Goal: Task Accomplishment & Management: Use online tool/utility

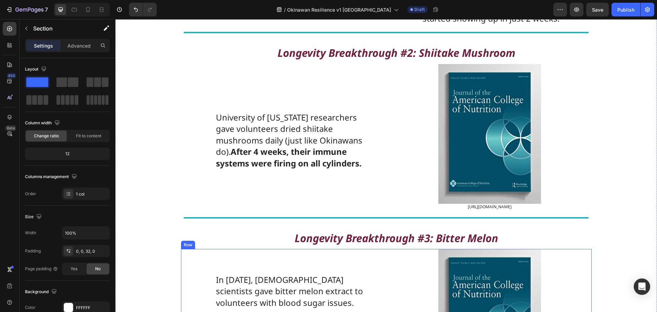
scroll to position [2810, 0]
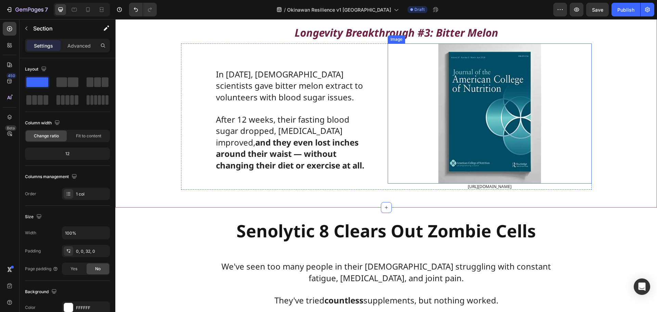
click at [478, 183] on img at bounding box center [489, 113] width 103 height 140
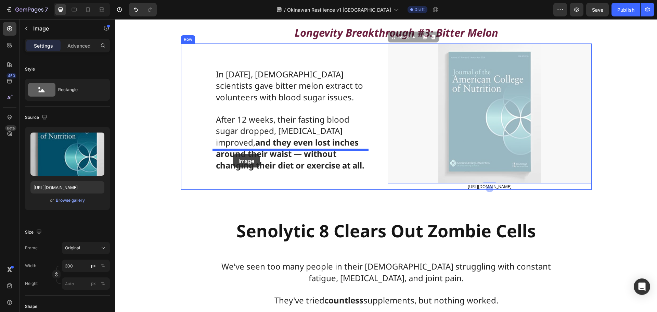
drag, startPoint x: 402, startPoint y: 126, endPoint x: 233, endPoint y: 154, distance: 171.6
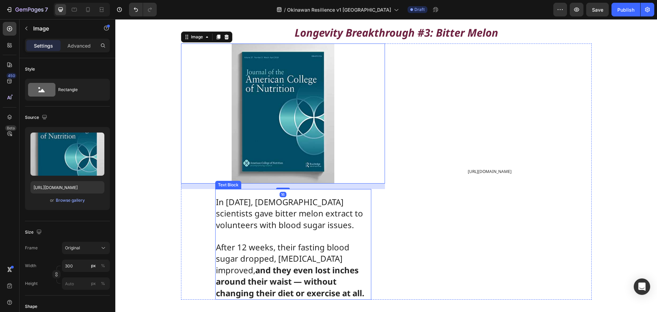
click at [289, 230] on span "In [DATE], [DEMOGRAPHIC_DATA] scientists gave bitter melon extract to volunteer…" at bounding box center [289, 213] width 147 height 34
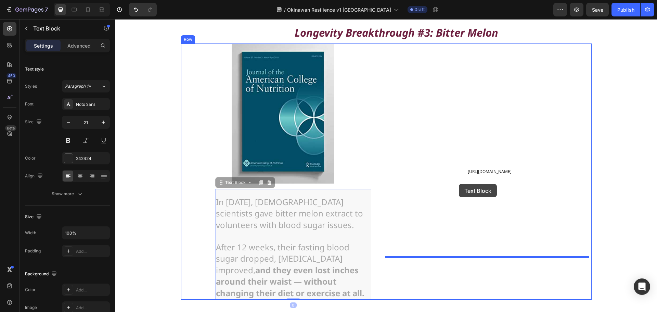
drag, startPoint x: 233, startPoint y: 271, endPoint x: 459, endPoint y: 184, distance: 242.4
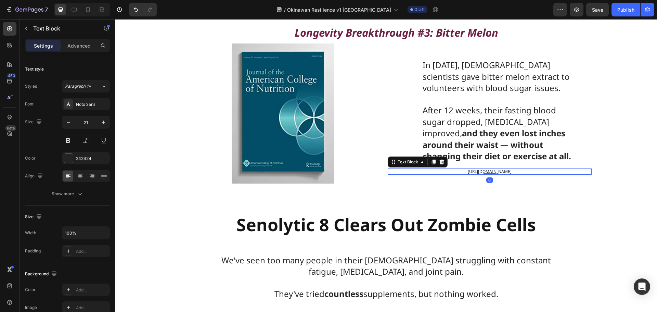
click at [467, 174] on span "[URL][DOMAIN_NAME]" at bounding box center [489, 171] width 44 height 6
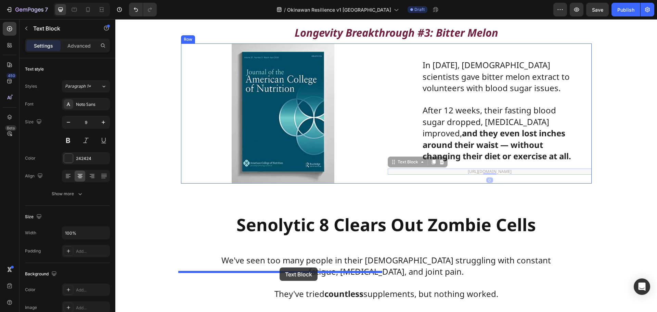
drag, startPoint x: 399, startPoint y: 251, endPoint x: 279, endPoint y: 267, distance: 120.4
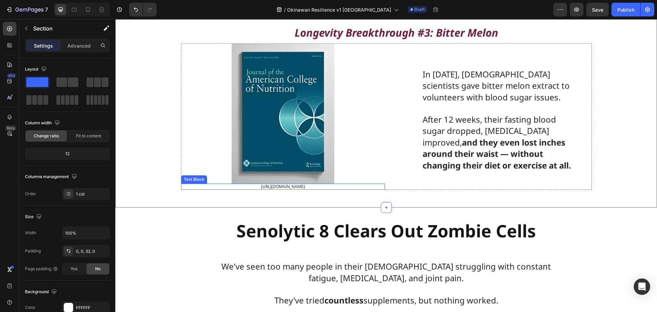
click at [270, 189] on span "[URL][DOMAIN_NAME]" at bounding box center [283, 186] width 44 height 6
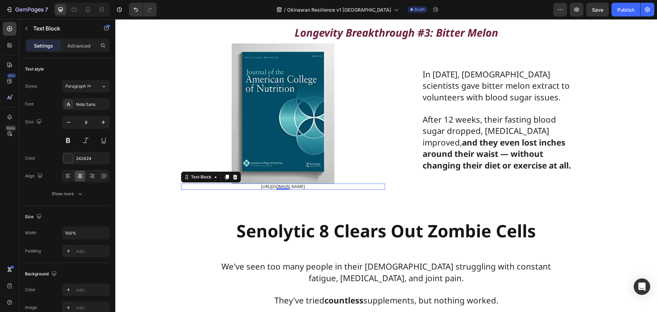
click at [270, 189] on span "[URL][DOMAIN_NAME]" at bounding box center [283, 186] width 44 height 6
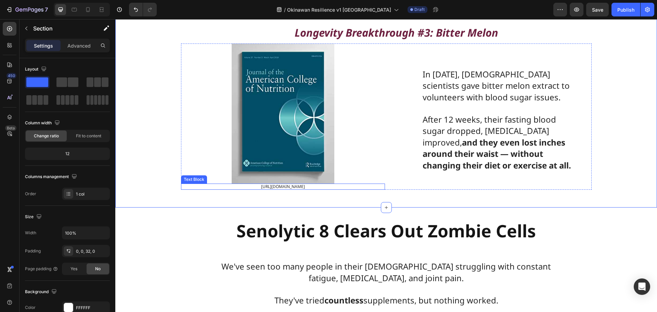
click at [338, 189] on p "[URL][DOMAIN_NAME]" at bounding box center [283, 186] width 202 height 5
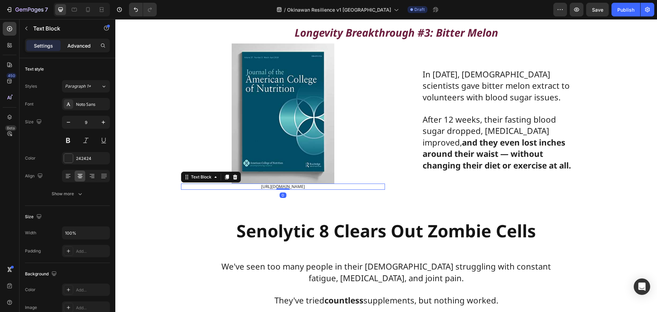
click at [80, 50] on div "Advanced" at bounding box center [79, 45] width 34 height 11
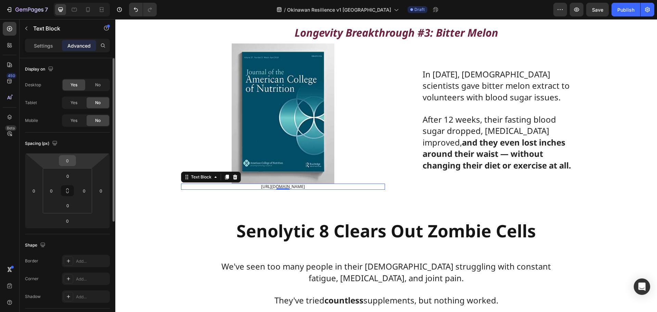
click at [70, 163] on input "0" at bounding box center [68, 160] width 14 height 10
type input "10"
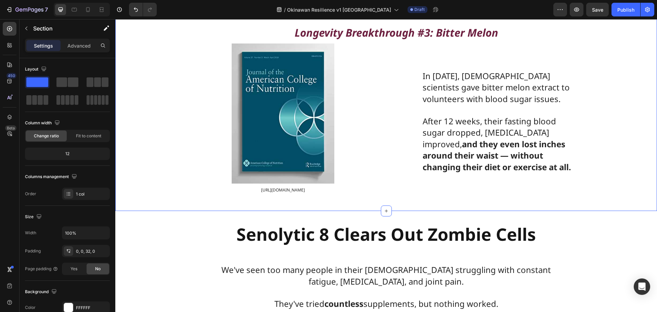
click at [509, 4] on span "[URL][DOMAIN_NAME]" at bounding box center [489, 1] width 44 height 6
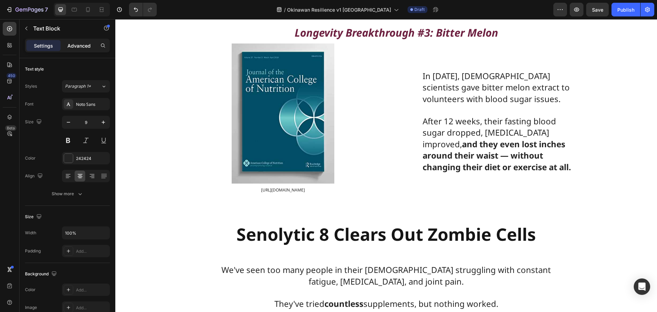
click at [77, 46] on p "Advanced" at bounding box center [78, 45] width 23 height 7
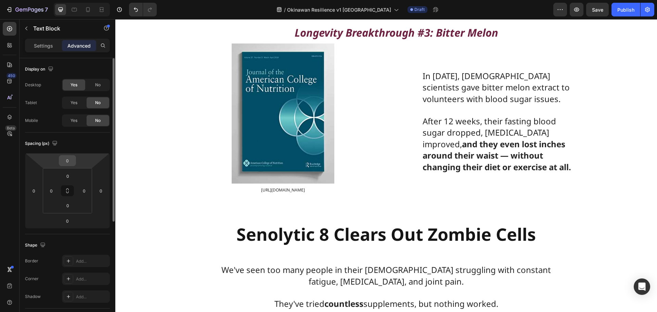
click at [66, 160] on input "0" at bounding box center [68, 160] width 14 height 10
type input "10"
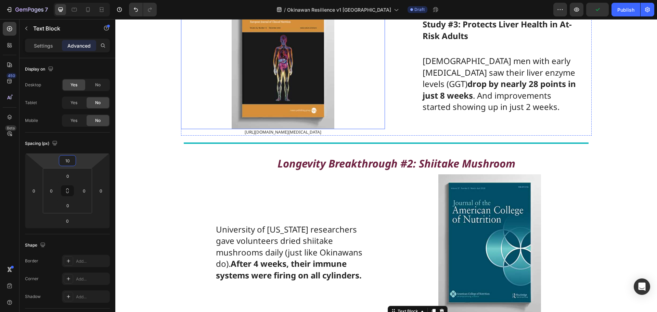
scroll to position [2539, 0]
click at [321, 135] on span "[URL][DOMAIN_NAME][MEDICAL_DATA]" at bounding box center [283, 132] width 77 height 6
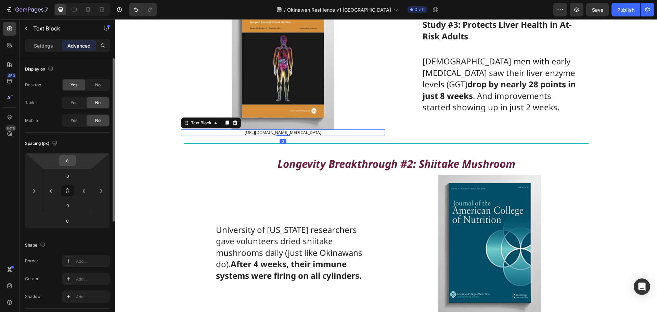
click at [71, 163] on input "0" at bounding box center [68, 160] width 14 height 10
type input "10"
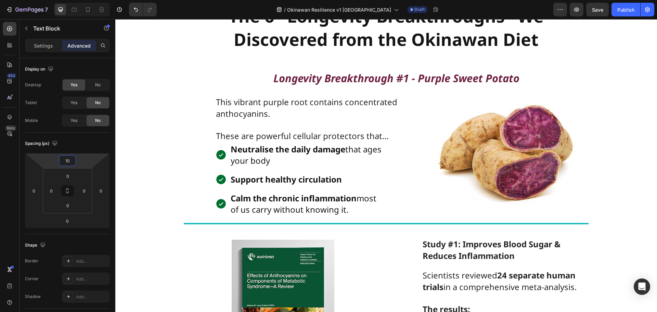
scroll to position [1923, 0]
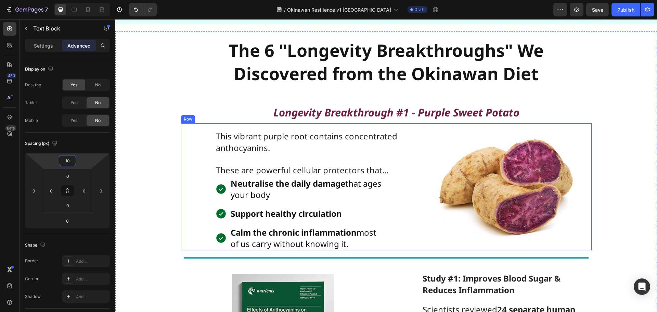
click at [423, 246] on div "Image" at bounding box center [506, 186] width 170 height 127
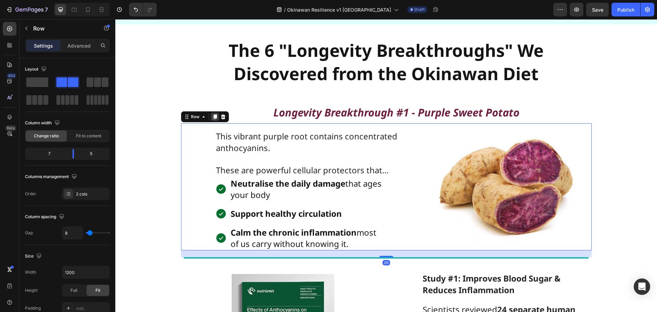
click at [213, 115] on icon at bounding box center [215, 117] width 4 height 5
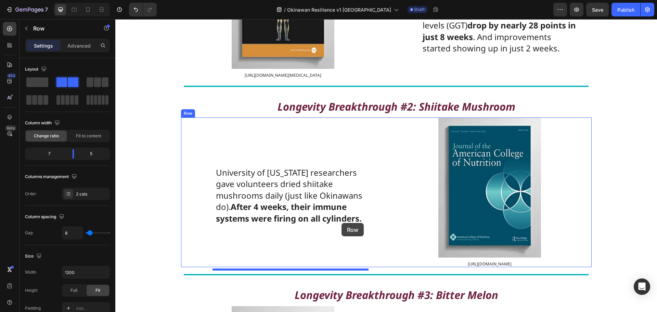
scroll to position [2748, 0]
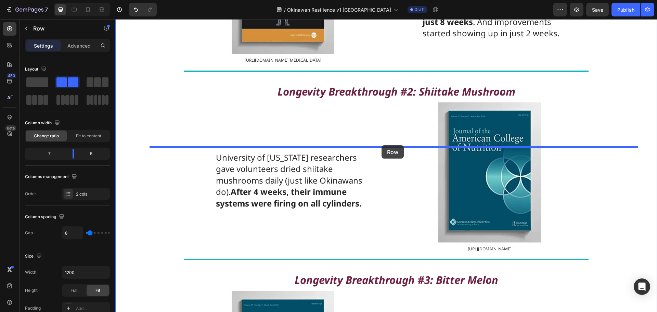
drag, startPoint x: 190, startPoint y: 37, endPoint x: 381, endPoint y: 145, distance: 220.1
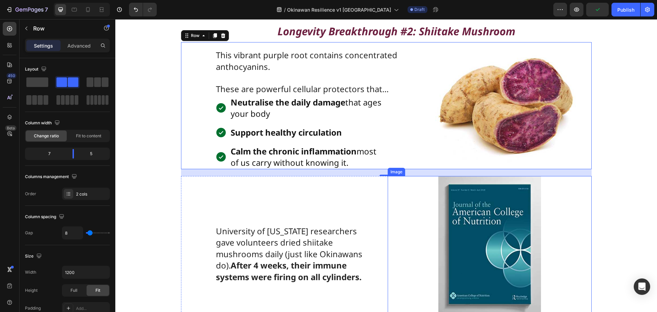
scroll to position [2682, 0]
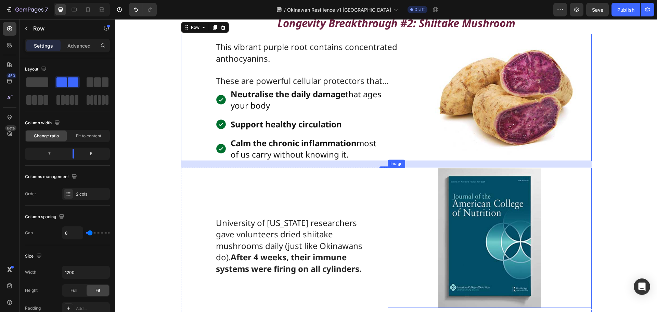
click at [451, 236] on img at bounding box center [489, 238] width 103 height 140
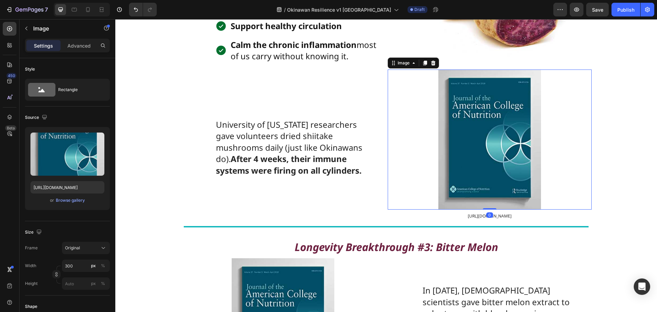
scroll to position [2785, 0]
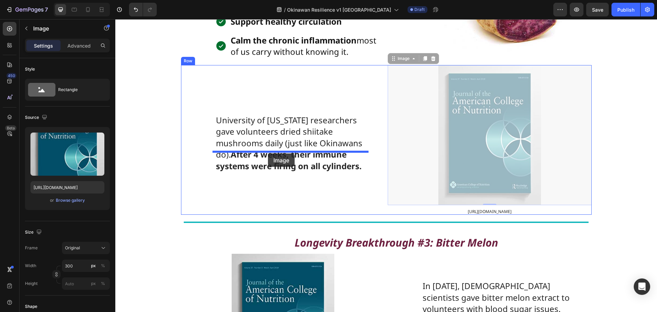
drag, startPoint x: 404, startPoint y: 103, endPoint x: 268, endPoint y: 153, distance: 145.0
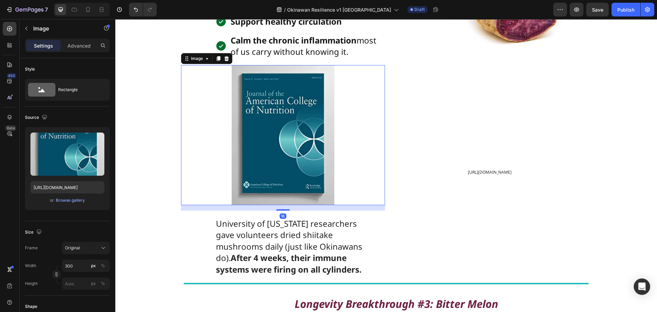
click at [281, 275] on span "University of Florida researchers gave volunteers dried shiitake mushrooms dail…" at bounding box center [289, 245] width 146 height 57
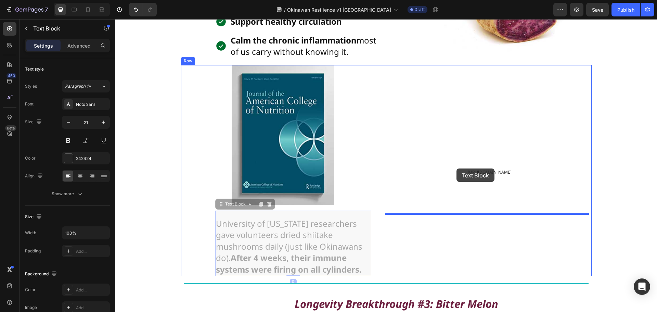
drag, startPoint x: 228, startPoint y: 246, endPoint x: 456, endPoint y: 168, distance: 240.9
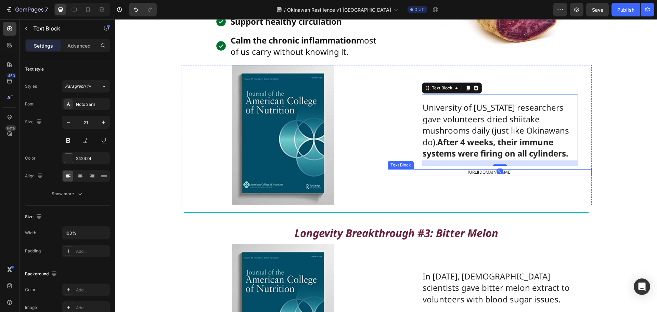
click at [473, 175] on span "[URL][DOMAIN_NAME]" at bounding box center [489, 172] width 44 height 6
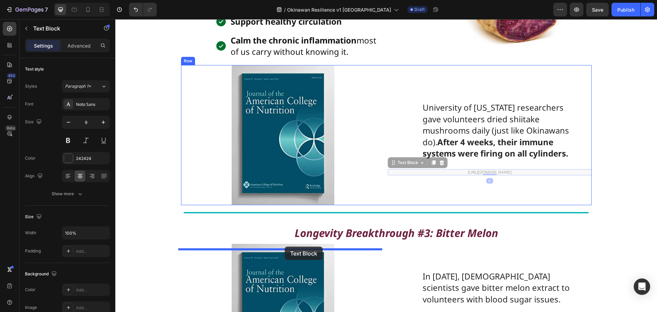
drag, startPoint x: 406, startPoint y: 207, endPoint x: 285, endPoint y: 246, distance: 127.8
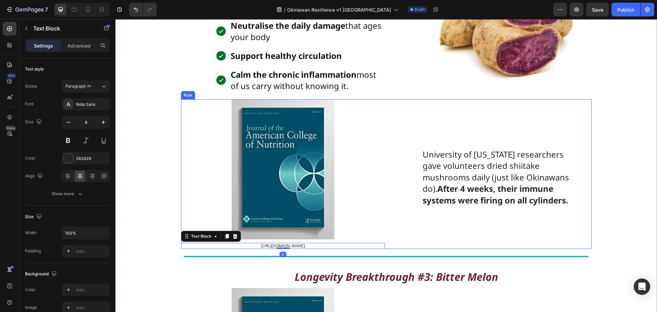
scroll to position [2648, 0]
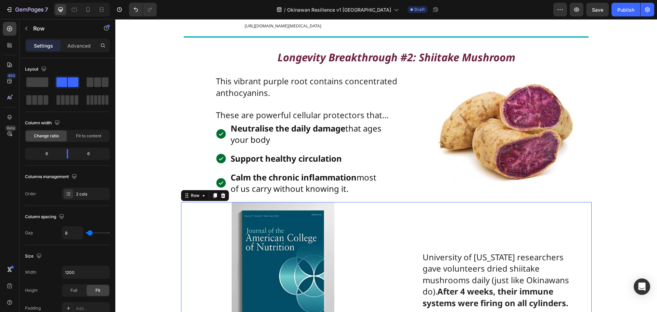
click at [473, 254] on div "University of Florida researchers gave volunteers dried shiitake mushrooms dail…" at bounding box center [489, 276] width 204 height 149
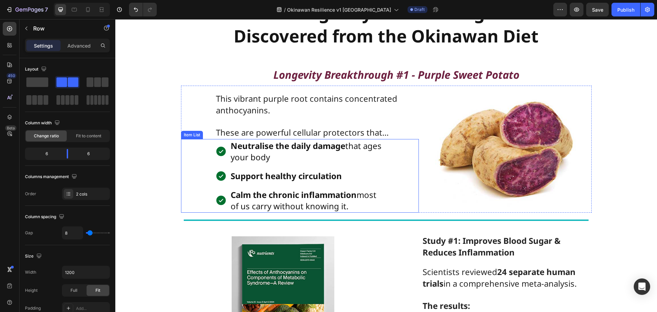
scroll to position [1964, 0]
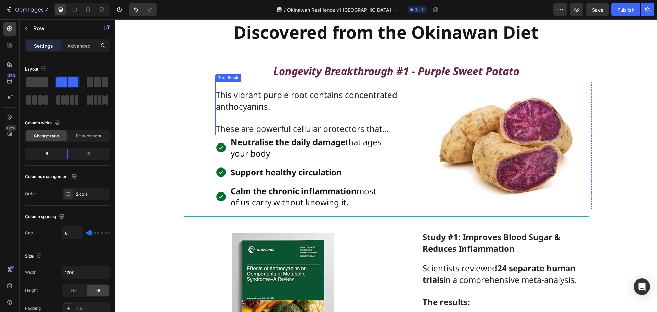
click at [267, 105] on p "This vibrant purple root contains concentrated anthocyanins." at bounding box center [310, 100] width 188 height 23
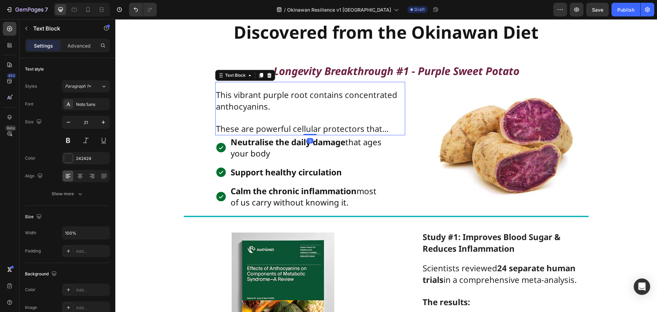
click at [267, 105] on p "This vibrant purple root contains concentrated anthocyanins." at bounding box center [310, 100] width 188 height 23
click at [253, 109] on span "This vibrant purple root contains concentrated anthocyanins." at bounding box center [306, 100] width 181 height 23
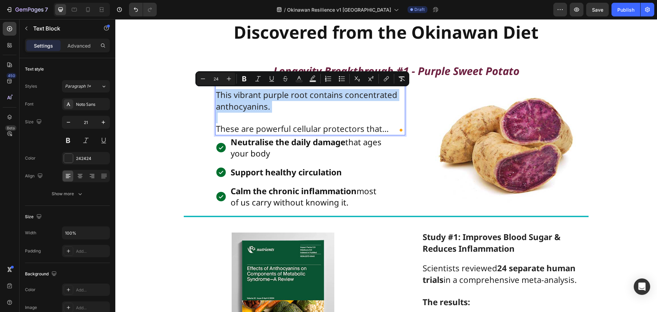
copy div "This vibrant purple root contains concentrated anthocyanins."
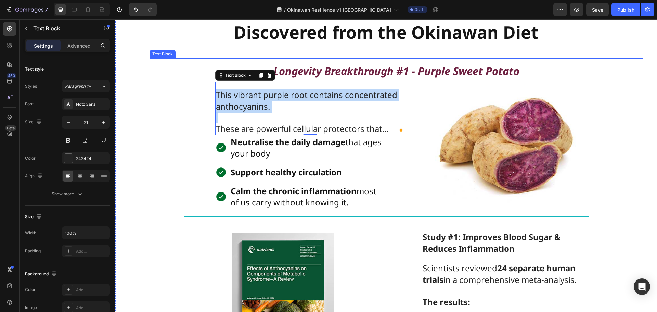
click at [489, 69] on strong "Longevity Breakthrough #1 - Purple Sweet Potato" at bounding box center [396, 71] width 246 height 14
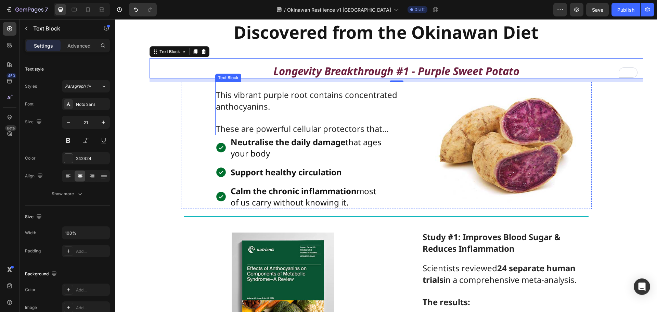
click at [265, 98] on span "This vibrant purple root contains concentrated anthocyanins." at bounding box center [306, 100] width 181 height 23
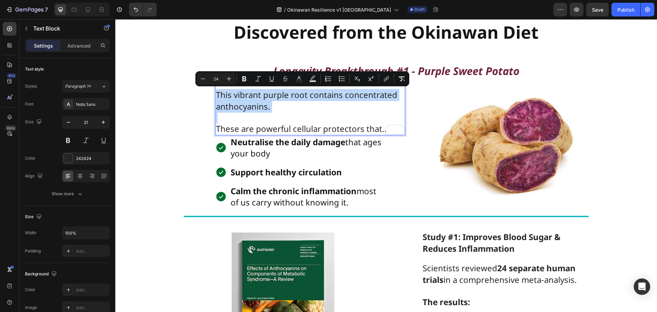
copy div "This vibrant purple root contains concentrated anthocyanins."
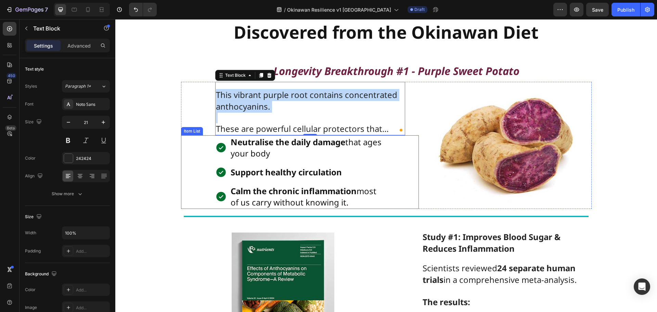
drag, startPoint x: 256, startPoint y: 155, endPoint x: 296, endPoint y: 154, distance: 40.0
click at [256, 155] on span "Neutralise the daily damage that ages your body" at bounding box center [305, 147] width 151 height 23
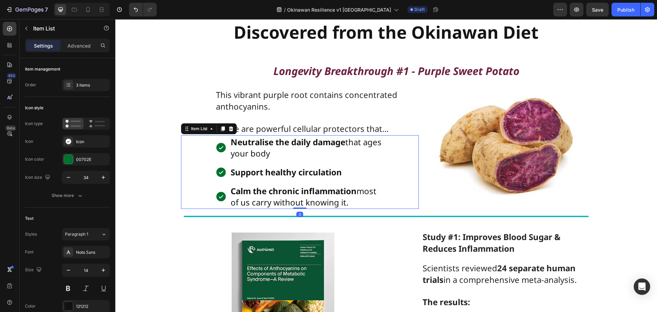
click at [350, 150] on p "Neutralise the daily damage that ages your body" at bounding box center [306, 147] width 153 height 23
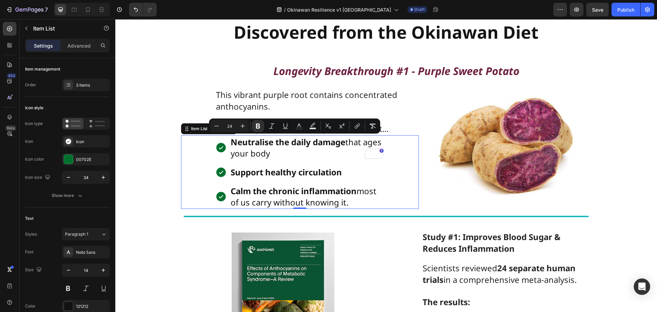
click at [304, 167] on strong "Support healthy circulation" at bounding box center [285, 171] width 111 height 11
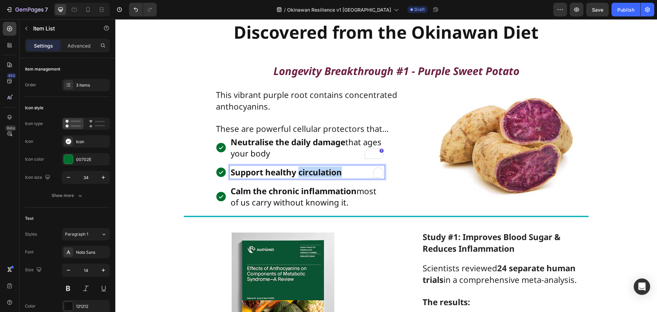
click at [304, 167] on strong "Support healthy circulation" at bounding box center [285, 171] width 111 height 11
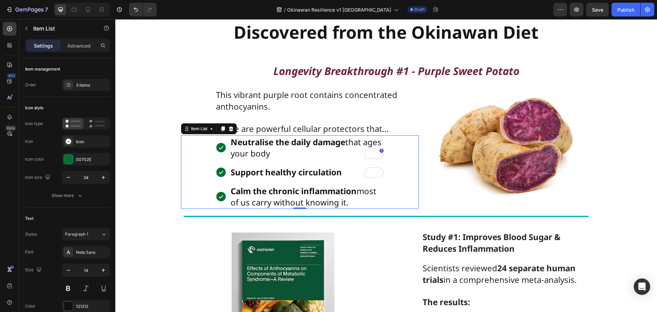
click at [292, 201] on span "Calm the chronic inflammation most of us carry without knowing it." at bounding box center [303, 196] width 146 height 23
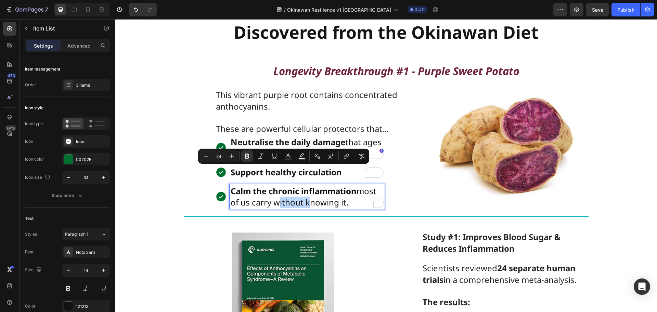
click at [292, 201] on span "Calm the chronic inflammation most of us carry without knowing it." at bounding box center [303, 196] width 146 height 23
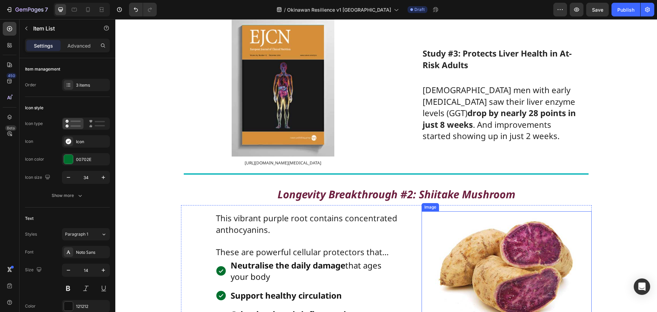
scroll to position [2614, 0]
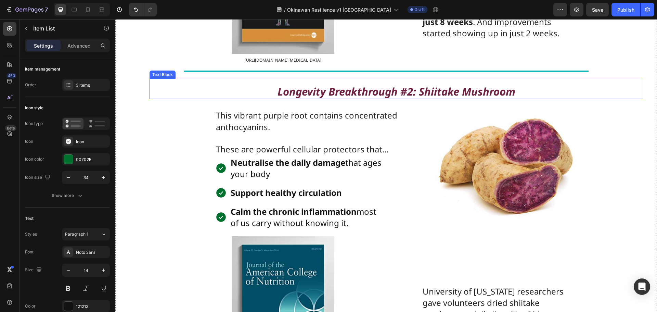
click at [444, 98] on strong "Longevity Breakthrough #2: Shiitake Mushroom" at bounding box center [396, 91] width 238 height 14
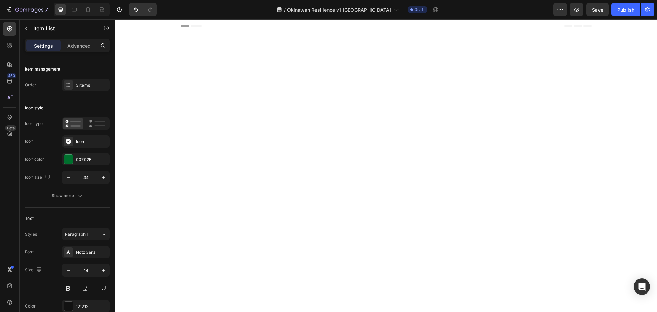
scroll to position [2717, 0]
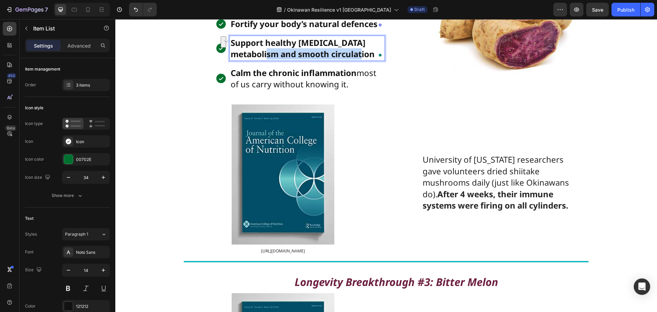
drag, startPoint x: 280, startPoint y: 146, endPoint x: 373, endPoint y: 146, distance: 93.7
click at [373, 60] on p "Support healthy cholesterol metabolism and smooth circulation" at bounding box center [306, 48] width 153 height 23
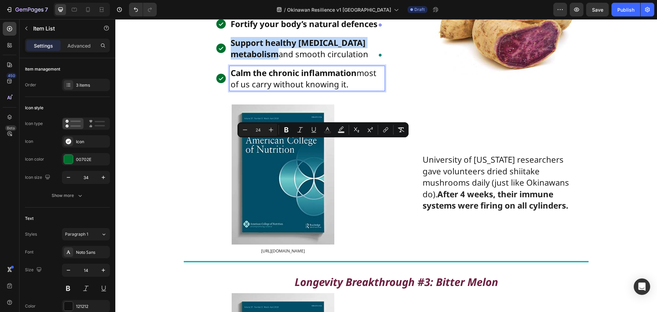
click at [306, 78] on strong "Calm the chronic inflammation" at bounding box center [293, 72] width 126 height 11
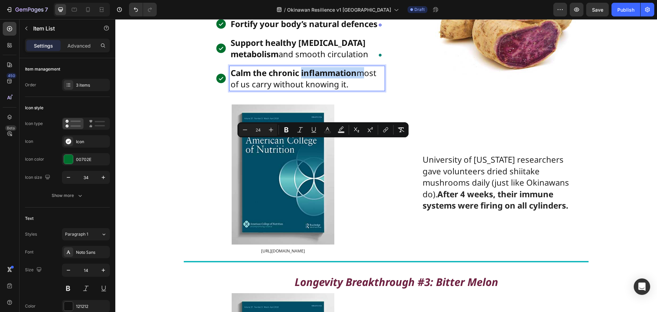
click at [306, 78] on strong "Calm the chronic inflammation" at bounding box center [293, 72] width 126 height 11
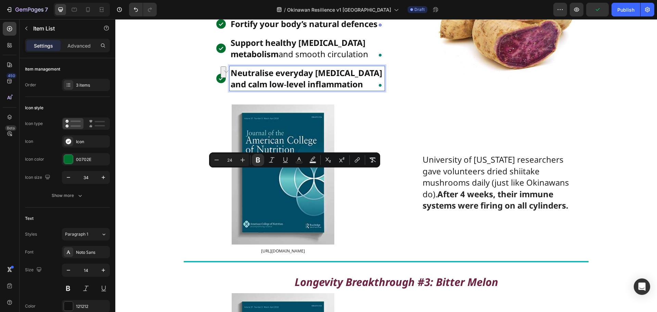
drag, startPoint x: 361, startPoint y: 175, endPoint x: 227, endPoint y: 176, distance: 133.4
click at [229, 91] on div "Neutralise everyday oxidative stress and calm low‑level inflammation" at bounding box center [306, 78] width 155 height 25
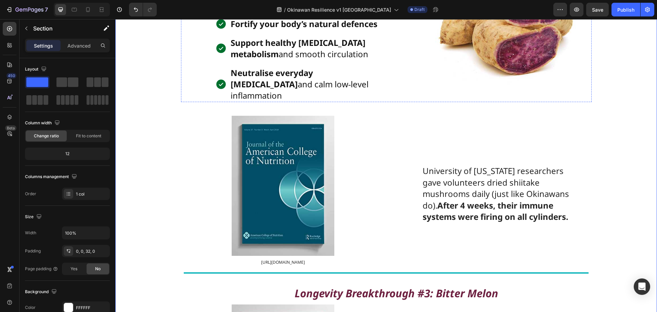
click at [398, 17] on p "These are powerful cellular protectors that…" at bounding box center [310, 11] width 188 height 12
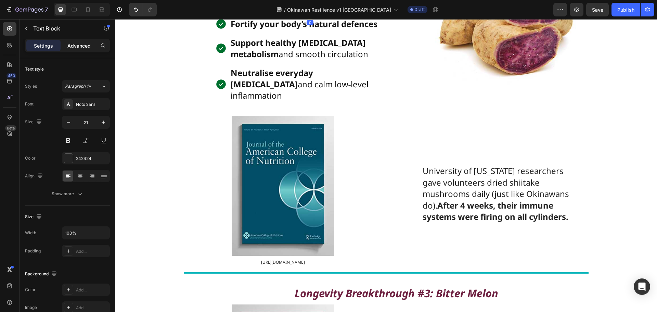
click at [83, 39] on div "Settings Advanced" at bounding box center [67, 46] width 85 height 14
click at [83, 44] on p "Advanced" at bounding box center [78, 45] width 23 height 7
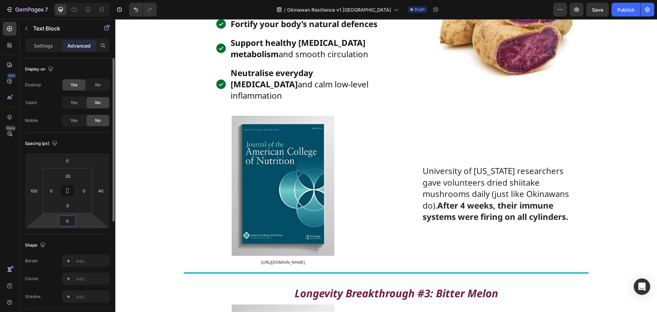
click at [68, 220] on input "0" at bounding box center [68, 220] width 14 height 10
type input "20"
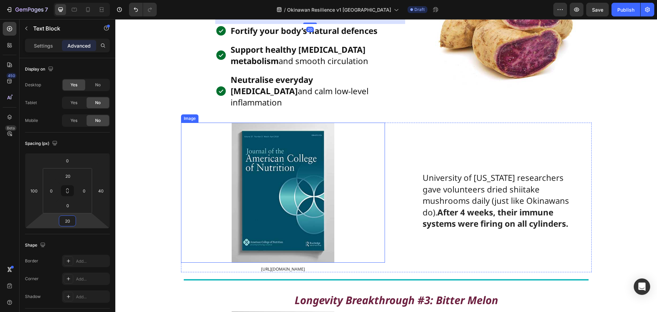
click at [198, 243] on div at bounding box center [283, 192] width 204 height 140
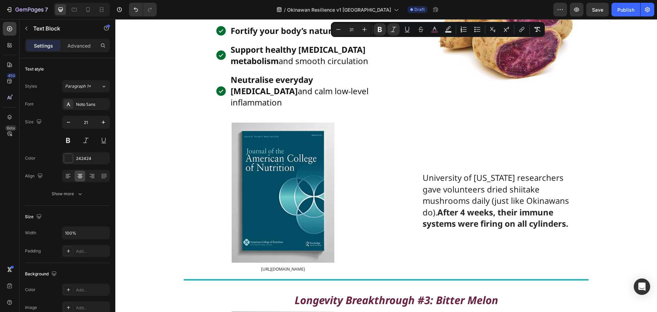
drag, startPoint x: 514, startPoint y: 35, endPoint x: 532, endPoint y: 53, distance: 25.6
copy strong "Shiitake Mushroom"
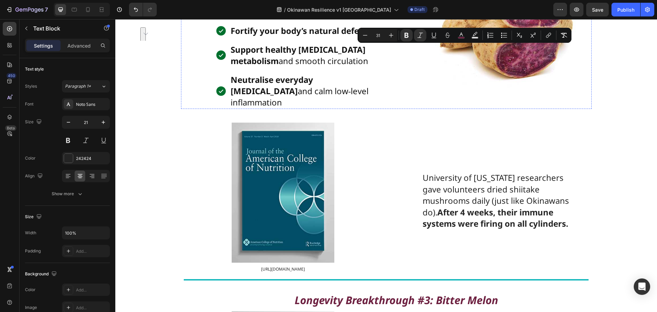
scroll to position [2648, 0]
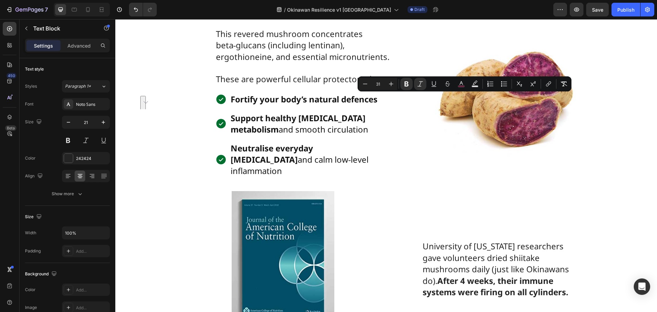
copy strong "Shiitake Mushroom"
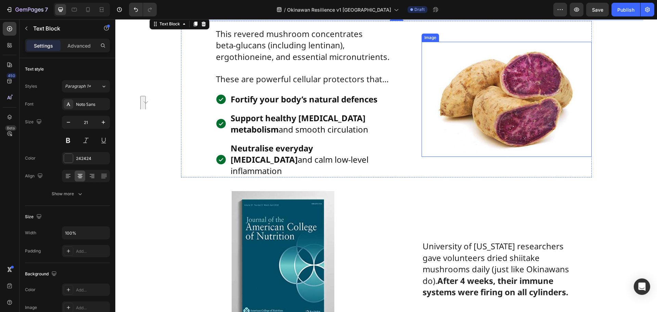
click at [533, 157] on img at bounding box center [506, 99] width 170 height 115
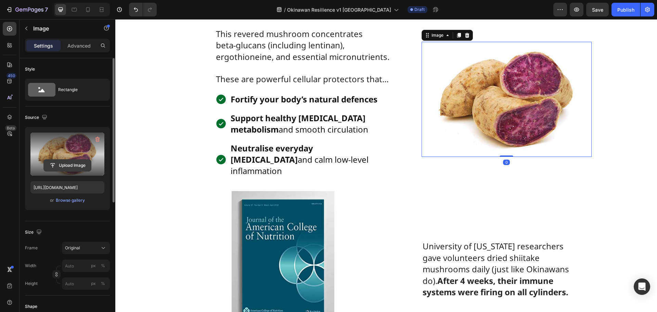
click at [81, 165] on input "file" at bounding box center [67, 165] width 47 height 12
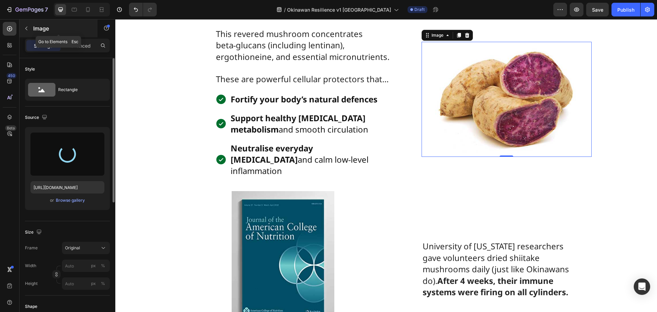
type input "https://cdn.shopify.com/s/files/1/0531/2754/4992/files/gempages_477113519360181…"
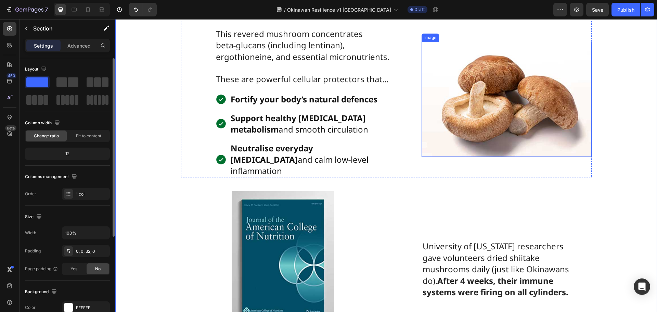
click at [515, 157] on img at bounding box center [506, 99] width 170 height 115
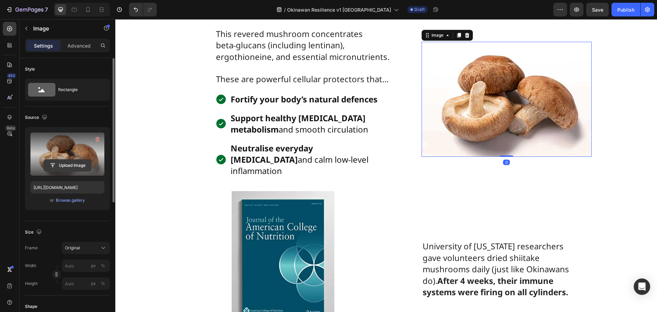
click at [63, 163] on input "file" at bounding box center [67, 165] width 47 height 12
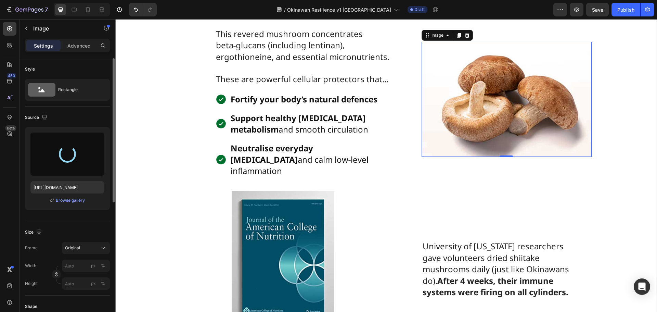
type input "https://cdn.shopify.com/s/files/1/0531/2754/4992/files/gempages_477113519360181…"
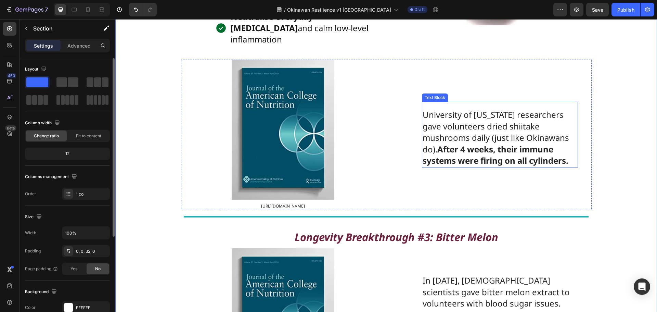
scroll to position [2785, 0]
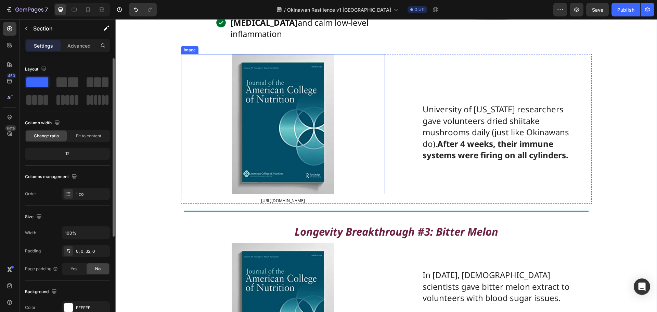
click at [282, 189] on img at bounding box center [283, 124] width 103 height 140
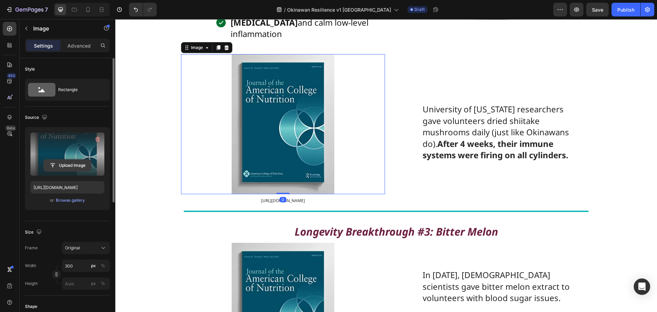
click at [67, 164] on input "file" at bounding box center [67, 165] width 47 height 12
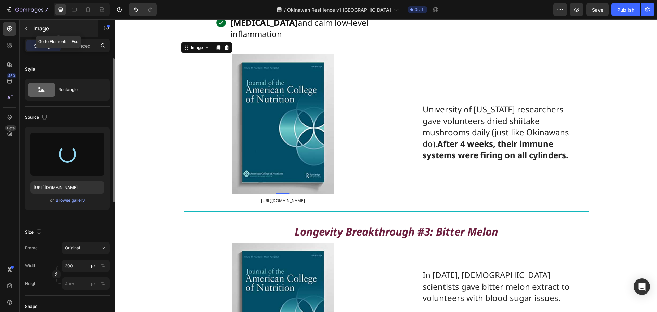
type input "https://cdn.shopify.com/s/files/1/0531/2754/4992/files/gempages_477113519360181…"
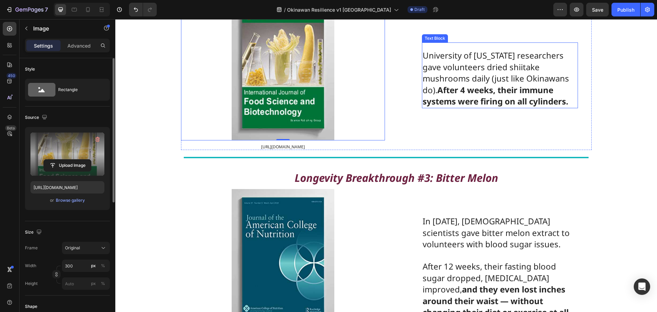
scroll to position [2853, 0]
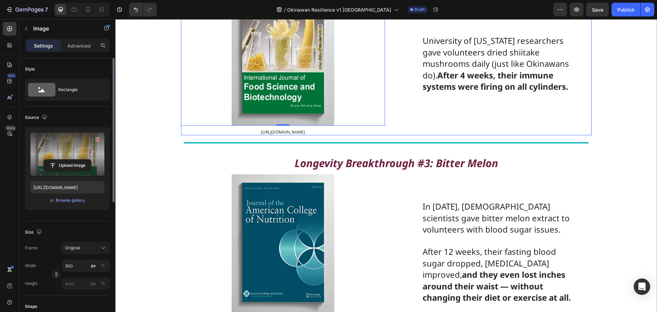
click at [587, 135] on div "University of Florida researchers gave volunteers dried shiitake mushrooms dail…" at bounding box center [489, 60] width 204 height 149
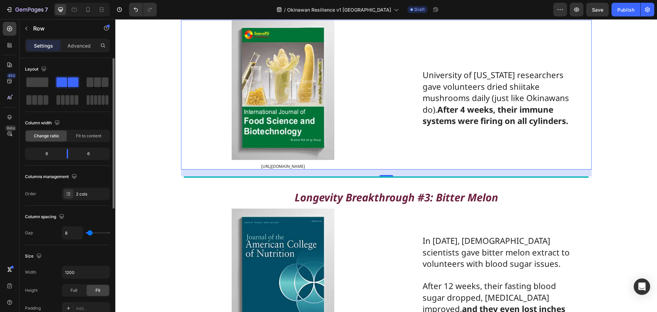
scroll to position [2682, 0]
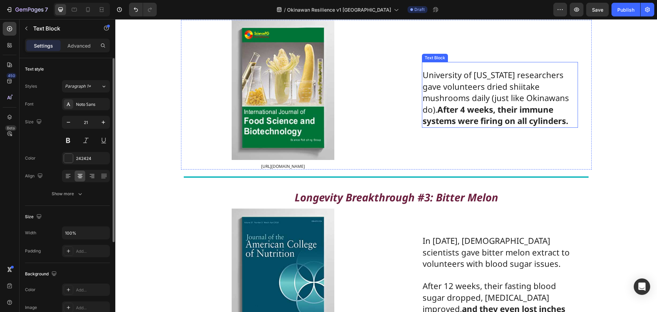
scroll to position [2648, 0]
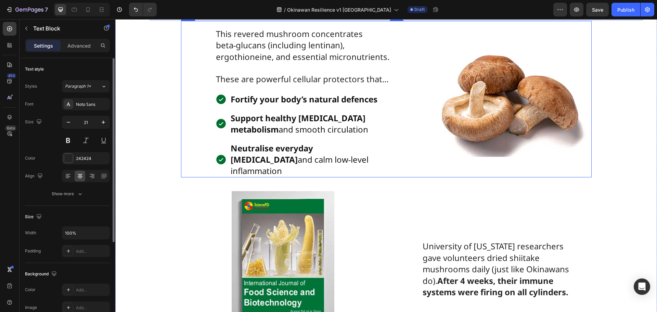
click at [200, 152] on div "This revered mushroom concentrates beta‑glucans (including lentinan), ergothion…" at bounding box center [300, 99] width 238 height 157
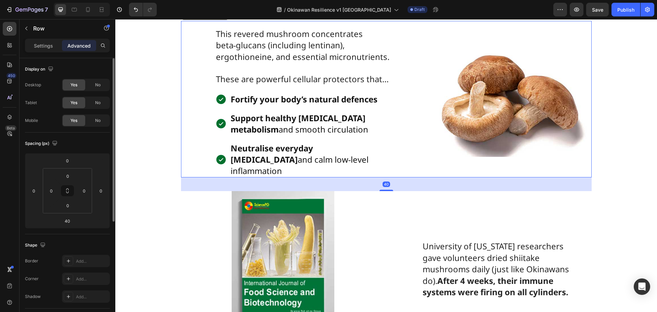
click at [213, 17] on icon at bounding box center [215, 14] width 4 height 5
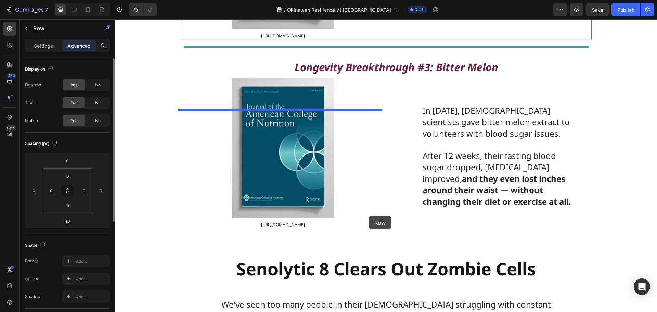
scroll to position [3166, 0]
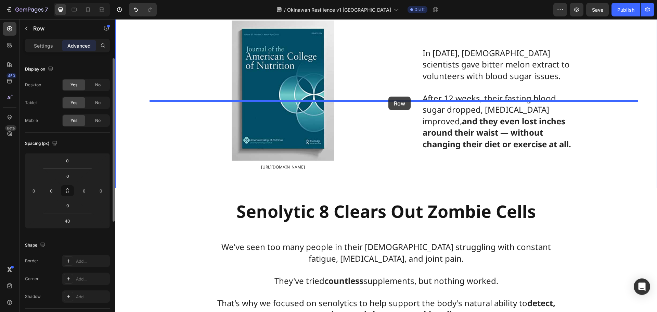
drag, startPoint x: 189, startPoint y: 71, endPoint x: 388, endPoint y: 96, distance: 200.7
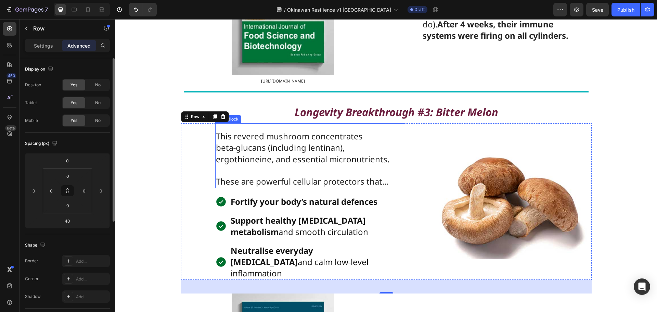
scroll to position [3110, 0]
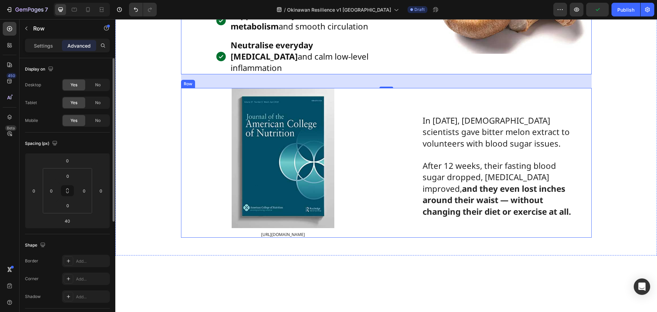
click at [383, 208] on div "Image https://pmc.ncbi.nlm.nih.gov/articles/PMC10050654/ Text Block In 2021, So…" at bounding box center [386, 162] width 410 height 149
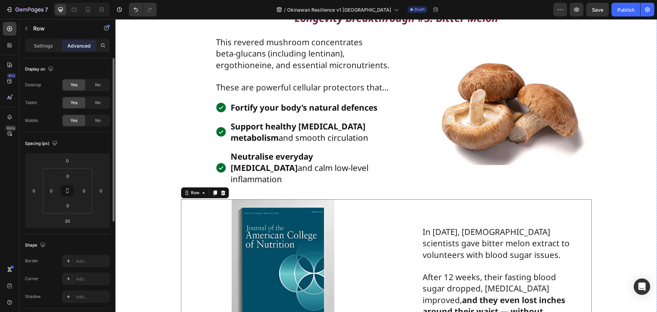
scroll to position [3007, 0]
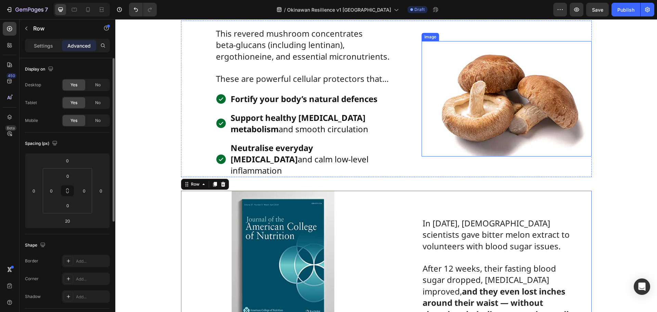
click at [506, 156] on img at bounding box center [506, 98] width 170 height 115
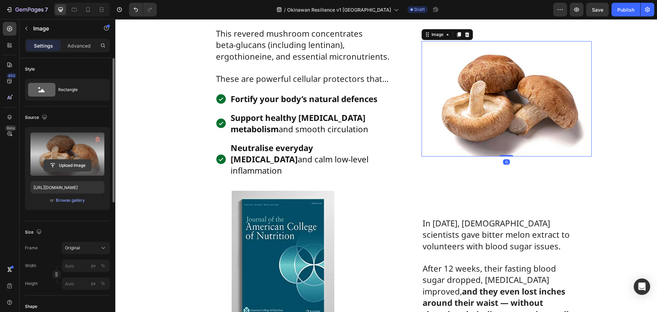
click at [70, 165] on input "file" at bounding box center [67, 165] width 47 height 12
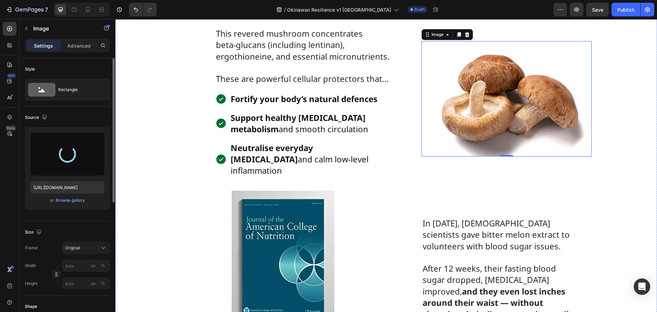
click at [455, 16] on strong "Longevity Breakthrough #3: Bitter Melon" at bounding box center [395, 9] width 203 height 14
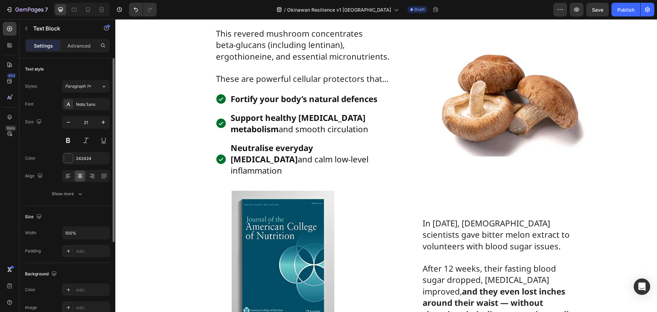
click at [438, 16] on strong "Longevity Breakthrough #3: Bitter Melon" at bounding box center [395, 9] width 203 height 14
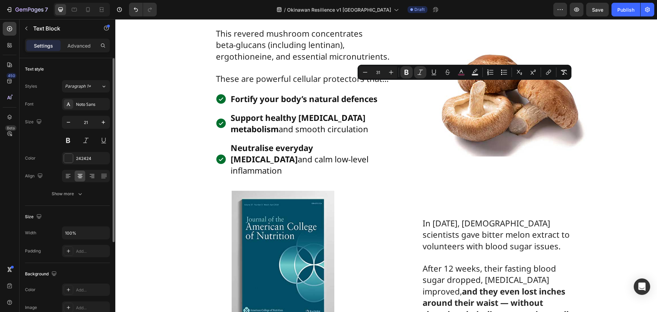
drag, startPoint x: 435, startPoint y: 91, endPoint x: 499, endPoint y: 92, distance: 63.3
click at [499, 16] on p "Longevity Breakthrough #3: Bitter Melon" at bounding box center [396, 10] width 492 height 12
copy strong "Bitter Melon"
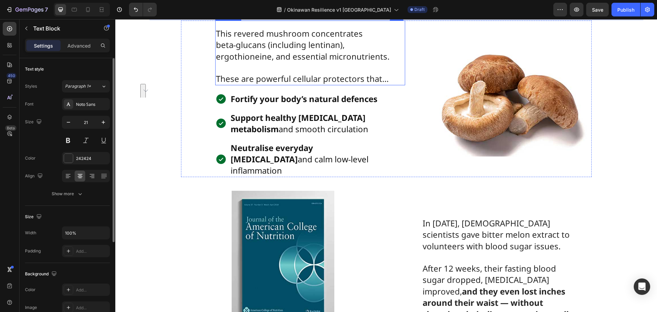
click at [253, 84] on span "These are powerful cellular protectors that…" at bounding box center [302, 78] width 173 height 11
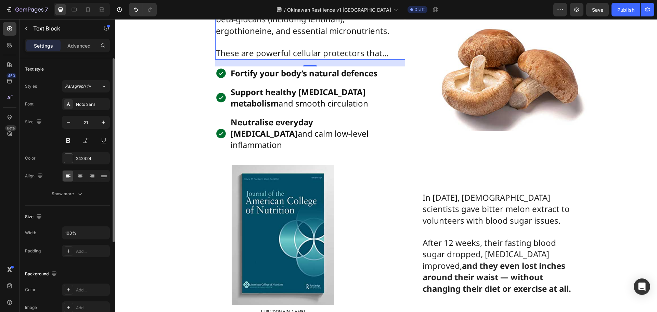
scroll to position [3041, 0]
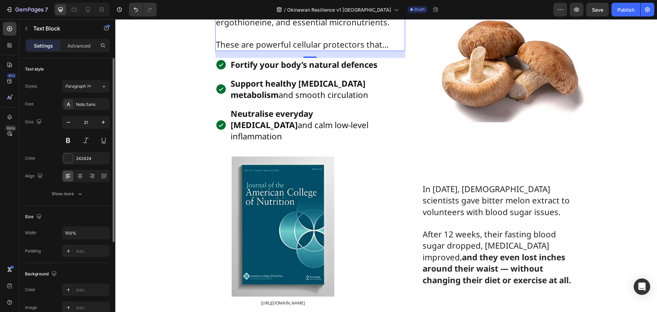
click at [299, 39] on p "Rich Text Editor. Editing area: main" at bounding box center [310, 33] width 188 height 11
click at [299, 39] on p "To enrich screen reader interactions, please activate Accessibility in Grammarl…" at bounding box center [310, 33] width 188 height 11
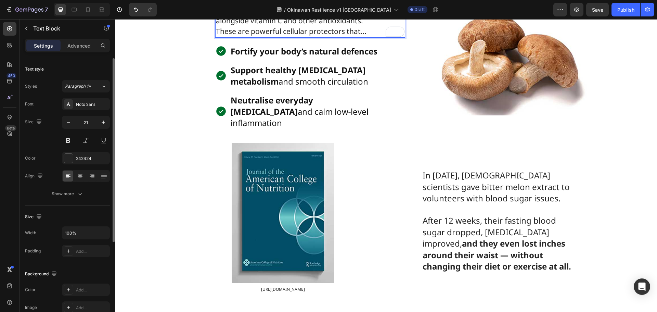
click at [333, 26] on p "This distinctive knobbly fruit concentrates charantin, polypeptide‑p, and cucur…" at bounding box center [310, 10] width 188 height 32
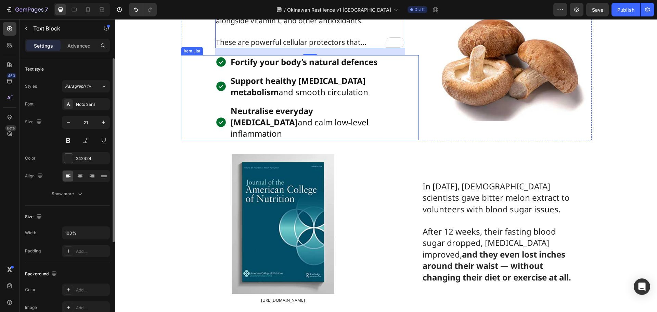
click at [272, 67] on strong "Fortify your body’s natural defences" at bounding box center [303, 61] width 147 height 11
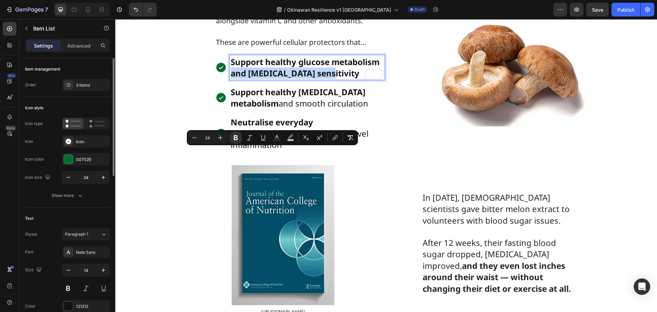
drag, startPoint x: 321, startPoint y: 153, endPoint x: 228, endPoint y: 156, distance: 92.7
click at [230, 79] on p "Support healthy glucose metabolism and insulin sensitivity" at bounding box center [306, 67] width 153 height 23
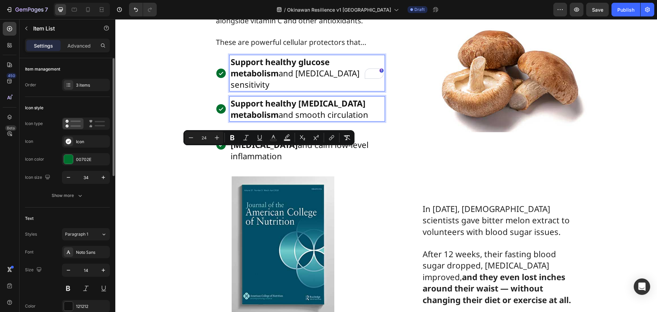
click at [274, 120] on strong "Support healthy [MEDICAL_DATA] metabolism" at bounding box center [297, 108] width 135 height 23
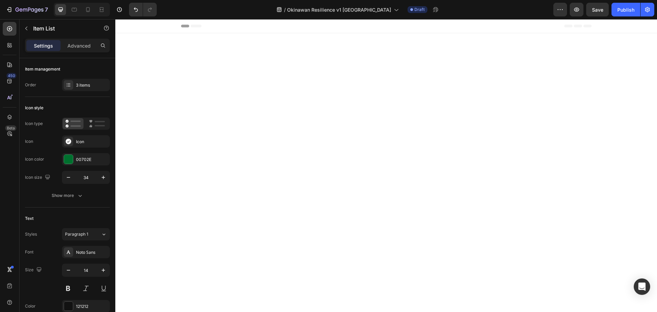
scroll to position [3041, 0]
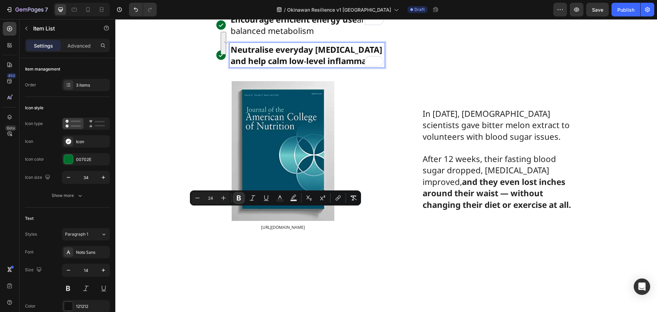
drag, startPoint x: 290, startPoint y: 226, endPoint x: 229, endPoint y: 215, distance: 61.5
click at [230, 66] on p "Neutralise everyday oxidative stress and help calm low‑level inflammation" at bounding box center [306, 55] width 153 height 23
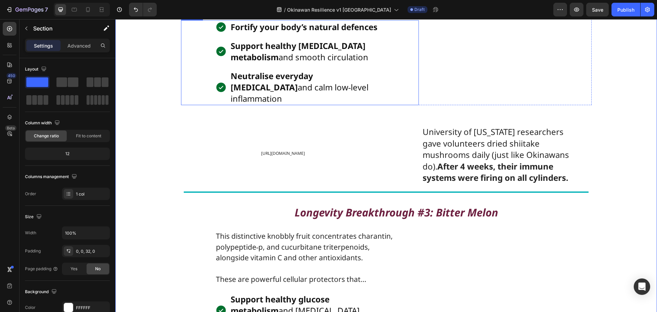
scroll to position [2699, 0]
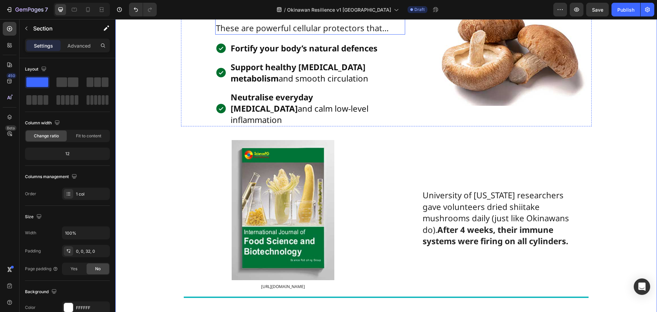
click at [227, 34] on span "These are powerful cellular protectors that…" at bounding box center [302, 27] width 173 height 11
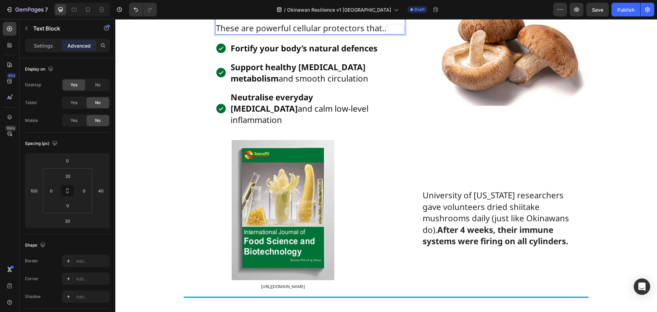
click at [355, 34] on span "These are powerful cellular protectors that…" at bounding box center [302, 27] width 173 height 11
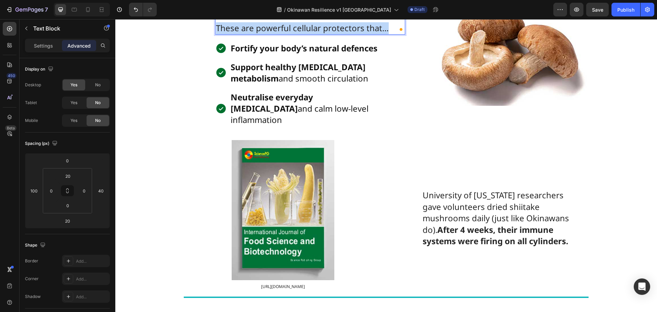
drag, startPoint x: 214, startPoint y: 119, endPoint x: 384, endPoint y: 119, distance: 170.0
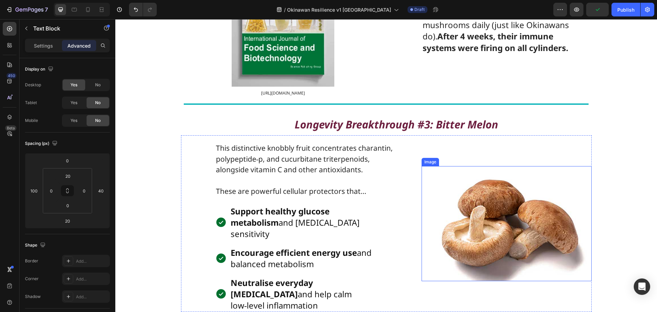
scroll to position [2904, 0]
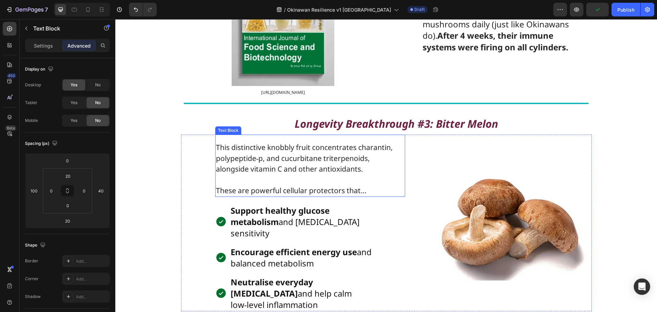
click at [267, 196] on p "These are powerful cellular protectors that…" at bounding box center [310, 190] width 188 height 11
click at [372, 196] on p "These are powerful cellular protectors that…" at bounding box center [310, 190] width 188 height 11
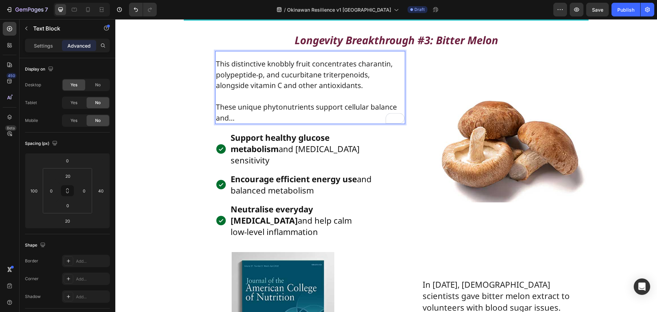
scroll to position [3007, 0]
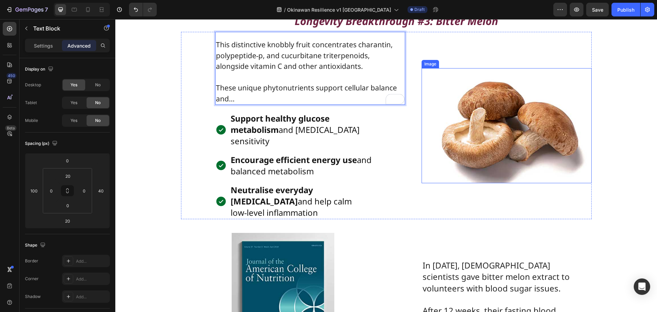
click at [451, 183] on img at bounding box center [506, 125] width 170 height 115
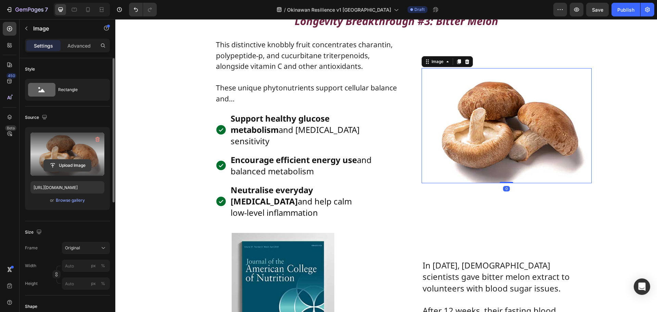
click at [63, 164] on input "file" at bounding box center [67, 165] width 47 height 12
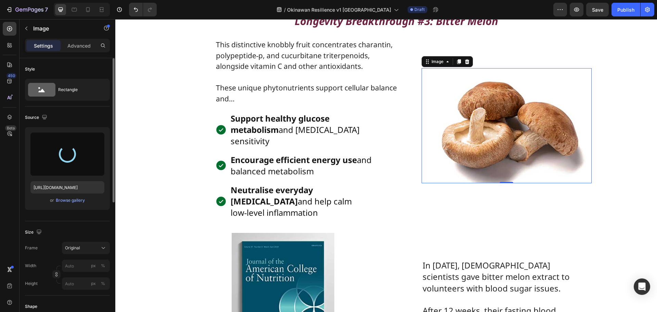
type input "https://cdn.shopify.com/s/files/1/0531/2754/4992/files/gempages_477113519360181…"
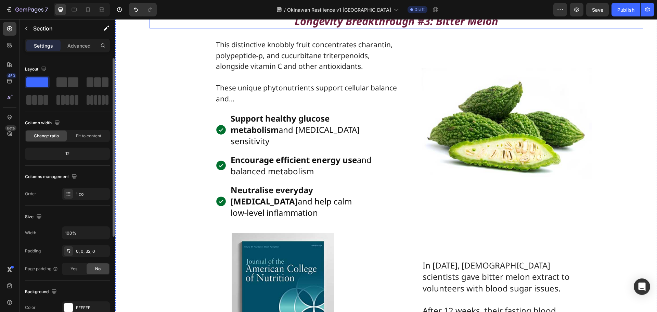
click at [269, 28] on p "Longevity Breakthrough #3: Bitter Melon" at bounding box center [396, 22] width 492 height 12
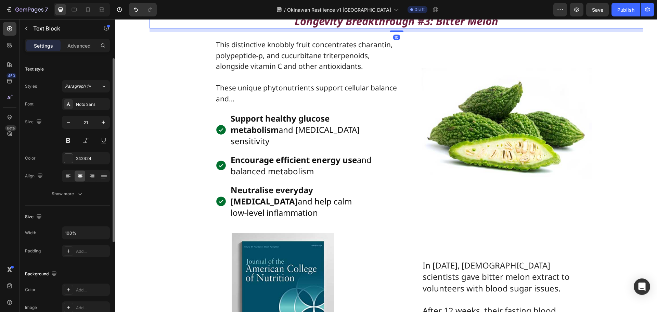
click at [198, 6] on div at bounding box center [195, 2] width 8 height 8
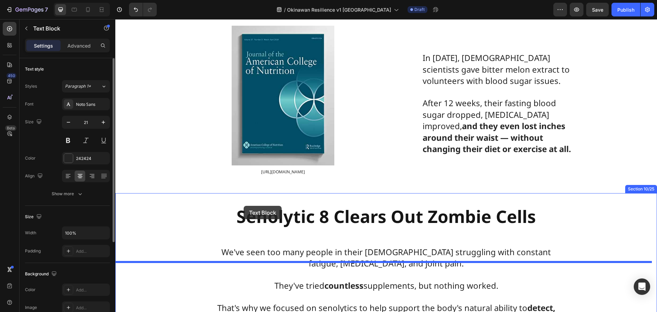
scroll to position [3252, 0]
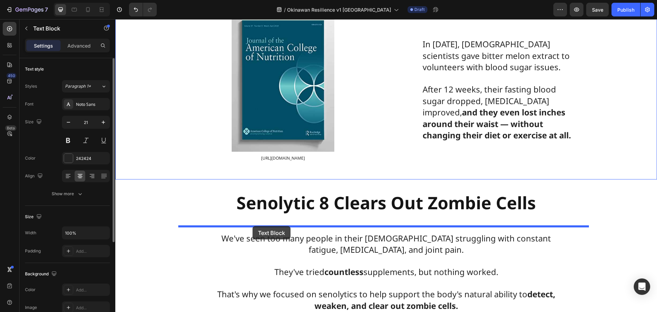
drag, startPoint x: 169, startPoint y: 107, endPoint x: 252, endPoint y: 226, distance: 144.8
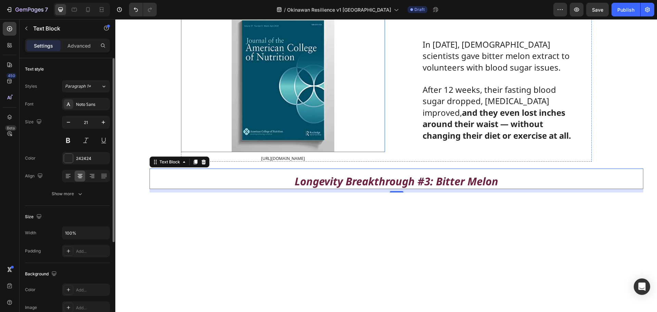
scroll to position [3022, 0]
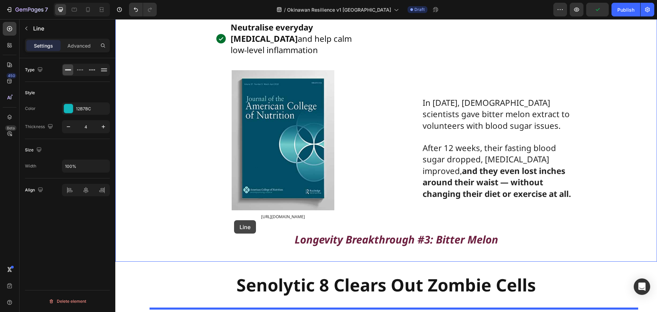
scroll to position [3215, 0]
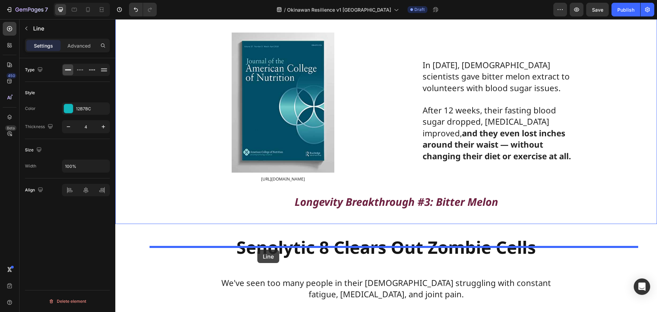
drag, startPoint x: 193, startPoint y: 66, endPoint x: 257, endPoint y: 249, distance: 194.6
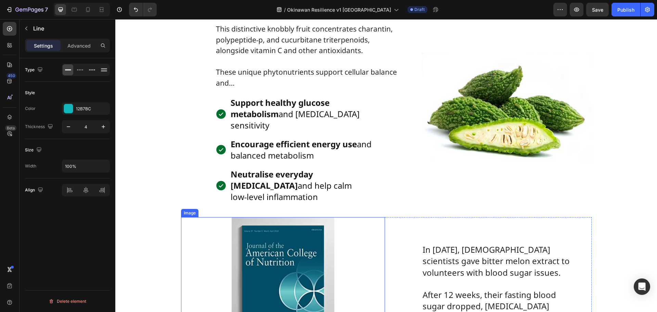
scroll to position [3002, 0]
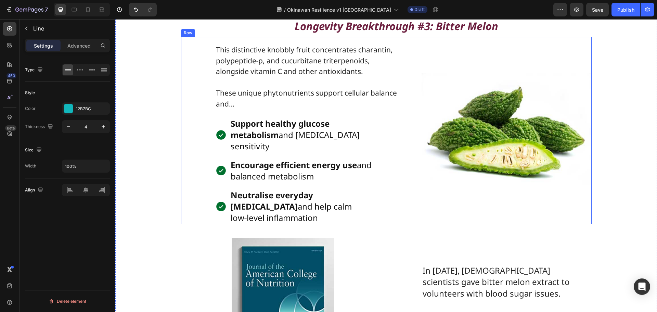
click at [446, 134] on div "Image" at bounding box center [506, 130] width 170 height 187
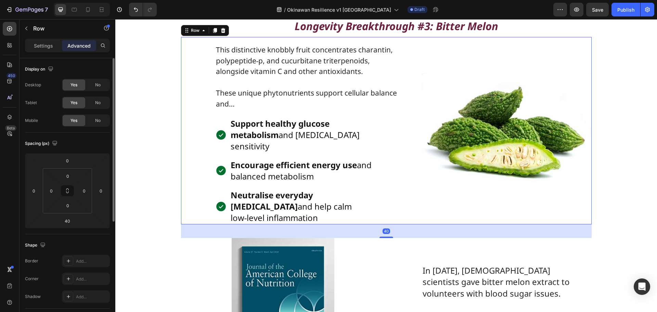
click at [213, 33] on icon at bounding box center [215, 30] width 4 height 5
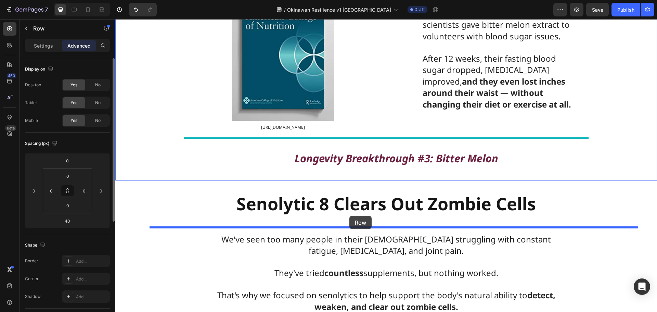
scroll to position [3448, 0]
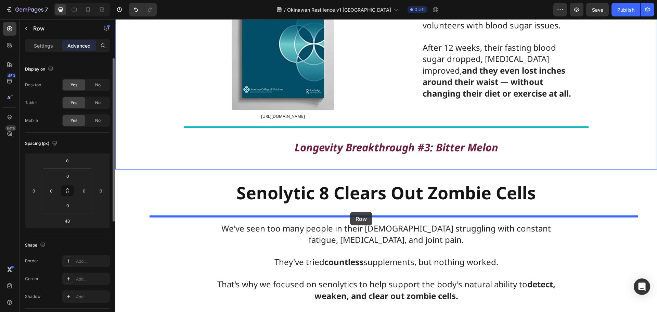
drag, startPoint x: 190, startPoint y: 41, endPoint x: 350, endPoint y: 212, distance: 233.5
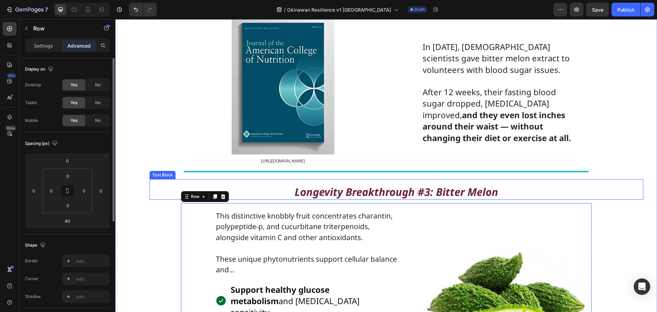
scroll to position [3201, 0]
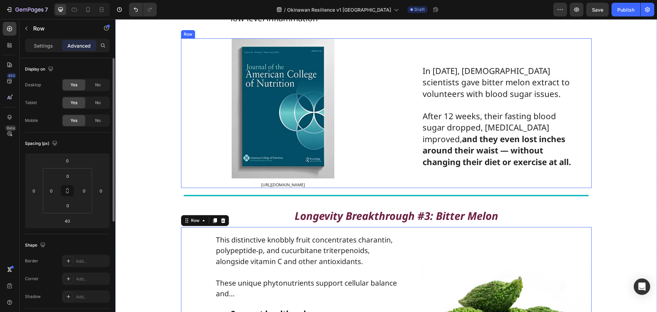
click at [392, 104] on div "In 2021, South Korean scientists gave bitter melon extract to volunteers with b…" at bounding box center [489, 112] width 204 height 149
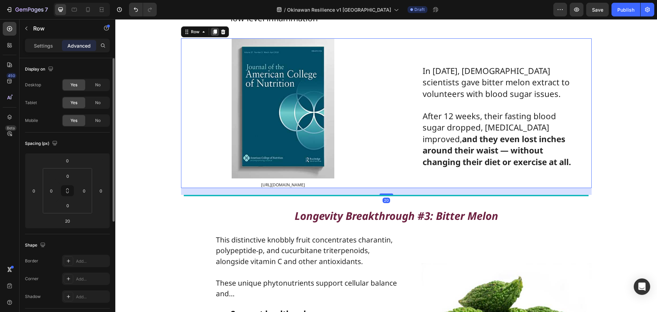
click at [213, 34] on icon at bounding box center [215, 31] width 4 height 5
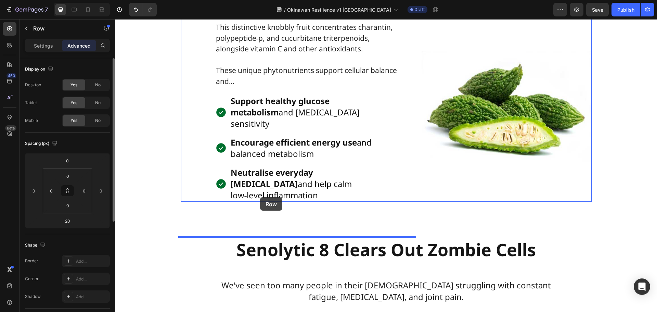
scroll to position [3590, 0]
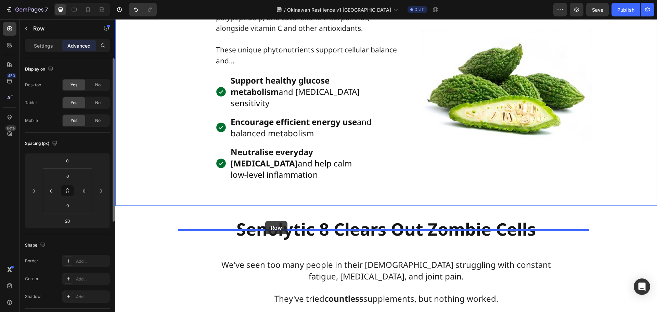
drag, startPoint x: 192, startPoint y: 40, endPoint x: 265, endPoint y: 221, distance: 195.0
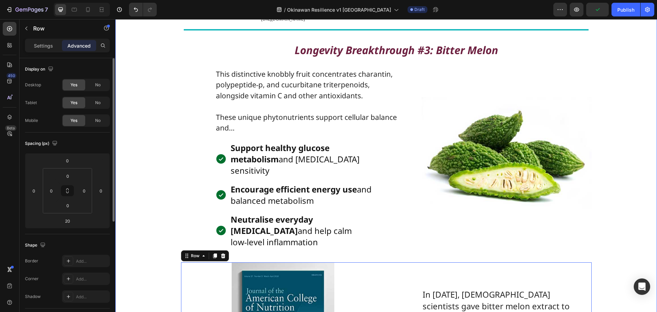
scroll to position [3400, 0]
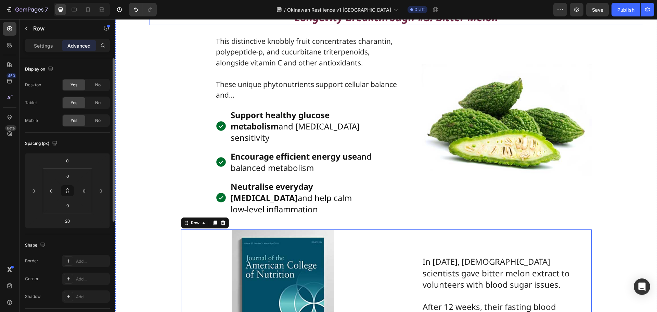
click at [375, 24] on strong "Longevity Breakthrough #3: Bitter Melon" at bounding box center [395, 17] width 203 height 14
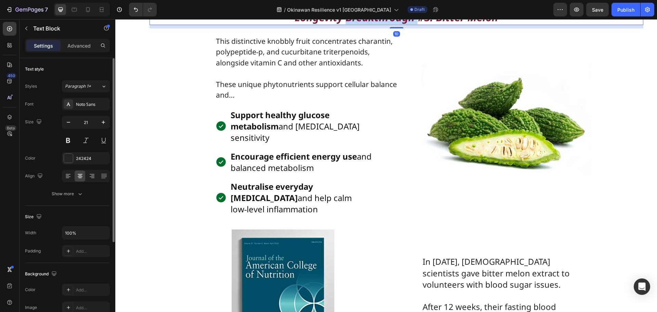
click at [375, 24] on strong "Longevity Breakthrough #3: Bitter Melon" at bounding box center [395, 17] width 203 height 14
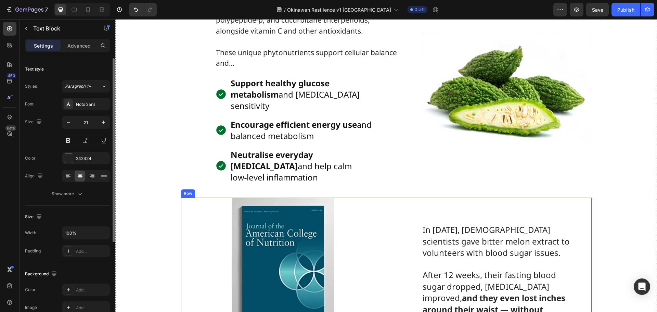
scroll to position [3434, 0]
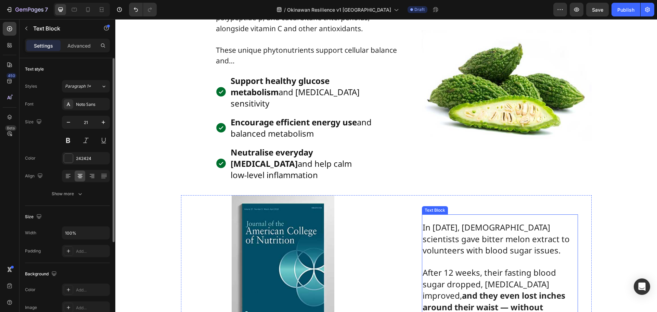
click at [477, 255] on span "In [DATE], [DEMOGRAPHIC_DATA] scientists gave bitter melon extract to volunteer…" at bounding box center [495, 238] width 147 height 34
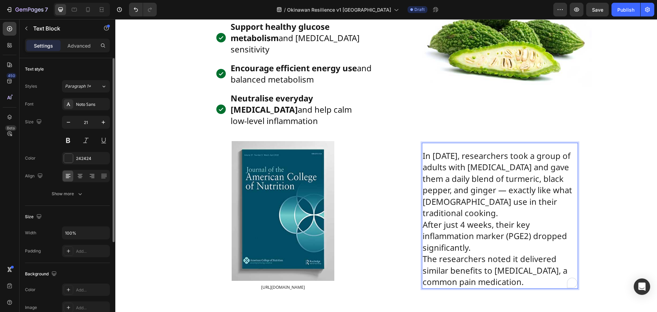
scroll to position [3506, 0]
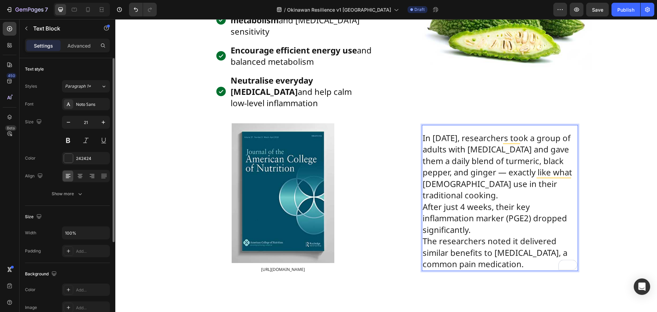
click at [458, 229] on p "In 2020, researchers took a group of adults with osteoarthritis and gave them a…" at bounding box center [499, 200] width 155 height 137
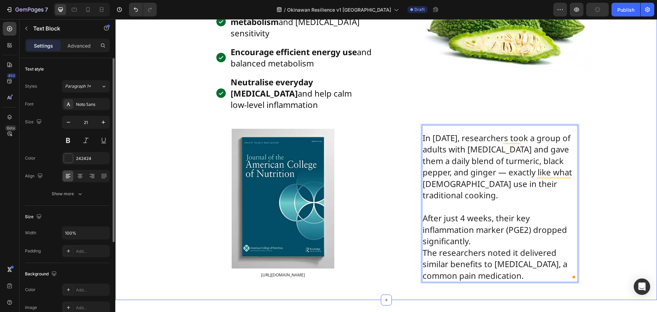
scroll to position [3607, 0]
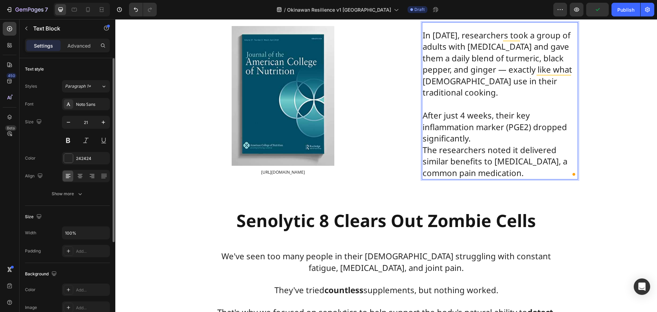
click at [477, 175] on p "⁠⁠⁠⁠⁠⁠⁠ After just 4 weeks, their key inflammation marker (PGE2) dropped signif…" at bounding box center [499, 138] width 155 height 80
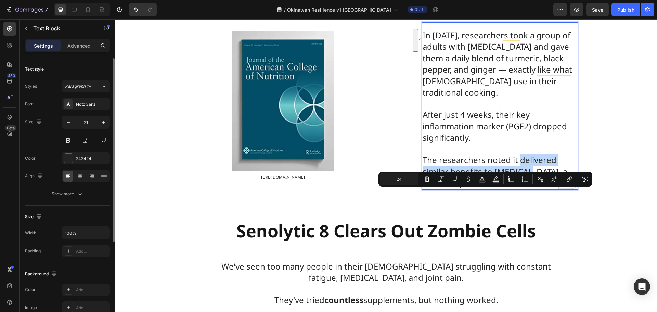
drag, startPoint x: 516, startPoint y: 196, endPoint x: 455, endPoint y: 187, distance: 61.2
click at [528, 188] on span "The researchers noted it delivered similar benefits to Naproxen, a common pain …" at bounding box center [494, 171] width 145 height 34
click at [427, 177] on icon "Editor contextual toolbar" at bounding box center [427, 178] width 4 height 5
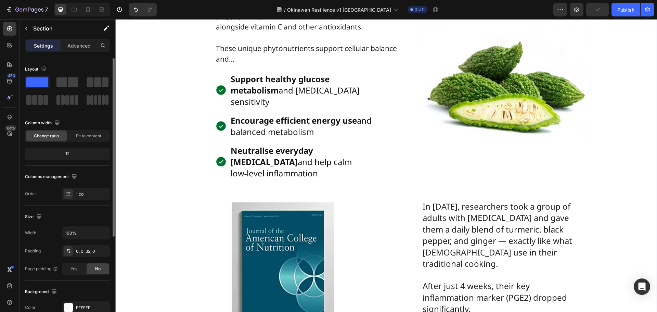
scroll to position [3367, 0]
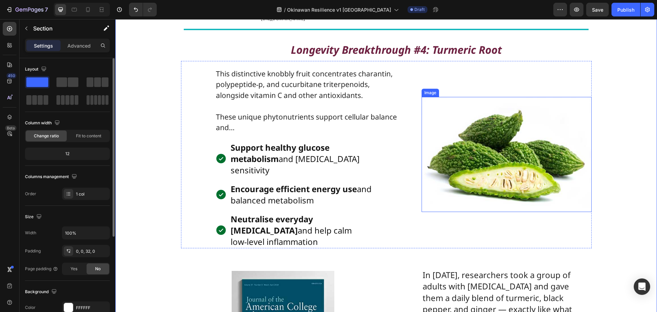
click at [520, 199] on img at bounding box center [506, 154] width 170 height 115
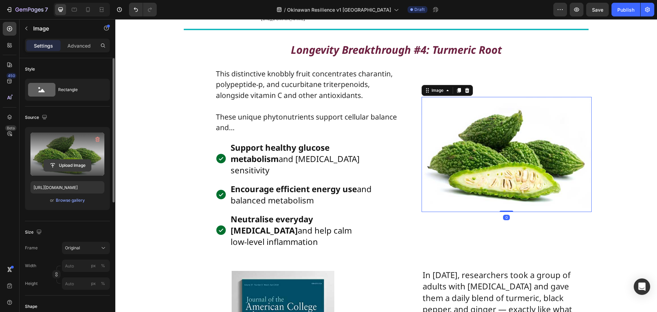
click at [83, 164] on input "file" at bounding box center [67, 165] width 47 height 12
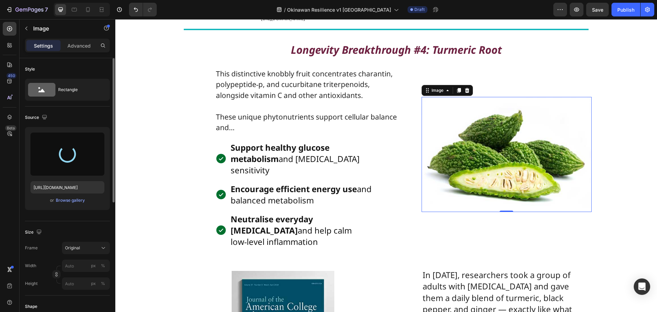
type input "https://cdn.shopify.com/s/files/1/0531/2754/4992/files/gempages_477113519360181…"
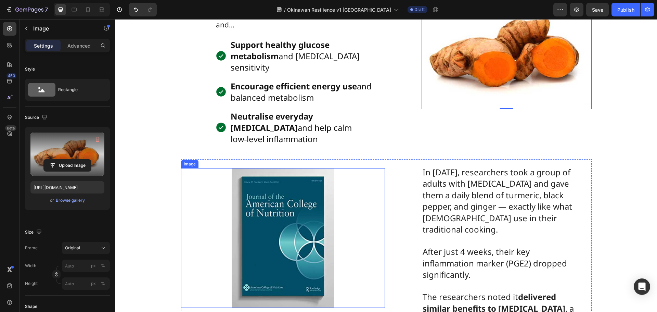
scroll to position [3572, 0]
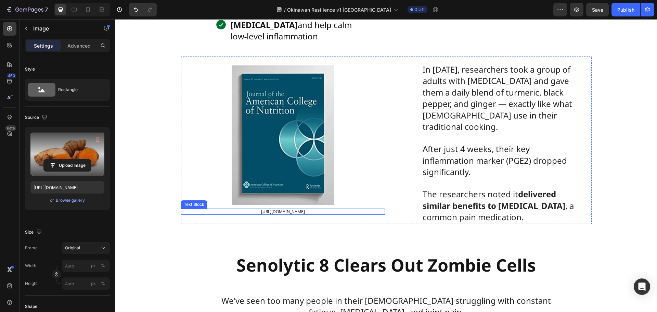
click at [299, 214] on span "[URL][DOMAIN_NAME]" at bounding box center [283, 211] width 44 height 6
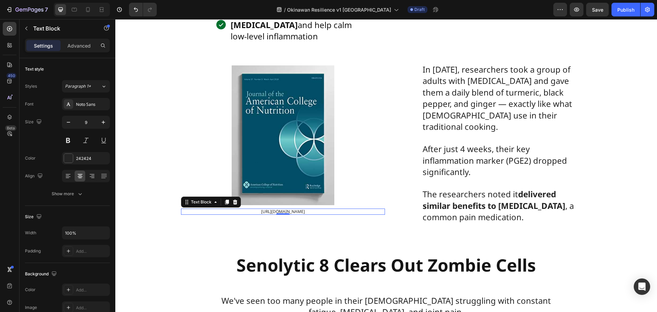
click at [299, 214] on span "[URL][DOMAIN_NAME]" at bounding box center [283, 211] width 44 height 6
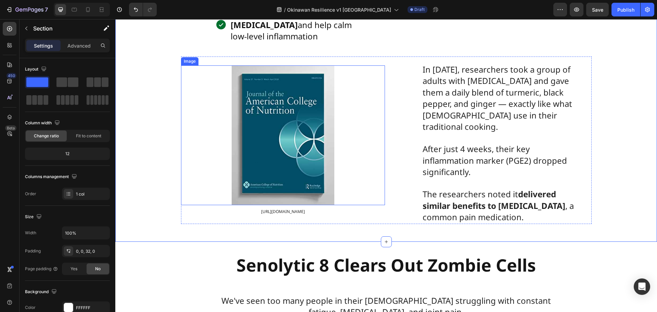
click at [294, 171] on img at bounding box center [283, 135] width 103 height 140
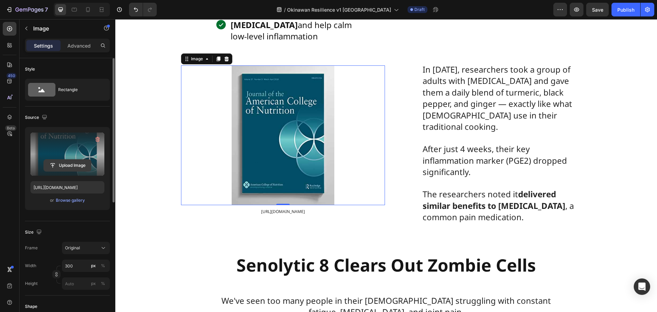
click at [69, 164] on input "file" at bounding box center [67, 165] width 47 height 12
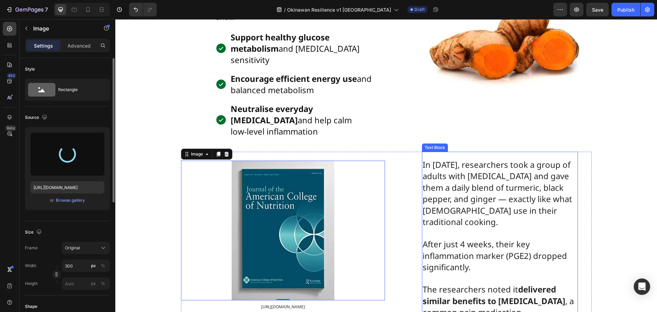
scroll to position [3470, 0]
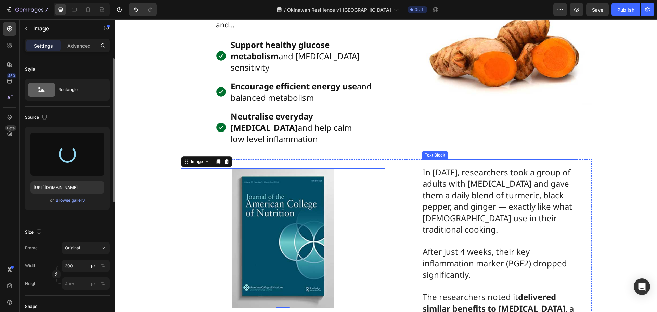
type input "https://cdn.shopify.com/s/files/1/0531/2754/4992/files/gempages_477113519360181…"
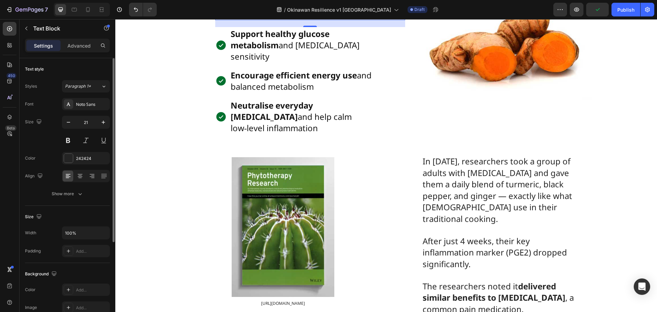
click at [255, 20] on p "Rich Text Editor. Editing area: main" at bounding box center [310, 14] width 188 height 11
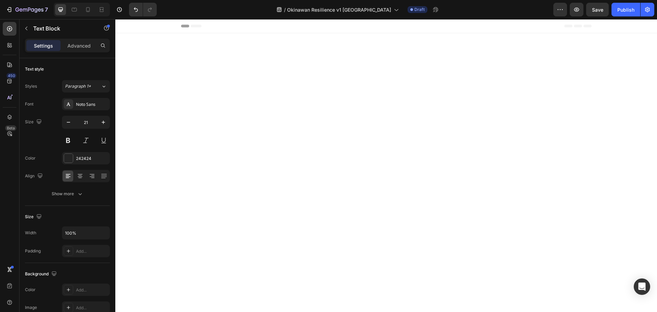
scroll to position [3470, 0]
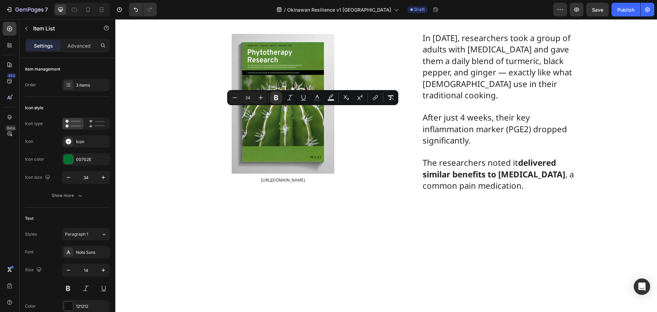
drag, startPoint x: 341, startPoint y: 115, endPoint x: 271, endPoint y: 113, distance: 69.8
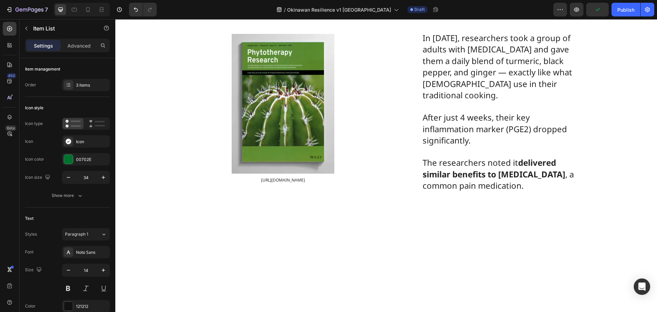
drag, startPoint x: 315, startPoint y: 145, endPoint x: 358, endPoint y: 134, distance: 44.5
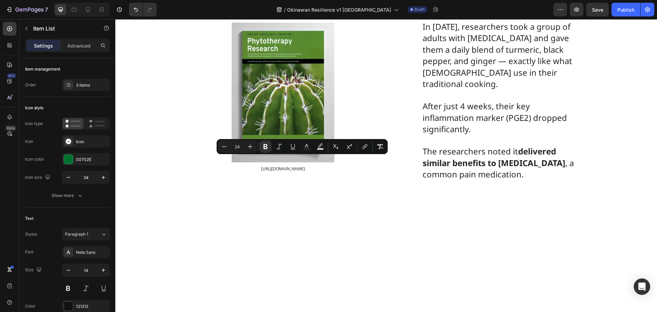
drag, startPoint x: 244, startPoint y: 175, endPoint x: 229, endPoint y: 166, distance: 17.9
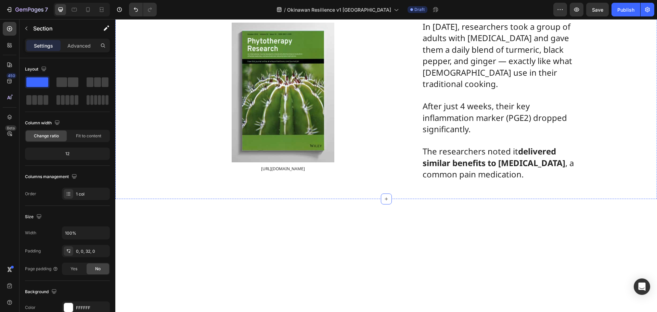
scroll to position [3367, 0]
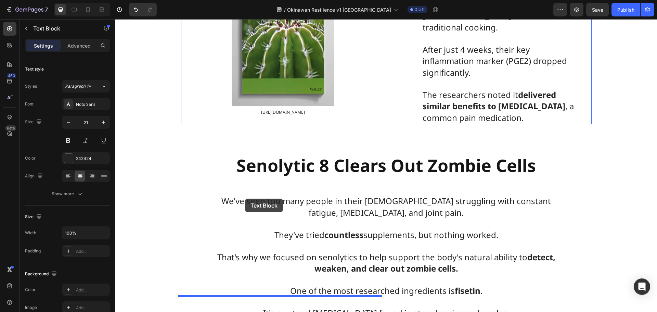
scroll to position [3591, 0]
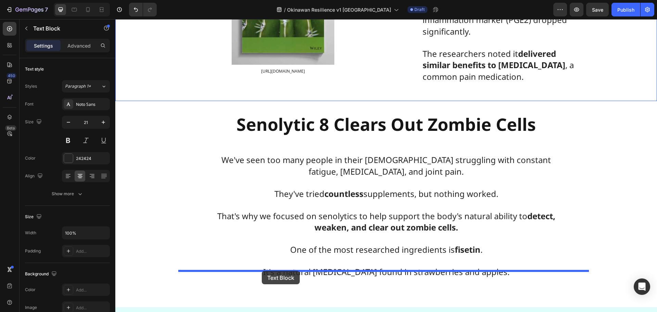
drag, startPoint x: 168, startPoint y: 114, endPoint x: 262, endPoint y: 271, distance: 182.8
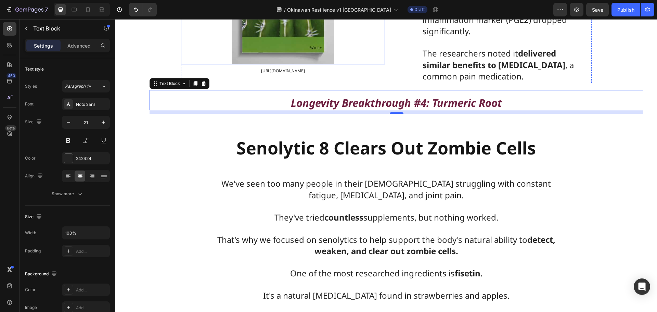
scroll to position [3362, 0]
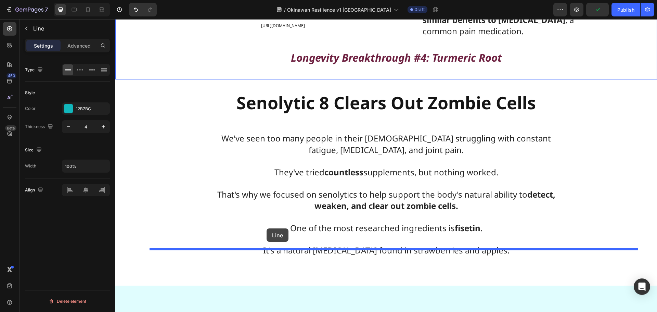
scroll to position [3647, 0]
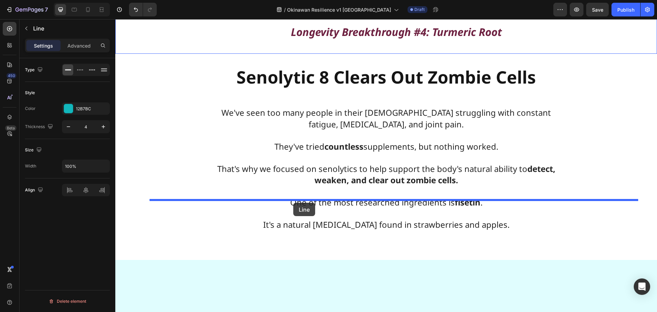
drag, startPoint x: 193, startPoint y: 95, endPoint x: 293, endPoint y: 202, distance: 147.1
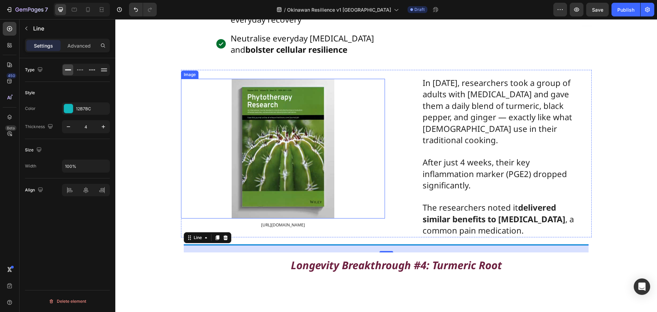
scroll to position [3399, 0]
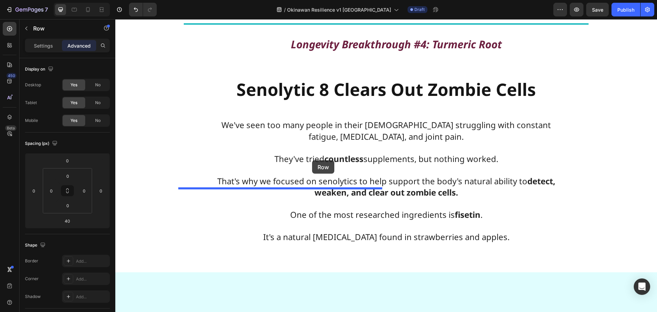
scroll to position [3847, 0]
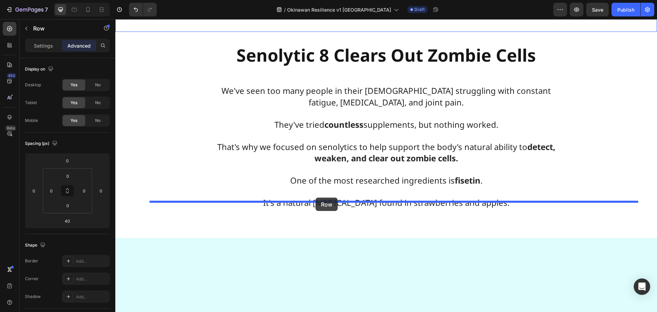
drag, startPoint x: 186, startPoint y: 37, endPoint x: 315, endPoint y: 197, distance: 205.9
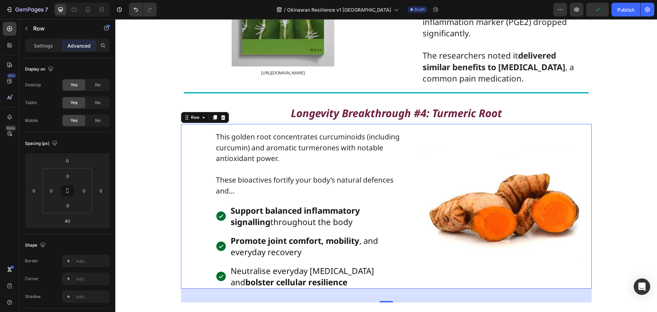
scroll to position [3566, 0]
click at [404, 85] on div "In [DATE], researchers took a group of adults with [MEDICAL_DATA] and gave them…" at bounding box center [489, 1] width 204 height 167
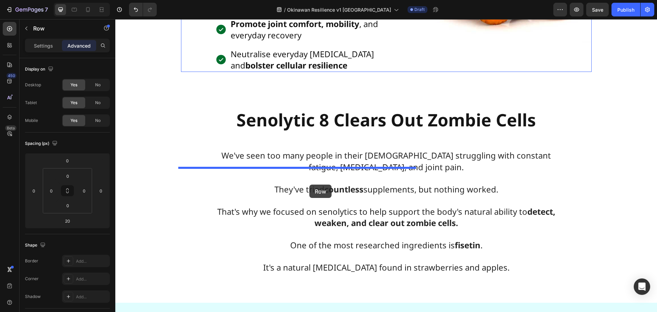
scroll to position [3974, 0]
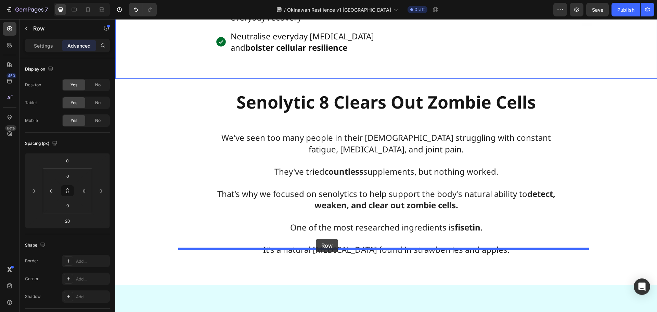
drag, startPoint x: 189, startPoint y: 38, endPoint x: 316, endPoint y: 238, distance: 236.5
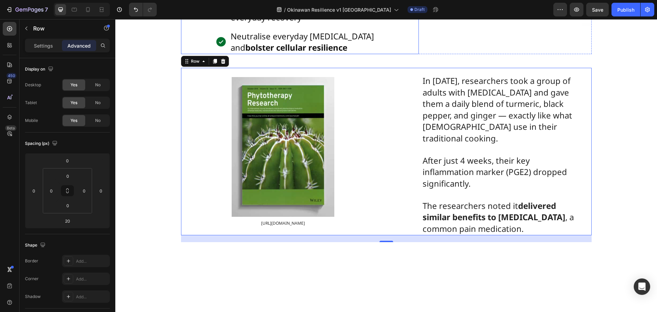
scroll to position [3766, 0]
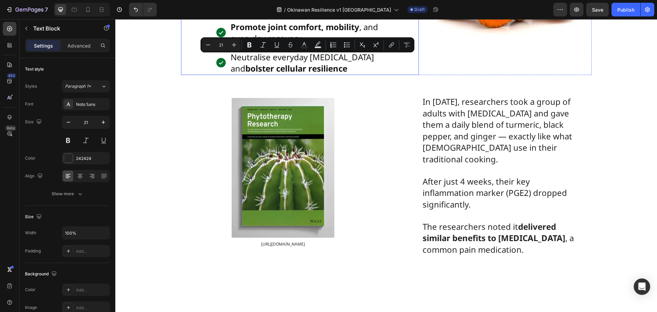
scroll to position [3834, 0]
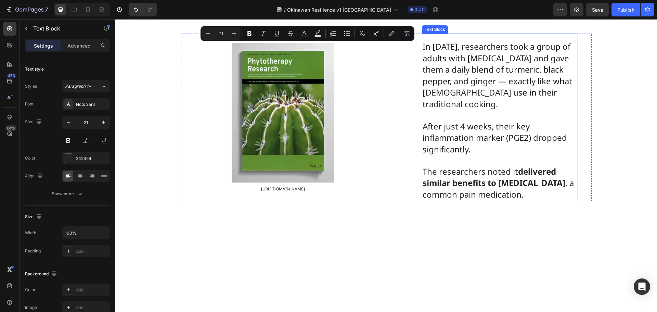
click at [446, 109] on span "In [DATE], researchers took a group of adults with [MEDICAL_DATA] and gave them…" at bounding box center [496, 75] width 149 height 69
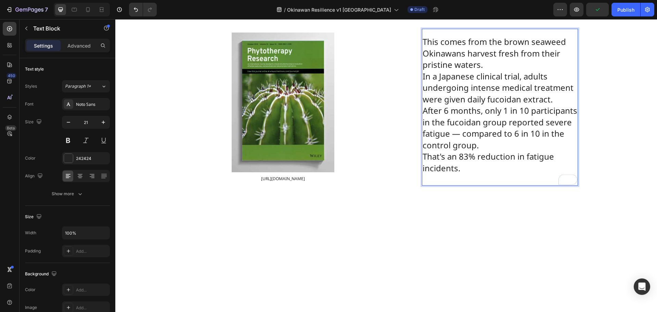
scroll to position [3899, 0]
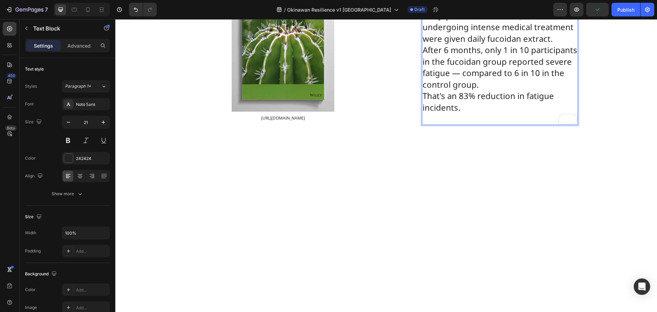
click at [481, 124] on p "This comes from the brown seaweed Okinawans harvest fresh from their pristine w…" at bounding box center [499, 50] width 155 height 148
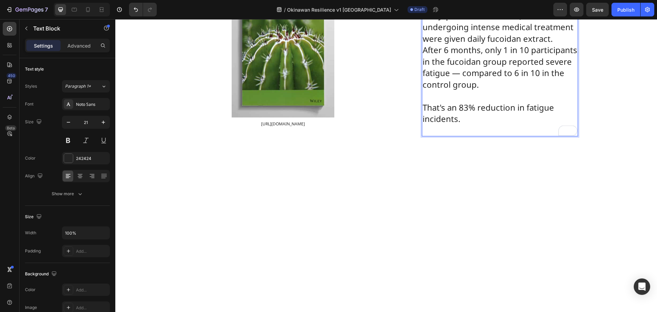
scroll to position [3968, 0]
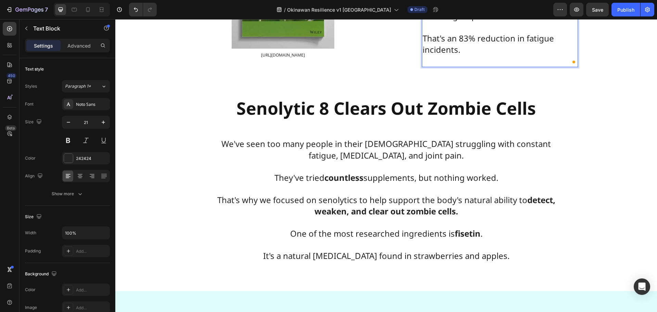
click at [457, 66] on p "That's an 83% reduction in fatigue incidents." at bounding box center [499, 44] width 155 height 44
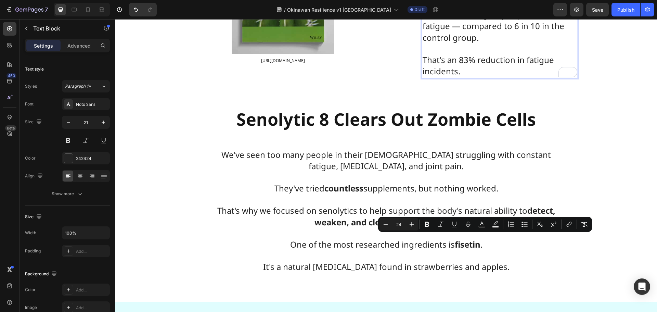
drag, startPoint x: 462, startPoint y: 253, endPoint x: 420, endPoint y: 243, distance: 43.4
click at [422, 77] on p "That's an 83% reduction in fatigue incidents." at bounding box center [499, 60] width 155 height 34
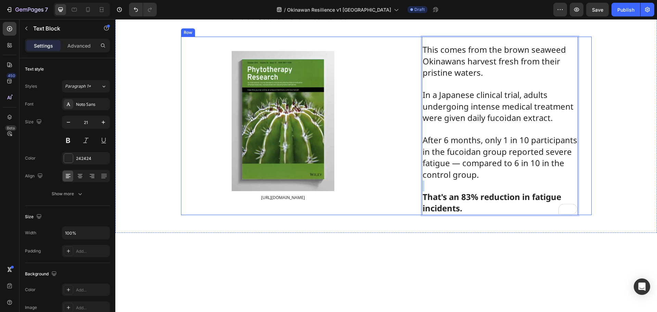
scroll to position [3797, 0]
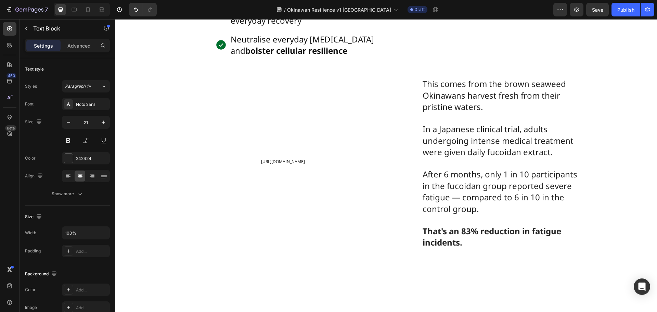
scroll to position [3797, 0]
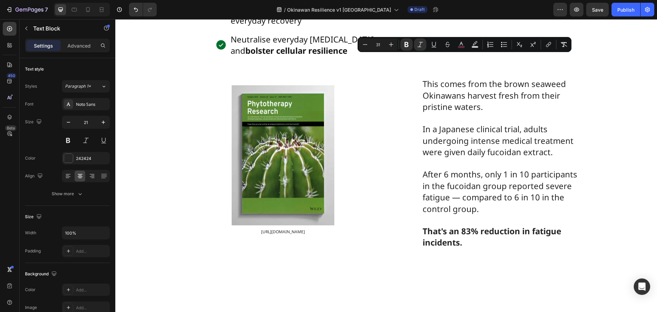
copy strong "Fucoidan"
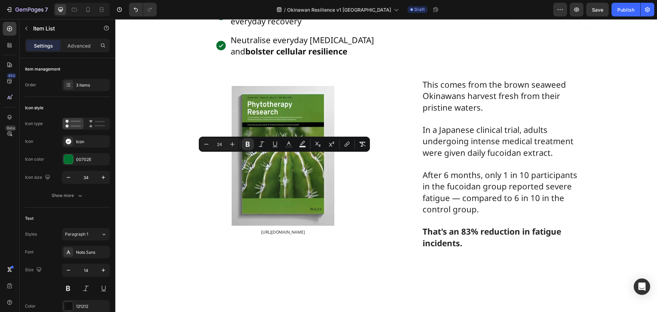
drag, startPoint x: 292, startPoint y: 171, endPoint x: 228, endPoint y: 161, distance: 64.7
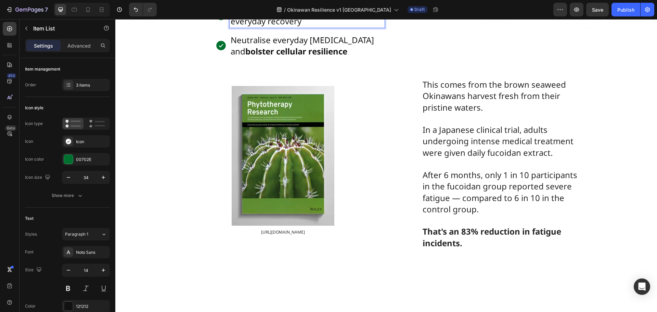
click at [244, 27] on span "Promote joint comfort, mobility , and everyday recovery" at bounding box center [303, 15] width 147 height 23
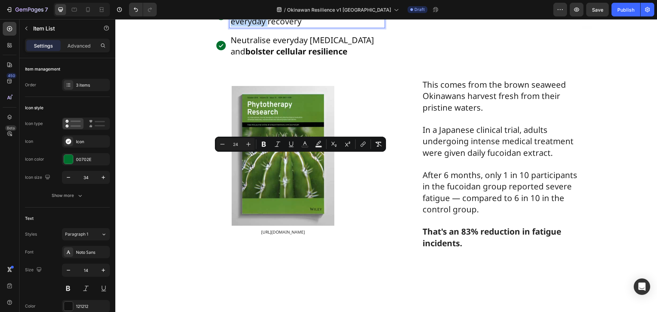
click at [244, 27] on span "Promote joint comfort, mobility , and everyday recovery" at bounding box center [303, 15] width 147 height 23
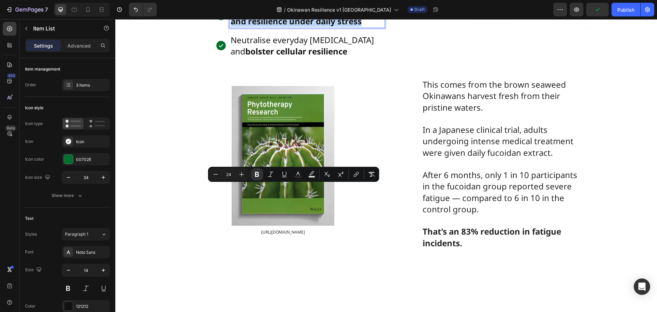
drag, startPoint x: 360, startPoint y: 190, endPoint x: 230, endPoint y: 192, distance: 130.0
click at [230, 27] on p "Encourage natural cellular renewal and resilience under daily stress" at bounding box center [306, 15] width 153 height 23
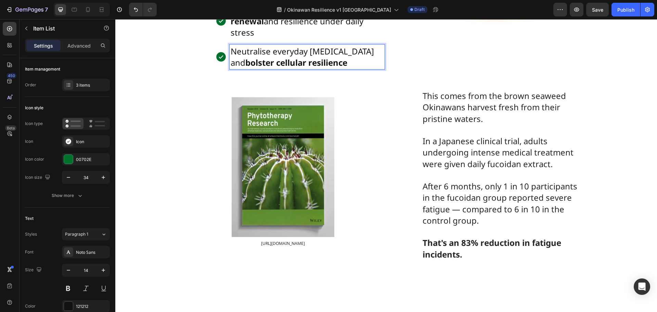
click at [269, 68] on strong "bolster cellular resilience" at bounding box center [296, 62] width 102 height 11
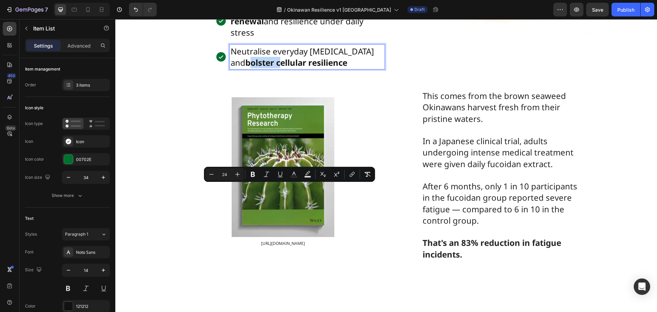
click at [269, 68] on strong "bolster cellular resilience" at bounding box center [296, 62] width 102 height 11
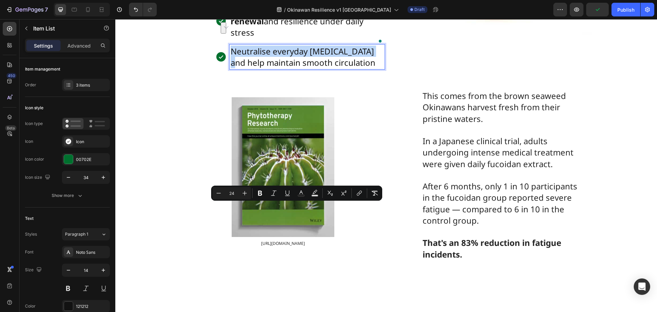
drag, startPoint x: 366, startPoint y: 210, endPoint x: 230, endPoint y: 211, distance: 136.1
click at [230, 68] on p "Neutralise everyday oxidative stress and help maintain smooth circulation" at bounding box center [306, 56] width 153 height 23
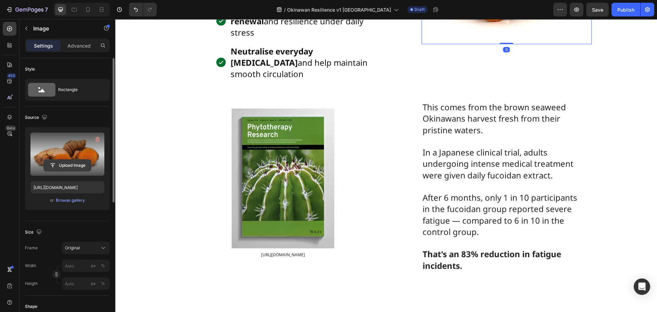
click at [74, 162] on input "file" at bounding box center [67, 165] width 47 height 12
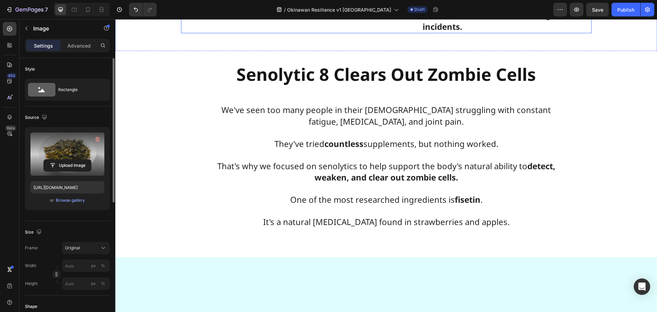
scroll to position [4036, 0]
click at [295, 18] on span "[URL][DOMAIN_NAME]" at bounding box center [283, 15] width 44 height 6
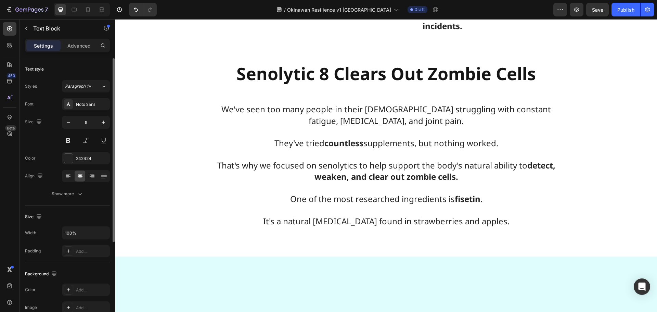
click at [295, 18] on span "https://pubmed.ncbi.nlm.nih.gov/32180294/" at bounding box center [283, 15] width 44 height 6
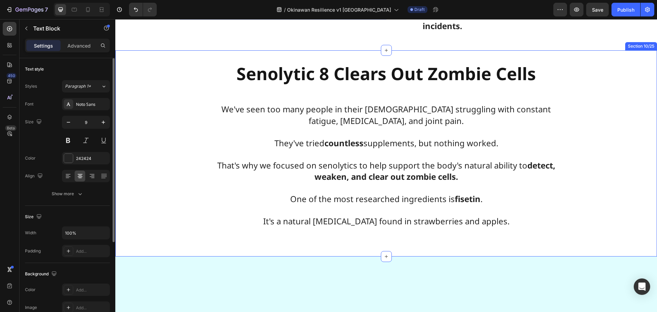
click at [147, 86] on div "Senolytic 8 Clears Out Zombie Cells" at bounding box center [385, 73] width 541 height 25
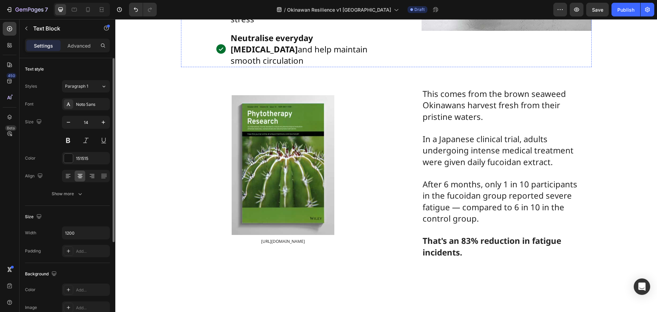
scroll to position [3831, 0]
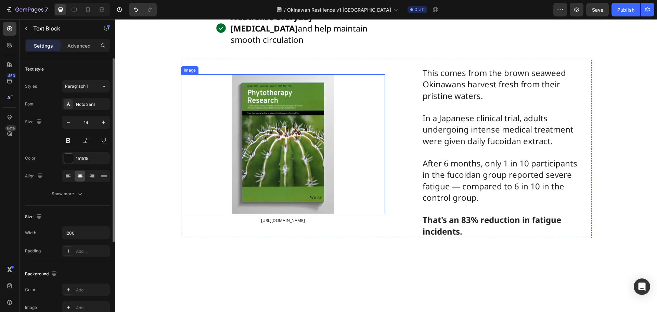
click at [295, 214] on img at bounding box center [283, 144] width 103 height 140
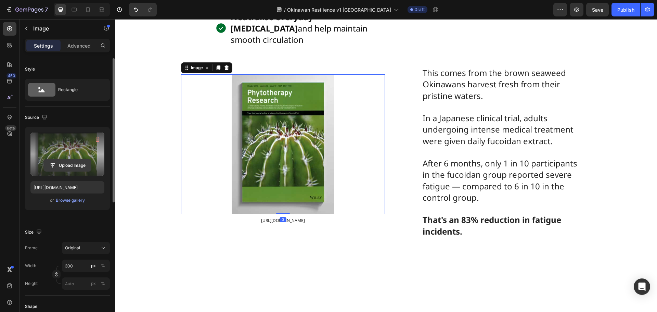
click at [63, 169] on input "file" at bounding box center [67, 165] width 47 height 12
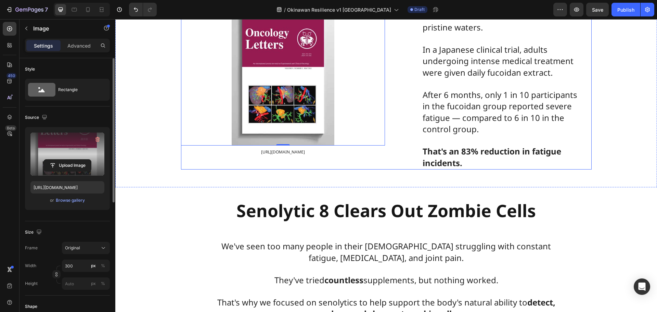
scroll to position [3968, 0]
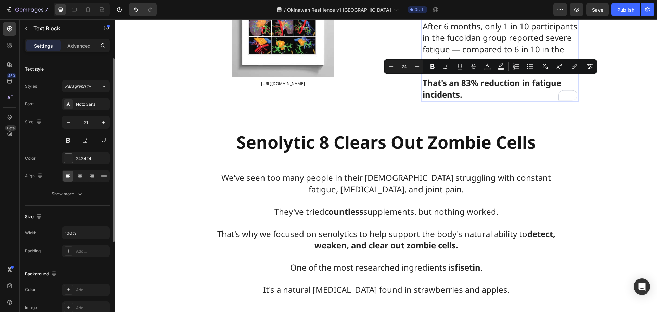
drag, startPoint x: 484, startPoint y: 108, endPoint x: 418, endPoint y: 76, distance: 72.8
click at [416, 79] on div "This comes from the brown seaweed Okinawans harvest fresh from their pristine w…" at bounding box center [489, 12] width 204 height 178
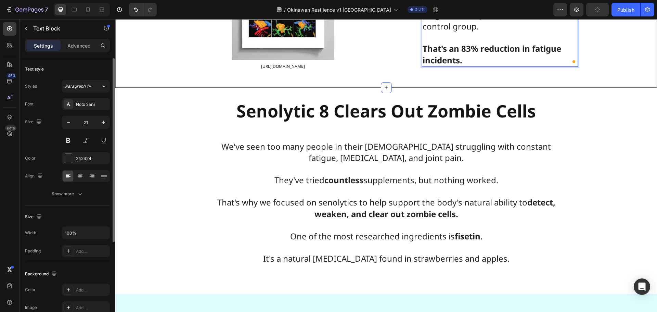
scroll to position [3976, 0]
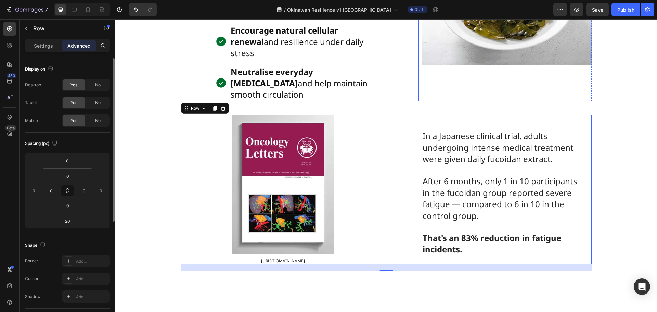
scroll to position [3736, 0]
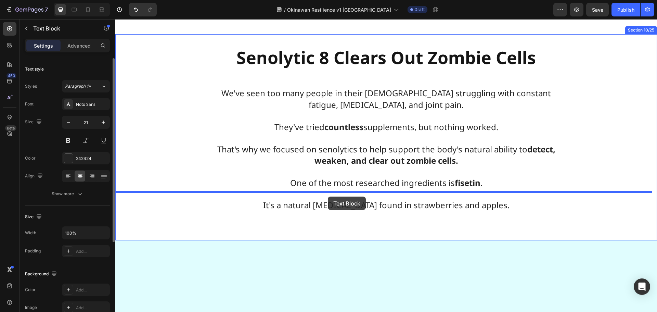
scroll to position [4060, 0]
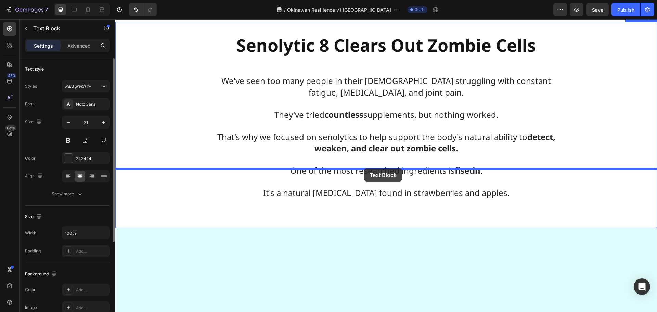
drag, startPoint x: 170, startPoint y: 129, endPoint x: 364, endPoint y: 169, distance: 198.1
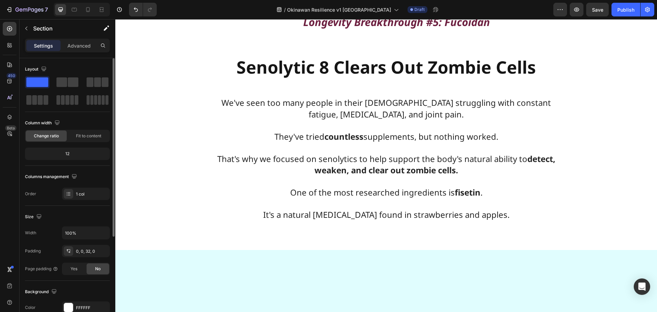
scroll to position [4036, 0]
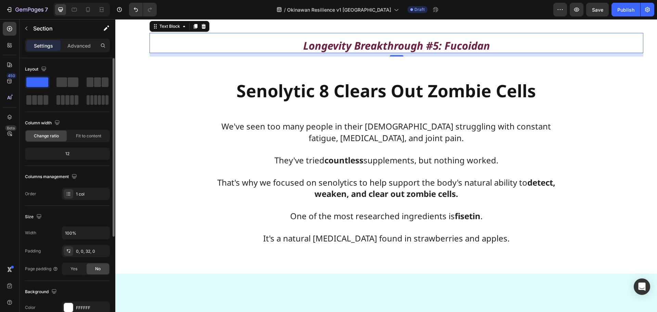
click at [359, 53] on strong "Longevity Breakthrough #5: Fucoidan" at bounding box center [396, 45] width 187 height 14
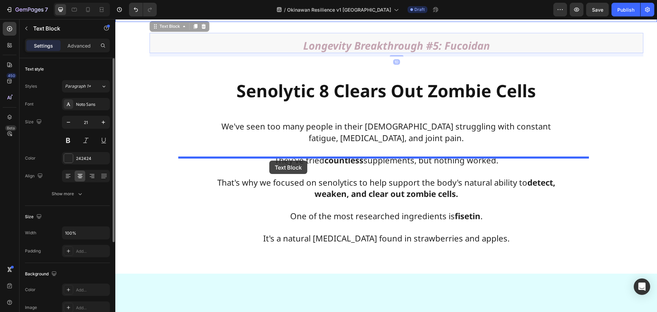
drag, startPoint x: 171, startPoint y: 172, endPoint x: 269, endPoint y: 160, distance: 99.5
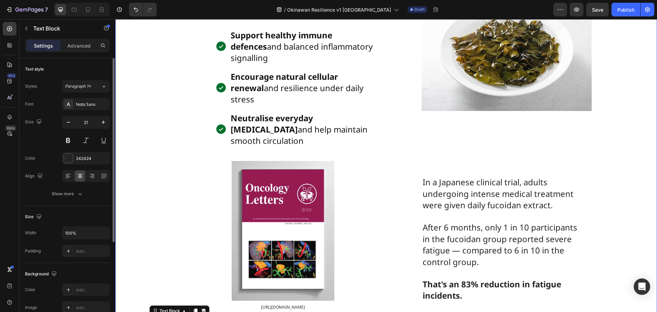
scroll to position [3728, 0]
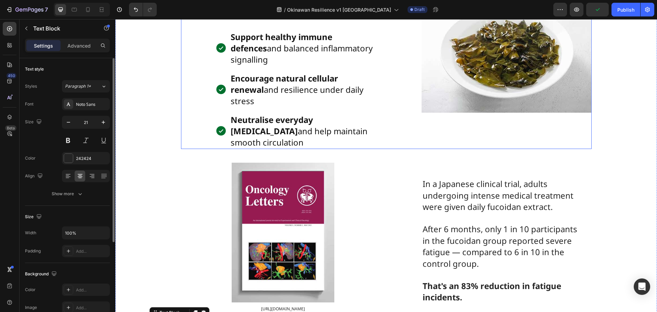
drag, startPoint x: 412, startPoint y: 158, endPoint x: 409, endPoint y: 157, distance: 3.8
click at [412, 149] on div "This rare marine polysaccharide from brown seaweeds concentrates fucose‑rich su…" at bounding box center [300, 55] width 238 height 188
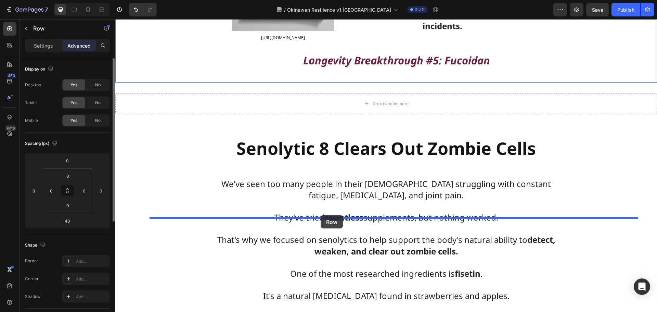
scroll to position [4173, 0]
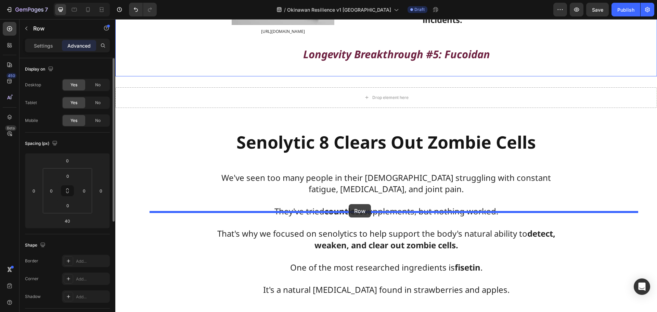
drag, startPoint x: 193, startPoint y: 38, endPoint x: 348, endPoint y: 204, distance: 227.9
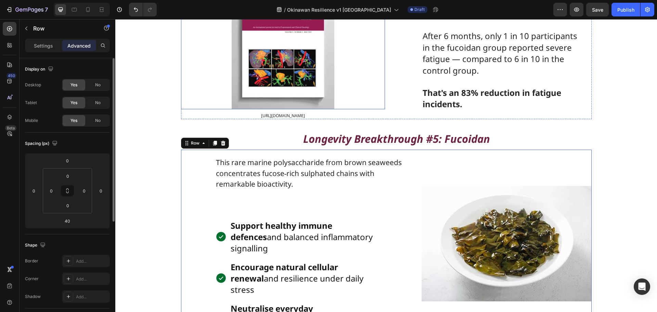
scroll to position [3903, 0]
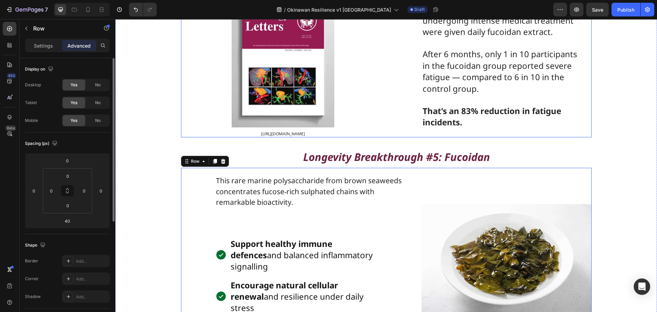
click at [403, 137] on div "In a Japanese clinical trial, adults undergoing intense medical treatment were …" at bounding box center [489, 62] width 204 height 149
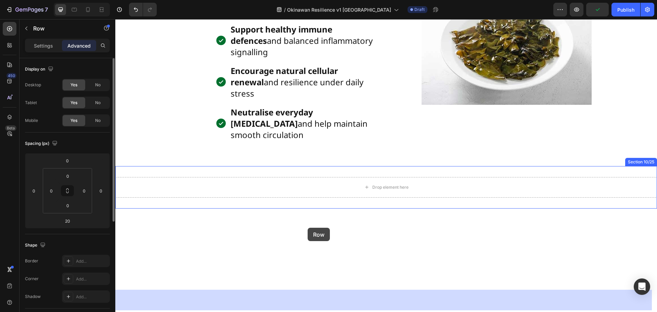
scroll to position [4301, 0]
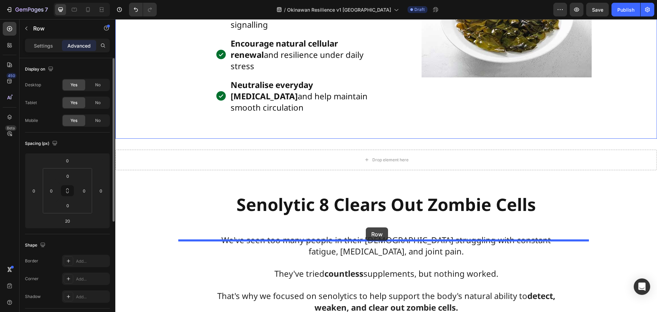
drag, startPoint x: 188, startPoint y: 38, endPoint x: 366, endPoint y: 227, distance: 259.1
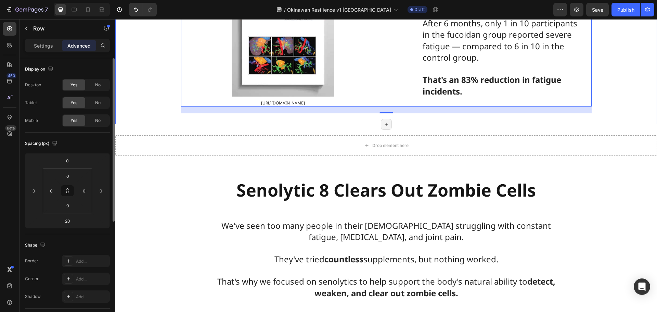
scroll to position [4315, 0]
click at [333, 155] on div "Drop element here" at bounding box center [385, 145] width 541 height 21
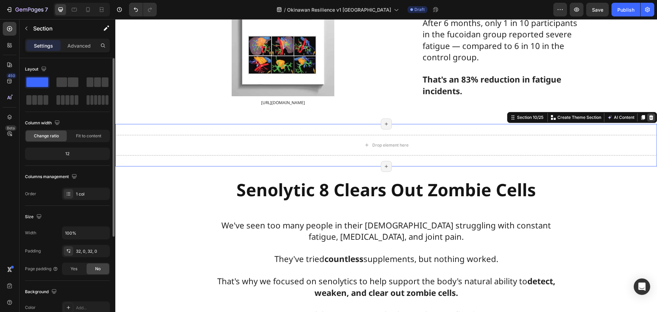
click at [649, 119] on icon at bounding box center [651, 117] width 4 height 5
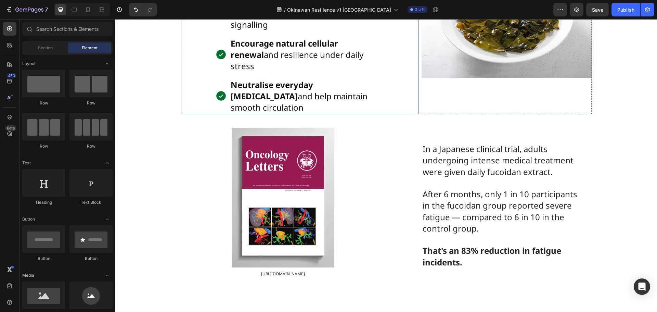
scroll to position [4110, 0]
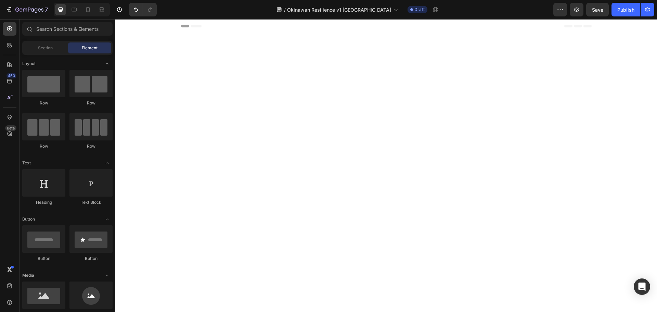
scroll to position [4110, 0]
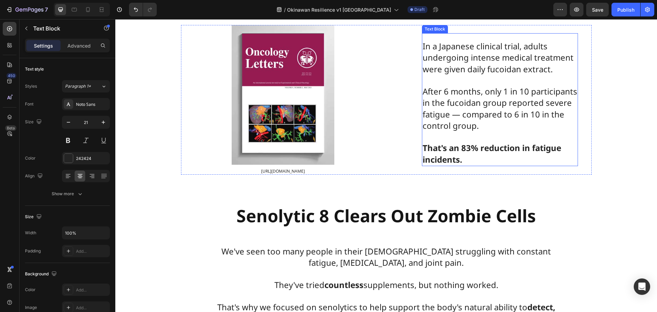
click at [477, 131] on span "After 6 months, only 1 in 10 participants in the fucoidan group reported severe…" at bounding box center [499, 108] width 155 height 46
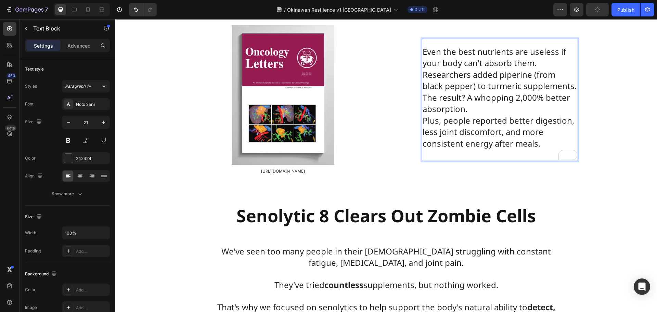
scroll to position [4252, 0]
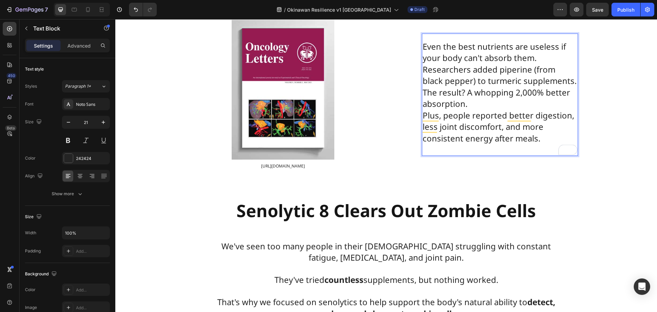
click at [554, 155] on p "Even the best nutrients are useless if your body can't absorb them. Researchers…" at bounding box center [499, 98] width 155 height 114
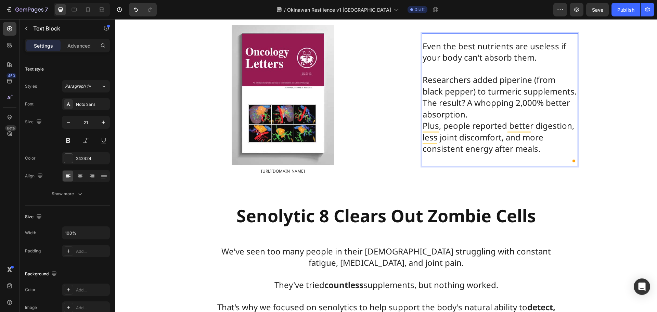
click at [469, 166] on p "Researchers added piperine (from black pepper) to turmeric supplements. The res…" at bounding box center [499, 115] width 155 height 102
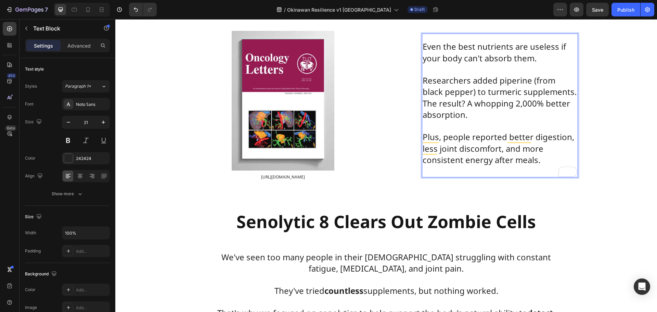
scroll to position [4242, 0]
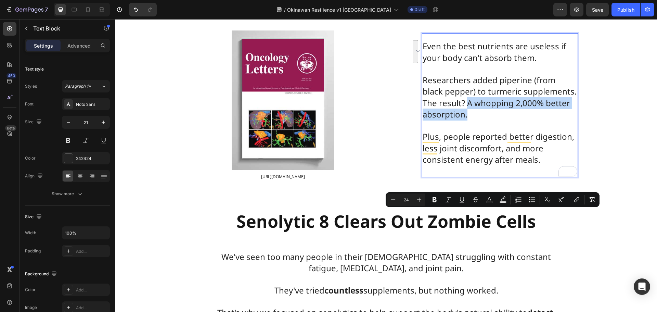
drag, startPoint x: 463, startPoint y: 216, endPoint x: 468, endPoint y: 230, distance: 14.7
click at [468, 120] on p "Researchers added piperine (from black pepper) to turmeric supplements. The res…" at bounding box center [499, 92] width 155 height 57
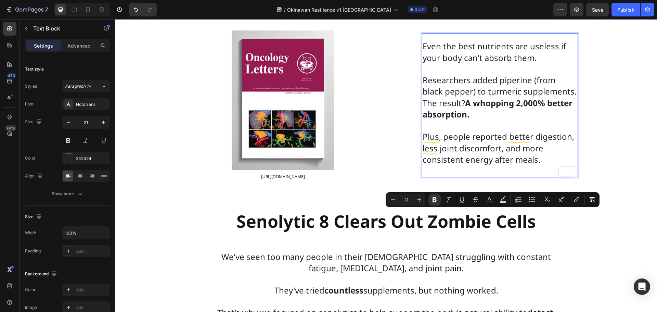
click at [450, 176] on p "Plus, people reported better digestion, less joint discomfort, and more consist…" at bounding box center [499, 148] width 155 height 56
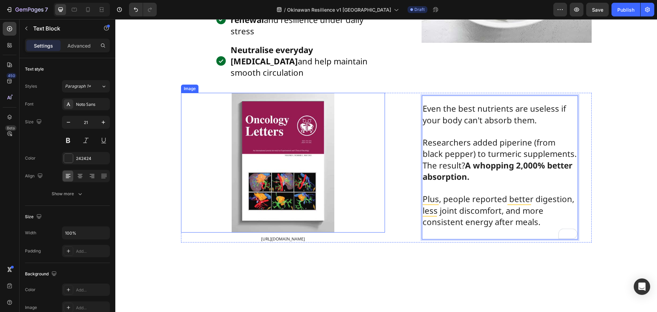
scroll to position [4173, 0]
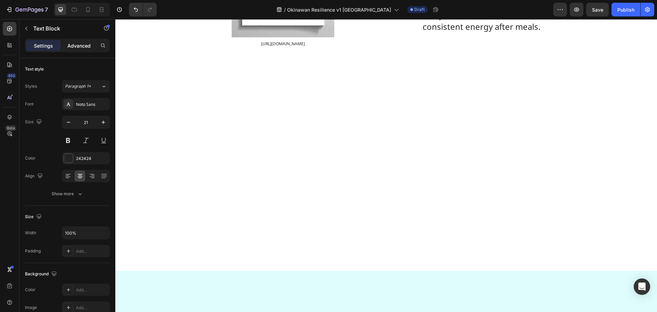
click at [77, 49] on p "Advanced" at bounding box center [78, 45] width 23 height 7
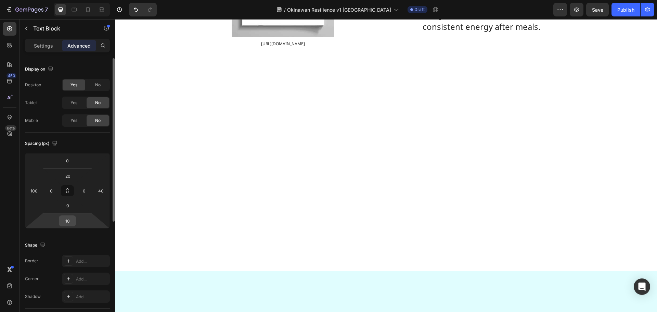
click at [70, 220] on input "10" at bounding box center [68, 220] width 14 height 10
type input "40"
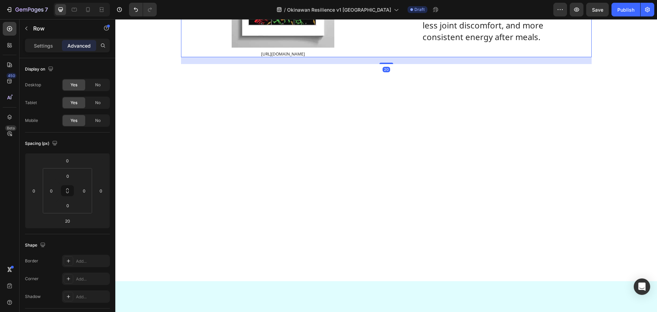
click at [198, 241] on div at bounding box center [385, 178] width 541 height 184
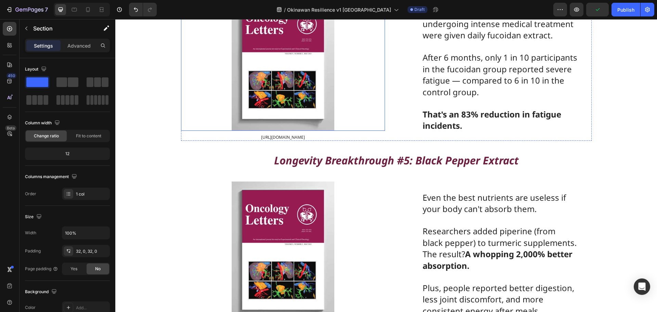
scroll to position [3797, 0]
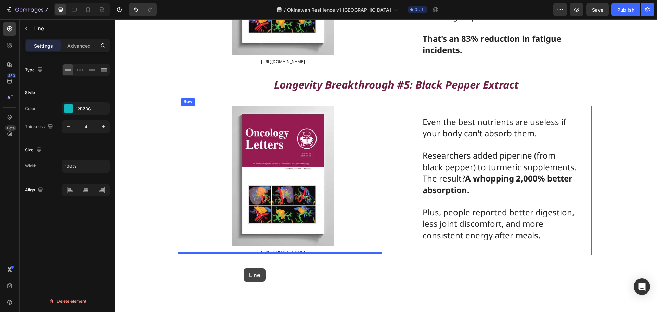
scroll to position [4020, 0]
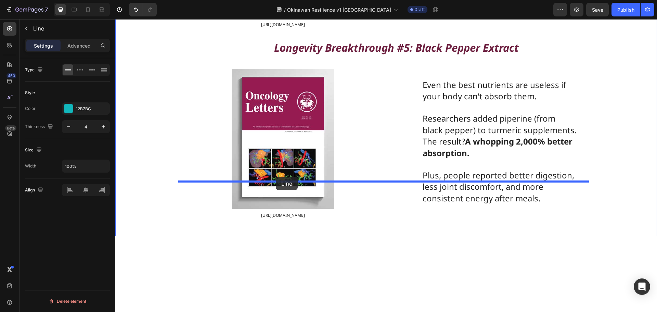
drag, startPoint x: 193, startPoint y: 42, endPoint x: 276, endPoint y: 176, distance: 158.0
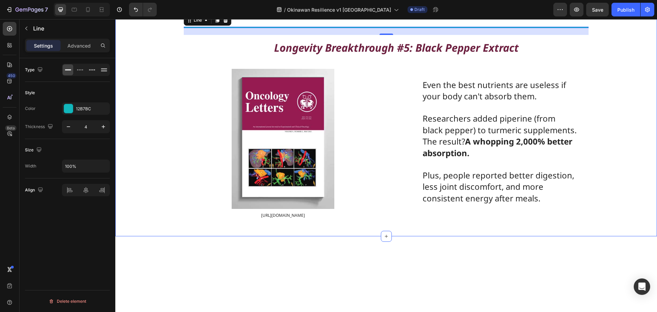
scroll to position [4012, 0]
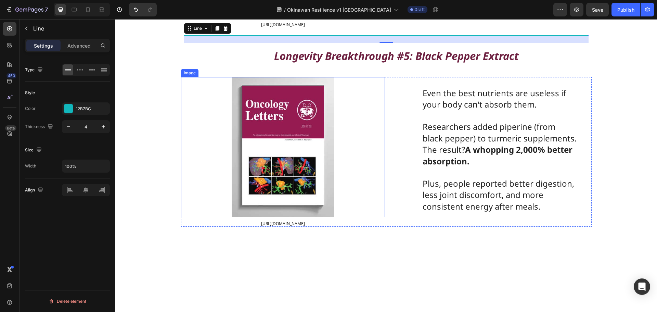
click at [186, 216] on div at bounding box center [283, 147] width 204 height 140
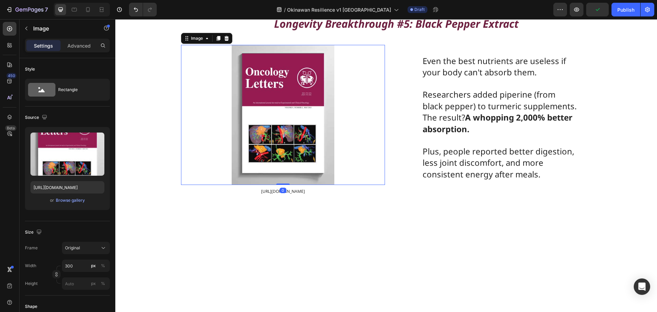
scroll to position [4080, 0]
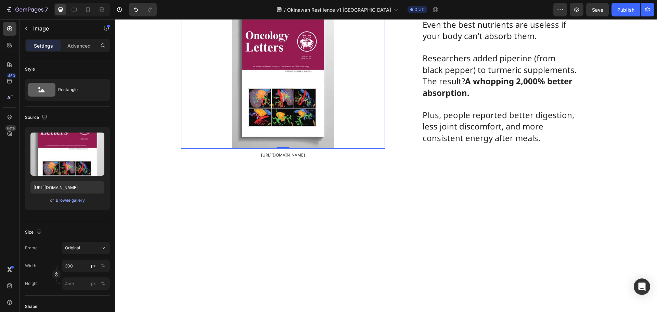
click at [301, 148] on img at bounding box center [283, 79] width 103 height 140
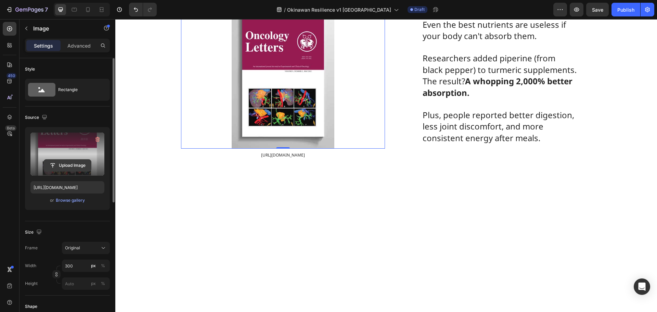
click at [64, 162] on input "file" at bounding box center [67, 165] width 47 height 12
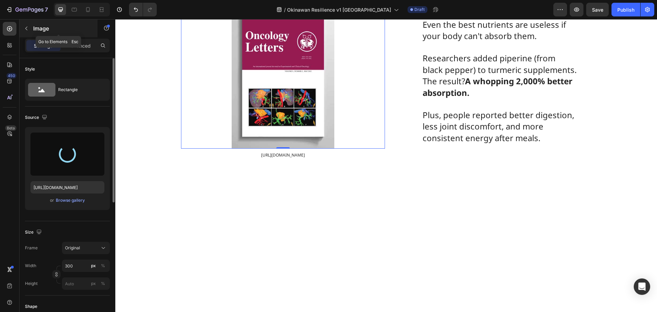
type input "https://cdn.shopify.com/s/files/1/0531/2754/4992/files/gempages_477113519360181…"
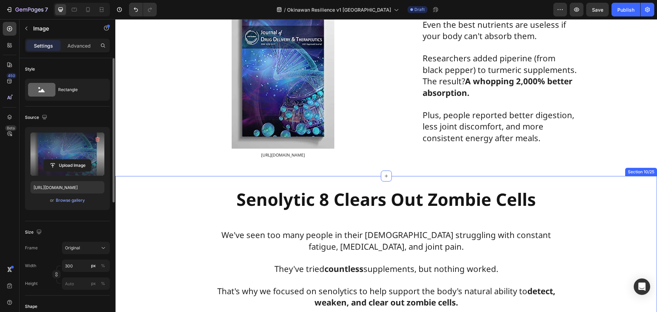
drag, startPoint x: 211, startPoint y: 116, endPoint x: 215, endPoint y: 115, distance: 4.8
click at [211, 176] on div "Senolytic 8 Clears Out Zombie Cells Text Block The 6 "Longevity Breakthroughs" …" at bounding box center [385, 279] width 541 height 206
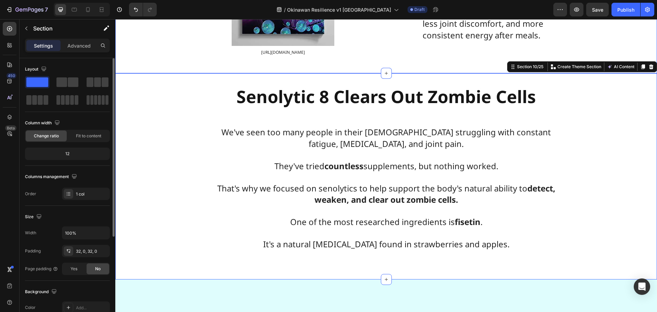
scroll to position [4012, 0]
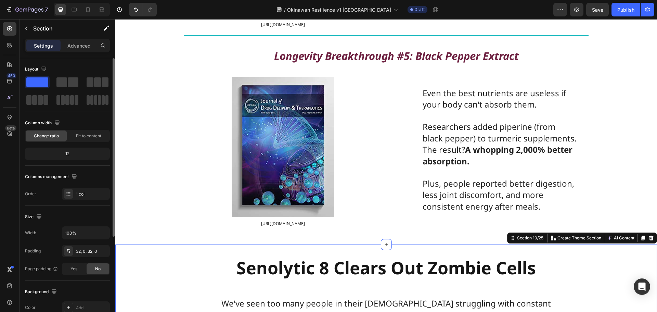
drag, startPoint x: 647, startPoint y: 169, endPoint x: 369, endPoint y: 197, distance: 279.0
click at [649, 235] on icon at bounding box center [651, 237] width 4 height 5
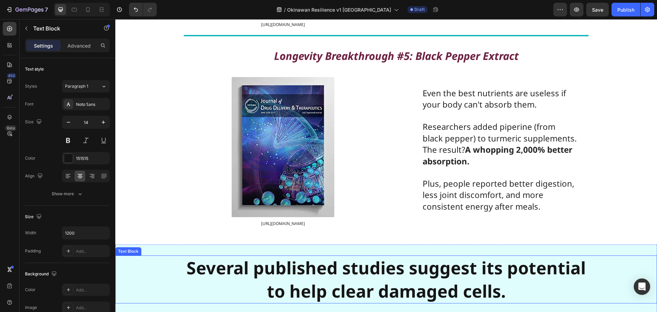
click at [567, 256] on strong "Several published studies suggest its potential to help clear damaged cells." at bounding box center [385, 279] width 399 height 47
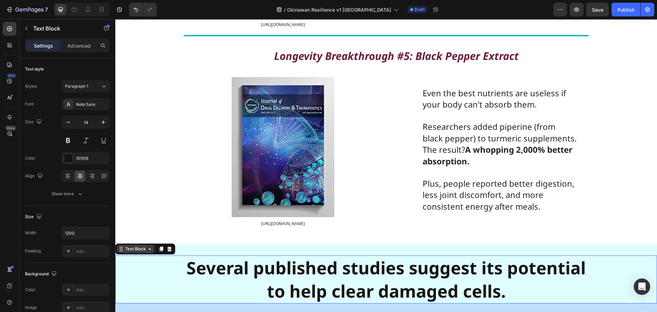
click at [150, 245] on div "Text Block" at bounding box center [135, 249] width 37 height 8
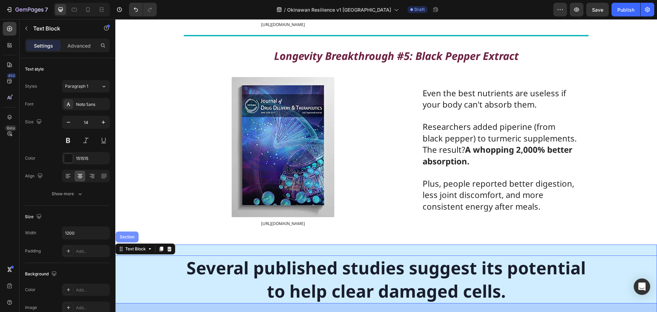
click at [127, 235] on div "Section" at bounding box center [126, 237] width 17 height 4
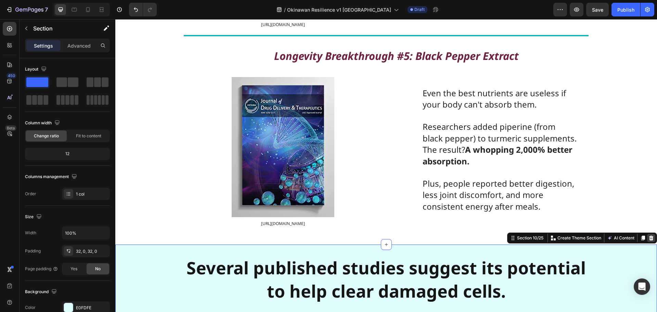
click at [648, 235] on icon at bounding box center [650, 237] width 5 height 5
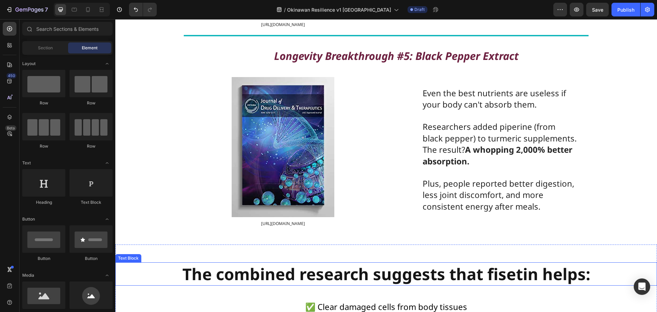
click at [149, 262] on div "The combined research suggests that fisetin helps:" at bounding box center [385, 273] width 541 height 23
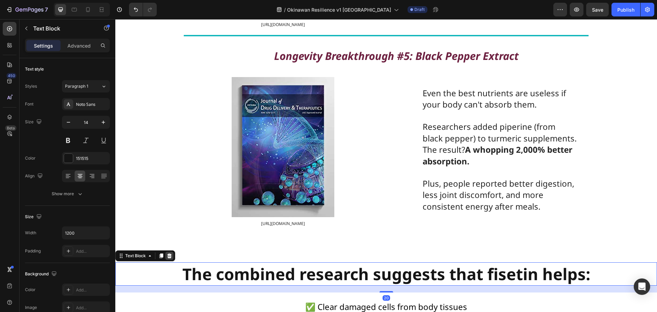
click at [169, 253] on icon at bounding box center [169, 255] width 5 height 5
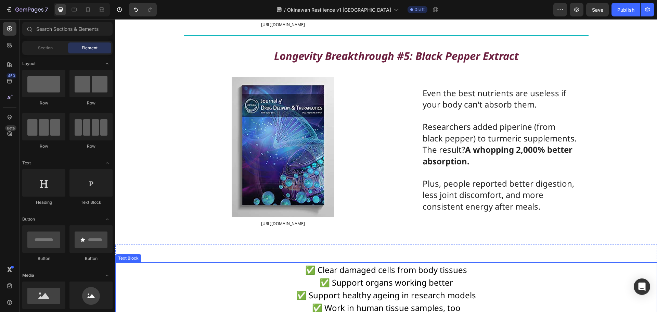
click at [261, 263] on p "✅ Clear damaged cells from body tissues ✅ Support organs working better ✅ Suppo…" at bounding box center [386, 288] width 409 height 51
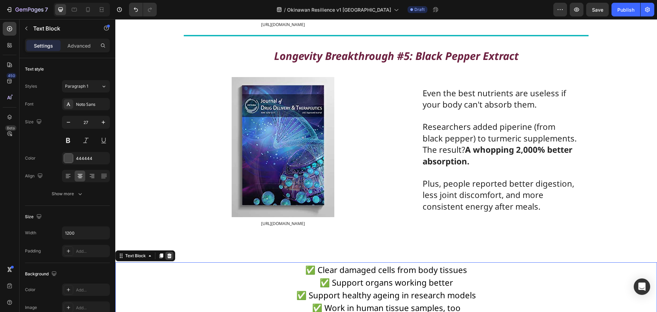
click at [170, 253] on icon at bounding box center [169, 255] width 5 height 5
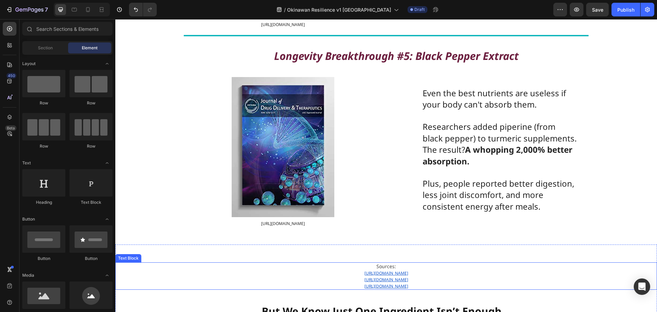
click at [200, 269] on p "https://pmc.ncbi.nlm.nih.gov/articles/PMC6197652/ https://pmc.ncbi.nlm.nih.gov/…" at bounding box center [386, 278] width 540 height 19
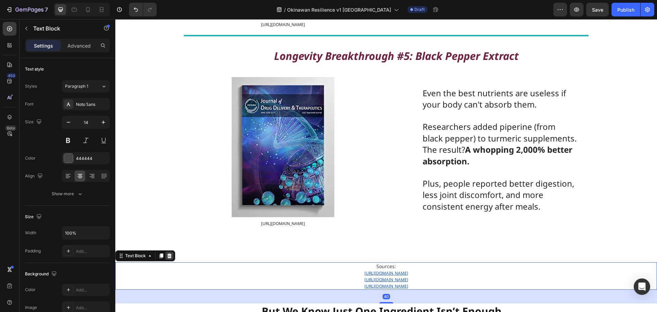
click at [168, 253] on icon at bounding box center [169, 255] width 4 height 5
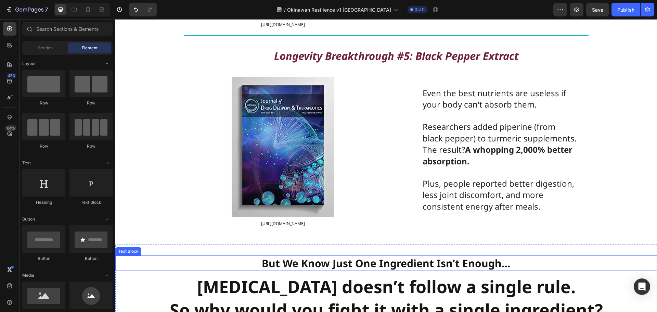
click at [182, 256] on p "But We Know Just One Ingredient Isn’t Enough…" at bounding box center [386, 263] width 409 height 14
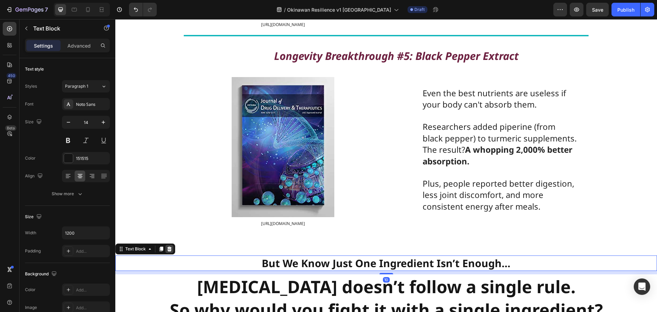
click at [170, 246] on icon at bounding box center [169, 248] width 4 height 5
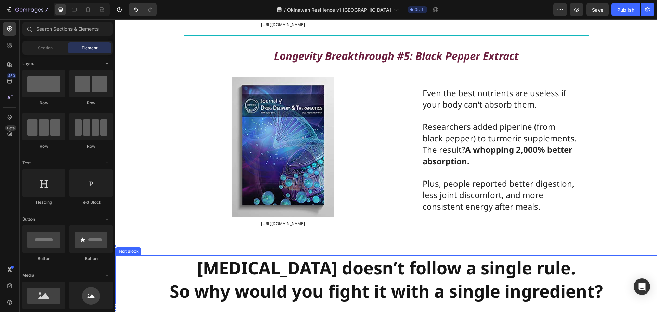
click at [164, 256] on p "Senescence doesn’t follow a single rule. So why would you fight it with a singl…" at bounding box center [385, 279] width 477 height 47
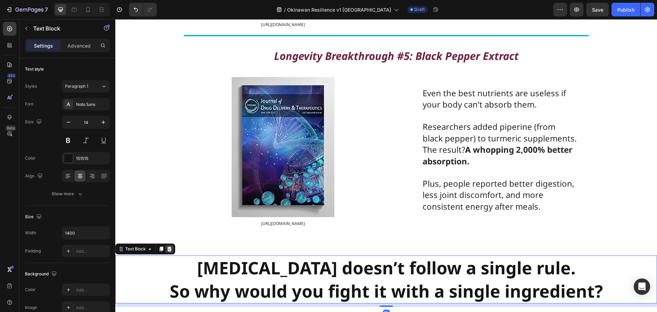
click at [168, 246] on icon at bounding box center [169, 248] width 4 height 5
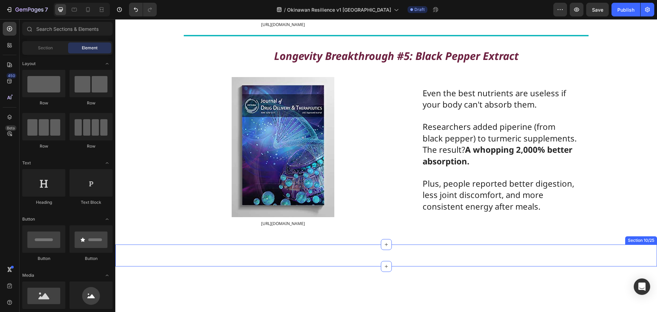
click at [251, 244] on div "The combined research suggests that fisetin helps: Text Block ✅ Clear damaged c…" at bounding box center [385, 255] width 541 height 22
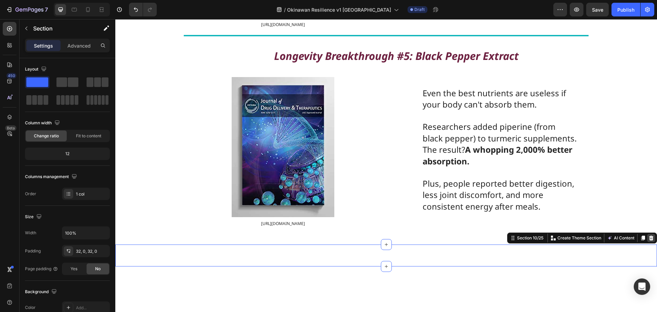
click at [648, 235] on icon at bounding box center [650, 237] width 5 height 5
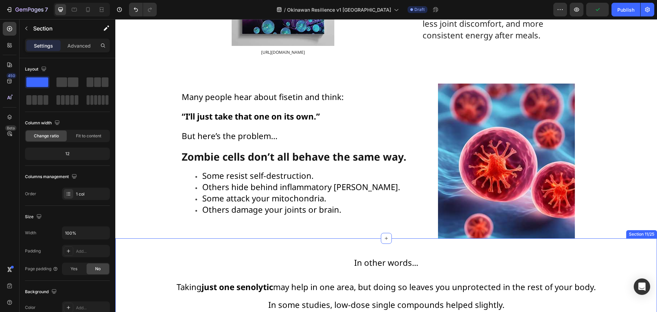
scroll to position [4046, 0]
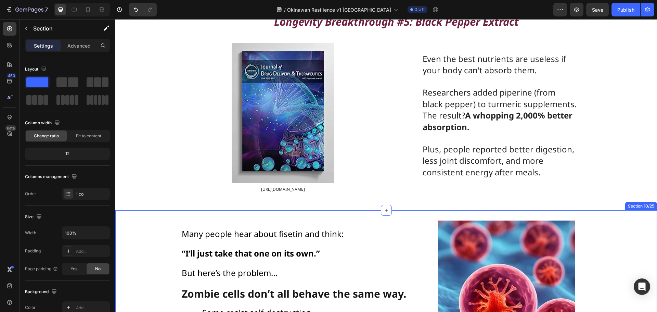
click at [176, 210] on div "Many people hear about fisetin and think: Text Block “I’ll just take that one o…" at bounding box center [385, 292] width 541 height 165
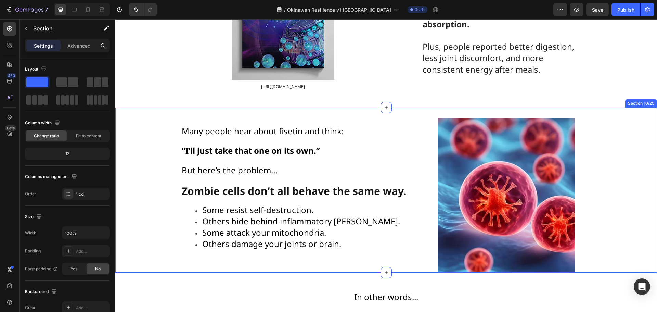
scroll to position [4080, 0]
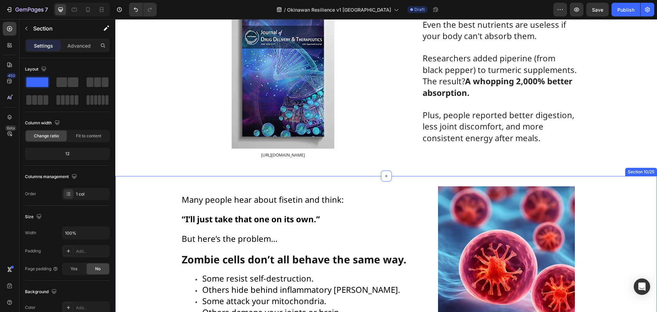
click at [636, 176] on div "Many people hear about fisetin and think: Text Block “I’ll just take that one o…" at bounding box center [385, 258] width 541 height 165
click at [640, 169] on div "Section 10/25" at bounding box center [640, 172] width 29 height 6
click at [621, 176] on div "Many people hear about fisetin and think: Text Block “I’ll just take that one o…" at bounding box center [385, 258] width 541 height 165
click at [416, 186] on div "Many people hear about fisetin and think: Text Block “I’ll just take that one o…" at bounding box center [300, 263] width 238 height 155
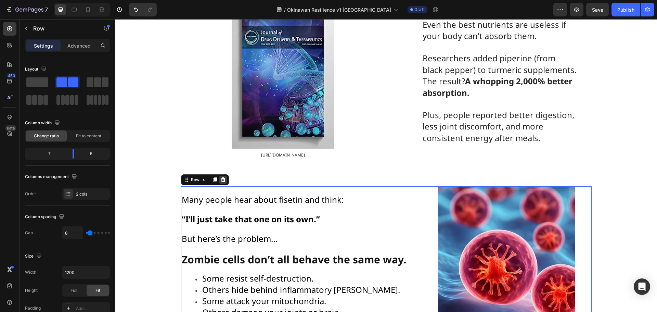
click at [221, 177] on icon at bounding box center [222, 179] width 5 height 5
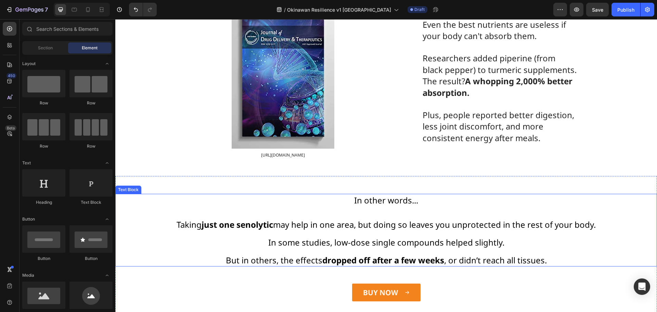
click at [227, 194] on p "In other words..." at bounding box center [386, 199] width 540 height 11
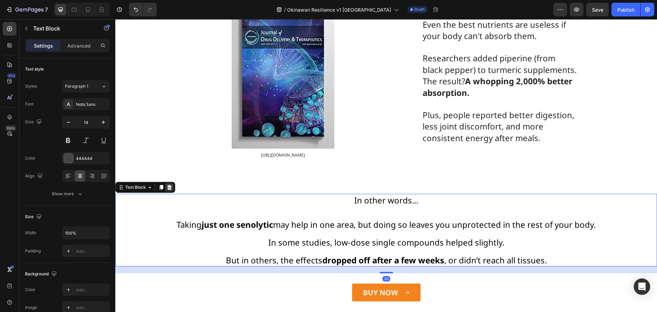
click at [169, 185] on icon at bounding box center [169, 187] width 4 height 5
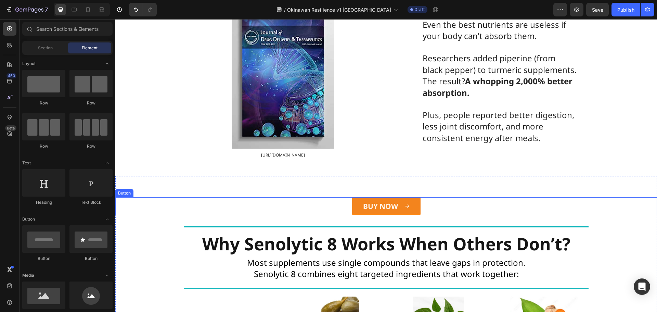
click at [302, 197] on div "BUY NOW Button" at bounding box center [385, 206] width 541 height 18
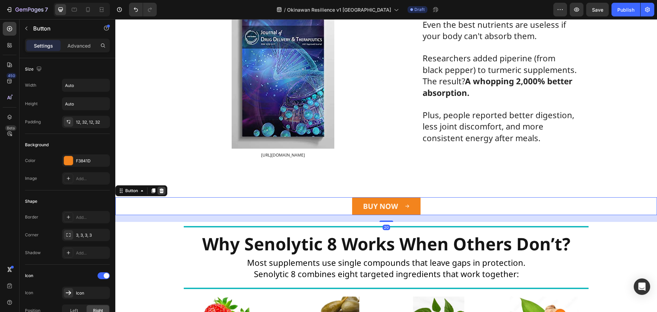
click at [161, 188] on icon at bounding box center [161, 190] width 4 height 5
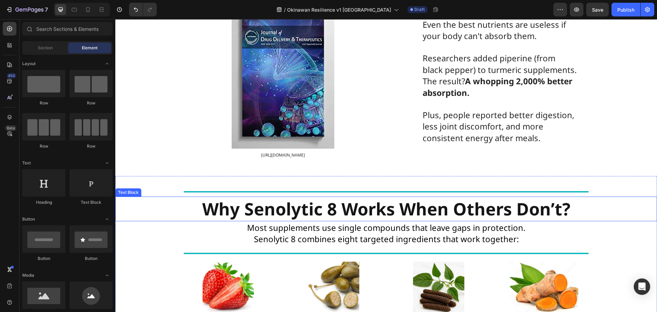
click at [298, 197] on strong "Why Senolytic 8 Works When Others Don’t?" at bounding box center [386, 208] width 368 height 23
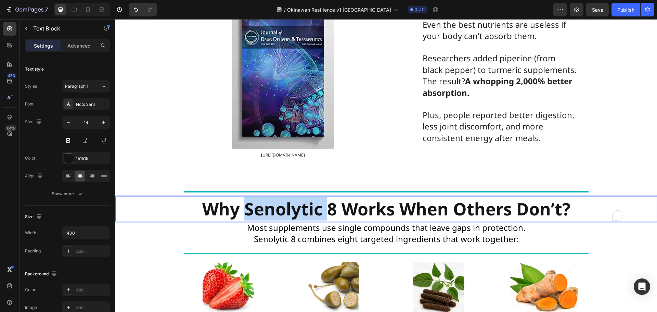
click at [298, 197] on strong "Why Senolytic 8 Works When Others Don’t?" at bounding box center [386, 208] width 368 height 23
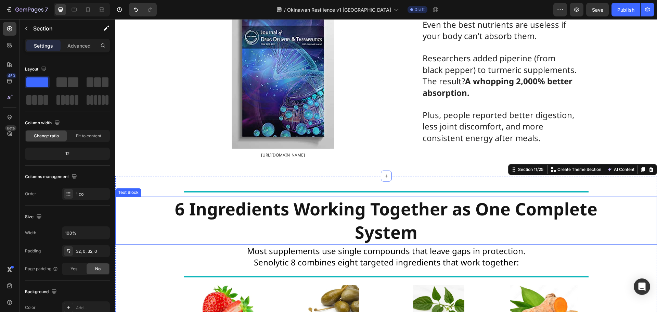
click at [234, 197] on p "6 Ingredients Working Together as One Complete System" at bounding box center [385, 220] width 477 height 47
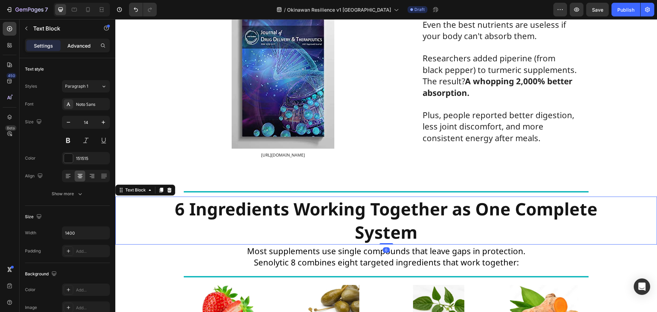
click at [87, 43] on p "Advanced" at bounding box center [78, 45] width 23 height 7
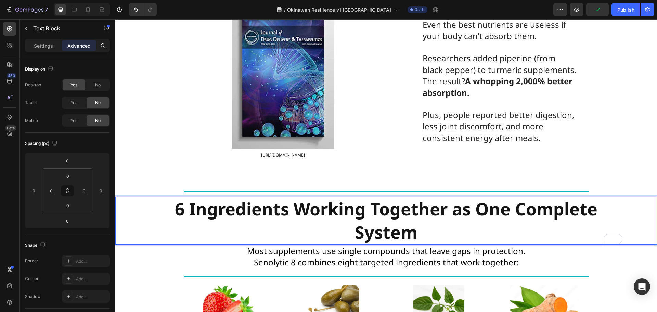
click at [335, 197] on strong "6 Ingredients Working Together as One Complete System" at bounding box center [386, 220] width 422 height 47
click at [339, 197] on strong "6 Ingredients Working Together as One Complete System" at bounding box center [386, 220] width 422 height 47
click at [342, 197] on strong "6 Ingredients Working Together as One Complete System" at bounding box center [386, 220] width 422 height 47
click at [393, 256] on span "Senolytic 8 combines eight targeted ingredients that work together:" at bounding box center [386, 261] width 265 height 11
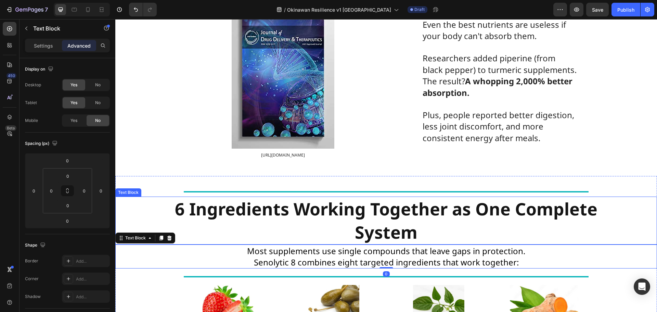
click at [390, 197] on strong "6 Ingredients Working Together as One Complete System" at bounding box center [386, 220] width 422 height 47
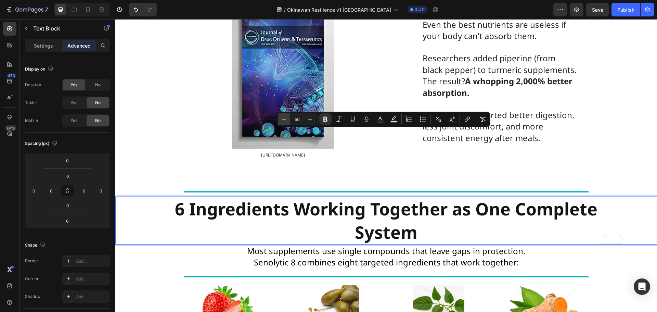
click at [282, 120] on icon "Editor contextual toolbar" at bounding box center [283, 119] width 7 height 7
type input "49"
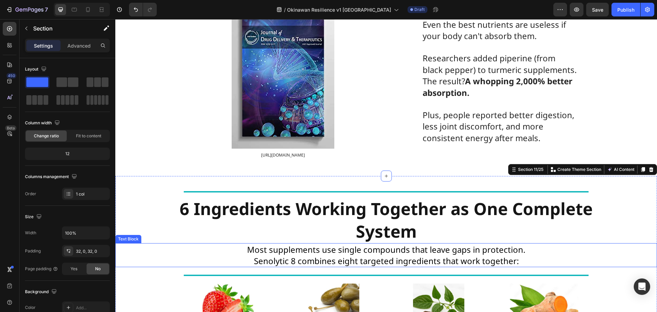
click at [351, 243] on span "Most supplements use single compounds that leave gaps in protection." at bounding box center [386, 248] width 278 height 11
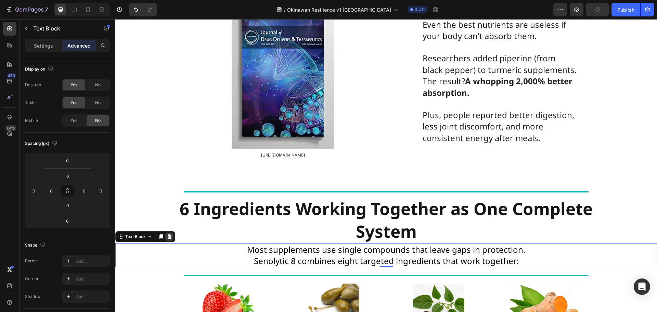
click at [168, 234] on icon at bounding box center [169, 236] width 4 height 5
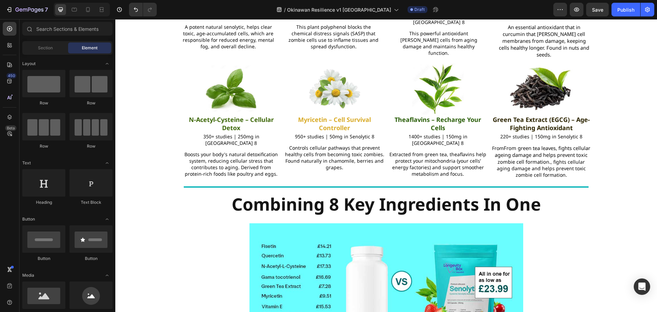
scroll to position [4398, 0]
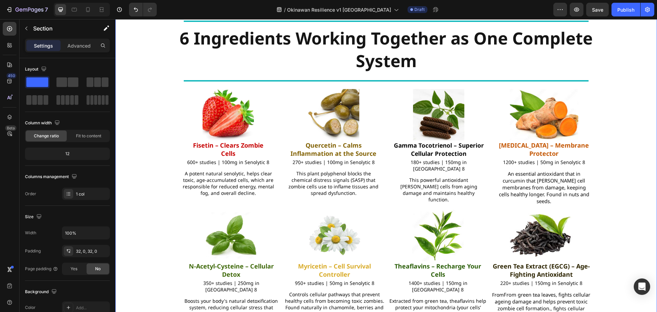
click at [141, 106] on div "In other words... Taking just one senolytic may help in one area, but doing so …" at bounding box center [385, 268] width 541 height 505
click at [382, 122] on div "Image Fisetin – Clears Zombie Cells Text Block 600+ studies | 100mg in Senolyti…" at bounding box center [386, 149] width 410 height 121
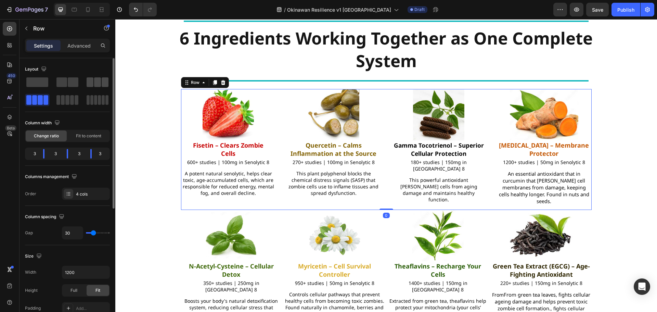
click at [104, 83] on span at bounding box center [105, 82] width 7 height 10
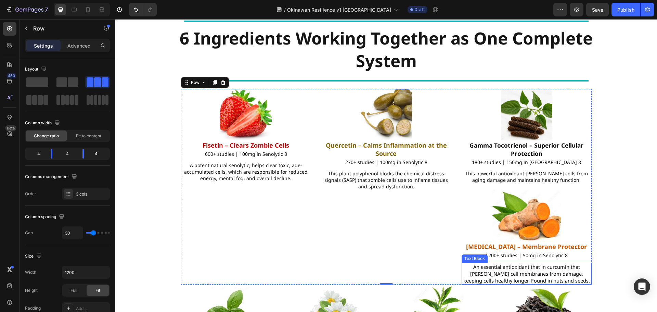
click at [463, 263] on p "An essential antioxidant that in curcumin that shields cell membranes from dama…" at bounding box center [526, 273] width 129 height 21
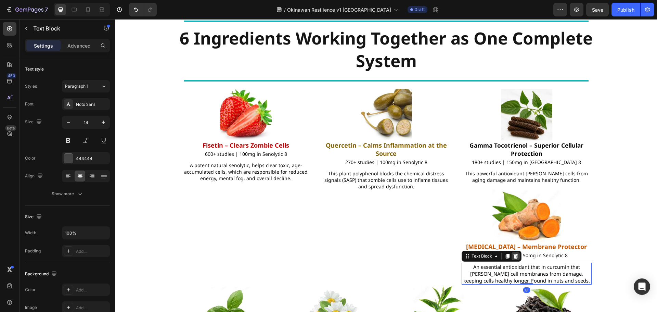
click at [513, 253] on icon at bounding box center [515, 255] width 4 height 5
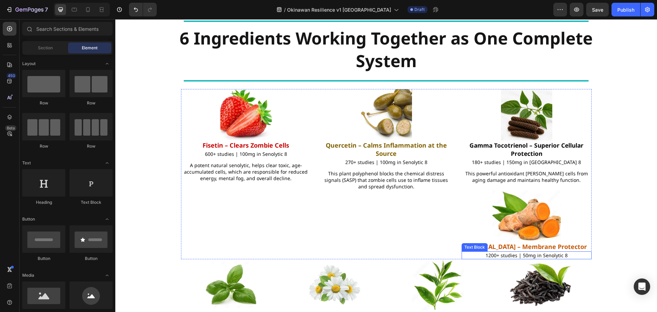
click at [524, 252] on span "1200+ studies | 50mg in Senolytic 8" at bounding box center [526, 255] width 82 height 6
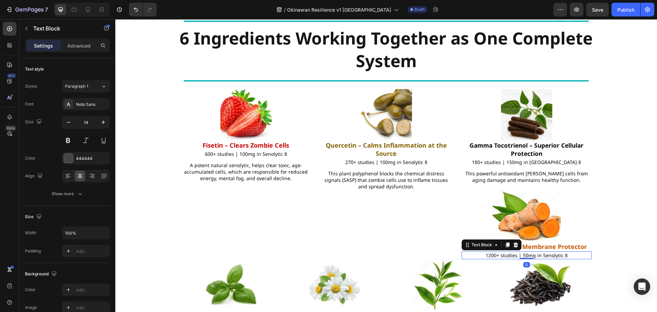
click at [513, 242] on icon at bounding box center [515, 244] width 5 height 5
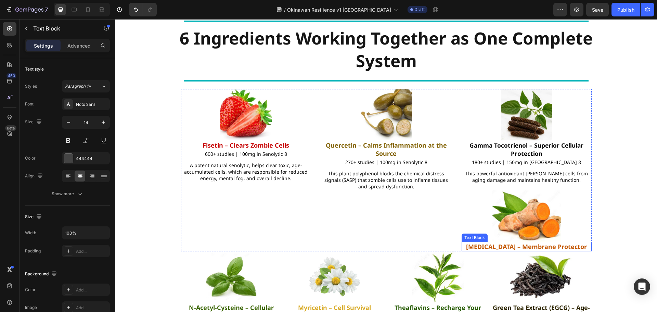
click at [522, 242] on strong "Vitamin E – Membrane Protector" at bounding box center [526, 246] width 121 height 8
click at [513, 232] on icon at bounding box center [515, 234] width 5 height 5
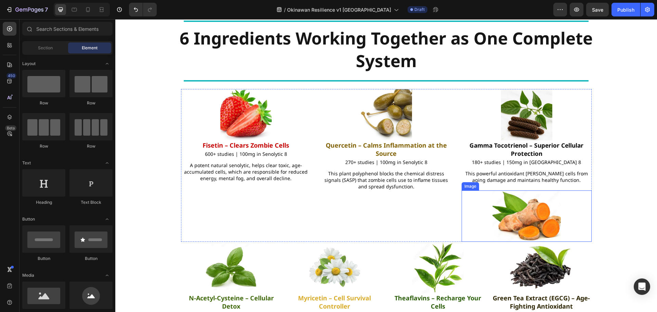
click at [527, 201] on img at bounding box center [526, 215] width 68 height 51
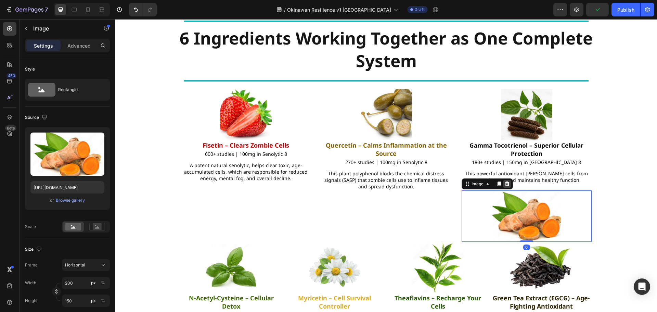
click at [504, 181] on icon at bounding box center [506, 183] width 4 height 5
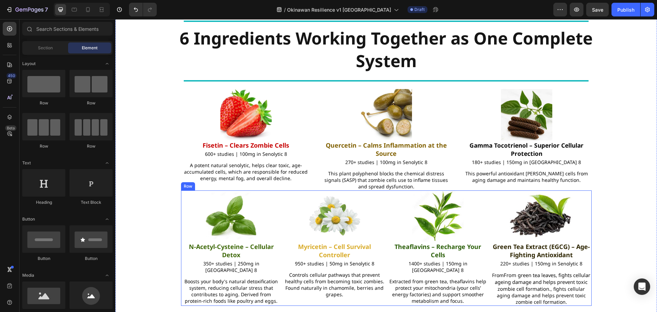
click at [486, 277] on div "Image N-Acetyl-Cysteine – Cellular Detox Text Block 350+ studies | 250mg in Sen…" at bounding box center [386, 247] width 410 height 115
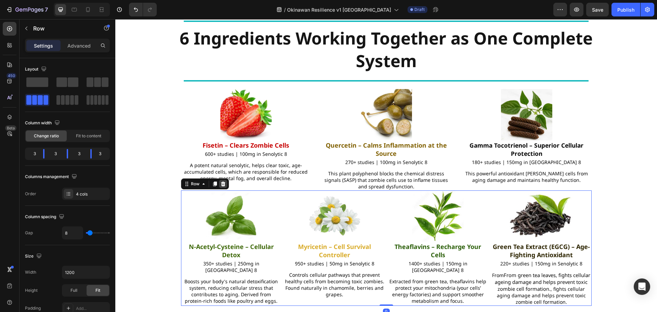
click at [221, 181] on icon at bounding box center [223, 183] width 4 height 5
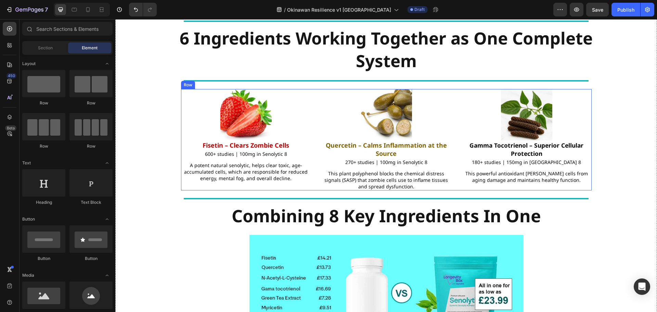
click at [303, 164] on div "Image Fisetin – Clears Zombie Cells Text Block 600+ studies | 100mg in Senolyti…" at bounding box center [246, 139] width 130 height 101
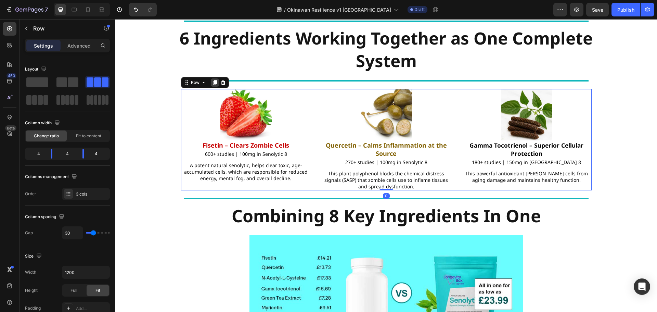
click at [213, 80] on icon at bounding box center [215, 82] width 4 height 5
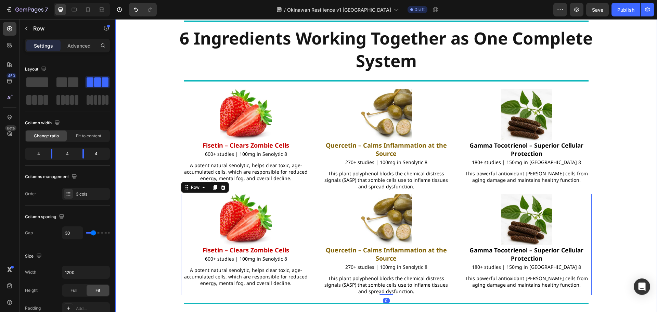
click at [139, 164] on div "In other words... Taking just one senolytic may help in one area, but doing so …" at bounding box center [385, 253] width 541 height 475
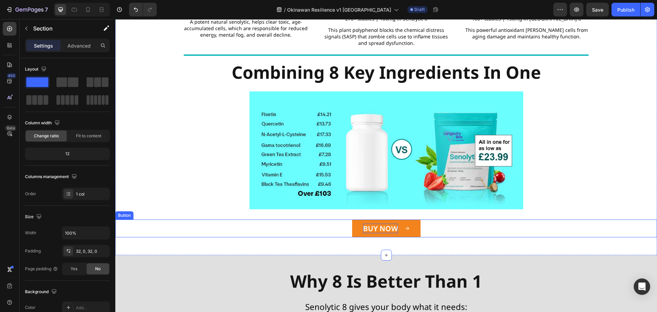
scroll to position [4500, 0]
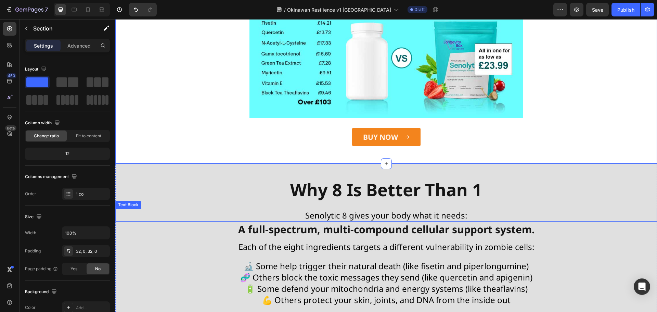
click at [358, 209] on span "Senolytic 8 gives your body what it needs:" at bounding box center [386, 214] width 162 height 11
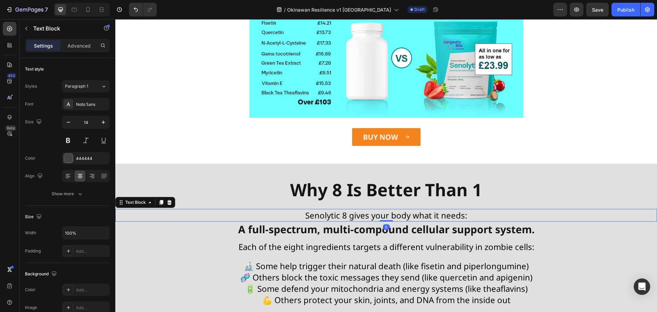
click at [358, 209] on span "Senolytic 8 gives your body what it needs:" at bounding box center [386, 214] width 162 height 11
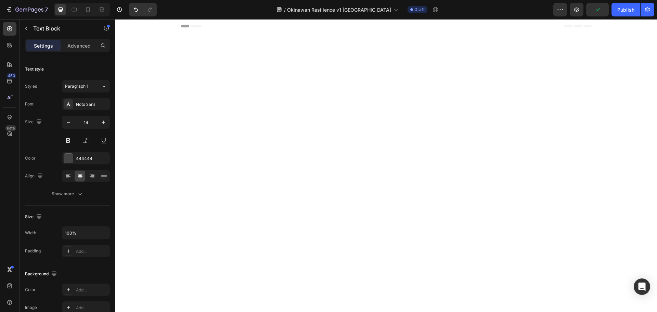
scroll to position [4500, 0]
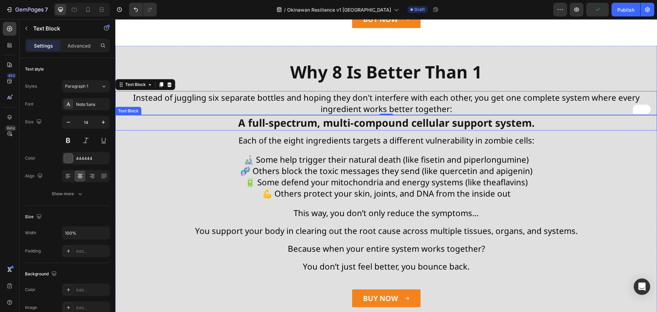
click at [302, 130] on strong "A full-spectrum, multi-compound cellular support system." at bounding box center [386, 123] width 296 height 14
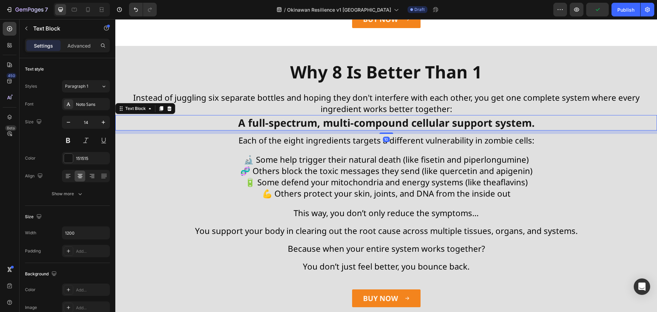
click at [302, 130] on strong "A full-spectrum, multi-compound cellular support system." at bounding box center [386, 123] width 296 height 14
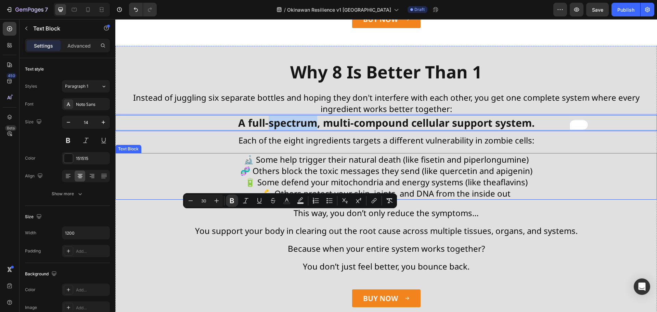
click at [299, 165] on span "🔬 Some help trigger their natural death (like fisetin and piperlongumine)" at bounding box center [385, 159] width 285 height 11
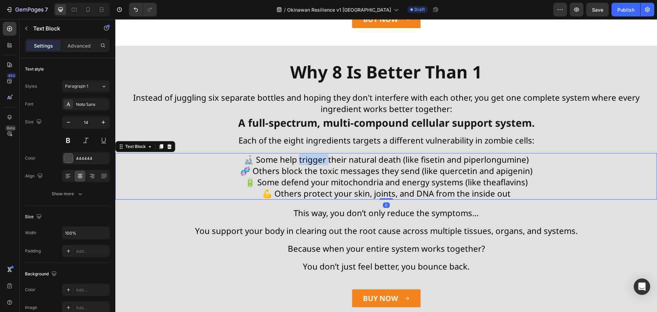
click at [299, 165] on span "🔬 Some help trigger their natural death (like fisetin and piperlongumine)" at bounding box center [385, 159] width 285 height 11
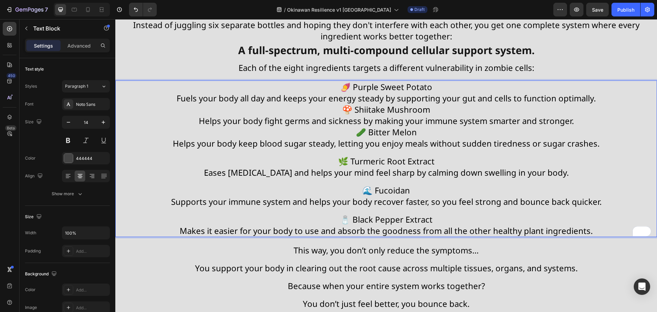
scroll to position [4599, 0]
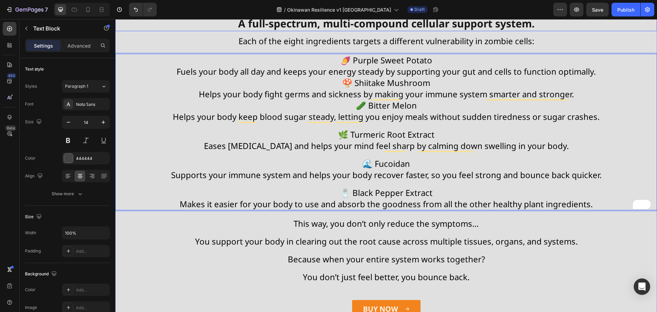
click at [337, 30] on strong "A full-spectrum, multi-compound cellular support system." at bounding box center [386, 23] width 296 height 14
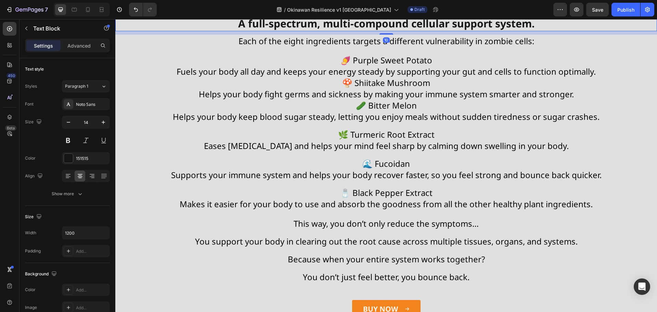
click at [169, 12] on icon at bounding box center [169, 8] width 5 height 5
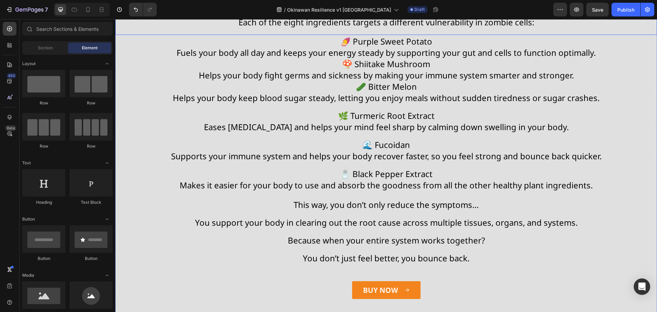
click at [276, 28] on span "Each of the eight ingredients targets a different vulnerability in zombie cells:" at bounding box center [385, 21] width 295 height 11
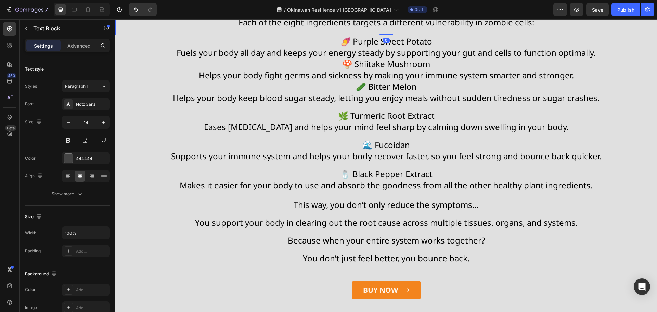
click at [169, 12] on icon at bounding box center [169, 9] width 4 height 5
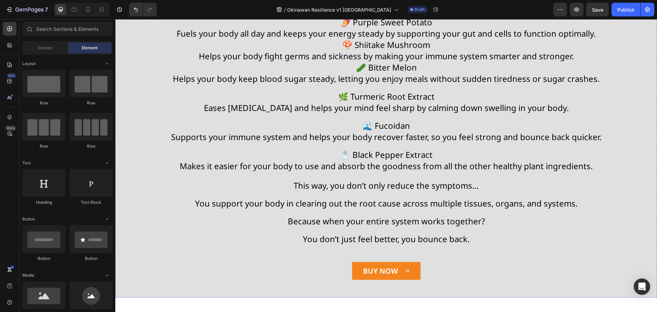
click at [463, 15] on p "Instead of juggling six separate bottles and hoping they don't interfere with e…" at bounding box center [386, 3] width 540 height 23
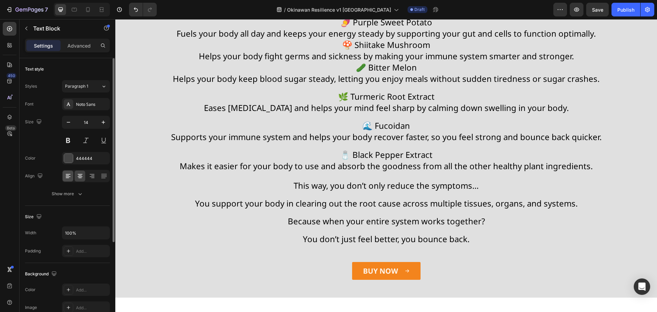
click at [72, 175] on div at bounding box center [86, 176] width 48 height 12
click at [69, 174] on icon at bounding box center [68, 175] width 7 height 7
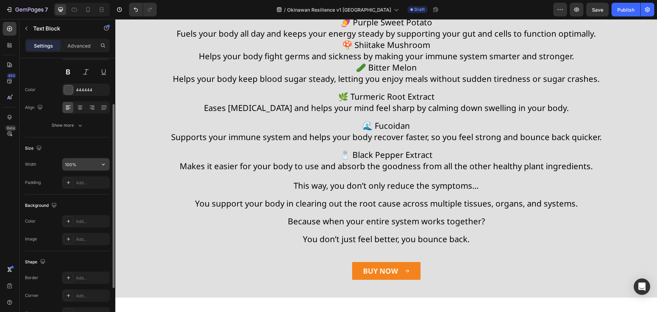
click at [77, 165] on input "100%" at bounding box center [85, 164] width 47 height 12
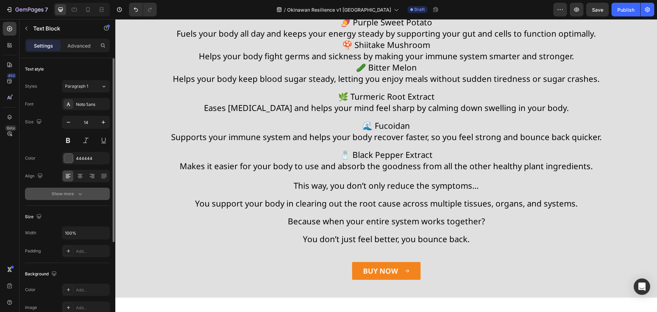
click at [79, 196] on icon "button" at bounding box center [80, 193] width 7 height 7
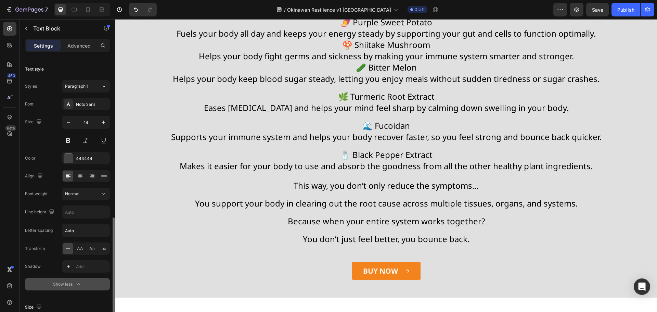
scroll to position [103, 0]
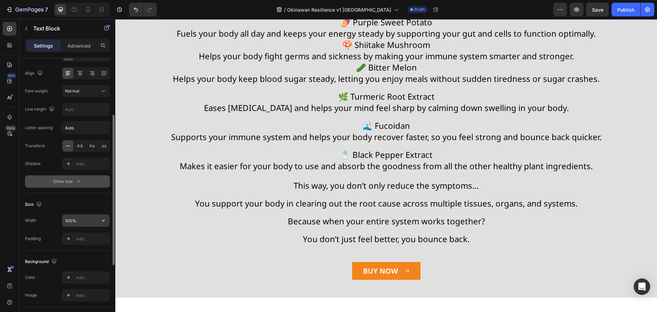
click at [86, 221] on input "100%" at bounding box center [85, 220] width 47 height 12
click at [102, 220] on icon "button" at bounding box center [103, 220] width 7 height 7
click at [84, 263] on p "Default 1200px" at bounding box center [84, 264] width 39 height 6
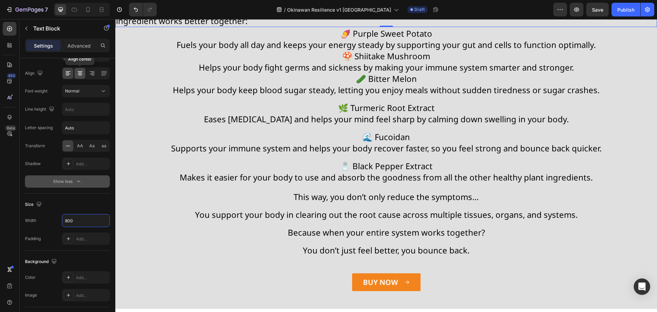
type input "800"
click at [82, 74] on icon at bounding box center [80, 74] width 5 height 1
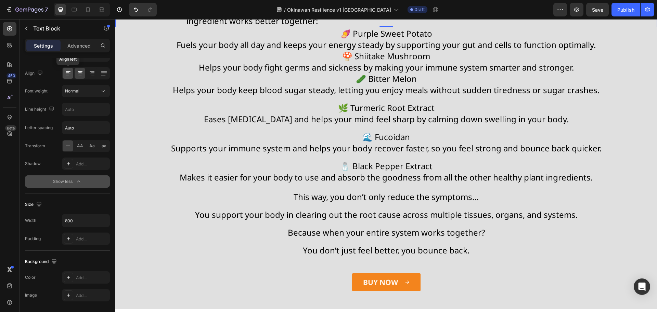
click at [68, 73] on icon at bounding box center [67, 72] width 3 height 1
click at [72, 44] on p "Advanced" at bounding box center [78, 45] width 23 height 7
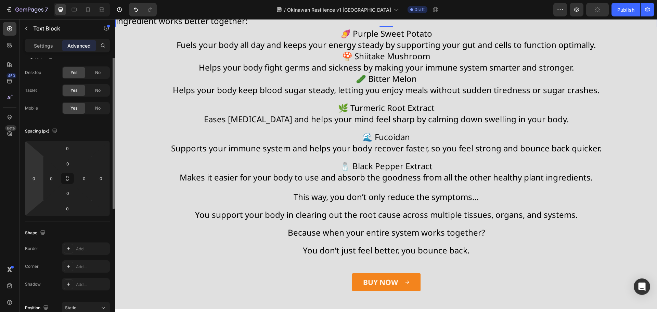
scroll to position [0, 0]
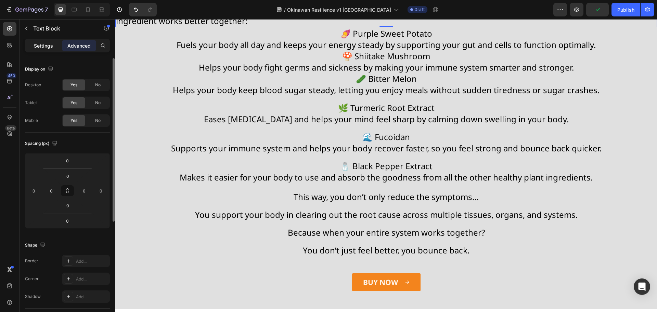
click at [37, 41] on div "Settings" at bounding box center [43, 45] width 34 height 11
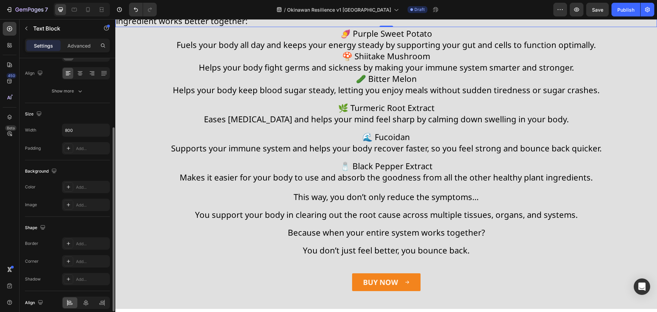
scroll to position [132, 0]
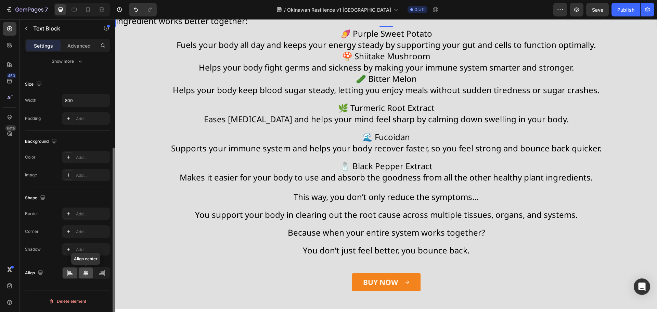
click at [90, 271] on div at bounding box center [86, 272] width 15 height 11
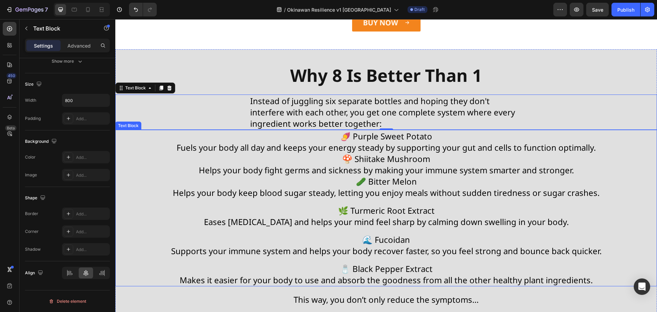
scroll to position [4599, 0]
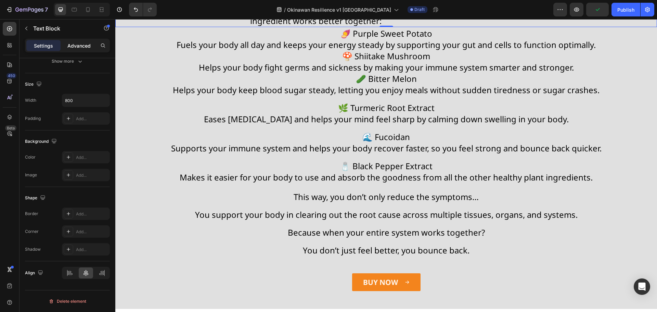
click at [80, 41] on div "Advanced" at bounding box center [79, 45] width 34 height 11
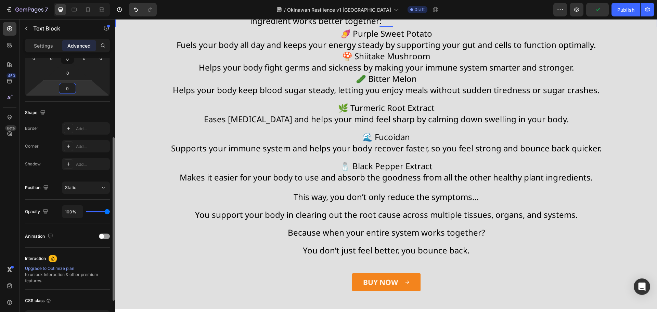
click at [63, 86] on input "0" at bounding box center [68, 88] width 14 height 10
type input "40"
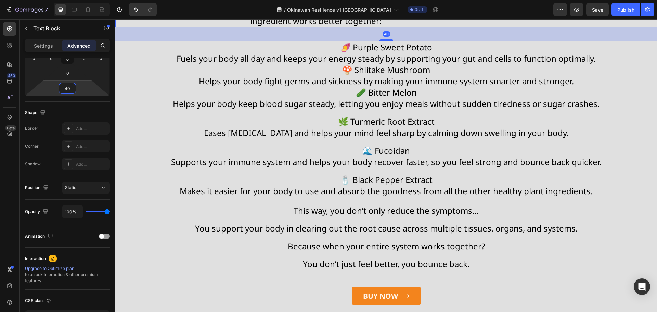
click at [405, 64] on span "Fuels your body all day and keeps your energy steady by supporting your gut and…" at bounding box center [385, 58] width 419 height 11
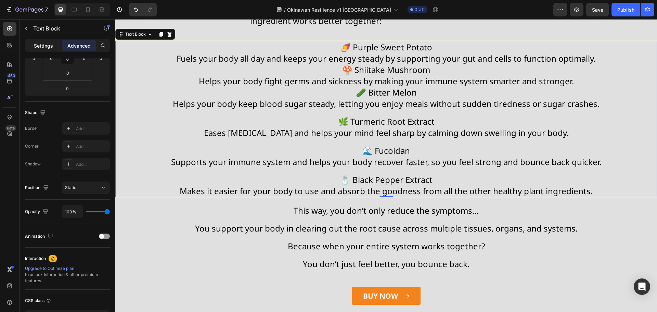
click at [43, 42] on p "Settings" at bounding box center [43, 45] width 19 height 7
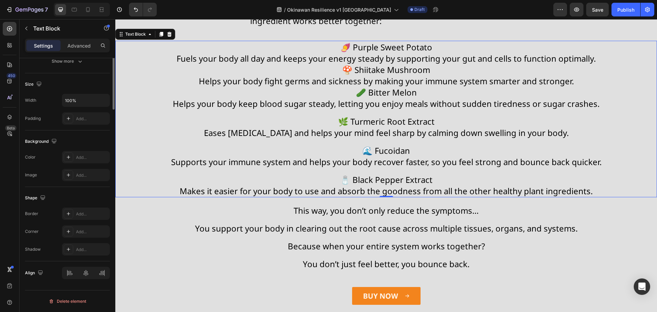
scroll to position [0, 0]
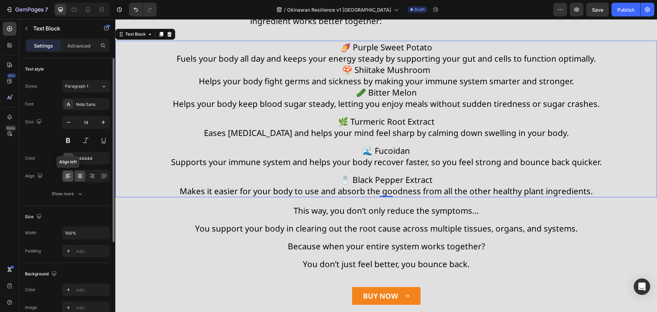
click at [66, 175] on icon at bounding box center [68, 175] width 7 height 7
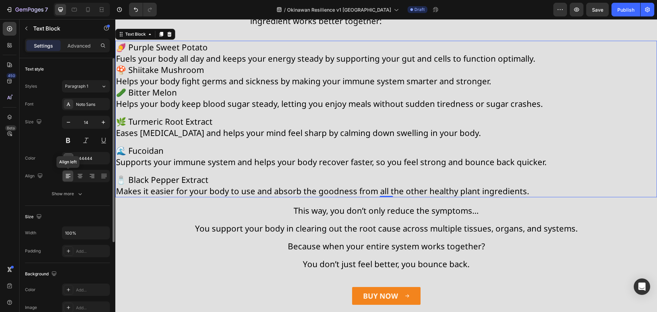
scroll to position [103, 0]
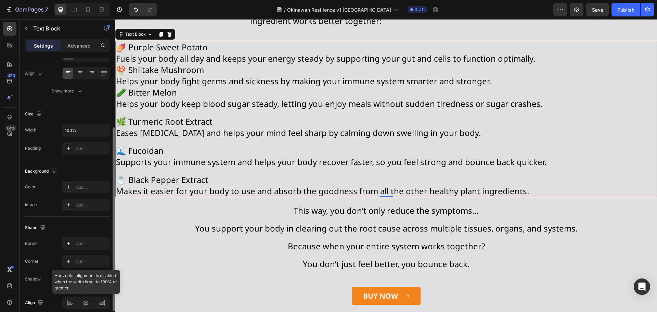
click at [85, 303] on div at bounding box center [86, 302] width 48 height 12
click at [73, 133] on input "100%" at bounding box center [85, 130] width 47 height 12
click at [104, 129] on icon "button" at bounding box center [103, 130] width 7 height 7
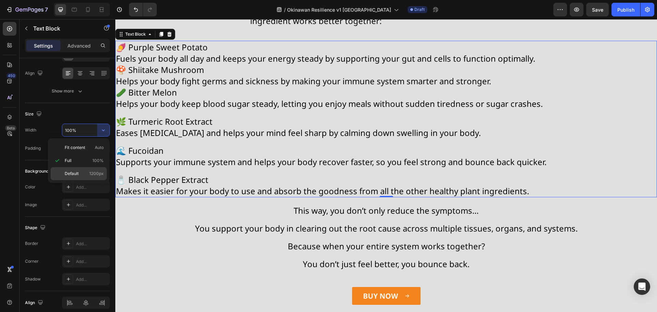
click at [85, 177] on div "Default 1200px" at bounding box center [79, 173] width 56 height 13
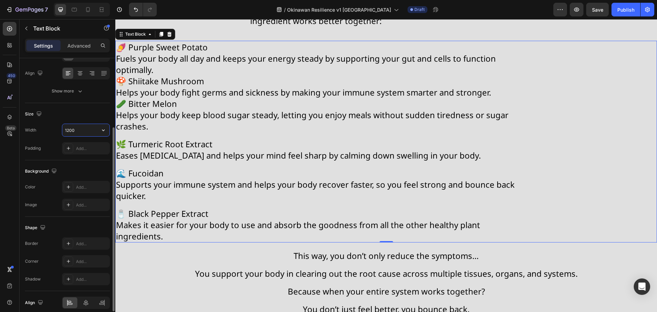
click at [79, 130] on input "1200" at bounding box center [85, 130] width 47 height 12
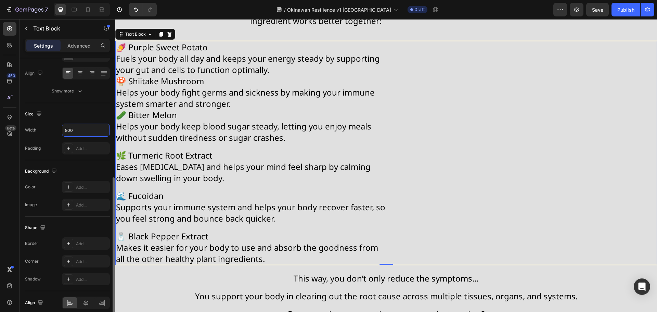
scroll to position [132, 0]
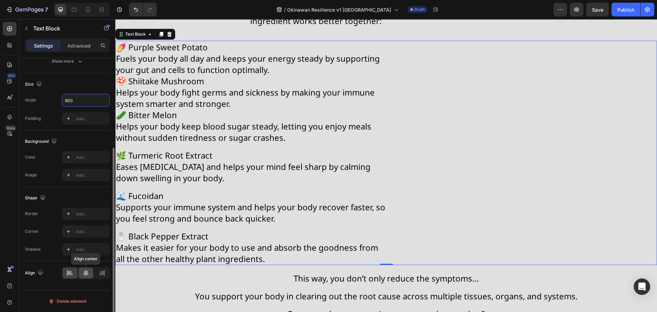
type input "800"
click at [88, 274] on icon at bounding box center [85, 272] width 7 height 7
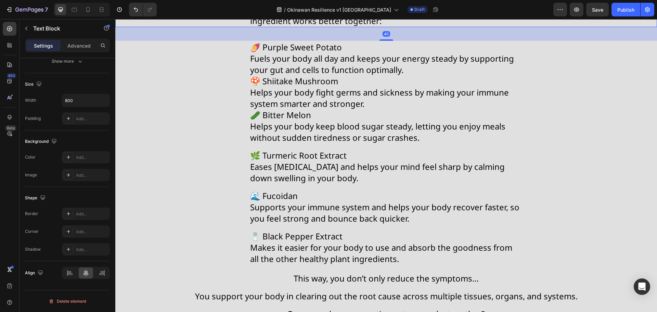
click at [213, 27] on div "Instead of juggling six separate bottles and hoping they don't interfere with e…" at bounding box center [385, 9] width 541 height 35
click at [205, 164] on div "🍠 Purple Sweet Potato Fuels your body all day and keeps your energy steady by s…" at bounding box center [385, 153] width 541 height 224
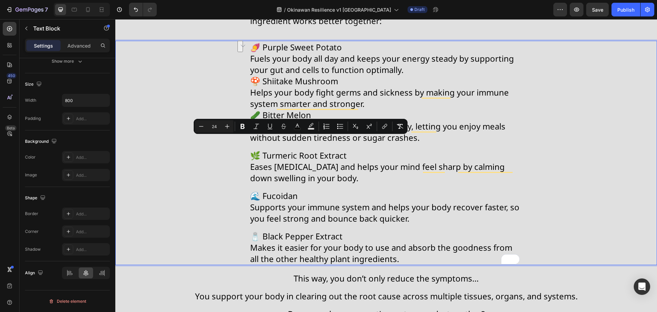
drag, startPoint x: 340, startPoint y: 142, endPoint x: 262, endPoint y: 144, distance: 77.7
click at [262, 143] on p "🍠 Purple Sweet Potato Fuels your body all day and keeps your energy steady by s…" at bounding box center [386, 92] width 272 height 102
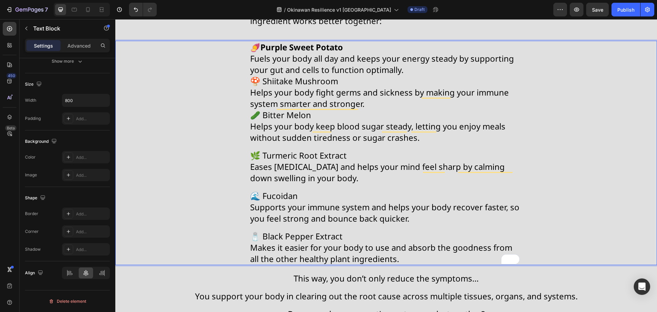
click at [424, 143] on p "🍠 Purple Sweet Potato Fuels your body all day and keeps your energy steady by s…" at bounding box center [386, 92] width 272 height 102
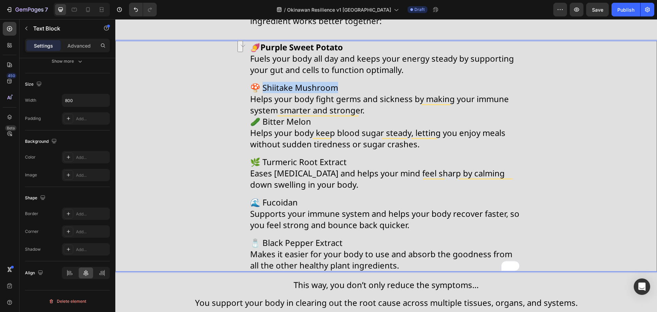
drag, startPoint x: 329, startPoint y: 189, endPoint x: 273, endPoint y: 187, distance: 55.5
click at [261, 149] on p "🍄 Shiitake Mushroom Helps your body fight germs and sickness by making your imm…" at bounding box center [386, 112] width 272 height 74
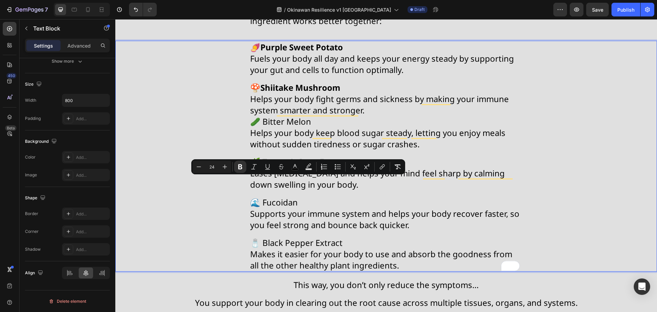
click at [366, 149] on p "🍄 Shiitake Mushroom Helps your body fight germs and sickness by making your imm…" at bounding box center [386, 112] width 272 height 74
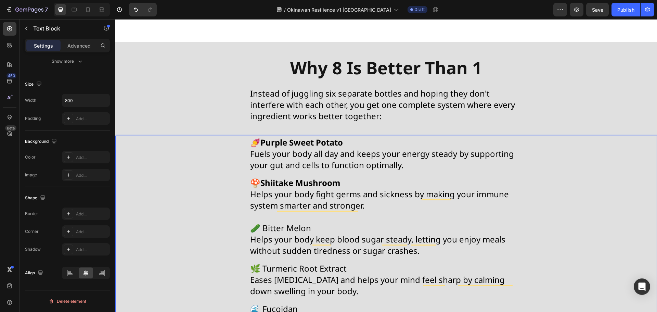
scroll to position [4702, 0]
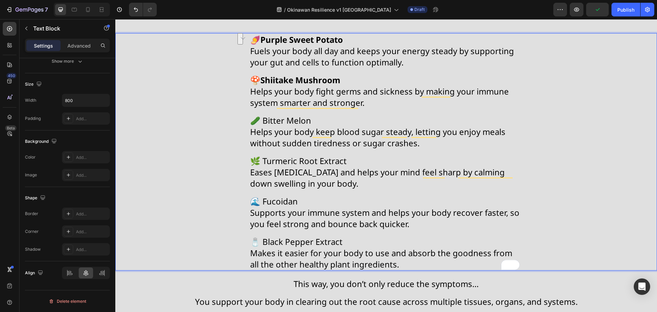
drag, startPoint x: 310, startPoint y: 128, endPoint x: 261, endPoint y: 122, distance: 48.9
click at [261, 122] on span "🥒 Bitter Melon" at bounding box center [280, 120] width 61 height 11
click at [347, 162] on p "🌿 Turmeric Root Extract Eases joint stiffness and helps your mind feel sharp by…" at bounding box center [386, 168] width 272 height 40
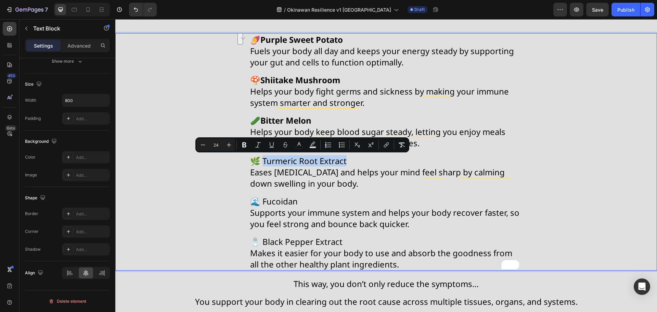
drag, startPoint x: 349, startPoint y: 162, endPoint x: 263, endPoint y: 161, distance: 86.2
click at [263, 161] on p "🌿 Turmeric Root Extract Eases joint stiffness and helps your mind feel sharp by…" at bounding box center [386, 168] width 272 height 40
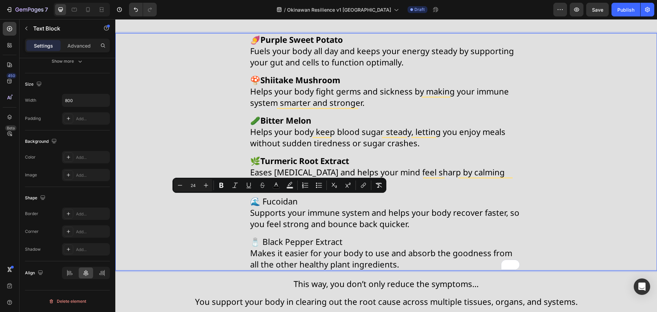
drag, startPoint x: 299, startPoint y: 205, endPoint x: 261, endPoint y: 204, distance: 38.0
click at [261, 204] on p "🌊 Fucoidan Supports your immune system and helps your body recover faster, so y…" at bounding box center [386, 209] width 272 height 40
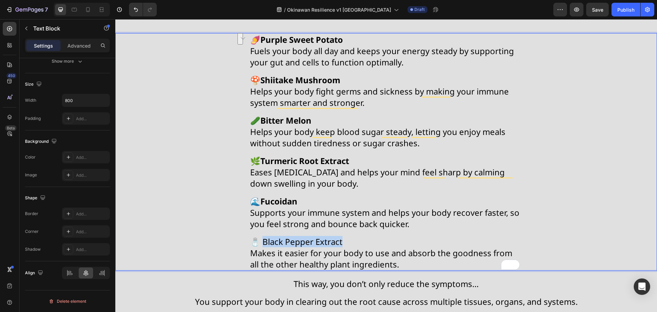
drag, startPoint x: 340, startPoint y: 241, endPoint x: 262, endPoint y: 244, distance: 78.3
click at [262, 244] on span "🧂 Black Pepper Extract" at bounding box center [296, 241] width 92 height 11
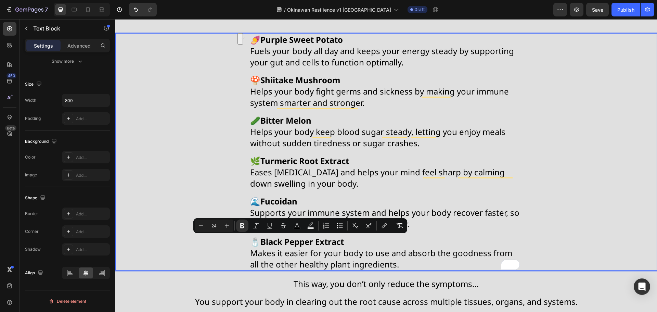
click at [204, 257] on div "🍠 Purple Sweet Potato Fuels your body all day and keeps your energy steady by s…" at bounding box center [385, 151] width 541 height 237
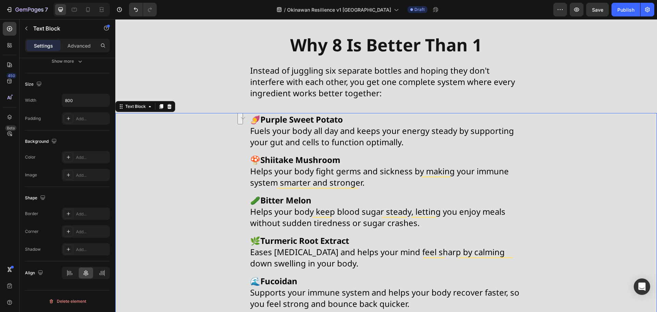
scroll to position [4497, 0]
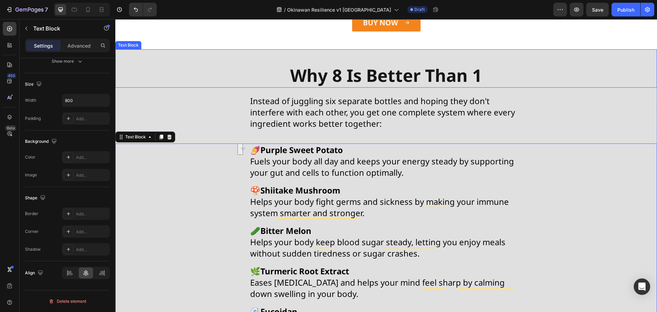
click at [334, 87] on strong "Why 8 Is Better Than 1" at bounding box center [386, 75] width 192 height 23
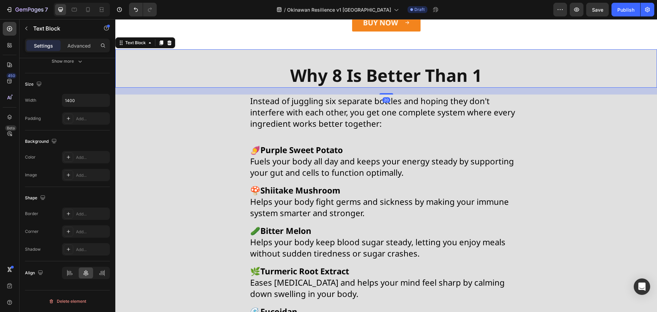
click at [334, 87] on strong "Why 8 Is Better Than 1" at bounding box center [386, 75] width 192 height 23
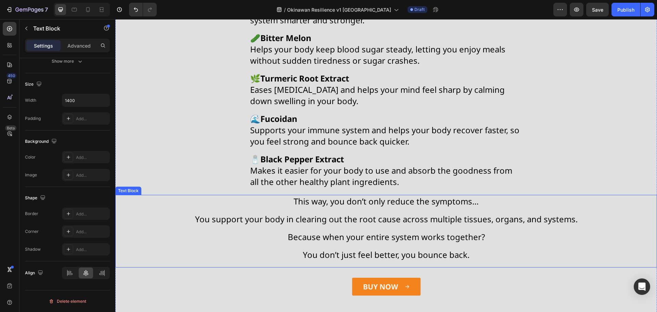
scroll to position [4804, 0]
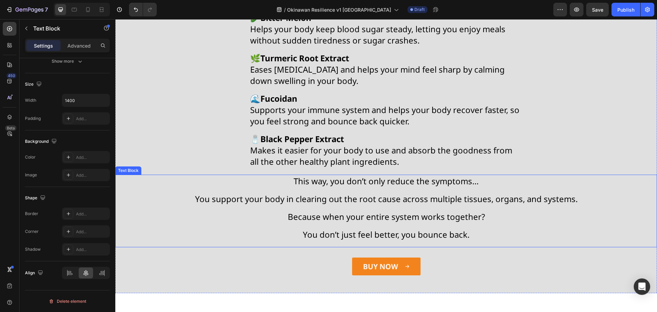
click at [229, 221] on p "Because when your entire system works together?" at bounding box center [386, 213] width 540 height 18
click at [168, 166] on icon at bounding box center [169, 167] width 5 height 5
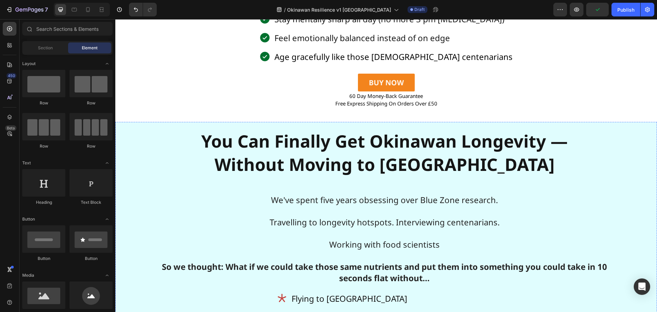
scroll to position [1264, 0]
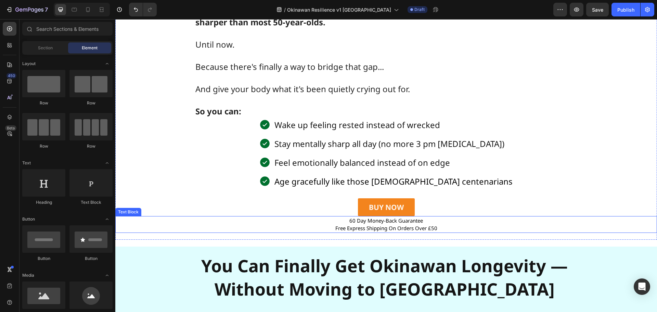
click at [376, 231] on span "Free Express Shipping On Orders Over £50" at bounding box center [386, 227] width 102 height 7
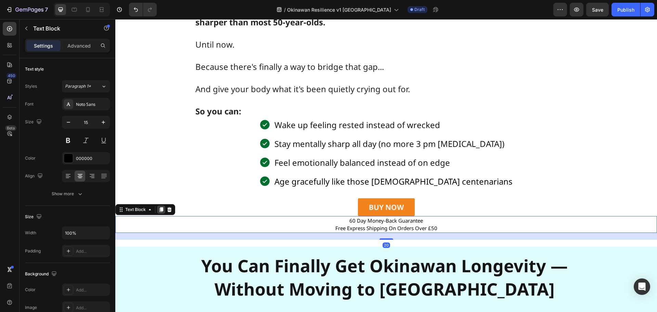
click at [161, 212] on icon at bounding box center [161, 209] width 4 height 5
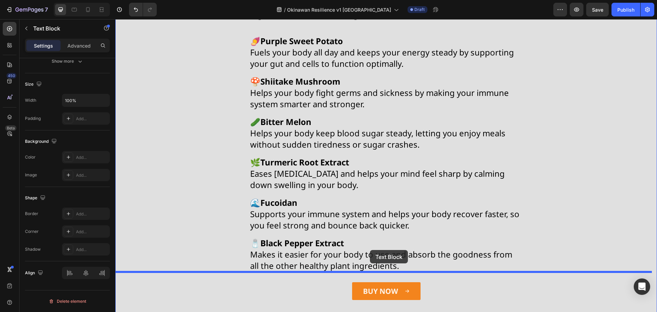
scroll to position [4965, 0]
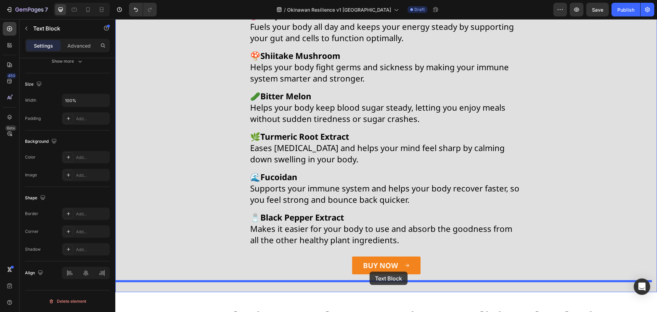
drag, startPoint x: 131, startPoint y: 243, endPoint x: 369, endPoint y: 271, distance: 240.0
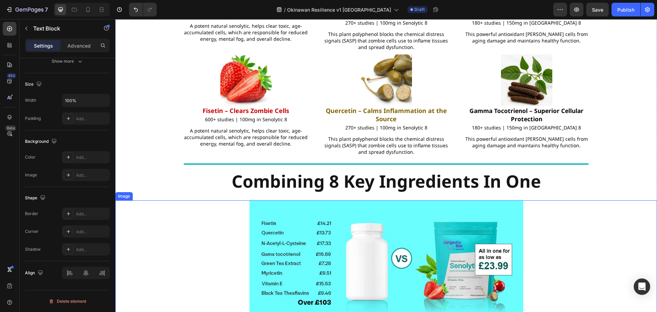
scroll to position [4589, 0]
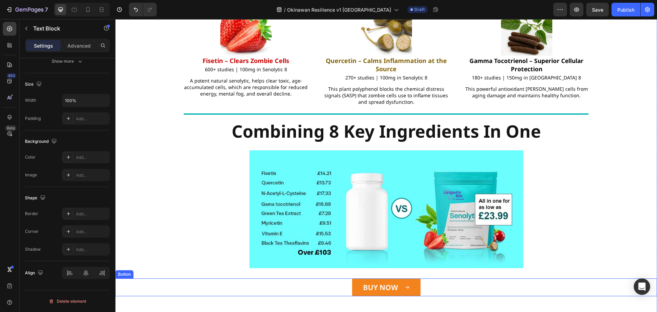
click at [439, 278] on div "BUY NOW Button" at bounding box center [385, 287] width 541 height 18
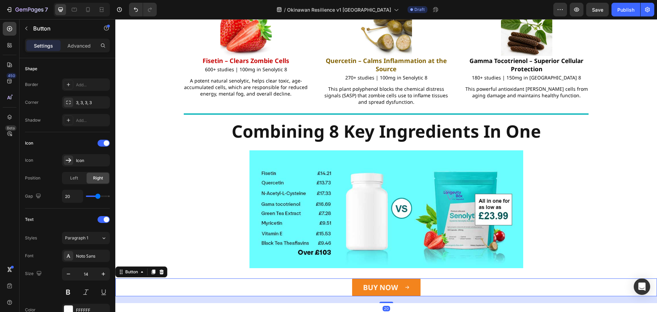
scroll to position [0, 0]
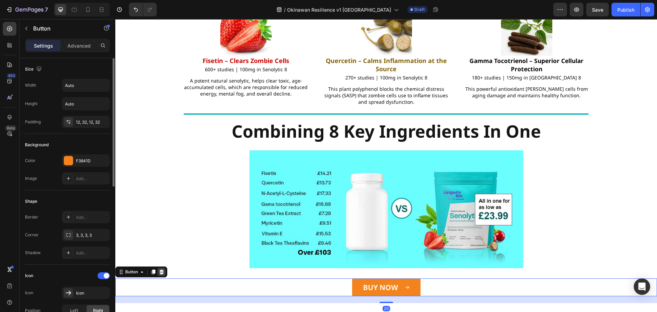
click at [164, 267] on div at bounding box center [161, 271] width 8 height 8
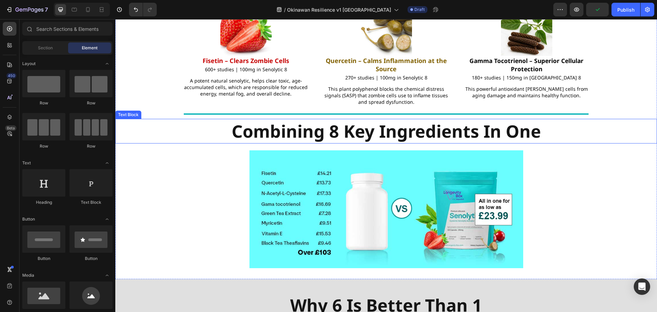
click at [339, 119] on strong "Combining 8 Key Ingredients In One" at bounding box center [386, 130] width 309 height 23
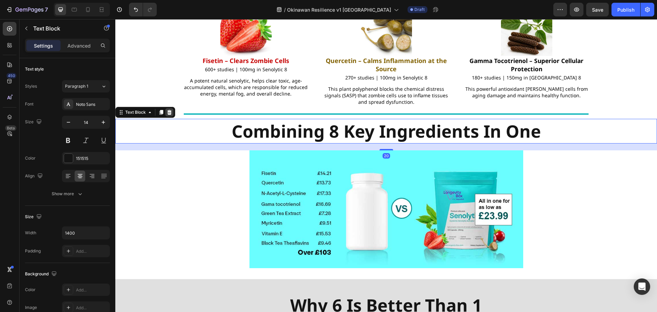
click at [169, 110] on icon at bounding box center [169, 112] width 4 height 5
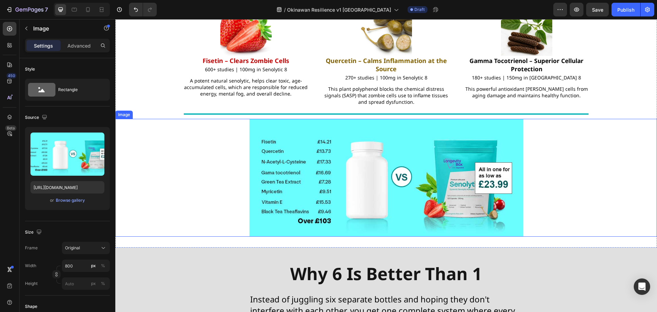
click at [289, 119] on img at bounding box center [386, 178] width 274 height 118
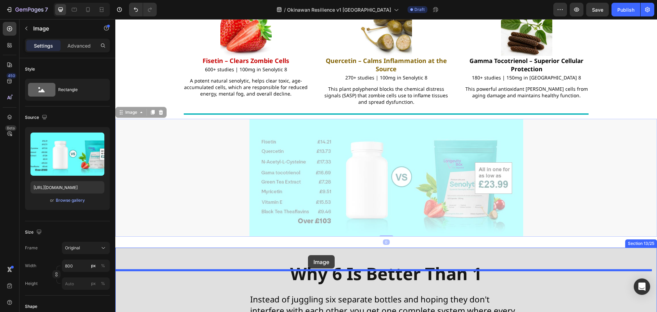
drag, startPoint x: 127, startPoint y: 90, endPoint x: 308, endPoint y: 255, distance: 245.0
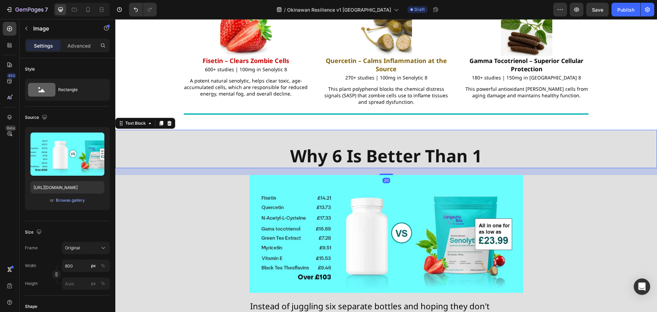
click at [248, 144] on p "Why 6 Is Better Than 1" at bounding box center [385, 155] width 477 height 23
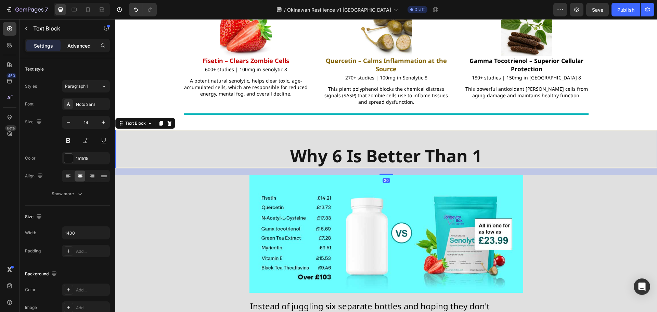
click at [82, 41] on div "Advanced" at bounding box center [79, 45] width 34 height 11
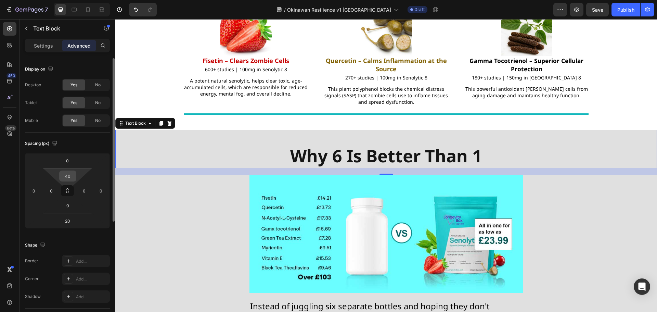
click at [71, 176] on input "40" at bounding box center [68, 176] width 14 height 10
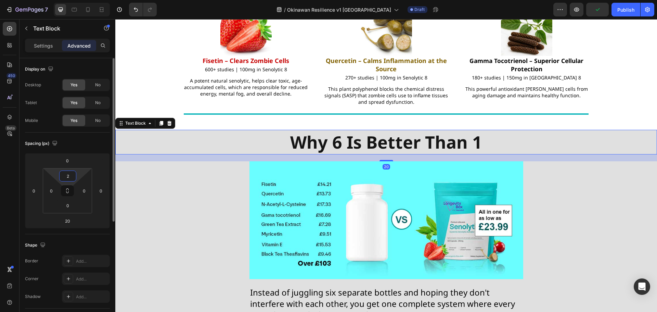
type input "20"
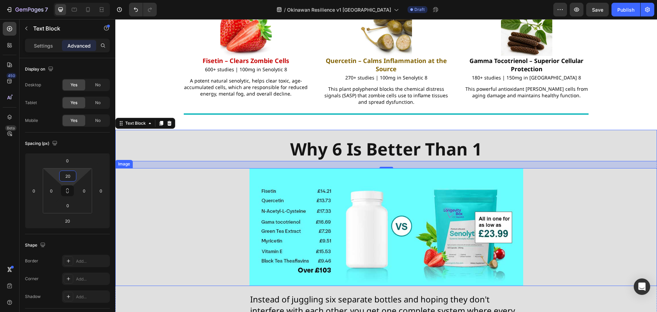
click at [200, 259] on div at bounding box center [385, 227] width 541 height 118
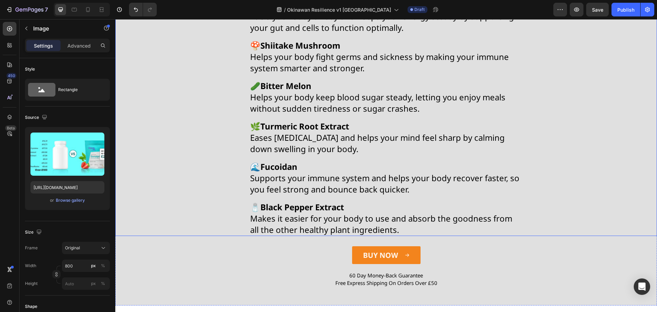
click at [200, 271] on p "60 Day Money-Back Guarantee" at bounding box center [386, 275] width 540 height 8
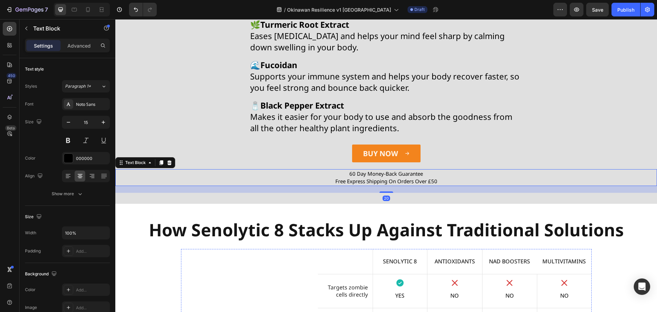
scroll to position [5068, 0]
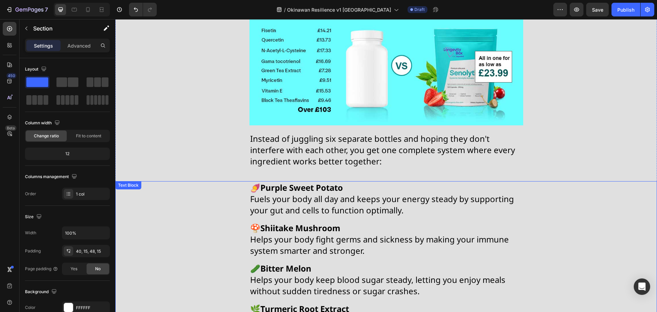
scroll to position [4692, 0]
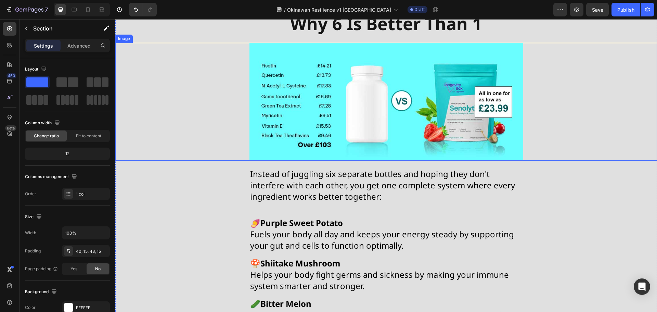
click at [212, 55] on div at bounding box center [385, 102] width 541 height 118
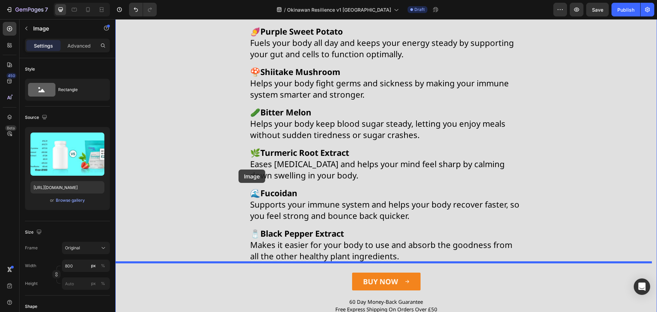
scroll to position [4896, 0]
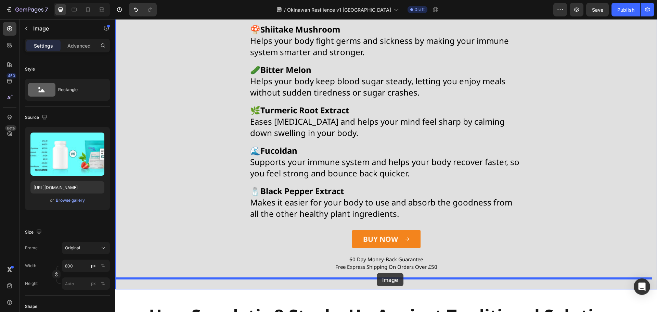
drag, startPoint x: 125, startPoint y: 37, endPoint x: 377, endPoint y: 273, distance: 344.8
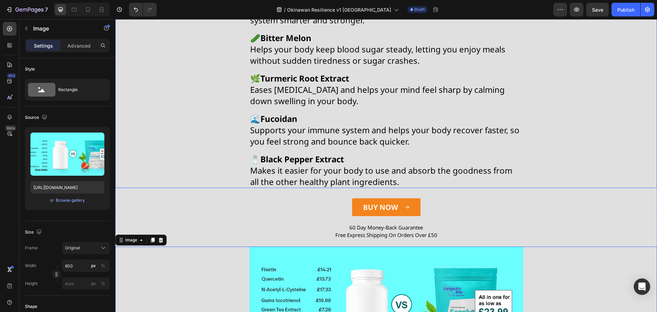
scroll to position [4903, 0]
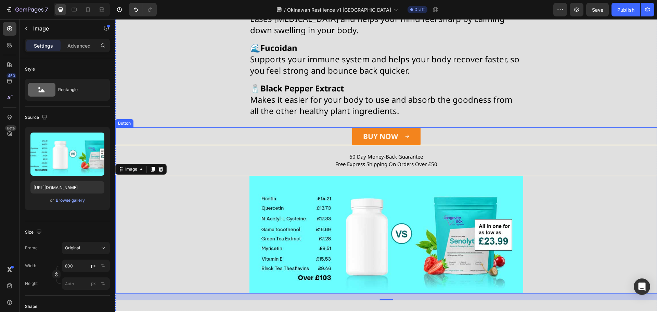
click at [333, 135] on div "BUY NOW Button" at bounding box center [385, 136] width 541 height 18
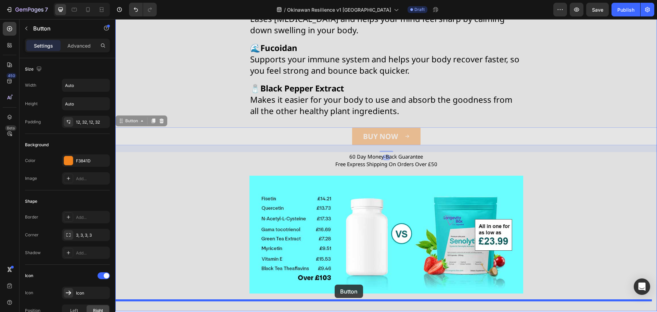
drag, startPoint x: 127, startPoint y: 120, endPoint x: 334, endPoint y: 284, distance: 264.6
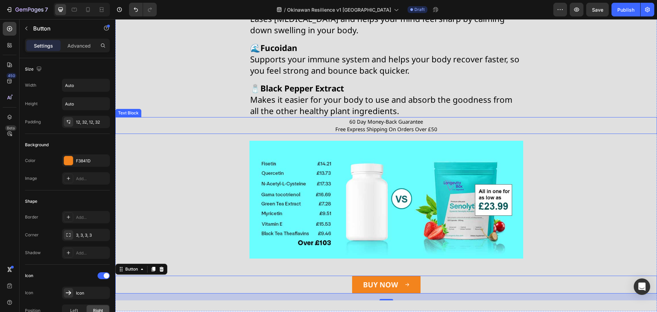
click at [329, 124] on p "60 Day Money-Back Guarantee" at bounding box center [386, 122] width 540 height 8
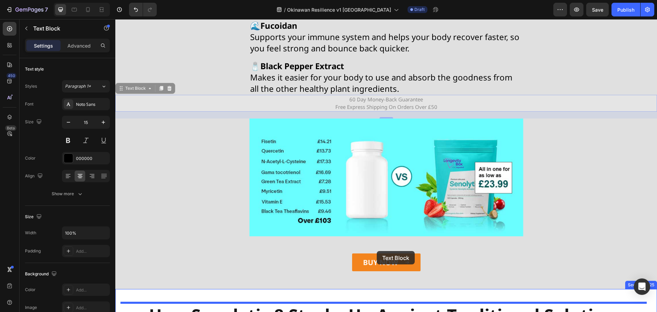
scroll to position [4944, 0]
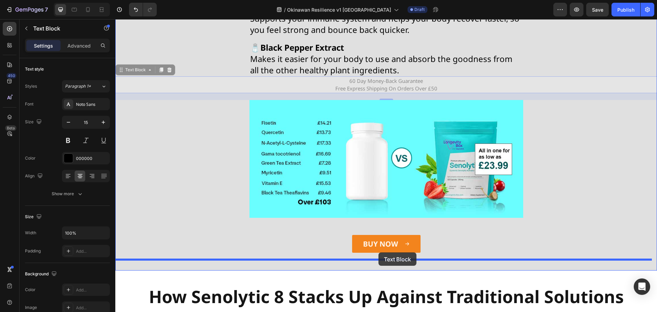
drag, startPoint x: 137, startPoint y: 113, endPoint x: 378, endPoint y: 252, distance: 278.6
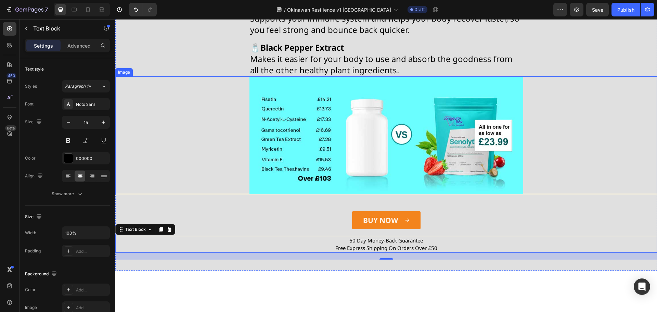
scroll to position [4807, 0]
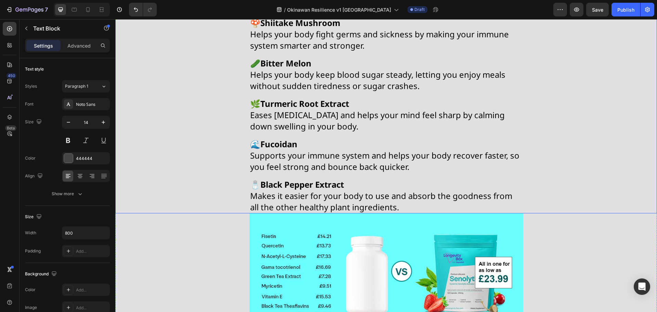
click at [362, 196] on span "Makes it easier for your body to use and absorb the goodness from all the other…" at bounding box center [381, 201] width 262 height 23
click at [78, 42] on p "Advanced" at bounding box center [78, 45] width 23 height 7
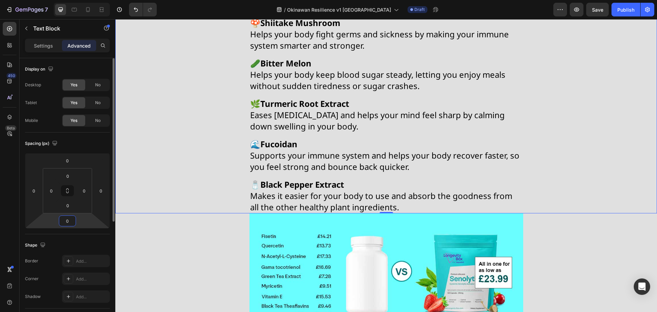
click at [65, 217] on input "0" at bounding box center [68, 220] width 14 height 10
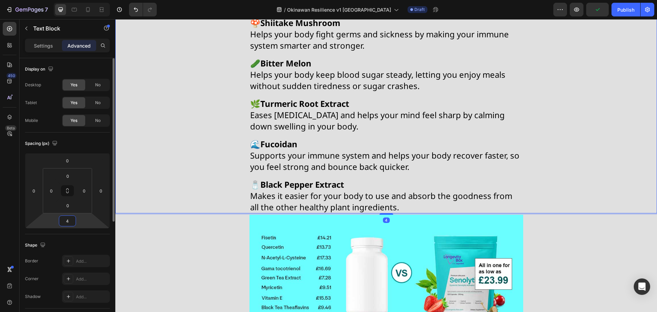
type input "40"
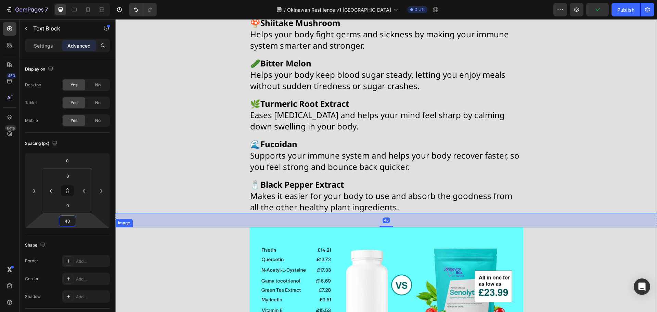
click at [215, 266] on div at bounding box center [385, 286] width 541 height 118
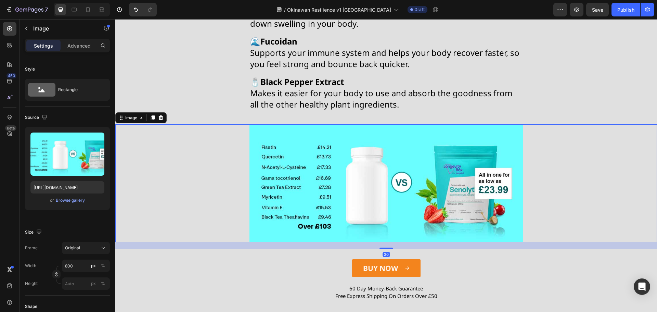
scroll to position [5081, 0]
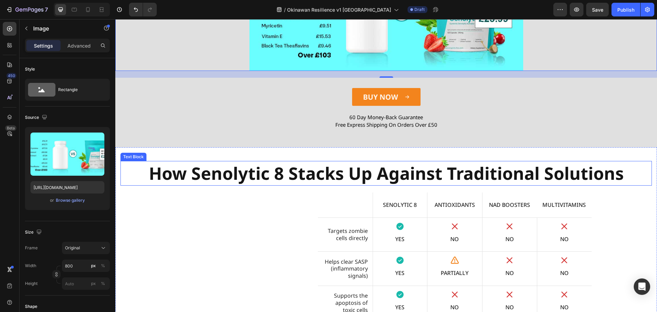
click at [261, 178] on strong "How Senolytic 8 Stacks Up Against Traditional Solutions" at bounding box center [386, 172] width 475 height 23
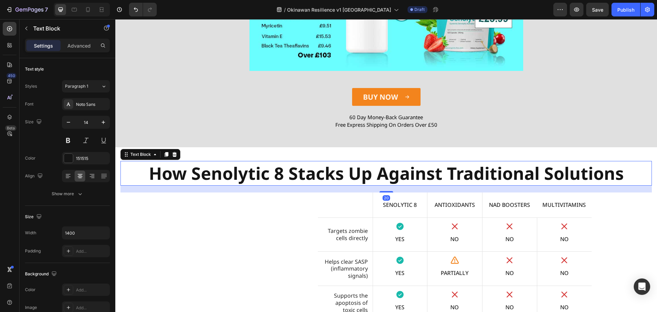
click at [261, 178] on strong "How Senolytic 8 Stacks Up Against Traditional Solutions" at bounding box center [386, 172] width 475 height 23
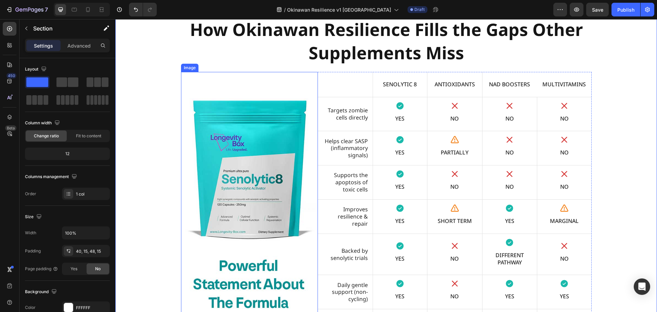
scroll to position [5218, 0]
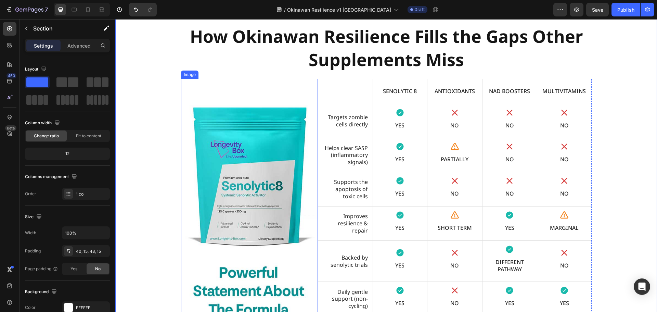
click at [258, 172] on img at bounding box center [249, 211] width 137 height 265
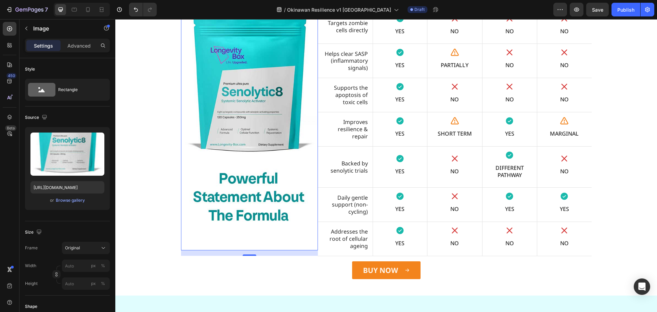
scroll to position [5320, 0]
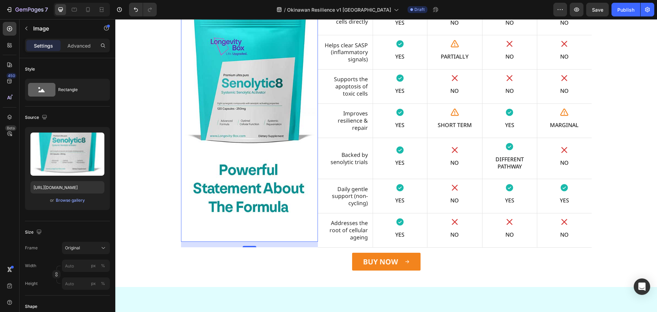
click at [258, 200] on img at bounding box center [249, 108] width 137 height 265
click at [253, 192] on img at bounding box center [249, 108] width 137 height 265
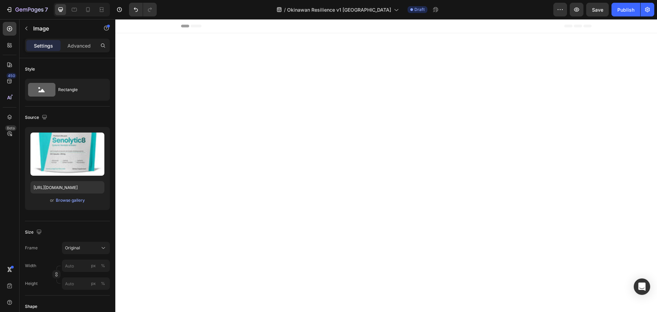
scroll to position [5320, 0]
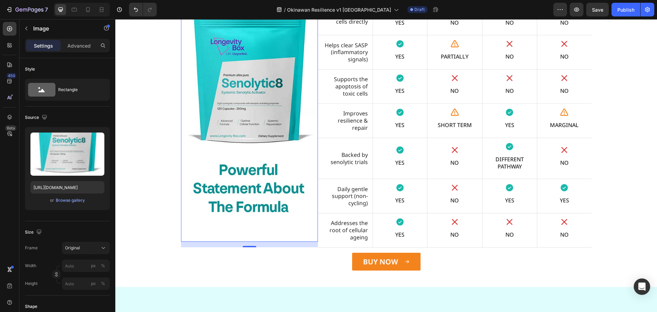
click at [249, 106] on img at bounding box center [249, 108] width 137 height 265
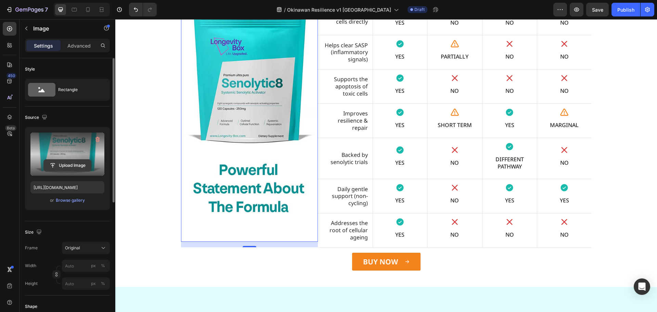
click at [68, 162] on input "file" at bounding box center [67, 165] width 47 height 12
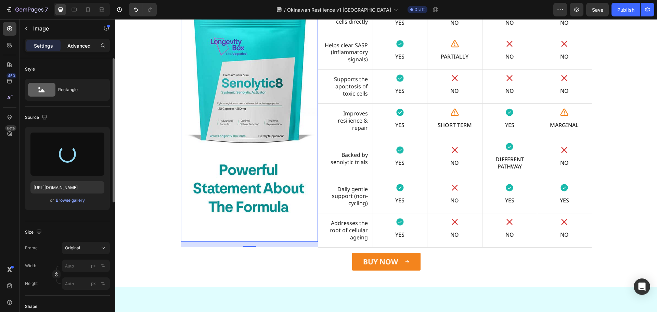
type input "[URL][DOMAIN_NAME]"
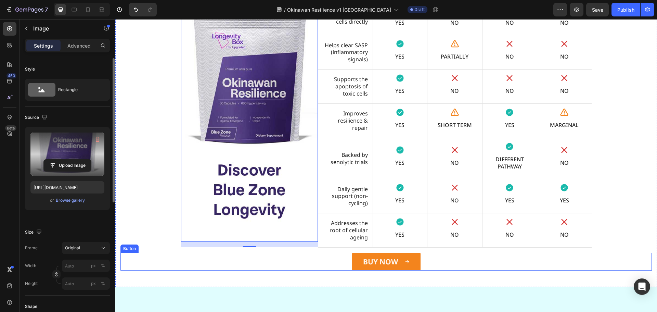
click at [309, 268] on div "BUY NOW Button" at bounding box center [385, 261] width 531 height 18
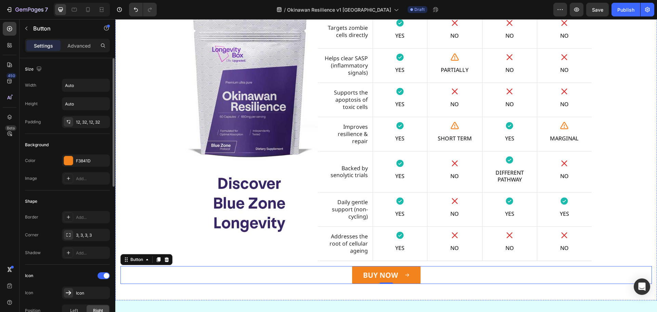
scroll to position [5218, 0]
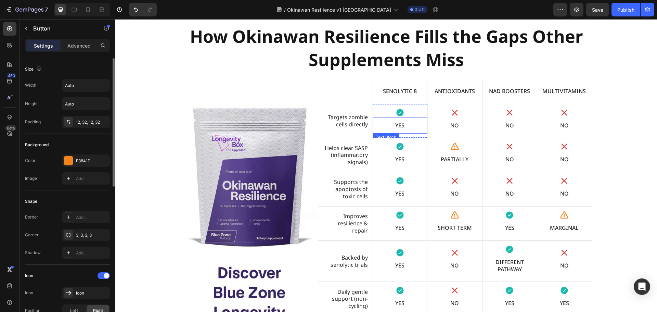
click at [360, 121] on p "Targets zombie cells directly" at bounding box center [344, 121] width 45 height 14
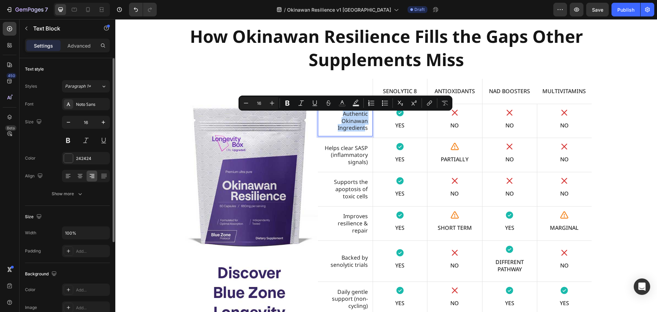
scroll to position [5214, 0]
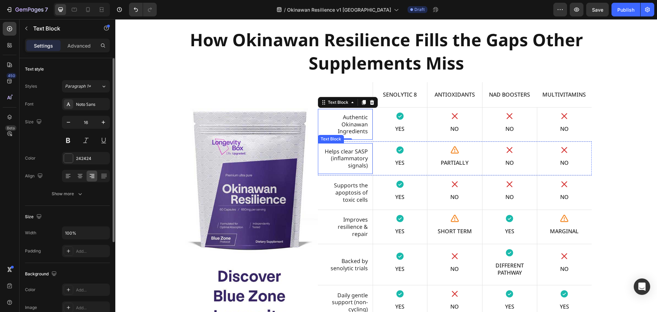
click at [355, 157] on p "Helps clear SASP (inflammatory signals)" at bounding box center [344, 158] width 45 height 21
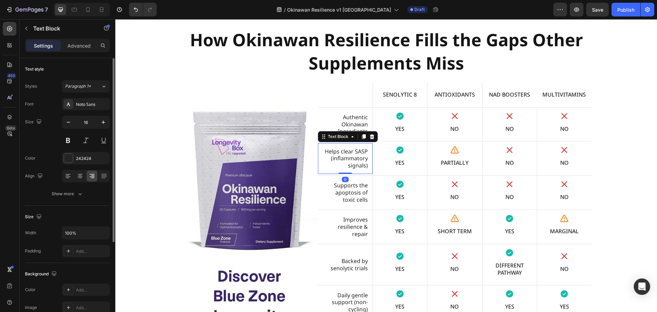
click at [355, 156] on p "Helps clear SASP (inflammatory signals)" at bounding box center [344, 158] width 45 height 21
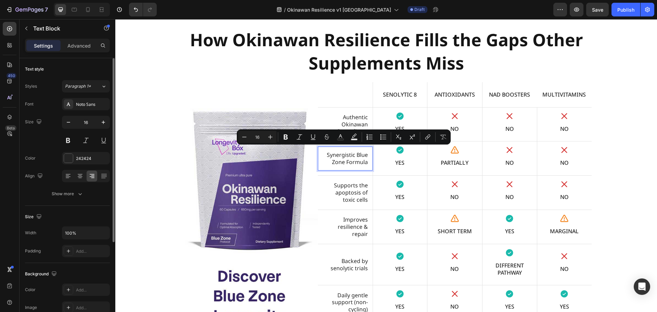
scroll to position [5218, 0]
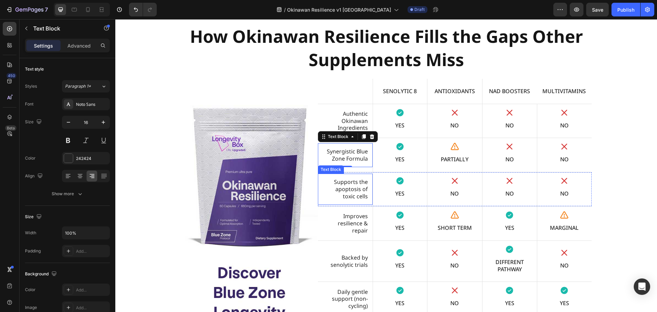
click at [343, 186] on p "Supports the apoptosis of toxic cells" at bounding box center [344, 188] width 45 height 21
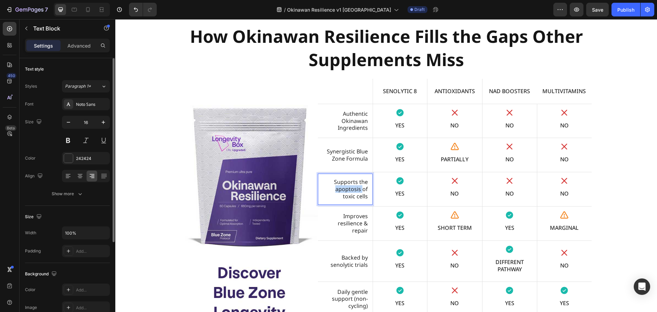
click at [343, 186] on p "Supports the apoptosis of toxic cells" at bounding box center [344, 188] width 45 height 21
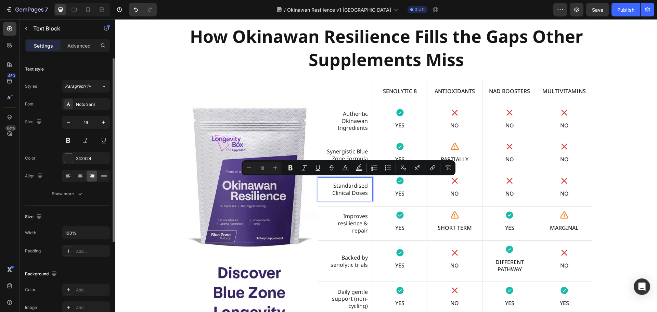
scroll to position [5221, 0]
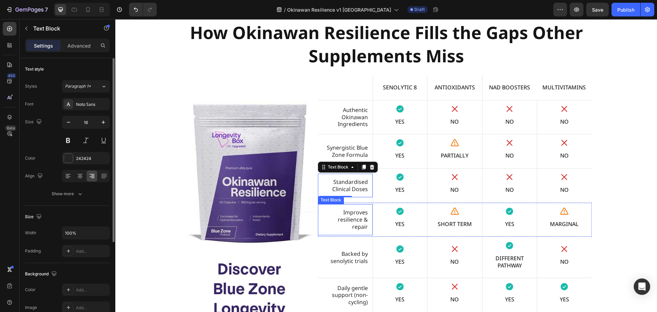
click at [360, 221] on p "Improves resilience & repair" at bounding box center [344, 219] width 45 height 21
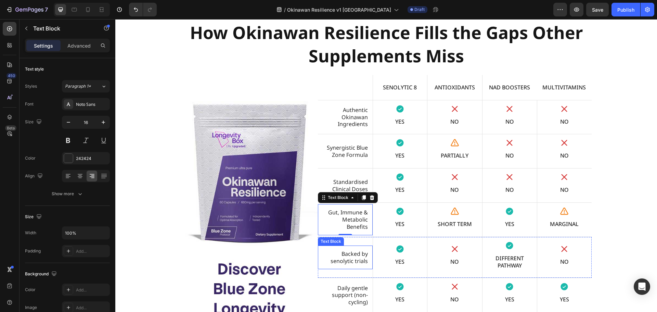
click at [343, 256] on p "Backed by senolytic trials" at bounding box center [344, 257] width 45 height 14
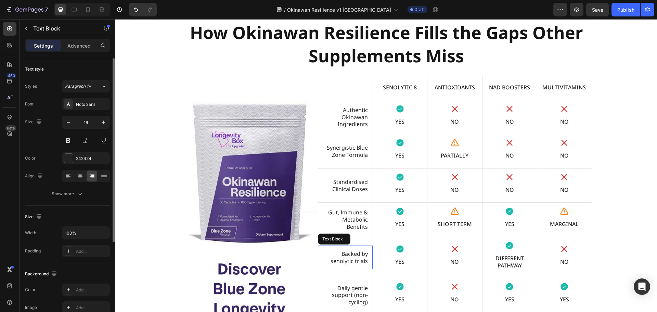
click at [343, 256] on p "Backed by senolytic trials" at bounding box center [344, 257] width 45 height 14
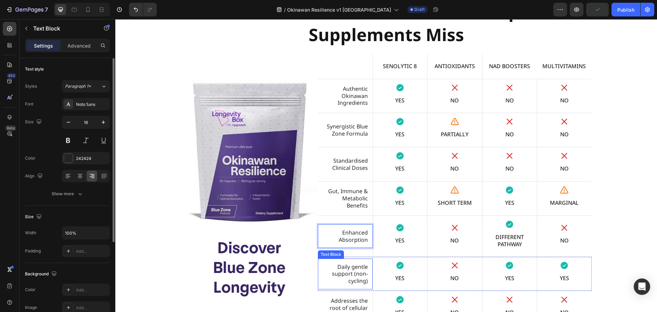
scroll to position [5324, 0]
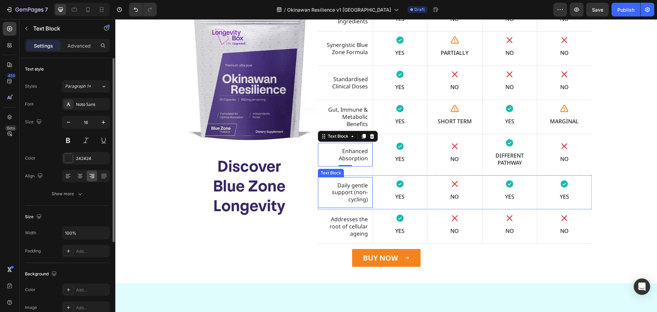
click at [350, 188] on p "Daily gentle support (non-cycling)" at bounding box center [344, 192] width 45 height 21
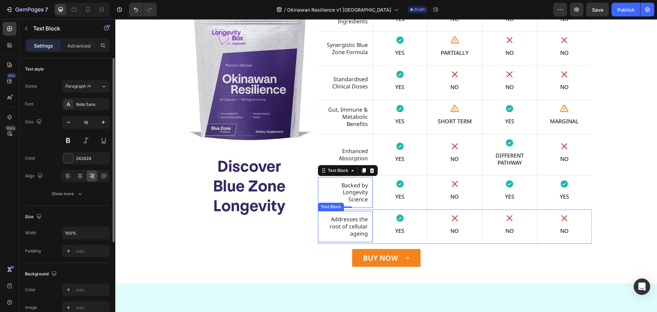
click at [344, 231] on p "Addresses the root of cellular ageing" at bounding box center [344, 225] width 45 height 21
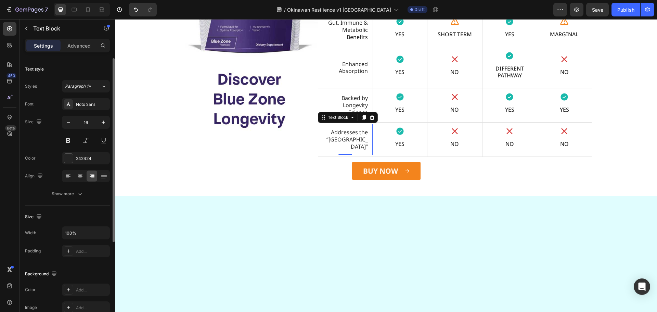
scroll to position [5123, 0]
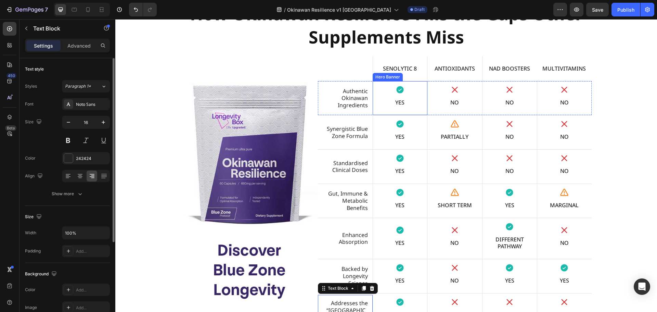
click at [396, 68] on p "Senolytic 8" at bounding box center [400, 68] width 36 height 7
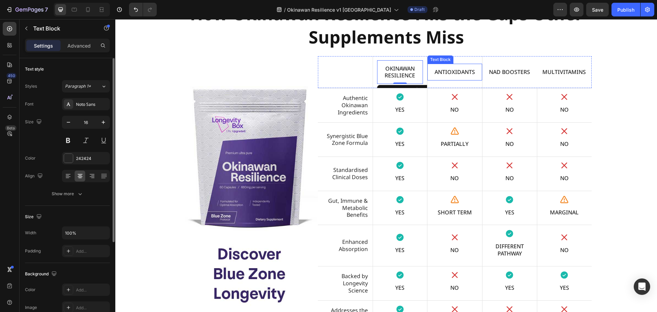
click at [449, 73] on p "Antioxidants" at bounding box center [454, 71] width 45 height 7
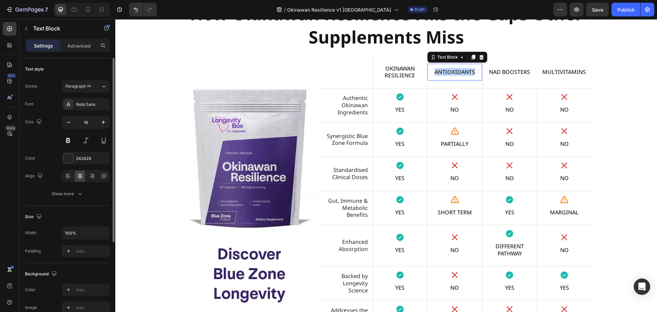
click at [449, 73] on p "Antioxidants" at bounding box center [454, 71] width 45 height 7
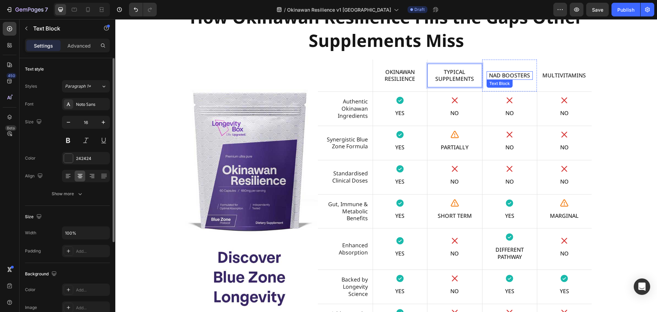
click at [504, 85] on div "Text Block" at bounding box center [499, 83] width 23 height 6
click at [528, 90] on div "Background Image" at bounding box center [509, 76] width 54 height 32
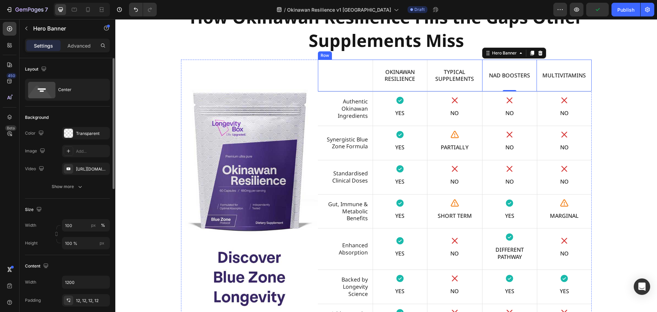
click at [347, 82] on div "Text Block" at bounding box center [345, 76] width 55 height 32
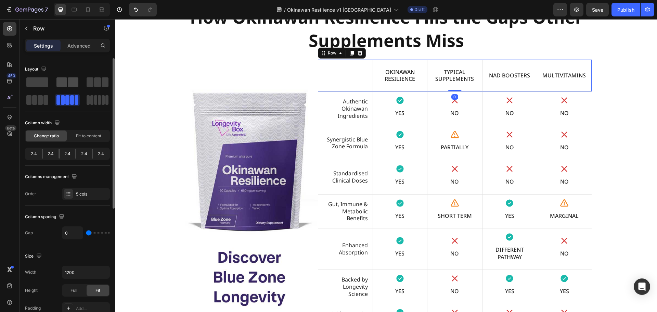
click at [65, 82] on span at bounding box center [61, 82] width 11 height 10
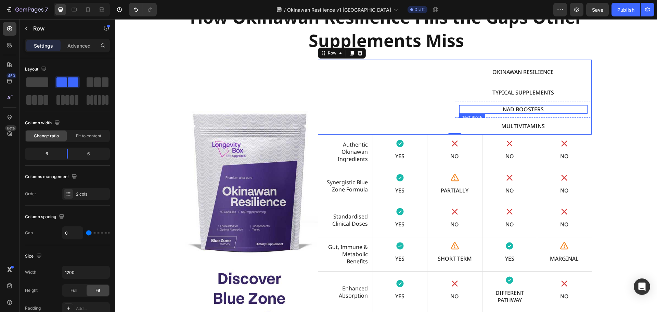
click at [480, 109] on p "NAD Boosters" at bounding box center [523, 109] width 127 height 7
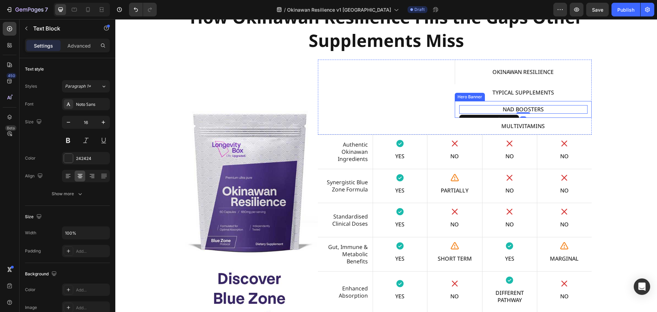
click at [482, 103] on div "NAD Boosters Text Block 0" at bounding box center [523, 109] width 136 height 17
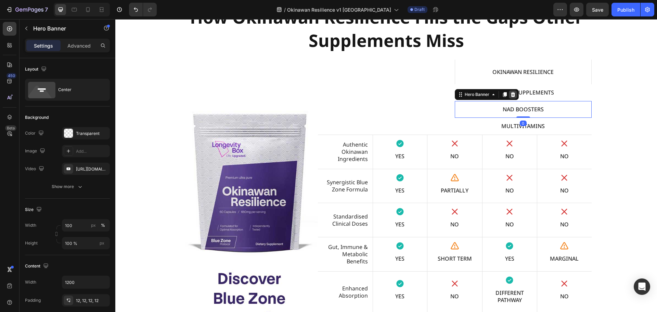
click at [510, 93] on icon at bounding box center [512, 94] width 5 height 5
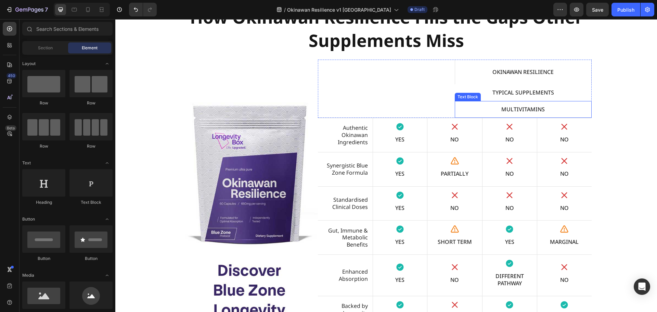
click at [481, 102] on div "Multivitamins Text Block" at bounding box center [522, 109] width 137 height 17
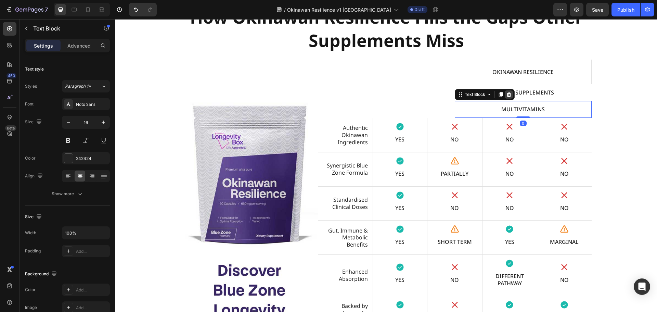
click at [508, 94] on icon at bounding box center [508, 94] width 5 height 5
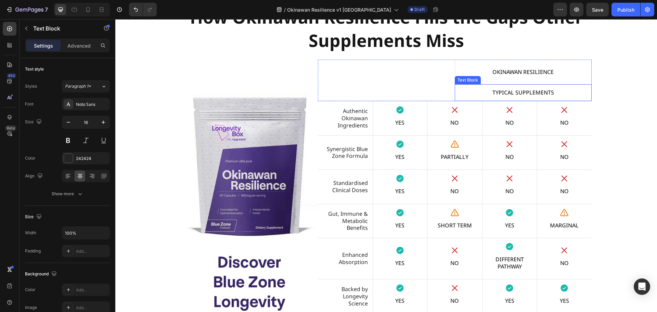
click at [469, 94] on p "Typical Supplements" at bounding box center [522, 92] width 127 height 7
click at [485, 64] on div "Okinawan Resilience Text Block" at bounding box center [523, 72] width 128 height 17
click at [466, 61] on div "Okinawan Resilience Text Block 0" at bounding box center [523, 72] width 136 height 25
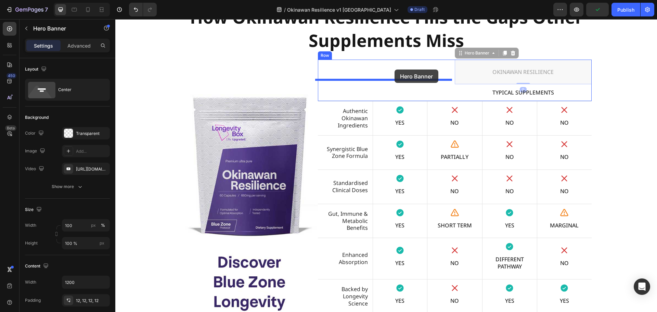
drag, startPoint x: 469, startPoint y: 53, endPoint x: 394, endPoint y: 69, distance: 76.7
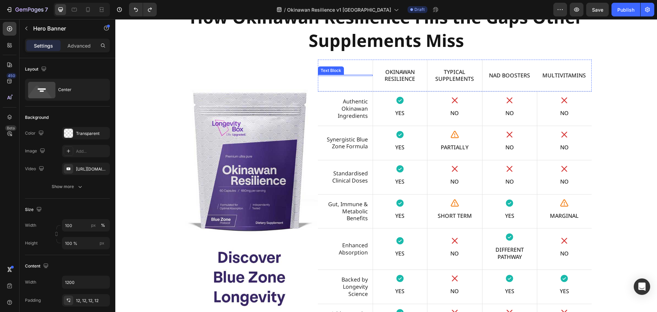
click at [354, 75] on div at bounding box center [345, 75] width 55 height 1
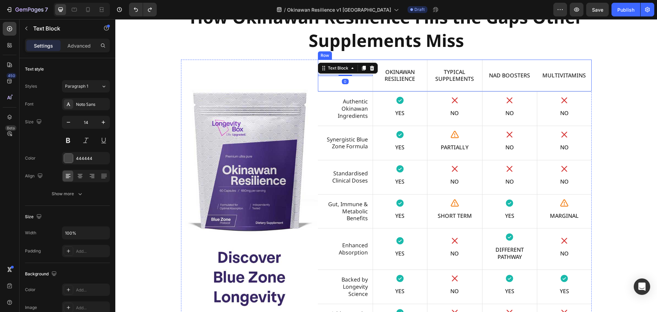
click at [357, 84] on div "Text Block 0" at bounding box center [345, 76] width 55 height 32
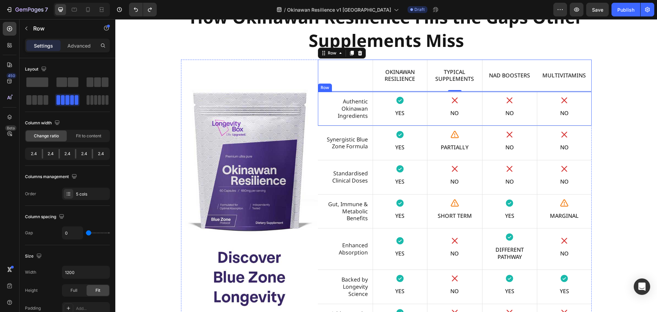
click at [361, 124] on div "Authentic Okinawan Ingredients Text Block" at bounding box center [345, 109] width 55 height 34
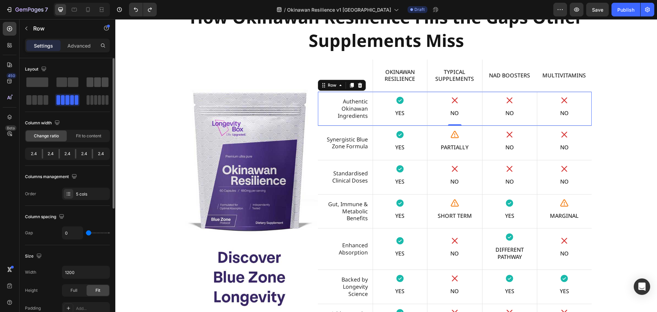
click at [105, 82] on span at bounding box center [105, 82] width 7 height 10
drag, startPoint x: 105, startPoint y: 82, endPoint x: 348, endPoint y: 110, distance: 244.8
click at [105, 82] on span at bounding box center [105, 82] width 7 height 10
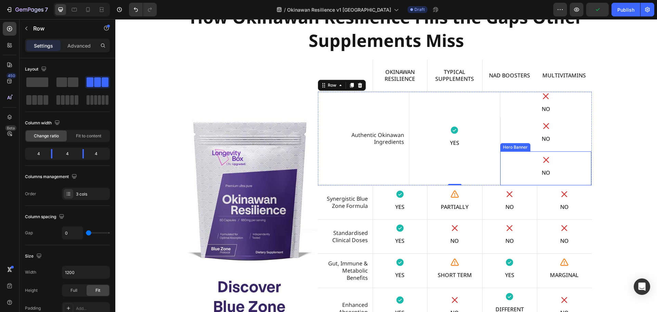
click at [571, 153] on div "Icon NO Text Block" at bounding box center [545, 168] width 91 height 34
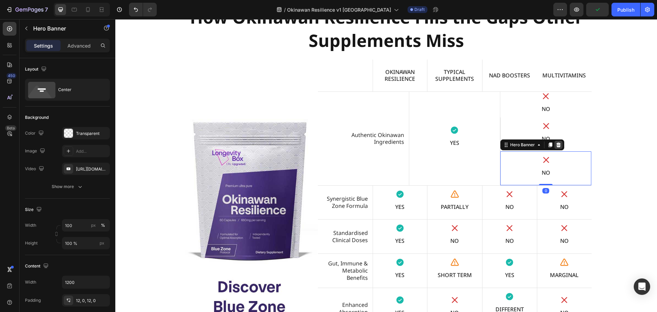
click at [556, 143] on icon at bounding box center [558, 144] width 4 height 5
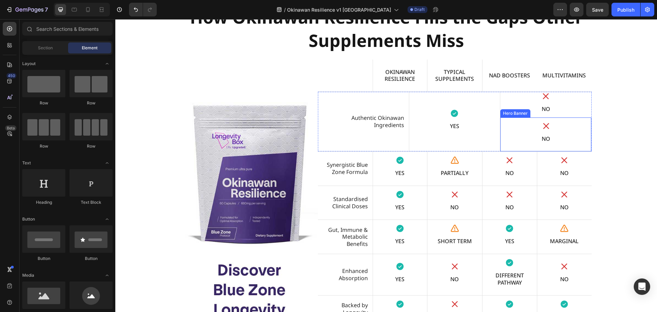
click at [577, 119] on div "Icon NO Text Block" at bounding box center [545, 134] width 91 height 34
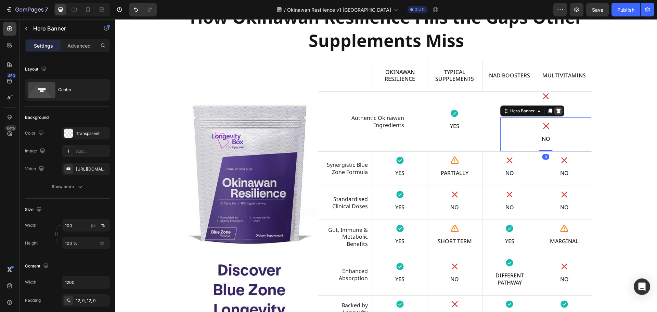
click at [558, 111] on icon at bounding box center [557, 110] width 5 height 5
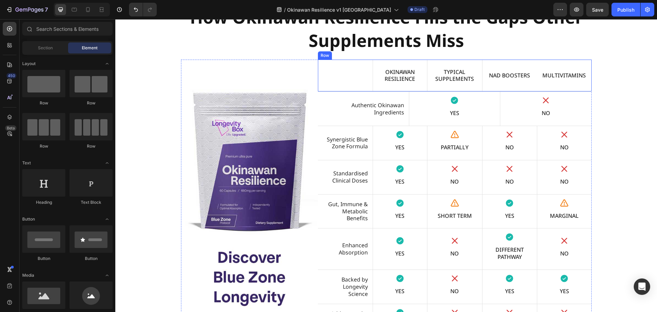
click at [356, 82] on div "Text Block" at bounding box center [345, 76] width 55 height 32
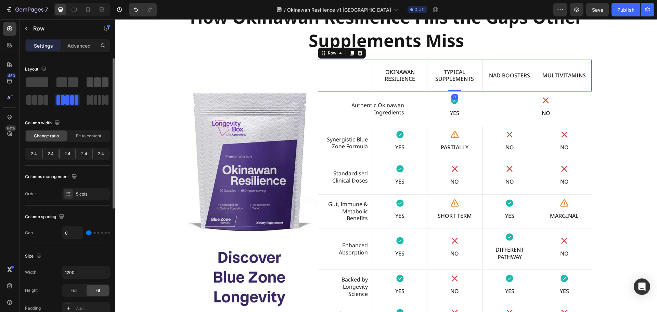
click at [100, 80] on span at bounding box center [97, 82] width 7 height 10
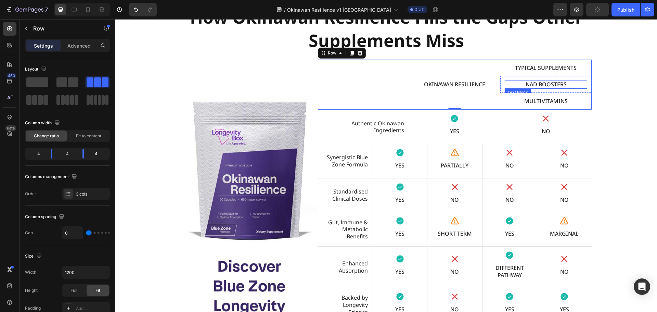
click at [547, 85] on p "NAD Boosters" at bounding box center [545, 84] width 81 height 7
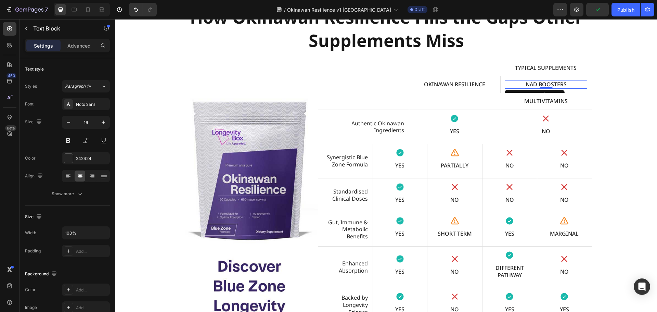
click at [547, 85] on p "NAD Boosters" at bounding box center [545, 84] width 81 height 7
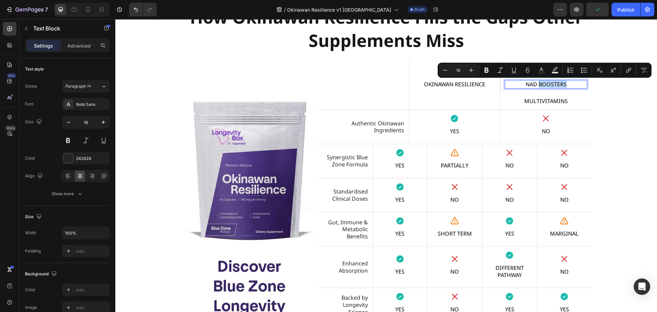
click at [574, 86] on p "NAD Boosters" at bounding box center [545, 84] width 81 height 7
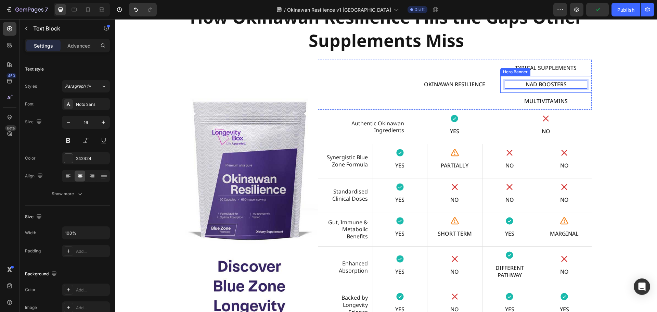
click at [581, 91] on div "NAD Boosters Text Block 0" at bounding box center [545, 84] width 91 height 17
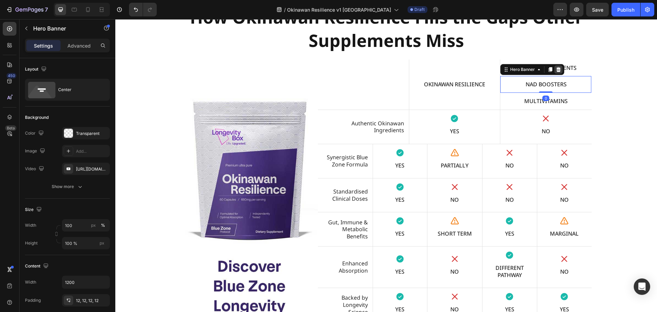
click at [555, 69] on icon at bounding box center [557, 69] width 5 height 5
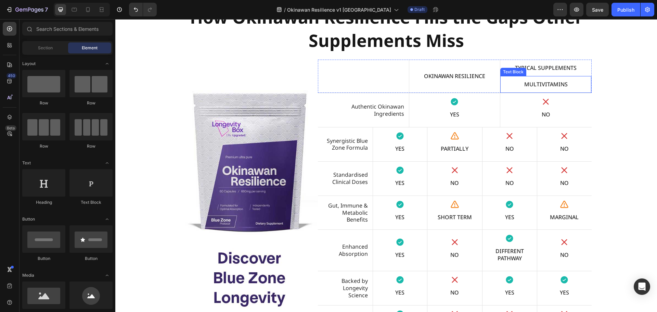
click at [580, 91] on div "Multivitamins Text Block" at bounding box center [545, 84] width 91 height 17
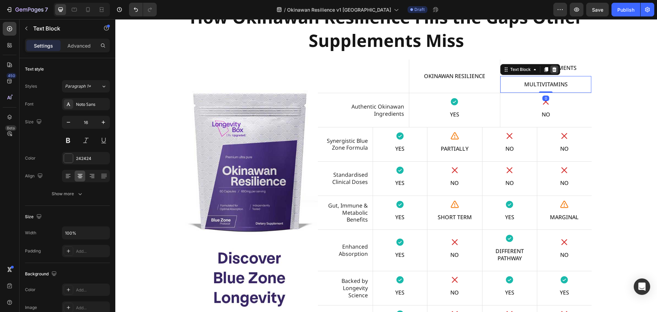
click at [552, 71] on icon at bounding box center [553, 69] width 5 height 5
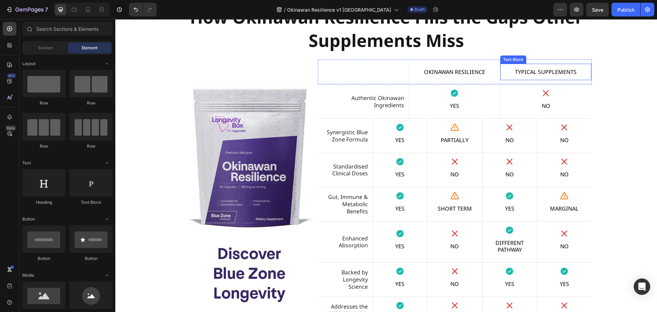
click at [552, 73] on p "Typical Supplements" at bounding box center [546, 71] width 82 height 7
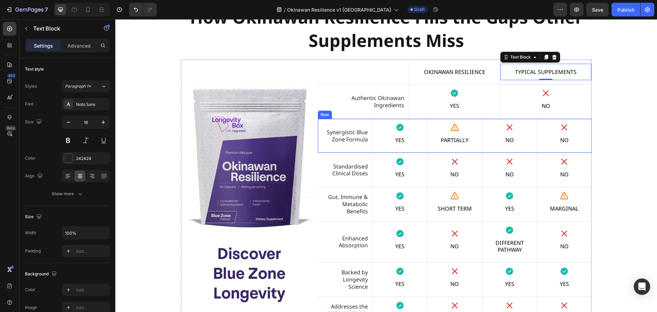
click at [352, 121] on div "Synergistic Blue Zone Formula Text Block" at bounding box center [345, 136] width 55 height 34
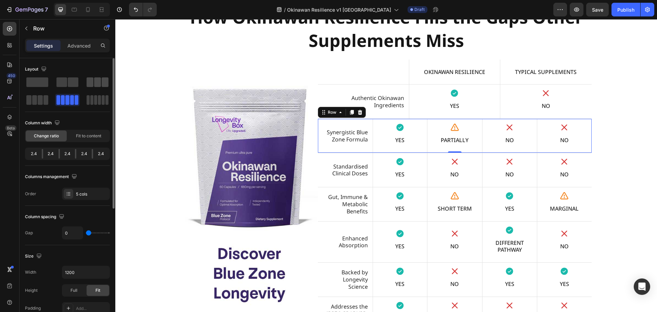
click at [94, 86] on span at bounding box center [97, 82] width 7 height 10
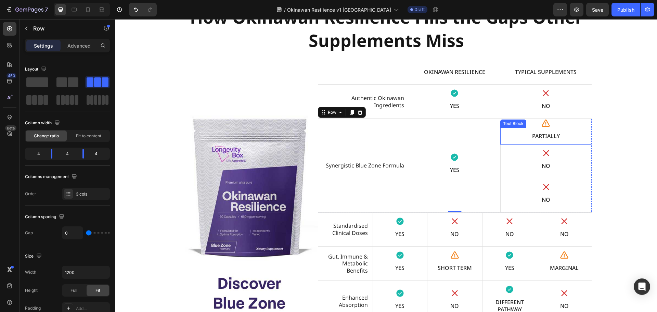
click at [576, 139] on p "Partially" at bounding box center [546, 135] width 82 height 7
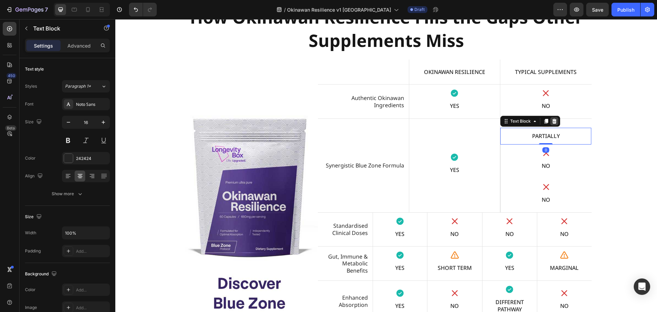
click at [552, 122] on icon at bounding box center [554, 121] width 4 height 5
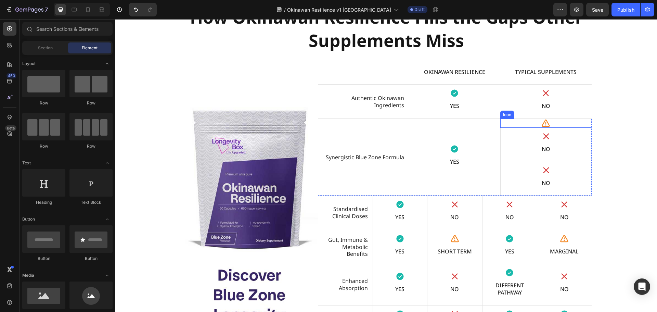
click at [575, 124] on div "Icon" at bounding box center [545, 123] width 91 height 9
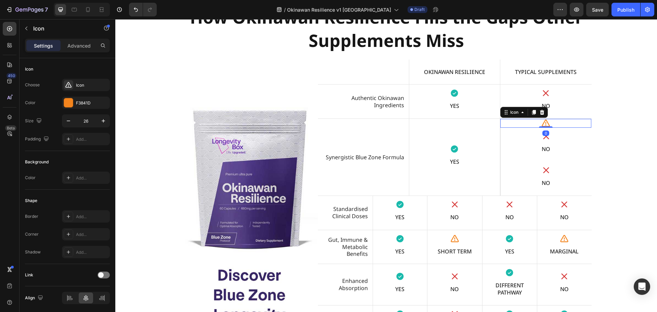
click at [539, 112] on icon at bounding box center [541, 112] width 4 height 5
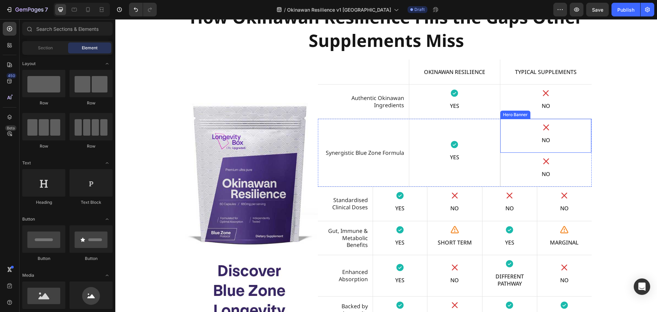
click at [581, 121] on div "Icon NO Text Block" at bounding box center [545, 136] width 91 height 34
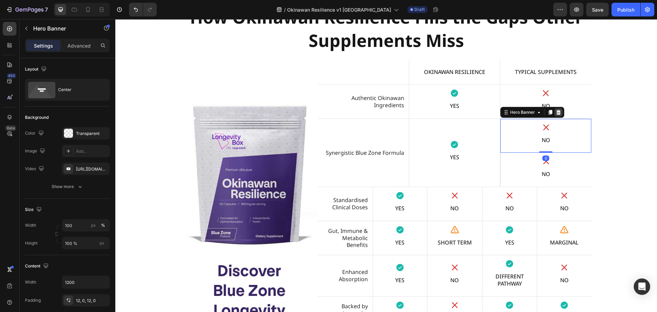
click at [557, 113] on icon at bounding box center [558, 112] width 4 height 5
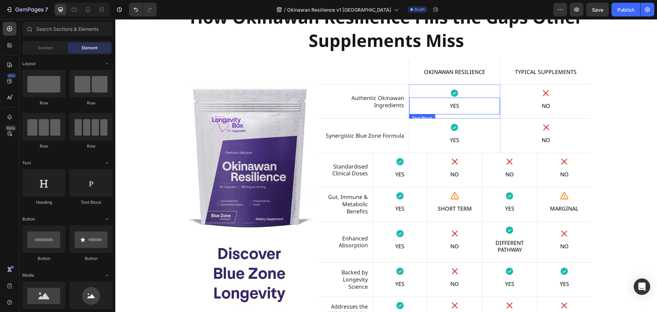
click at [453, 107] on p "YES" at bounding box center [454, 105] width 81 height 7
click at [452, 106] on p "YES" at bounding box center [454, 105] width 81 height 7
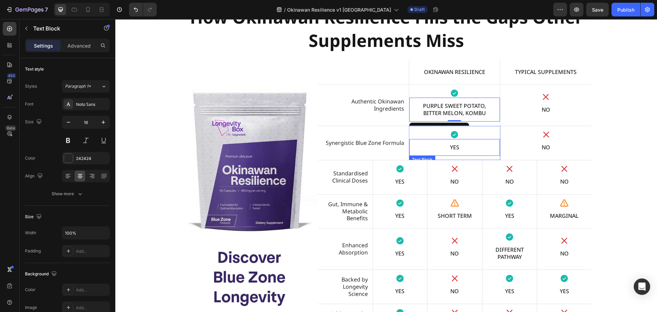
click at [452, 149] on p "YES" at bounding box center [454, 147] width 81 height 7
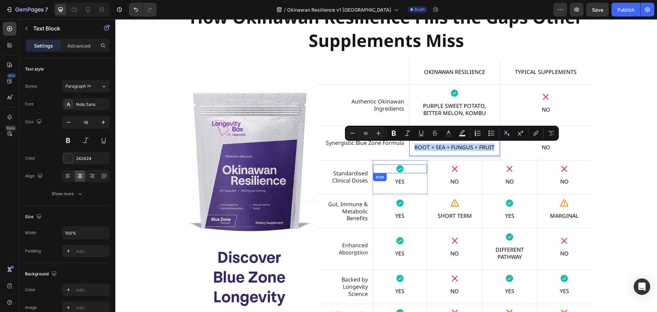
type input "11"
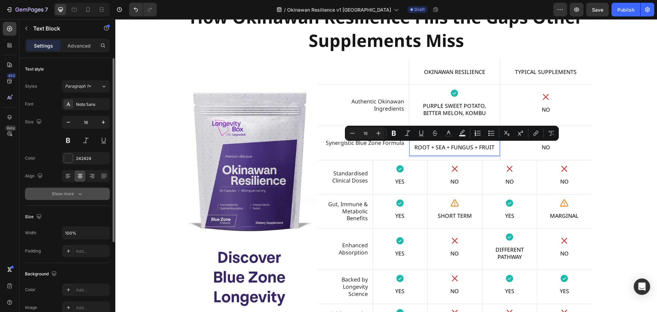
click at [86, 193] on button "Show more" at bounding box center [67, 193] width 85 height 12
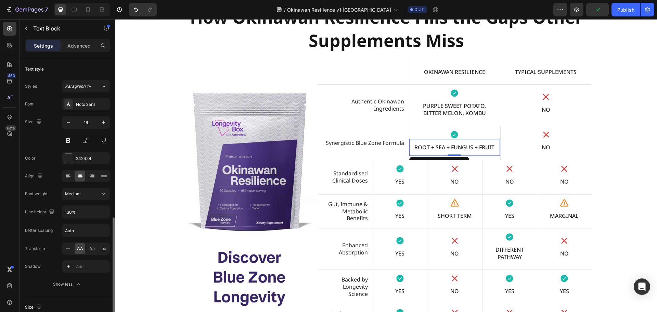
scroll to position [103, 0]
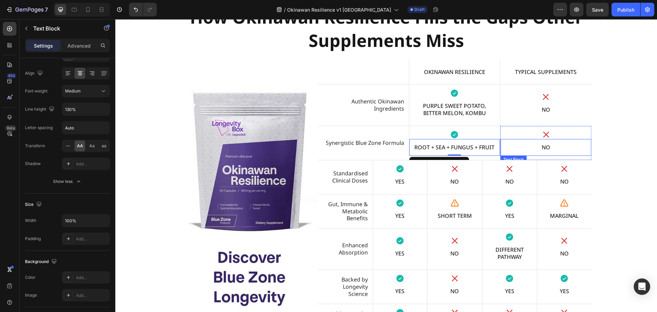
click at [548, 149] on p "NO" at bounding box center [545, 147] width 81 height 7
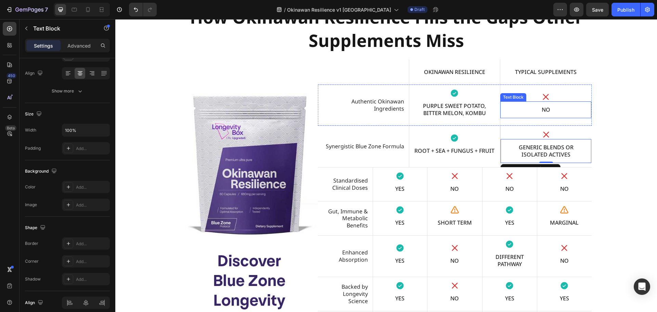
click at [547, 110] on p "NO" at bounding box center [546, 109] width 82 height 7
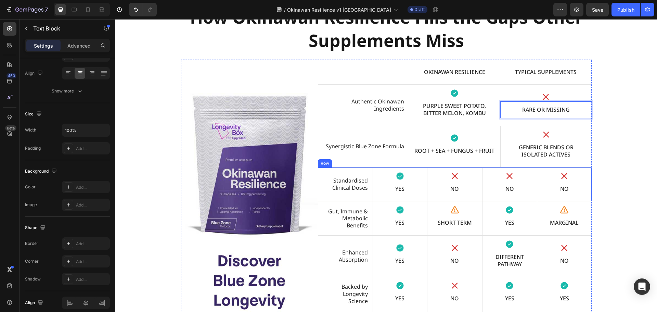
click at [320, 199] on div "Standardised Clinical Doses Text Block" at bounding box center [345, 184] width 55 height 34
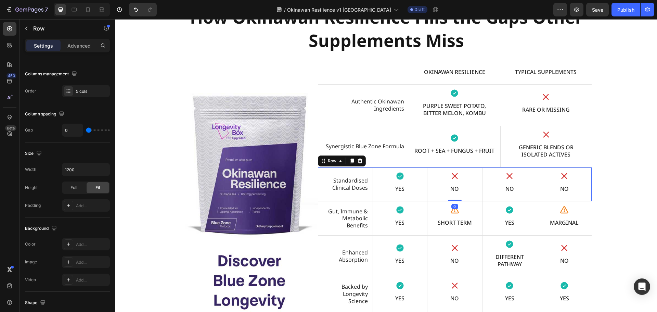
scroll to position [0, 0]
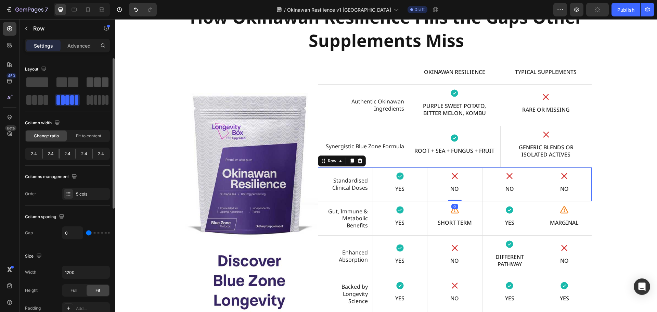
click at [97, 83] on span at bounding box center [97, 82] width 7 height 10
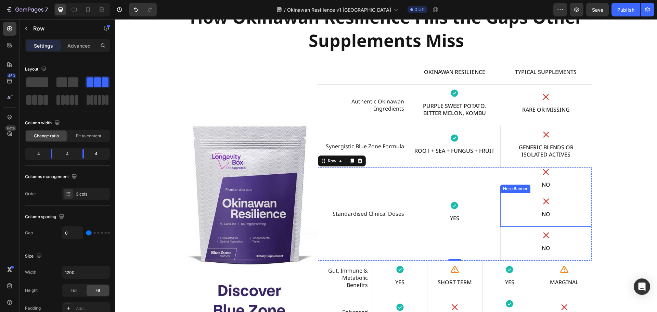
click at [568, 196] on div "Icon NO Text Block" at bounding box center [545, 210] width 91 height 34
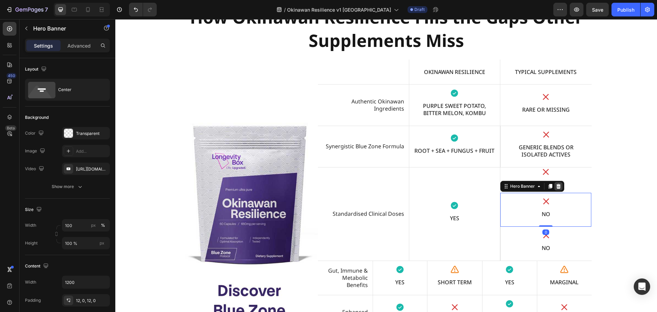
click at [556, 186] on icon at bounding box center [557, 185] width 5 height 5
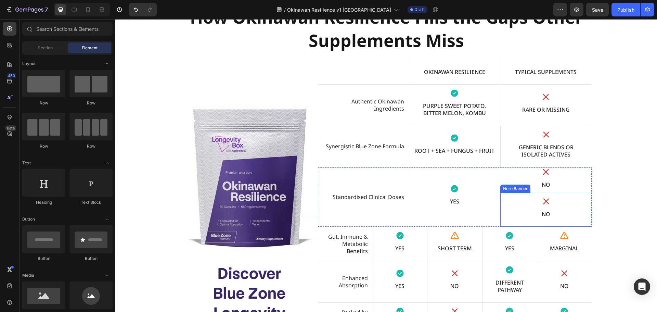
click at [569, 195] on div "Icon NO Text Block" at bounding box center [545, 210] width 91 height 34
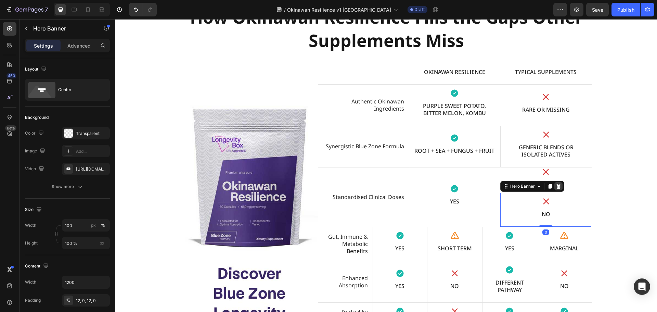
click at [556, 185] on icon at bounding box center [558, 186] width 4 height 5
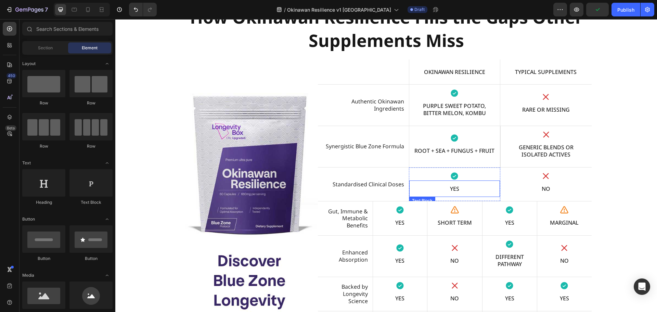
click at [453, 191] on p "YES" at bounding box center [454, 188] width 81 height 7
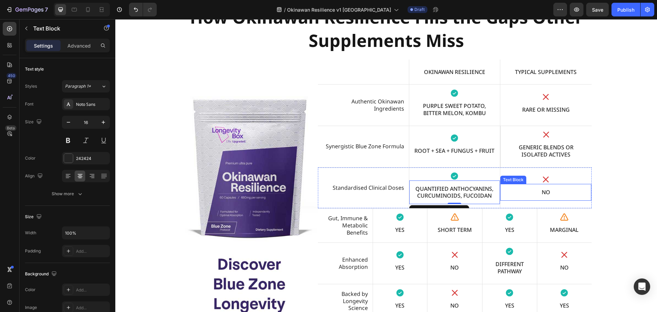
click at [545, 192] on p "NO" at bounding box center [546, 191] width 82 height 7
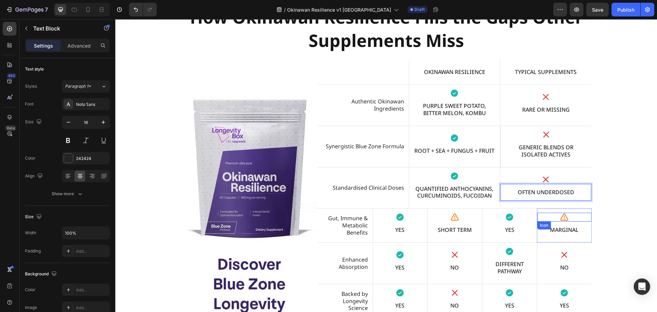
click at [562, 217] on icon at bounding box center [563, 216] width 9 height 9
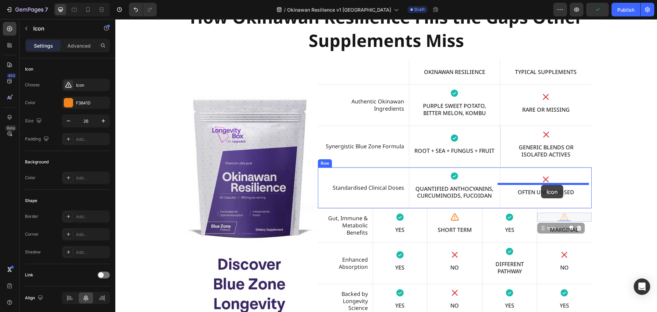
drag, startPoint x: 545, startPoint y: 229, endPoint x: 541, endPoint y: 185, distance: 44.3
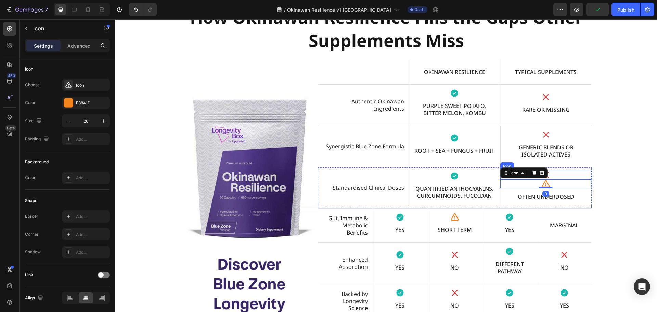
click at [564, 172] on div "Icon" at bounding box center [545, 174] width 91 height 9
click at [539, 165] on icon at bounding box center [541, 163] width 4 height 5
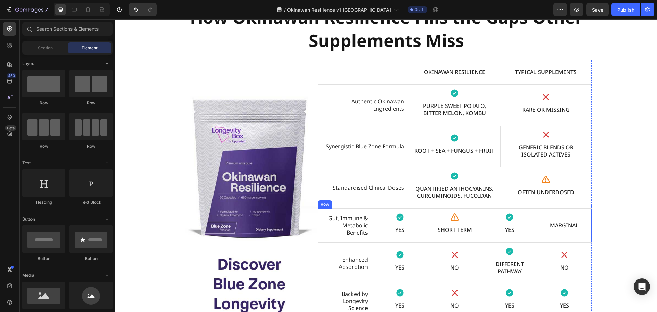
click at [353, 241] on div "Gut, Immune & Metabolic Benefits Text Block" at bounding box center [345, 225] width 55 height 34
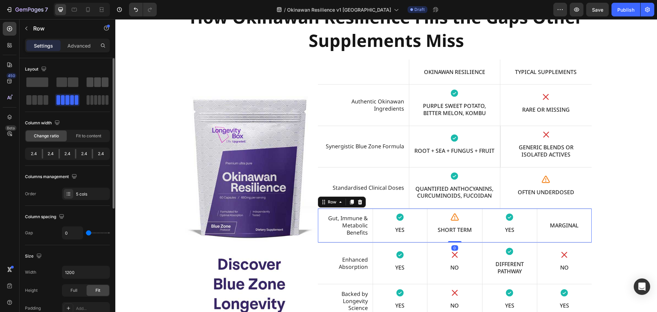
click at [101, 81] on div at bounding box center [98, 82] width 22 height 10
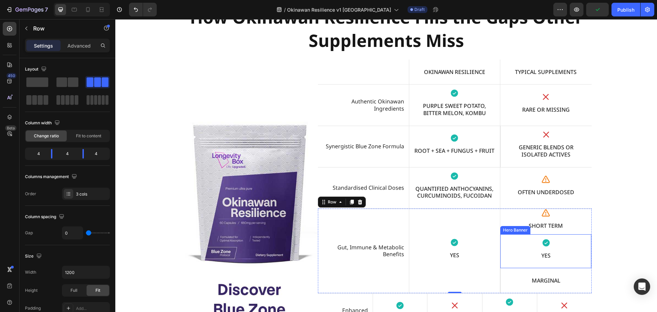
click at [572, 236] on div "Icon YES Text Block" at bounding box center [545, 251] width 91 height 34
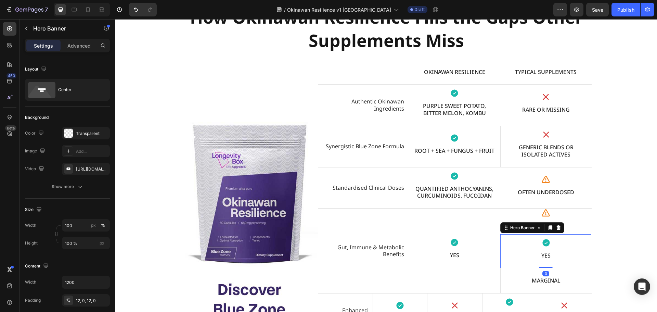
drag, startPoint x: 555, startPoint y: 225, endPoint x: 563, endPoint y: 233, distance: 10.4
click at [555, 225] on icon at bounding box center [557, 227] width 5 height 5
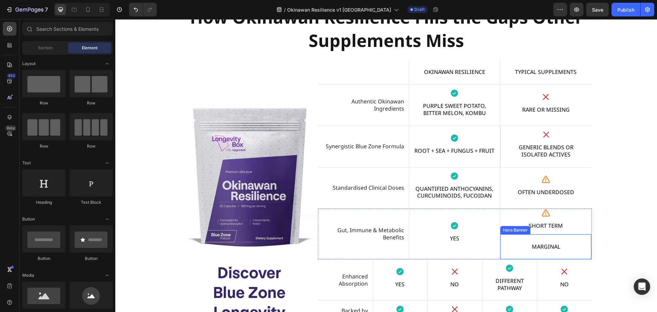
click at [575, 237] on div "Marginal Text Block" at bounding box center [545, 246] width 91 height 25
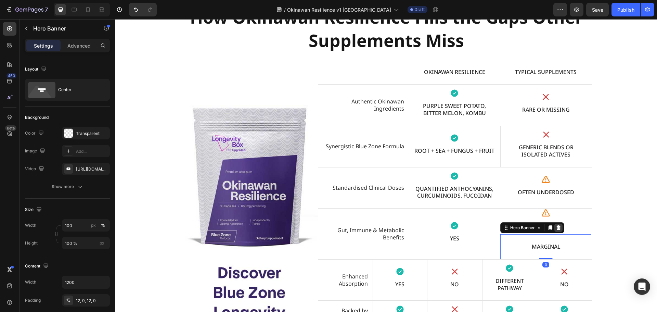
click at [556, 228] on icon at bounding box center [558, 227] width 4 height 5
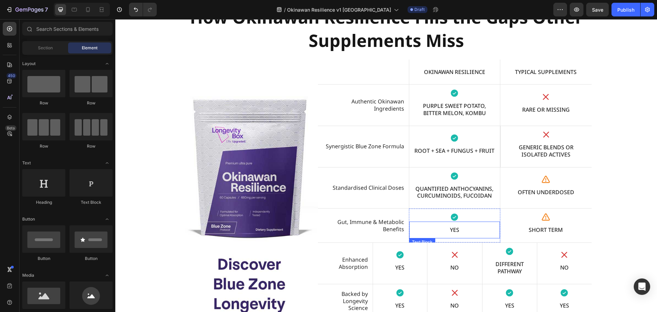
click at [456, 227] on p "YES" at bounding box center [454, 229] width 81 height 7
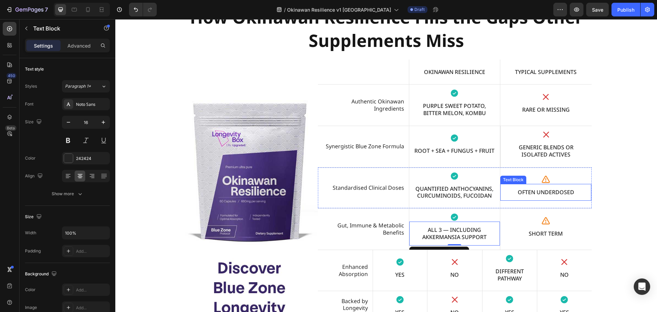
click at [563, 192] on p "Often underdosed" at bounding box center [546, 191] width 82 height 7
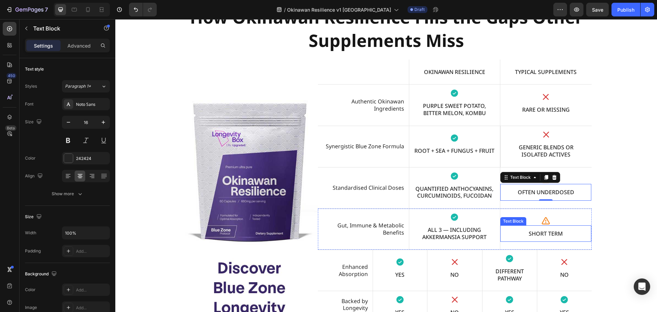
click at [533, 235] on p "Short term" at bounding box center [546, 233] width 82 height 7
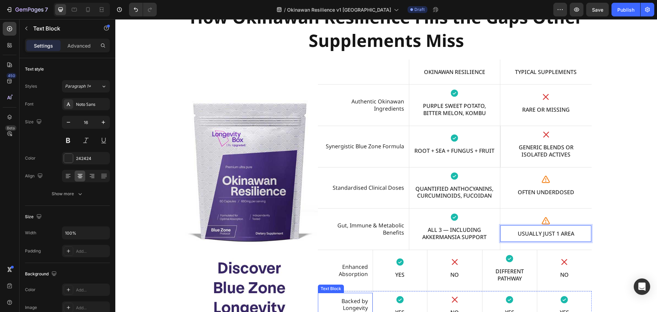
scroll to position [5222, 0]
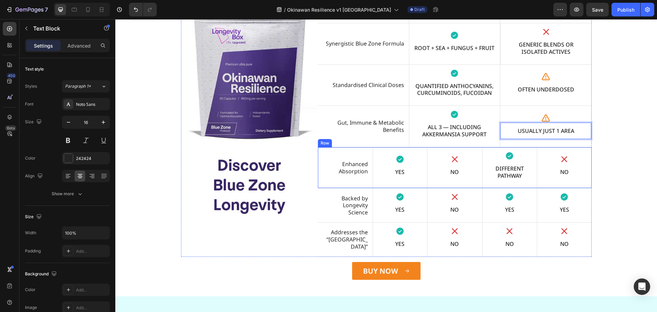
click at [362, 149] on div "Enhanced Absorption Text Block" at bounding box center [345, 167] width 55 height 41
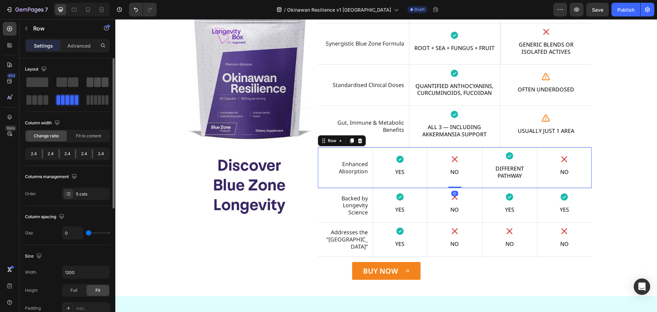
click at [104, 80] on span at bounding box center [105, 82] width 7 height 10
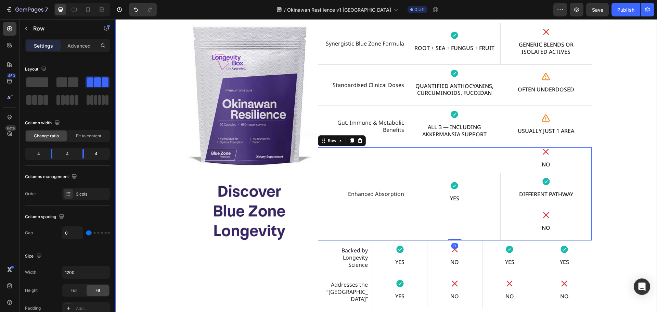
scroll to position [5248, 0]
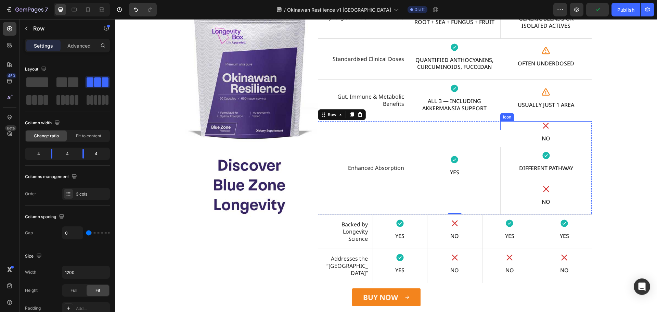
click at [568, 127] on div "Icon" at bounding box center [545, 125] width 91 height 9
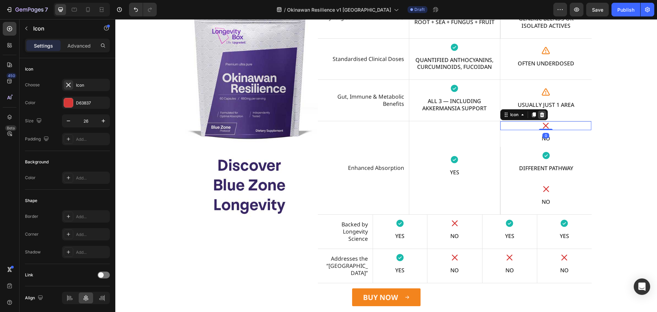
click at [541, 116] on icon at bounding box center [541, 114] width 4 height 5
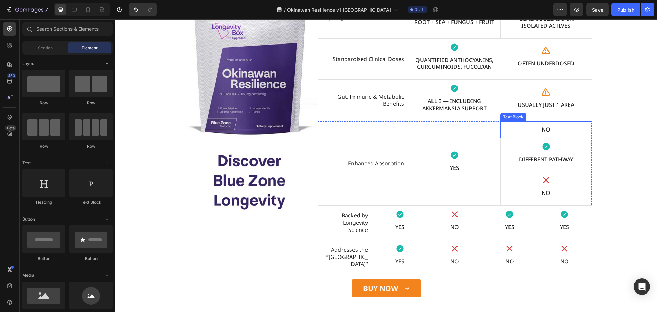
scroll to position [5243, 0]
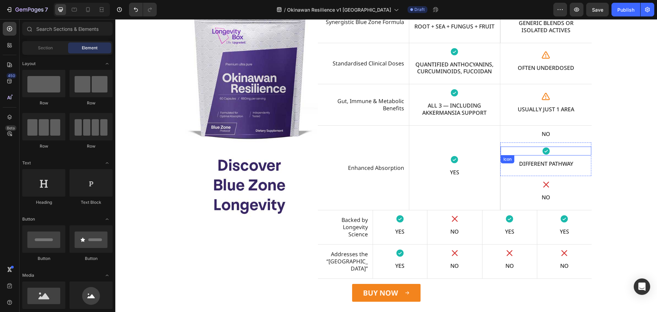
click at [569, 151] on div "Icon" at bounding box center [545, 150] width 91 height 9
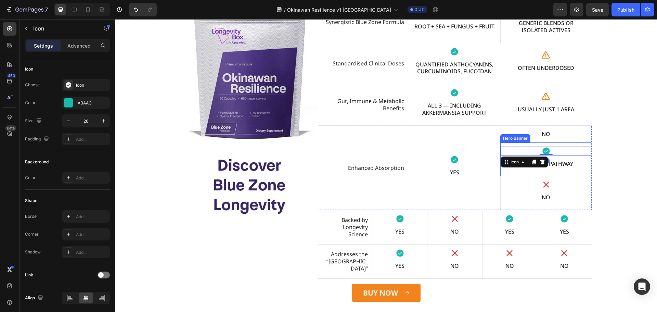
click at [573, 144] on div "Icon 0 Different pathway Text Block" at bounding box center [545, 159] width 91 height 34
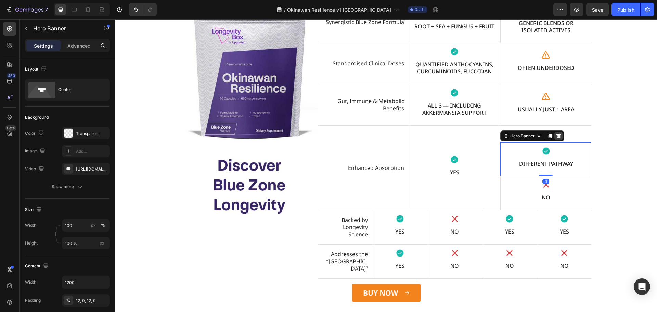
click at [556, 136] on icon at bounding box center [558, 135] width 4 height 5
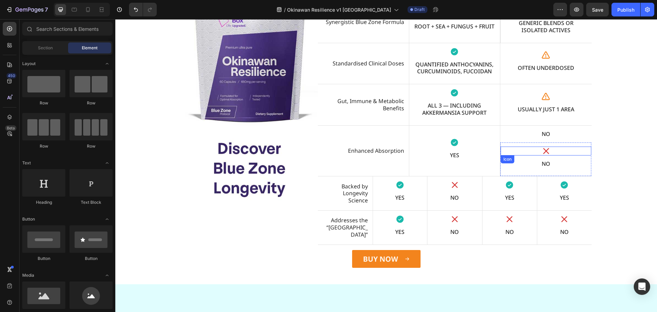
scroll to position [5226, 0]
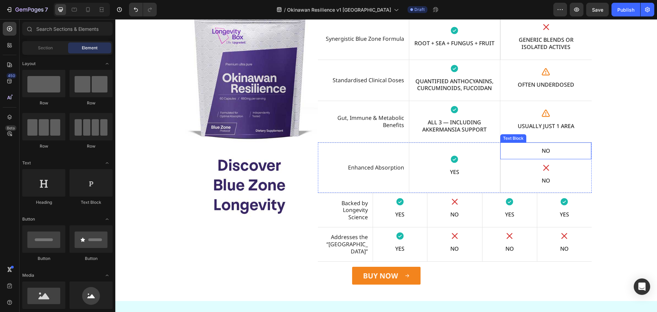
click at [578, 153] on p "NO" at bounding box center [546, 150] width 82 height 7
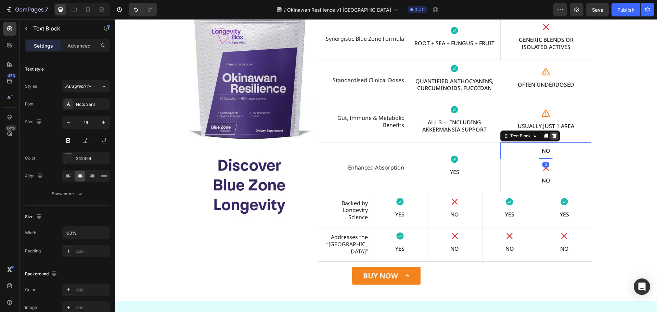
click at [554, 137] on div at bounding box center [554, 136] width 8 height 8
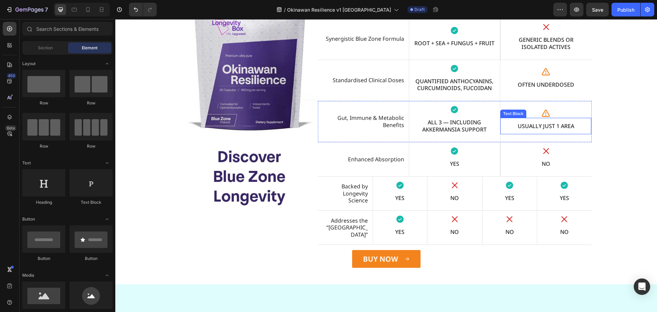
scroll to position [5218, 0]
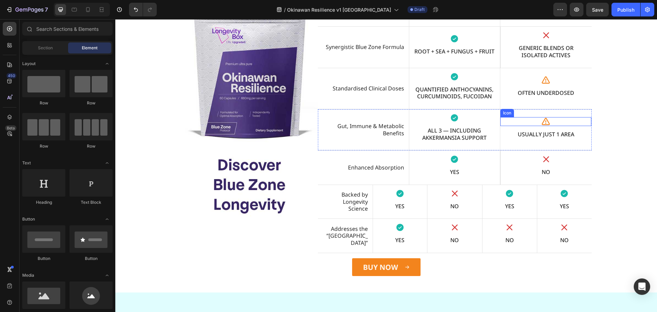
click at [553, 120] on div "Icon" at bounding box center [545, 121] width 91 height 9
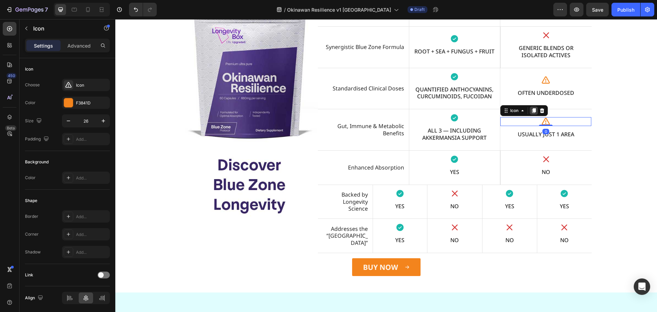
click at [532, 109] on icon at bounding box center [534, 110] width 4 height 5
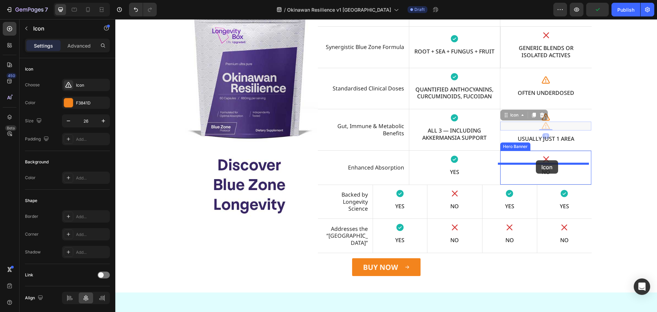
drag, startPoint x: 512, startPoint y: 116, endPoint x: 536, endPoint y: 160, distance: 49.7
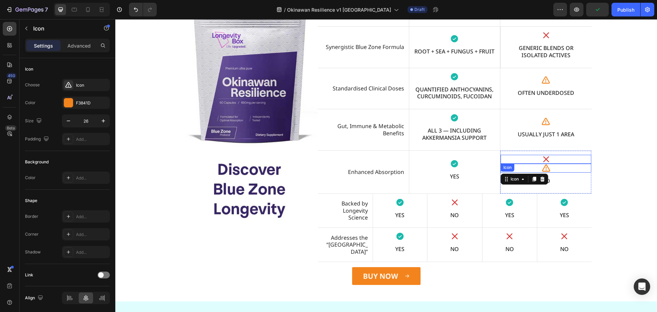
scroll to position [5223, 0]
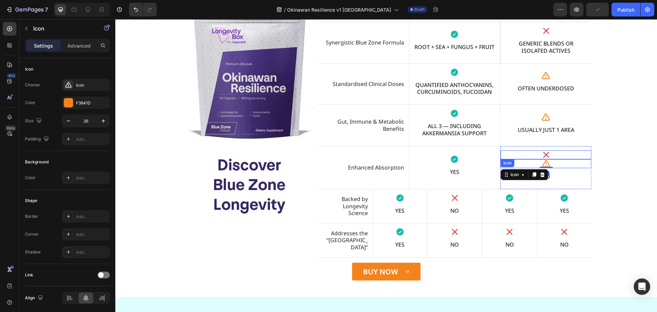
click at [556, 154] on div "Icon" at bounding box center [545, 154] width 91 height 9
click at [540, 167] on icon at bounding box center [542, 165] width 4 height 5
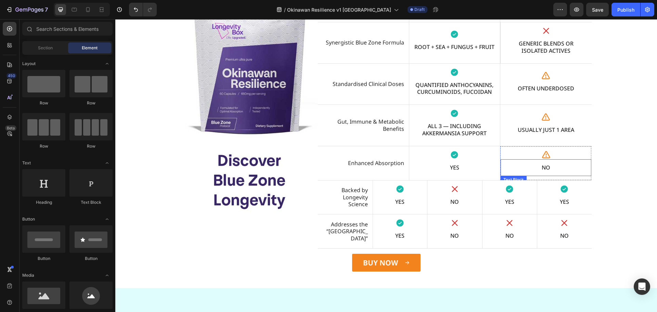
scroll to position [5218, 0]
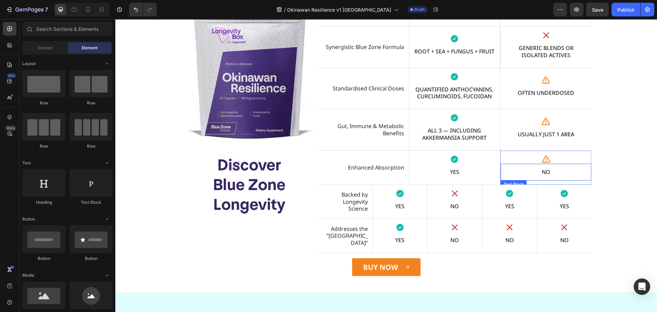
click at [540, 172] on p "NO" at bounding box center [545, 171] width 81 height 7
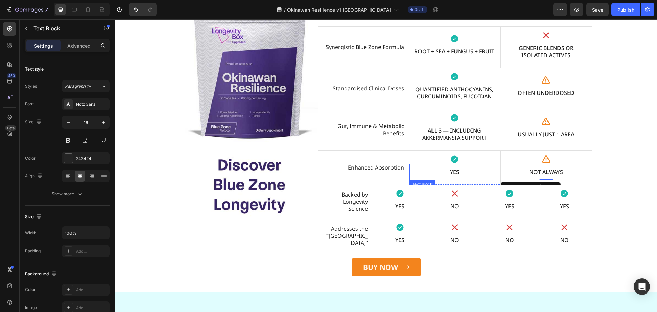
click at [458, 170] on p "YES" at bounding box center [454, 171] width 81 height 7
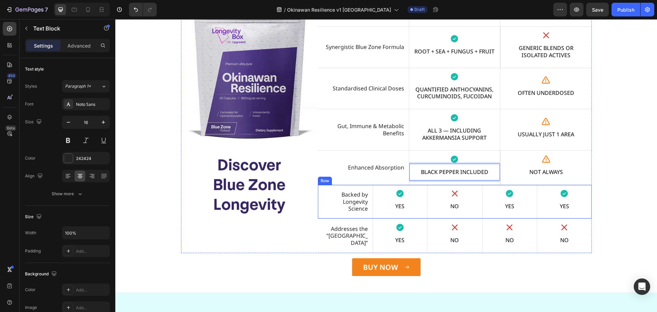
click at [319, 217] on div "Backed by Longevity Science Text Block" at bounding box center [345, 202] width 55 height 34
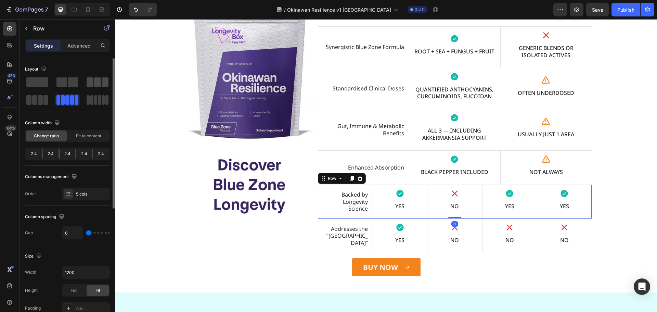
click at [91, 84] on span at bounding box center [90, 82] width 7 height 10
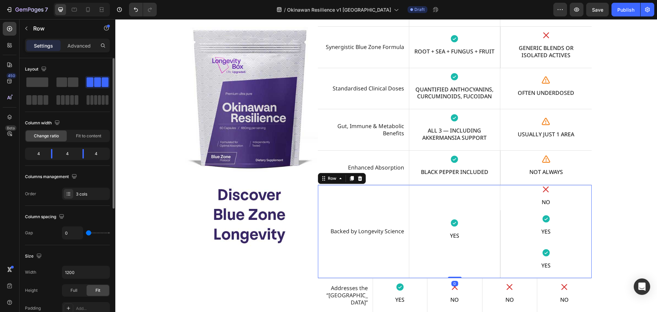
scroll to position [5248, 0]
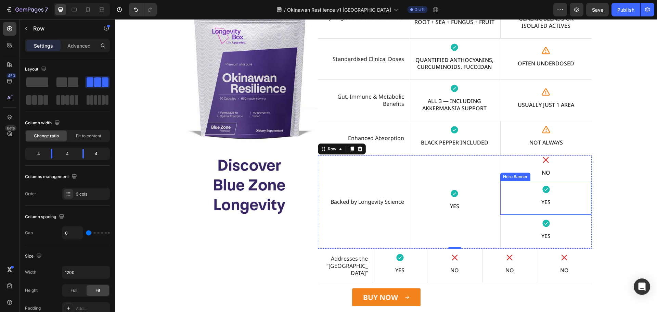
click at [570, 211] on div "Icon YES Text Block" at bounding box center [545, 198] width 91 height 34
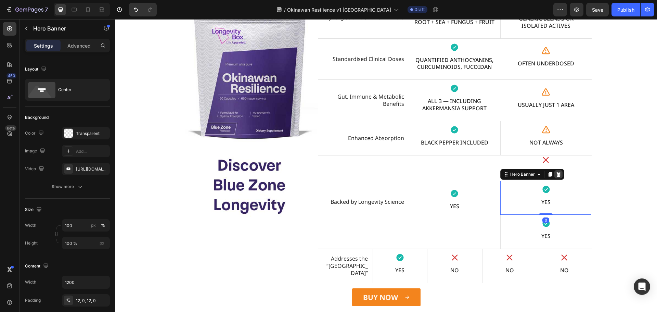
click at [556, 170] on div at bounding box center [558, 174] width 8 height 8
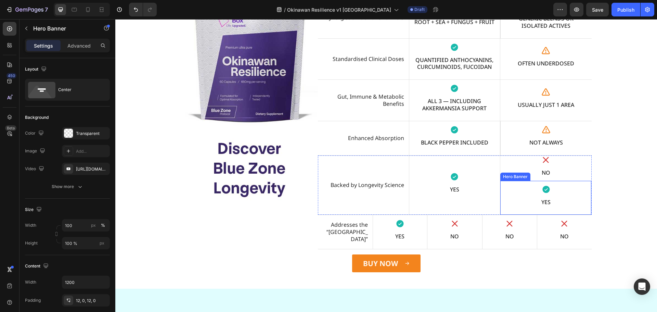
scroll to position [5231, 0]
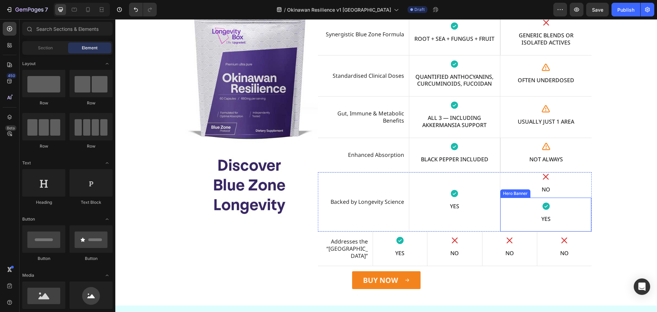
click at [569, 201] on div "Icon YES Text Block" at bounding box center [545, 214] width 91 height 34
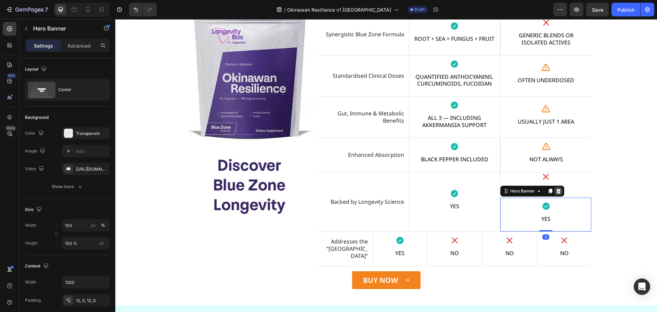
click at [557, 191] on icon at bounding box center [558, 190] width 4 height 5
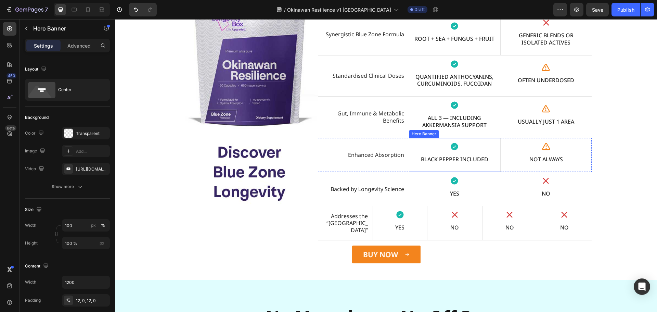
scroll to position [5218, 0]
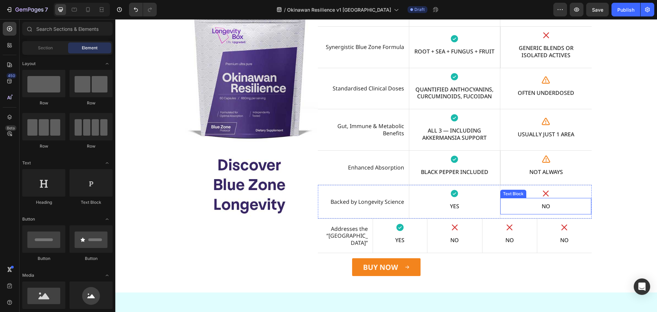
click at [549, 207] on p "NO" at bounding box center [546, 205] width 82 height 7
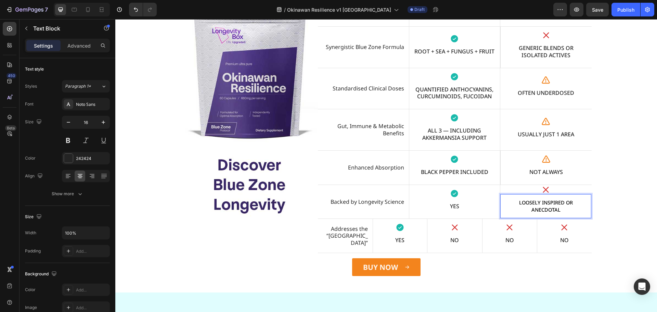
scroll to position [5215, 0]
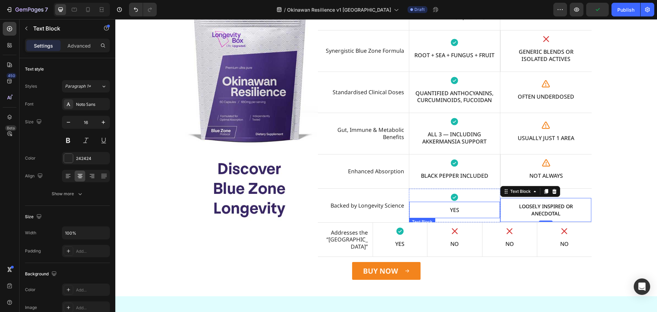
click at [454, 210] on p "YES" at bounding box center [454, 209] width 81 height 7
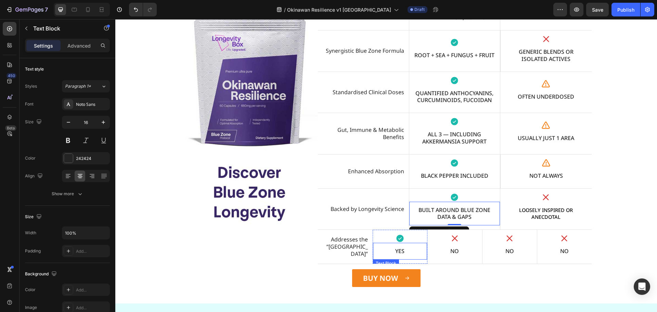
click at [405, 254] on p "YES" at bounding box center [400, 250] width 44 height 7
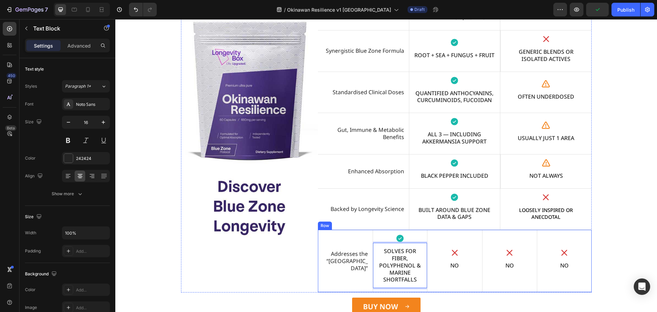
click at [334, 232] on div "Addresses the “Longevity Gap” Text Block" at bounding box center [345, 260] width 55 height 62
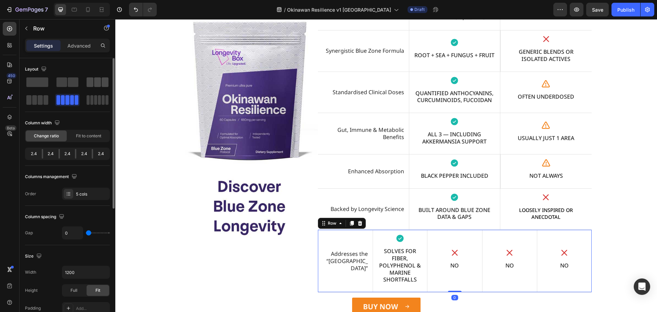
drag, startPoint x: 100, startPoint y: 87, endPoint x: 146, endPoint y: 77, distance: 46.6
click at [50, 94] on div at bounding box center [37, 100] width 25 height 12
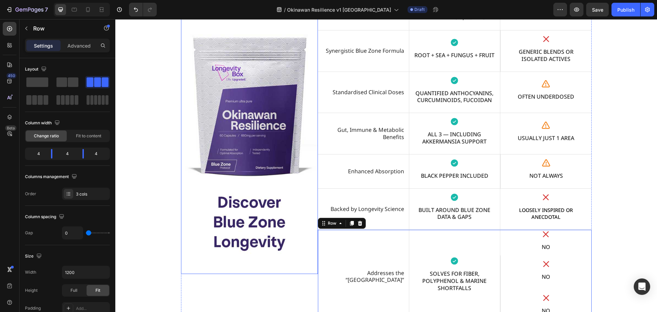
scroll to position [5230, 0]
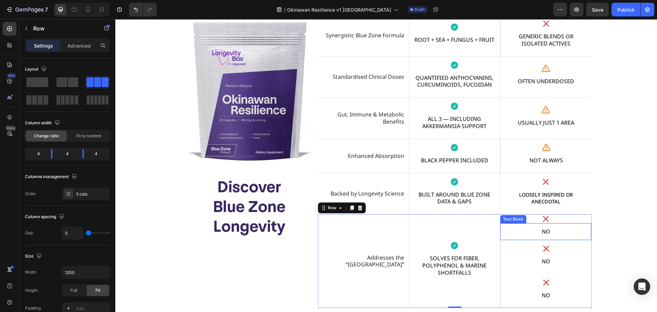
click at [538, 230] on p "NO" at bounding box center [546, 231] width 82 height 7
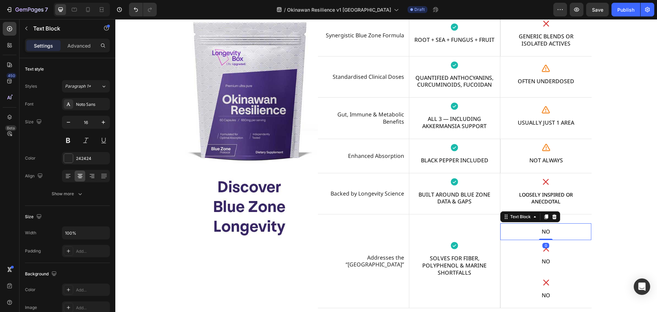
click at [538, 230] on p "NO" at bounding box center [546, 231] width 82 height 7
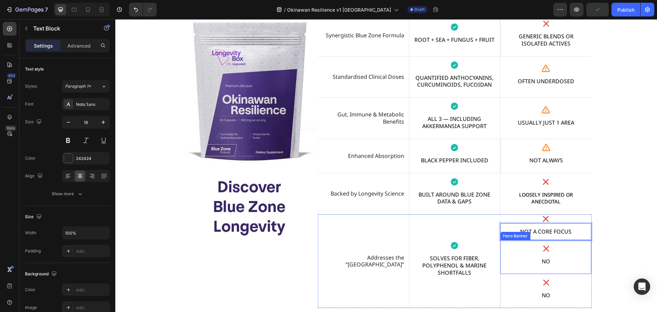
click at [572, 272] on div "Icon NO Text Block" at bounding box center [545, 257] width 91 height 34
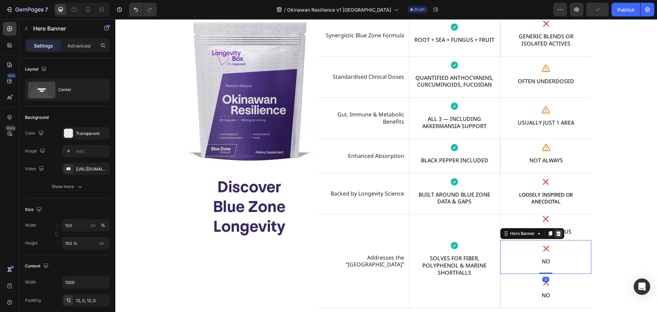
click at [556, 234] on icon at bounding box center [558, 233] width 4 height 5
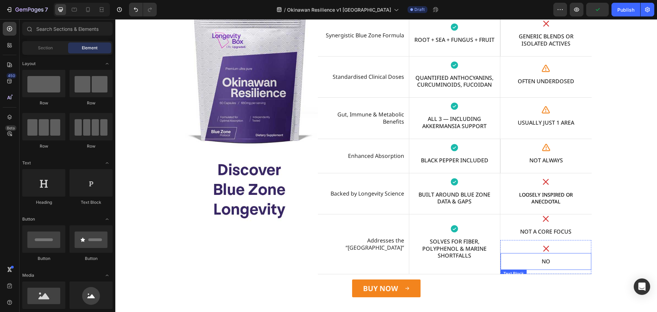
scroll to position [5213, 0]
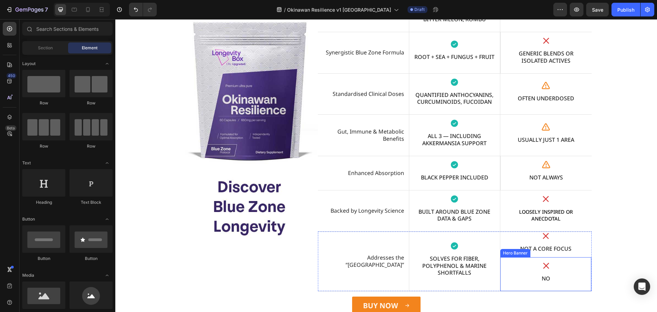
click at [572, 289] on div "Icon NO Text Block" at bounding box center [545, 274] width 91 height 34
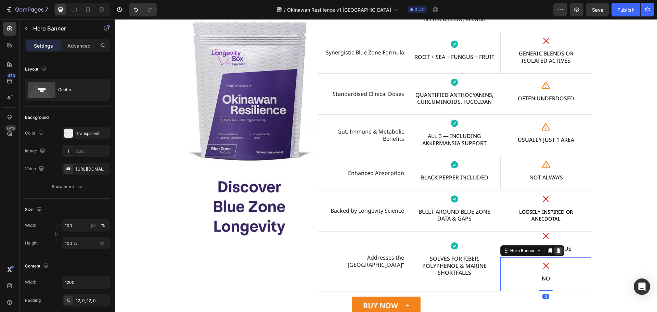
click at [558, 248] on icon at bounding box center [557, 250] width 5 height 5
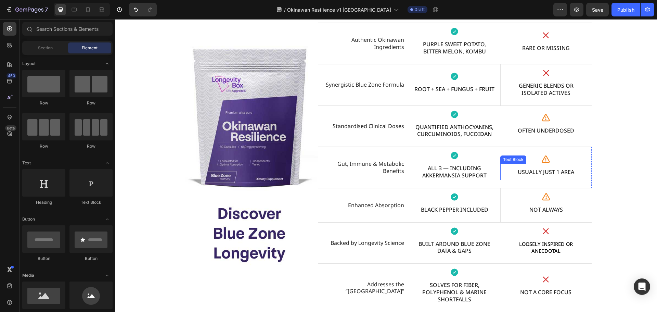
scroll to position [5139, 0]
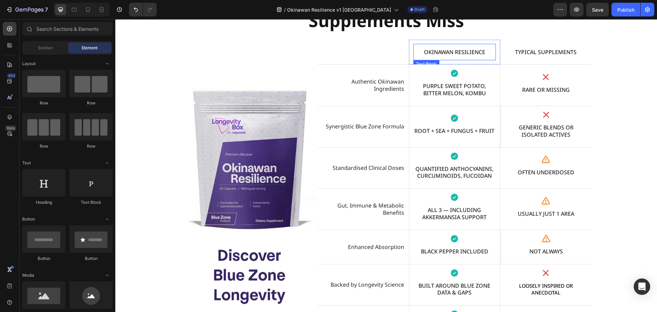
click at [486, 51] on p "Okinawan Resilience" at bounding box center [454, 52] width 73 height 7
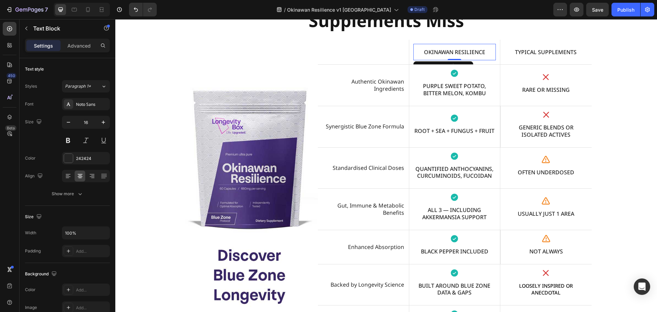
click at [464, 53] on p "Okinawan Resilience" at bounding box center [454, 52] width 73 height 7
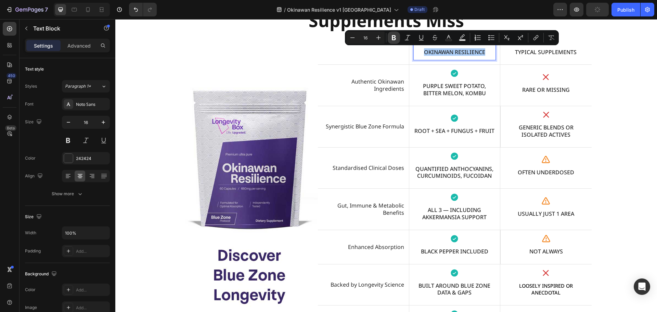
drag, startPoint x: 398, startPoint y: 36, endPoint x: 398, endPoint y: 32, distance: 3.8
click at [398, 36] on button "Bold" at bounding box center [393, 37] width 12 height 12
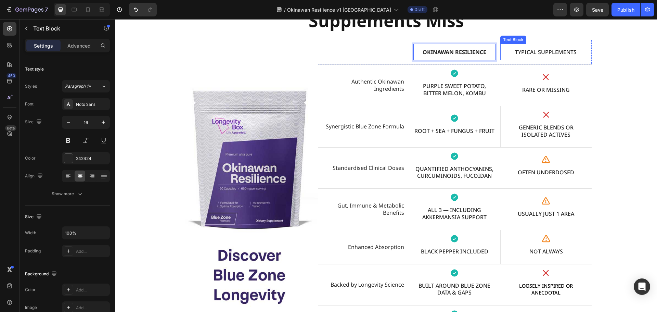
click at [522, 50] on p "Typical Supplements" at bounding box center [546, 52] width 82 height 7
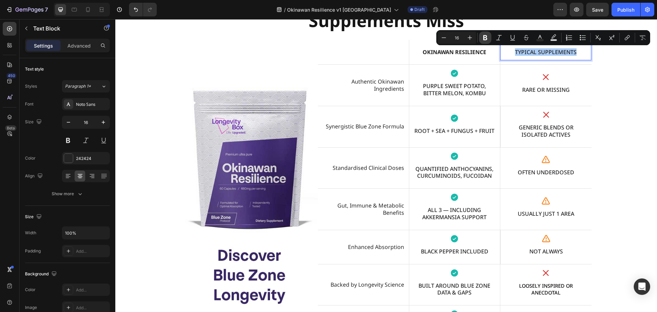
click at [485, 38] on icon "Editor contextual toolbar" at bounding box center [485, 37] width 7 height 7
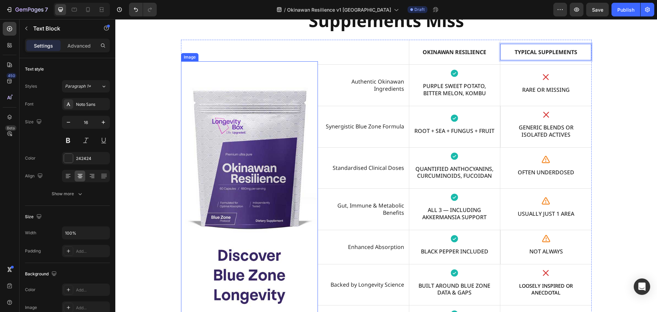
click at [278, 63] on img at bounding box center [249, 193] width 137 height 265
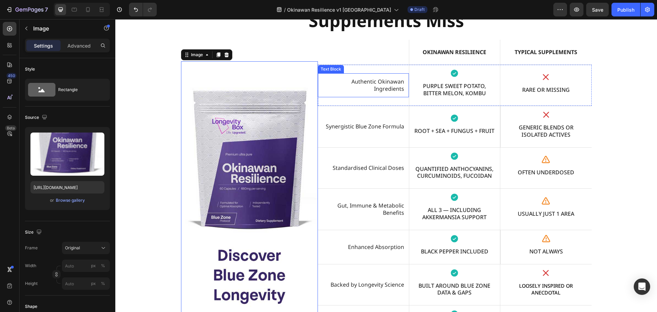
click at [363, 82] on p "Authentic Okinawan Ingredients" at bounding box center [363, 85] width 82 height 14
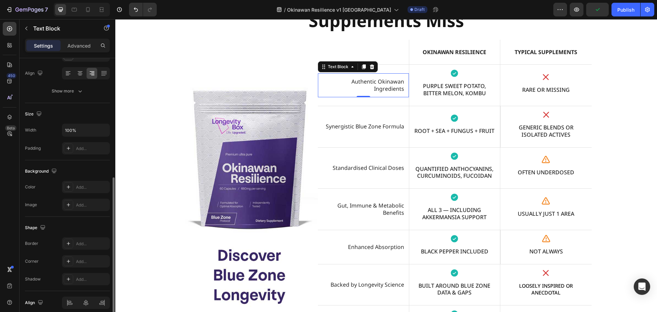
scroll to position [132, 0]
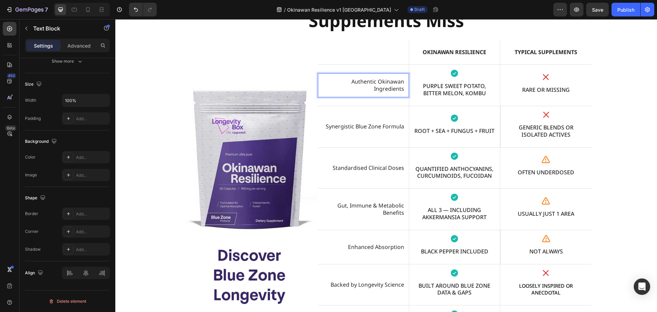
click at [378, 87] on p "Authentic Okinawan Ingredients" at bounding box center [363, 85] width 82 height 14
click at [379, 127] on p "Synergistic Blue Zone Formula" at bounding box center [363, 126] width 82 height 7
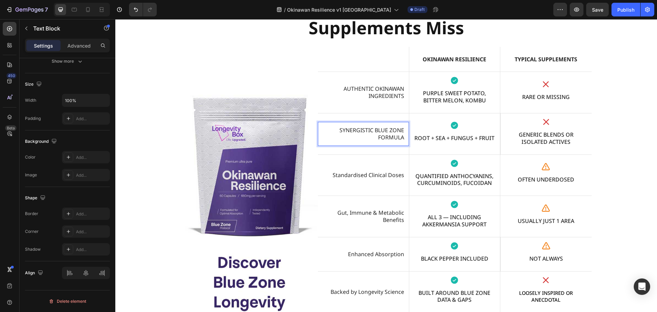
scroll to position [5135, 0]
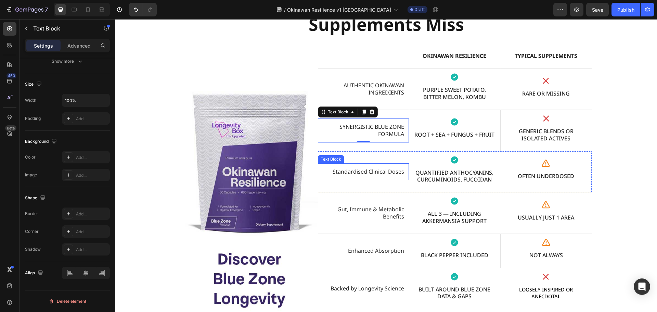
drag, startPoint x: 369, startPoint y: 174, endPoint x: 372, endPoint y: 176, distance: 4.1
click at [369, 174] on p "Standardised Clinical Doses" at bounding box center [363, 171] width 82 height 7
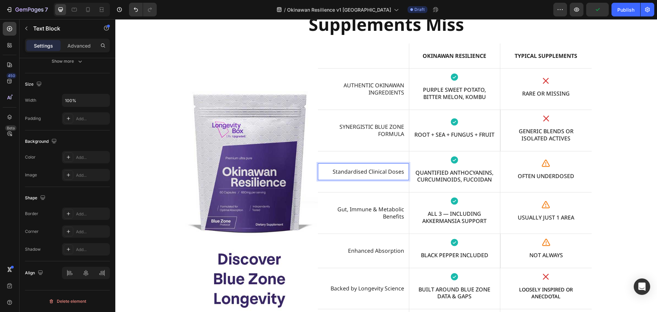
click at [375, 173] on p "Standardised Clinical Doses" at bounding box center [363, 171] width 82 height 7
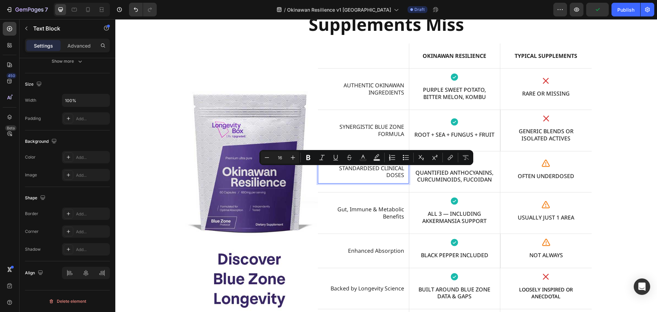
scroll to position [5132, 0]
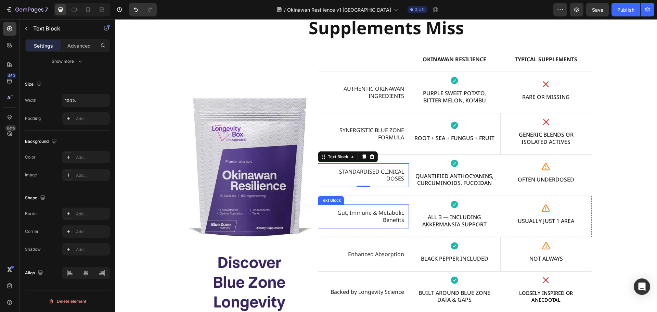
click at [384, 210] on p "Gut, Immune & Metabolic Benefits" at bounding box center [363, 216] width 82 height 14
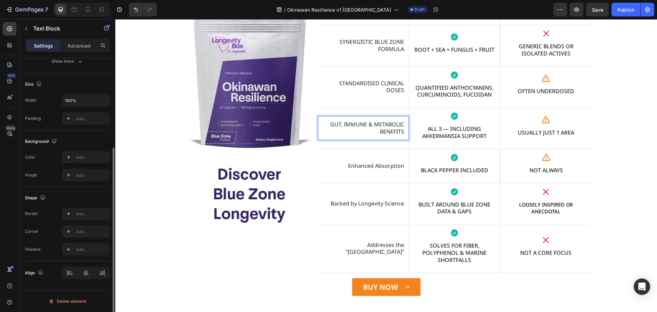
scroll to position [5269, 0]
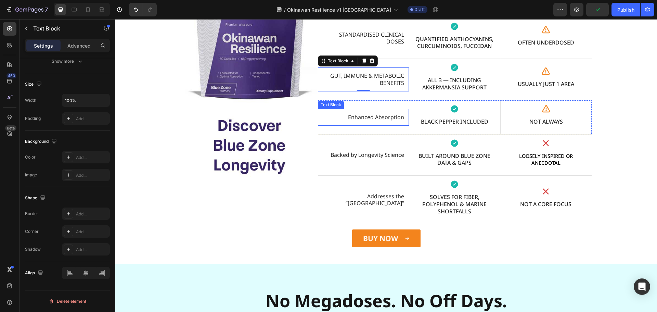
click at [367, 115] on p "Enhanced Absorption" at bounding box center [363, 117] width 82 height 7
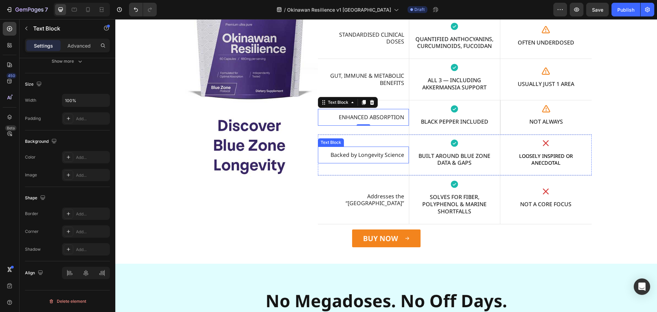
click at [367, 159] on div "Backed by Longevity Science Text Block" at bounding box center [363, 154] width 91 height 17
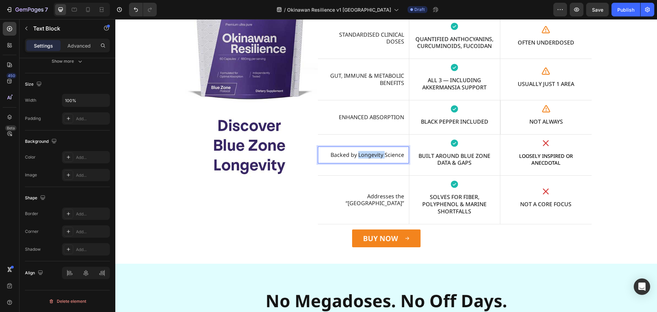
click at [370, 153] on p "Backed by Longevity Science" at bounding box center [363, 154] width 82 height 7
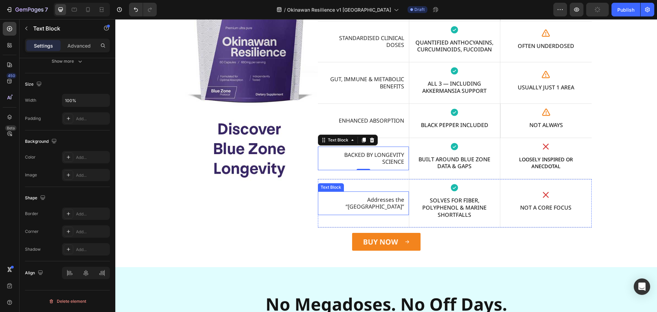
click at [357, 204] on p "Addresses the “Longevity Gap”" at bounding box center [363, 203] width 82 height 14
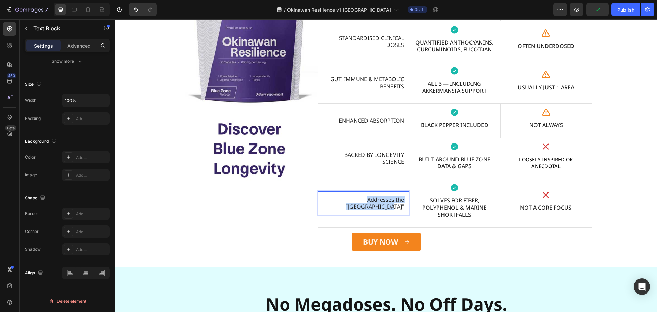
scroll to position [5262, 0]
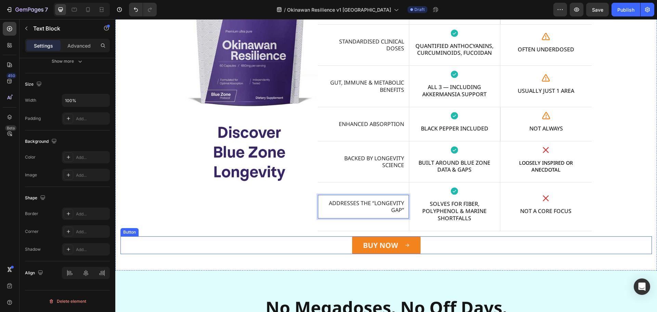
click at [273, 253] on div "BUY NOW Button" at bounding box center [385, 245] width 531 height 18
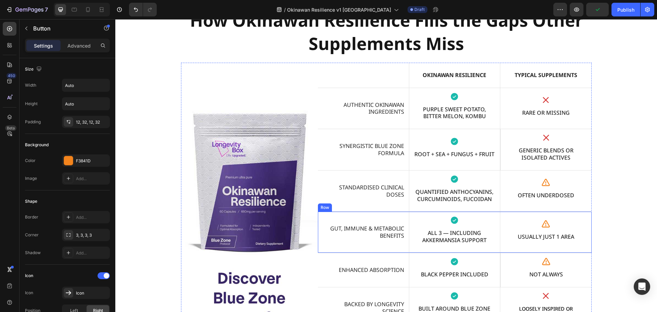
scroll to position [5227, 0]
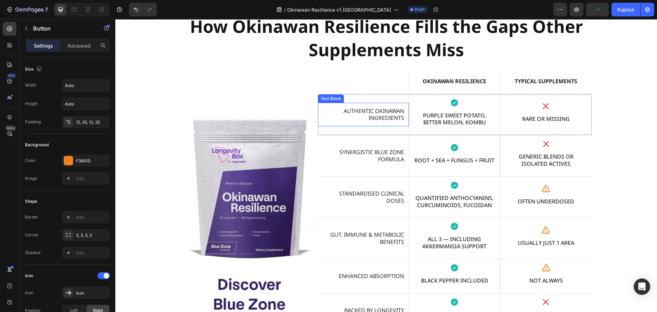
click at [392, 113] on p "AUTHENTIC OKINAWAN INGREDIENTS" at bounding box center [363, 114] width 82 height 14
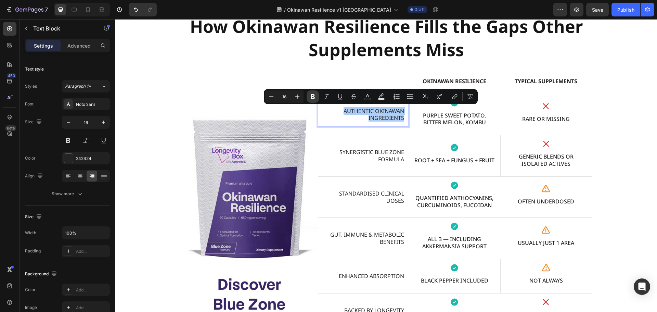
drag, startPoint x: 312, startPoint y: 98, endPoint x: 274, endPoint y: 134, distance: 52.0
click at [312, 98] on icon "Editor contextual toolbar" at bounding box center [313, 96] width 4 height 5
click at [388, 154] on p "SYNERGISTIC BLUE ZONE FORMULA" at bounding box center [363, 155] width 82 height 14
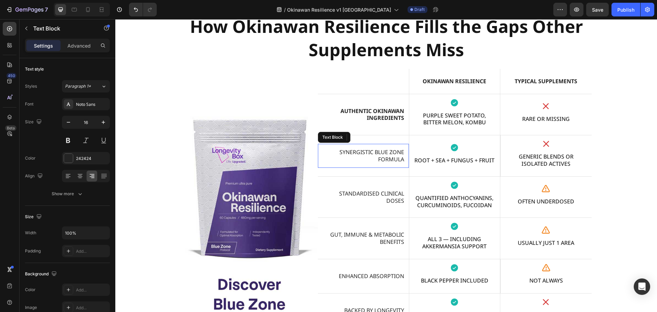
click at [388, 154] on p "SYNERGISTIC BLUE ZONE FORMULA" at bounding box center [363, 155] width 82 height 14
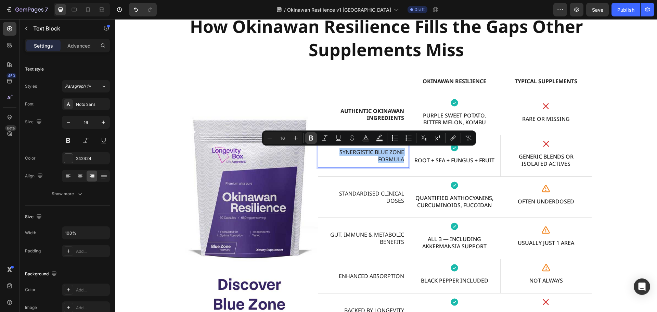
click at [311, 138] on icon "Editor contextual toolbar" at bounding box center [311, 137] width 4 height 5
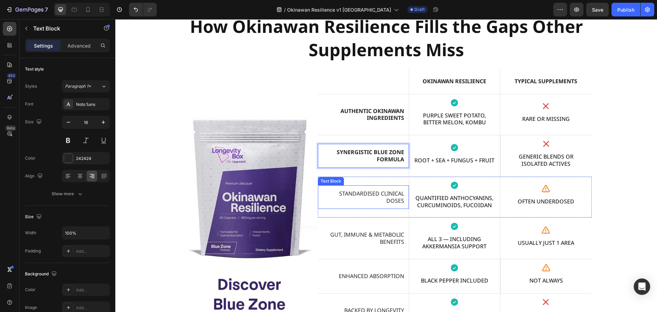
click at [369, 194] on p "STANDARDISED CLINICAL DOSES" at bounding box center [363, 197] width 82 height 14
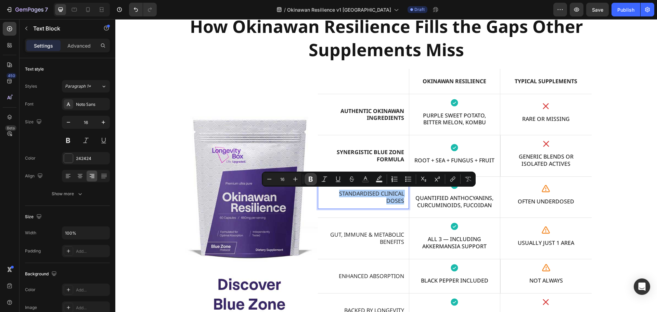
click at [309, 180] on icon "Editor contextual toolbar" at bounding box center [310, 178] width 4 height 5
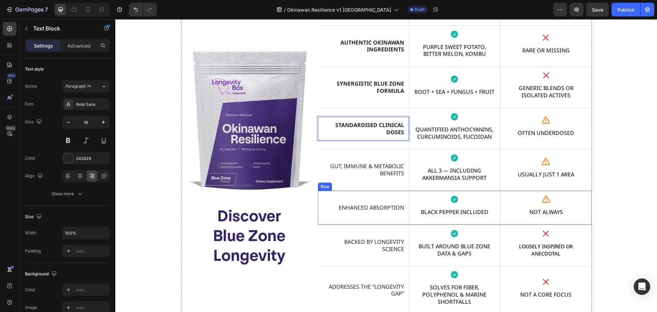
scroll to position [5332, 0]
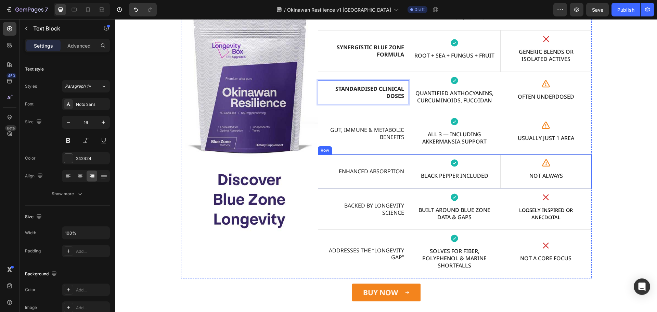
click at [379, 126] on p "GUT, IMMUNE & METABOLIC BENEFITS" at bounding box center [363, 133] width 82 height 14
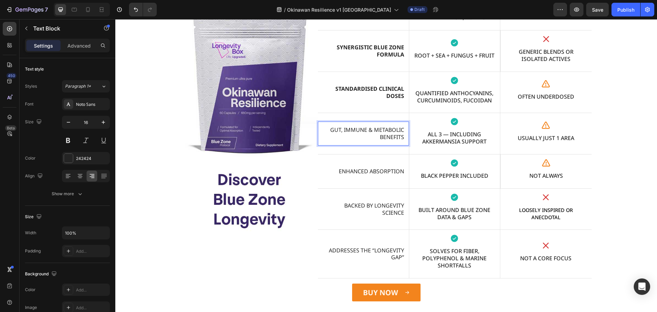
scroll to position [5364, 0]
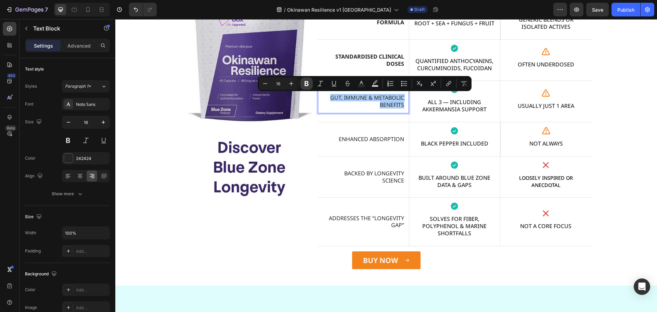
click at [305, 82] on icon "Editor contextual toolbar" at bounding box center [306, 83] width 4 height 5
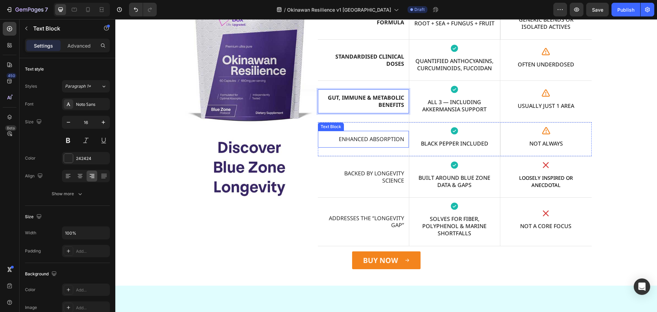
click at [380, 142] on p "ENHANCED ABSORPTION" at bounding box center [363, 138] width 82 height 7
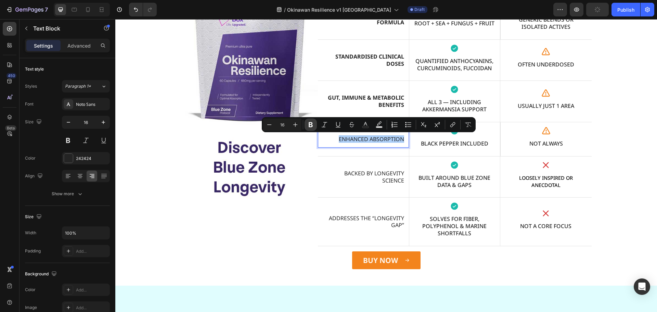
click at [314, 124] on button "Bold" at bounding box center [310, 124] width 12 height 12
click at [390, 180] on p "BACKED BY LONGEVITY SCIENCE" at bounding box center [363, 177] width 82 height 14
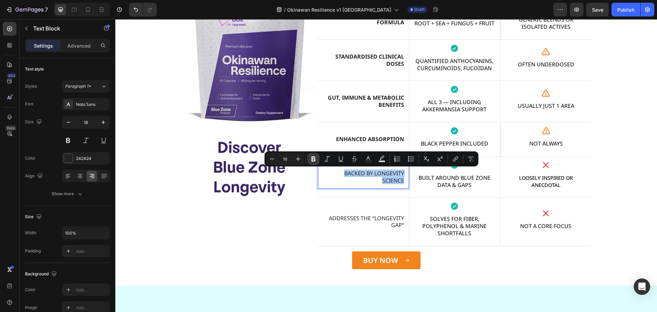
click at [318, 157] on button "Bold" at bounding box center [313, 159] width 12 height 12
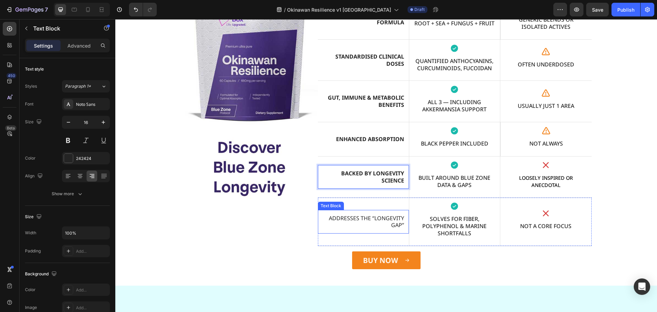
click at [367, 215] on p "ADDRESSES THE “LONGEVITY GAP”" at bounding box center [363, 221] width 82 height 14
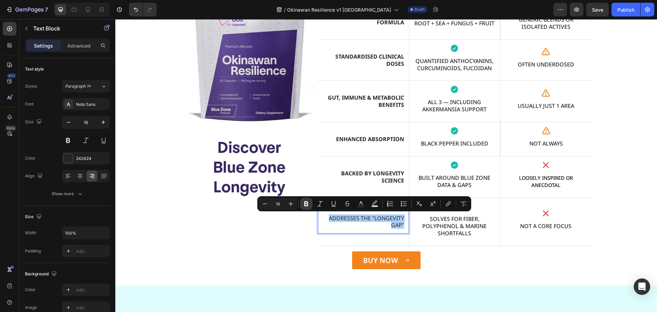
click at [304, 206] on icon "Editor contextual toolbar" at bounding box center [306, 203] width 7 height 7
click at [254, 254] on div "BUY NOW Button" at bounding box center [385, 260] width 531 height 18
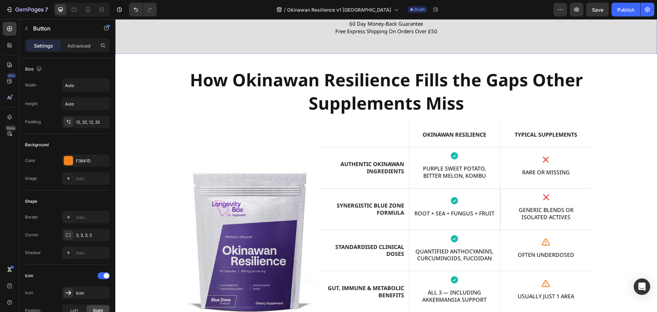
scroll to position [4988, 0]
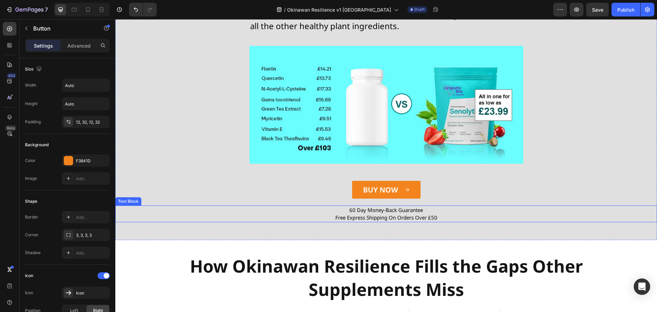
click at [403, 212] on span "60 Day Money-Back Guarantee" at bounding box center [386, 209] width 74 height 7
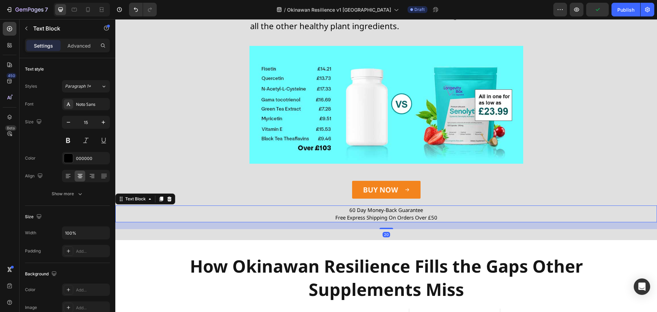
click at [162, 198] on icon at bounding box center [161, 198] width 4 height 5
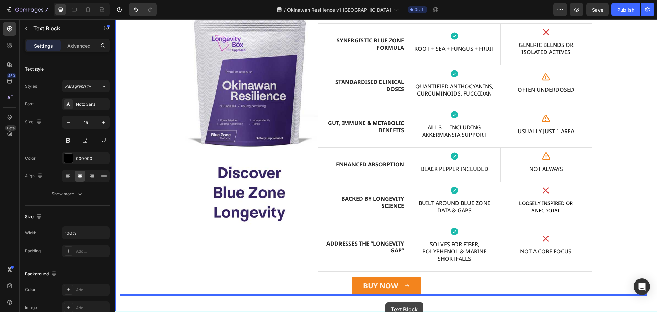
scroll to position [5380, 0]
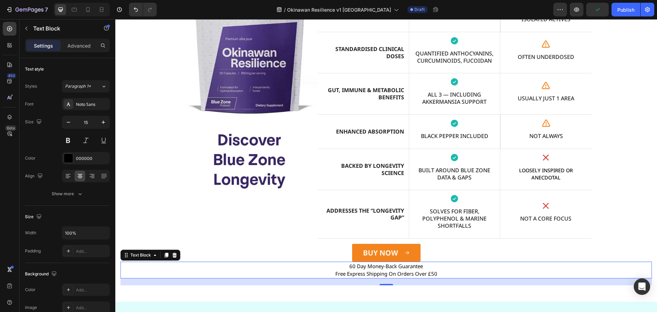
scroll to position [5635, 0]
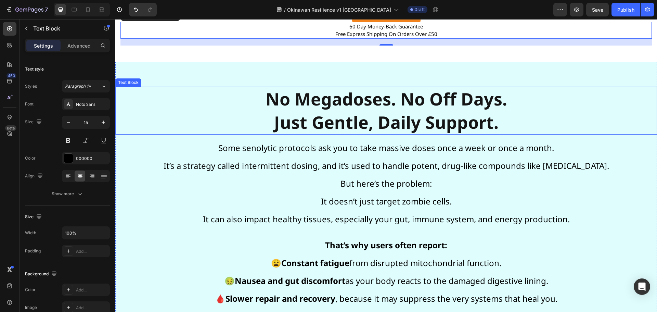
click at [350, 105] on strong "No Megadoses. No Off Days." at bounding box center [385, 98] width 241 height 23
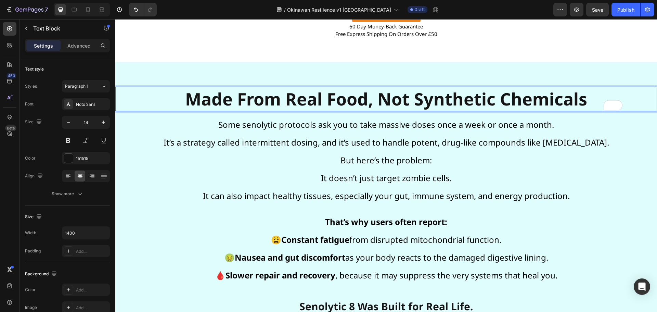
click at [378, 102] on strong "Made From Real Food, Not Synthetic Chemicals" at bounding box center [386, 98] width 402 height 23
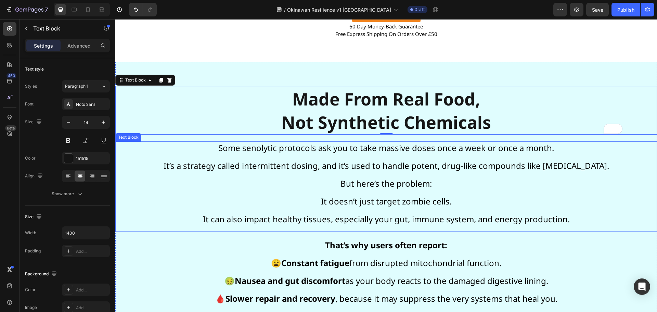
click at [327, 174] on p "But here’s the problem:" at bounding box center [386, 180] width 540 height 18
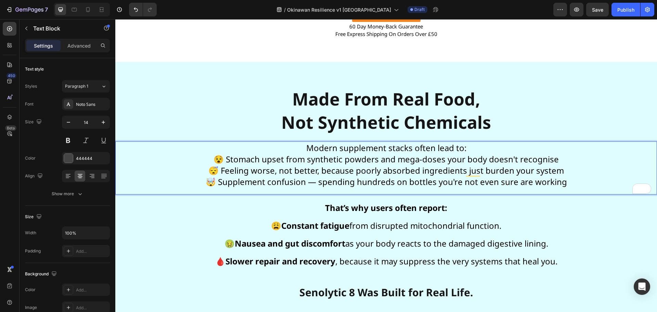
click at [478, 149] on p "Modern supplement stacks often lead to: 😵 Stomach upset from synthetic powders …" at bounding box center [386, 168] width 540 height 52
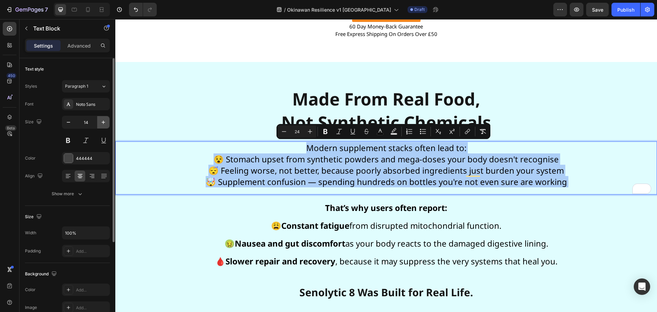
click at [104, 122] on icon "button" at bounding box center [103, 121] width 3 height 3
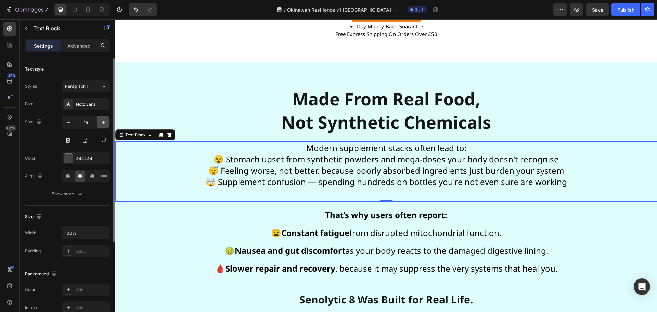
click at [104, 122] on icon "button" at bounding box center [103, 121] width 3 height 3
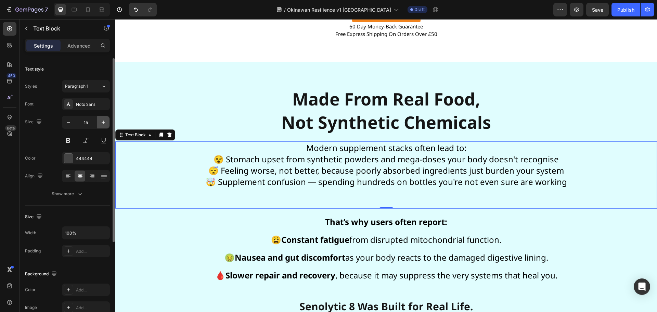
type input "16"
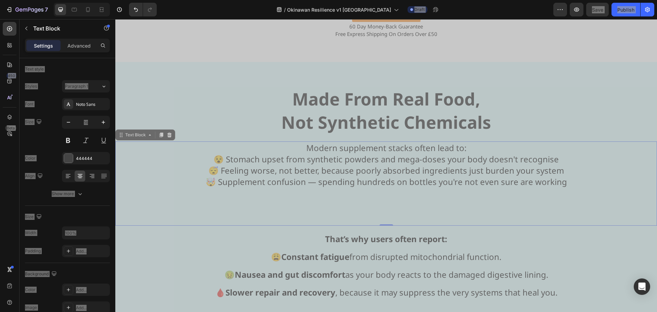
click at [355, 191] on p "Modern supplement stacks often lead to: 😵 Stomach upset from synthetic powders …" at bounding box center [386, 183] width 540 height 83
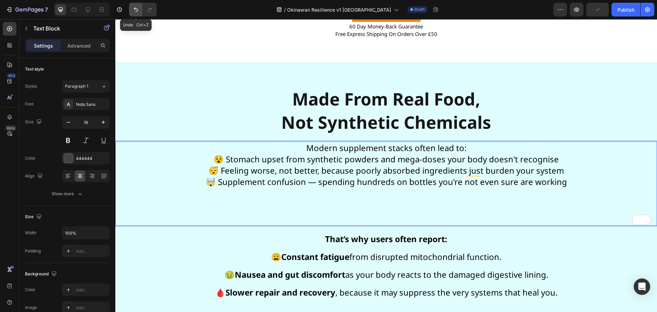
click at [139, 12] on icon "Undo/Redo" at bounding box center [135, 9] width 7 height 7
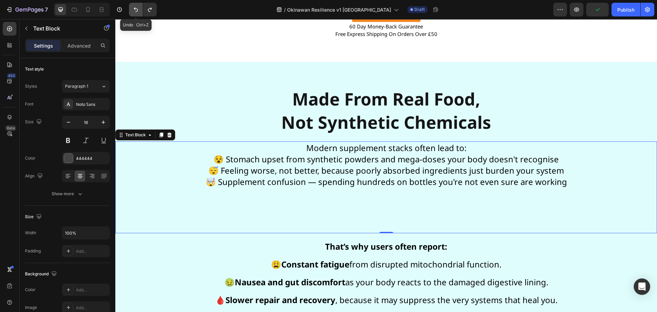
click at [139, 12] on icon "Undo/Redo" at bounding box center [135, 9] width 7 height 7
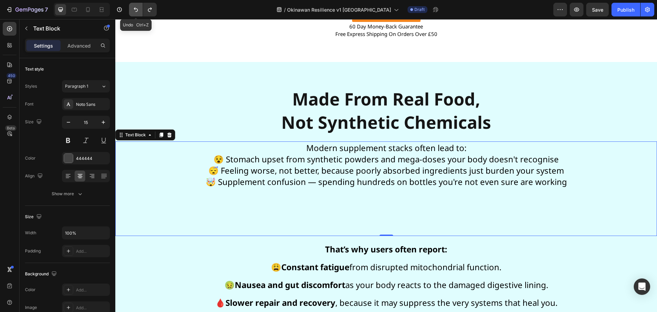
click at [139, 12] on icon "Undo/Redo" at bounding box center [135, 9] width 7 height 7
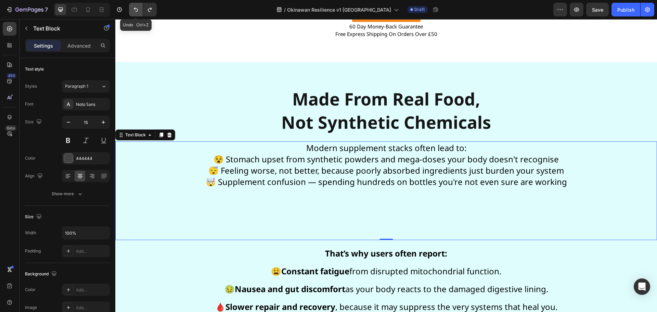
type input "14"
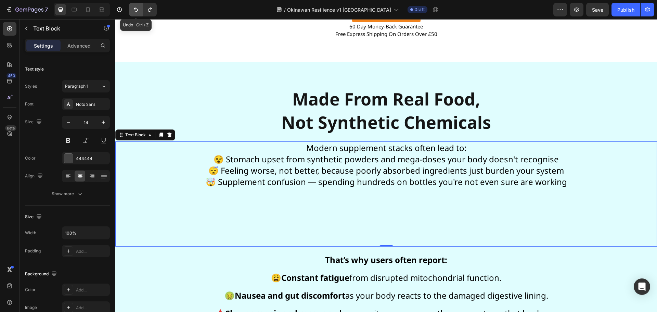
click at [134, 11] on icon "Undo/Redo" at bounding box center [135, 9] width 7 height 7
click at [314, 282] on strong "Constant fatigue" at bounding box center [315, 277] width 68 height 11
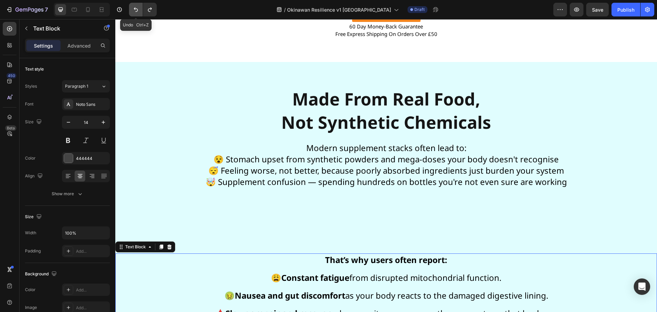
click at [135, 12] on icon "Undo/Redo" at bounding box center [135, 9] width 7 height 7
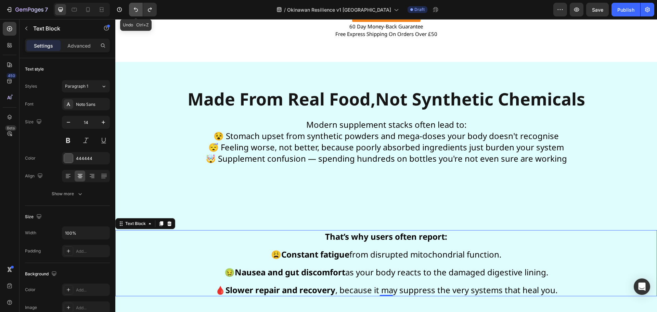
click at [135, 12] on icon "Undo/Redo" at bounding box center [135, 9] width 7 height 7
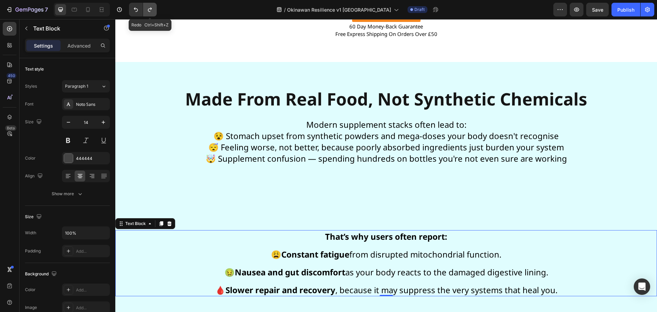
click at [147, 9] on icon "Undo/Redo" at bounding box center [149, 9] width 7 height 7
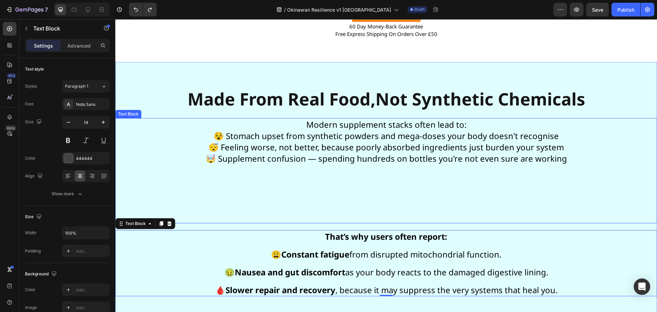
click at [307, 144] on span "😴 Feeling worse, not better, because poorly absorbed ingredients just burden yo…" at bounding box center [385, 146] width 355 height 11
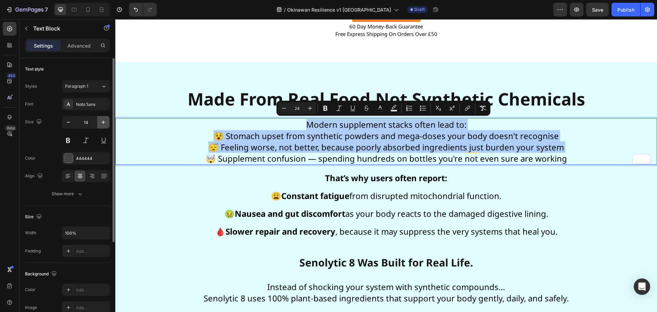
click at [103, 122] on icon "button" at bounding box center [103, 121] width 3 height 3
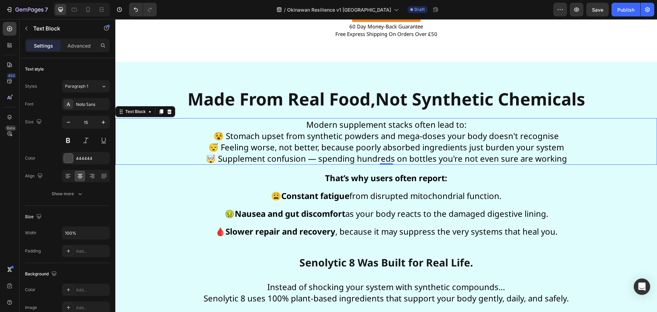
click at [288, 131] on span "😵 Stomach upset from synthetic powders and mega-doses your body doesn't recogni…" at bounding box center [385, 135] width 345 height 11
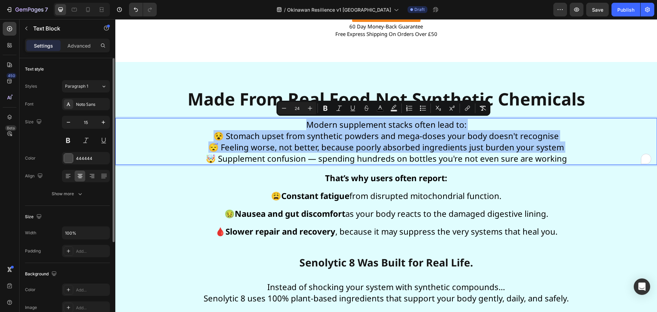
click at [76, 263] on div "Text style Styles Paragraph 1 Font Noto Sans Size 15 Color 444444 Align Show mo…" at bounding box center [67, 291] width 85 height 56
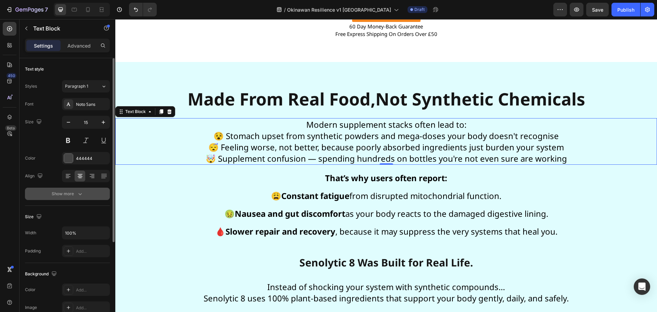
click at [80, 194] on icon "button" at bounding box center [79, 194] width 3 height 2
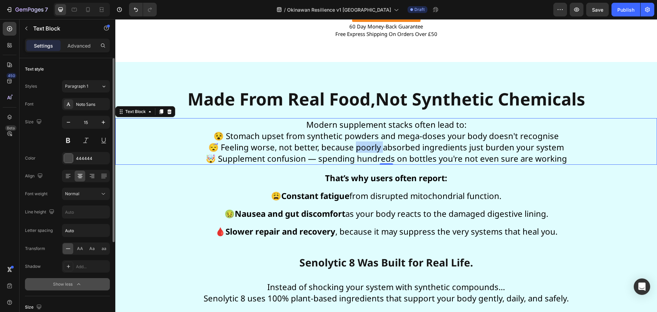
click at [369, 151] on span "😴 Feeling worse, not better, because poorly absorbed ingredients just burden yo…" at bounding box center [385, 146] width 355 height 11
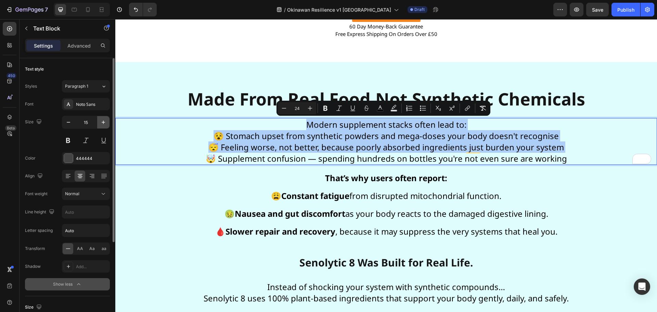
click at [102, 122] on icon "button" at bounding box center [103, 122] width 7 height 7
type input "16"
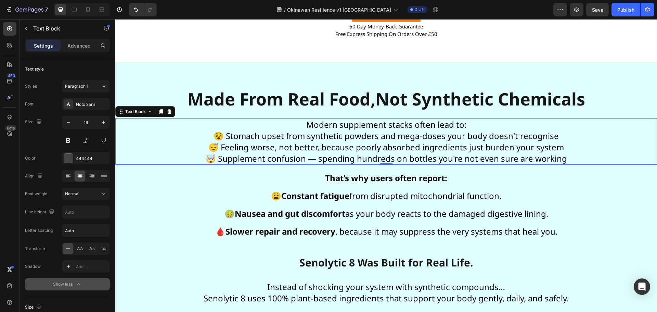
click at [320, 144] on span "😴 Feeling worse, not better, because poorly absorbed ingredients just burden yo…" at bounding box center [385, 146] width 355 height 11
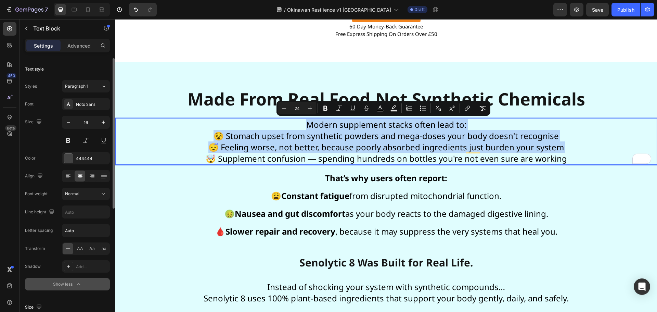
scroll to position [68, 0]
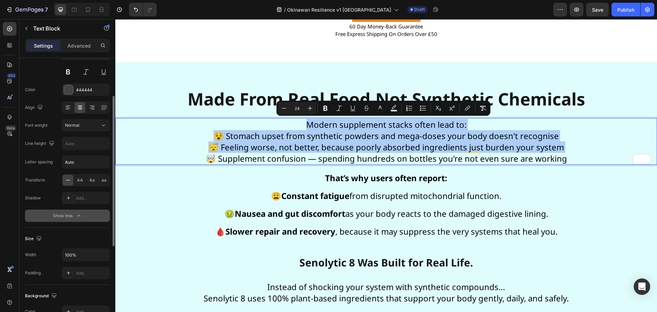
click at [79, 215] on icon "button" at bounding box center [78, 215] width 3 height 2
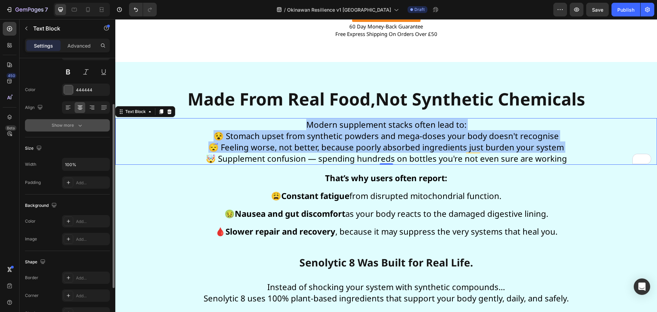
scroll to position [0, 0]
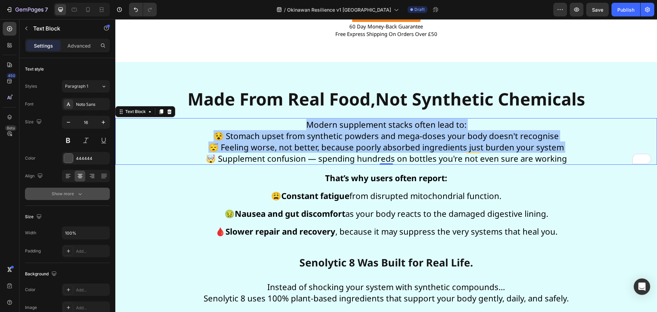
click at [79, 194] on icon "button" at bounding box center [80, 193] width 7 height 7
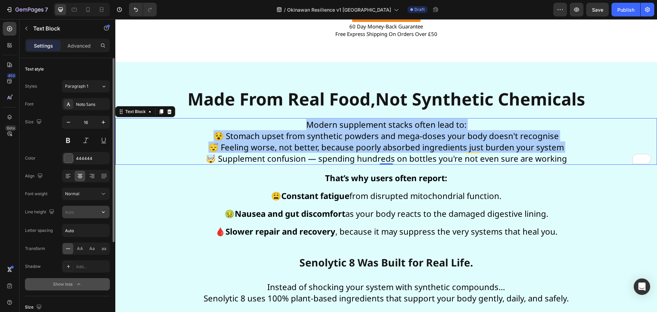
click at [77, 212] on input "text" at bounding box center [85, 212] width 47 height 12
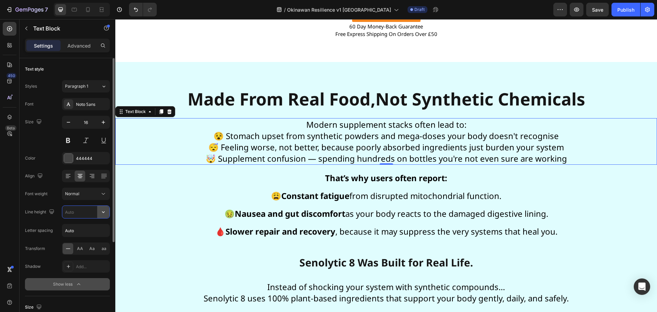
click at [105, 211] on icon "button" at bounding box center [103, 211] width 7 height 7
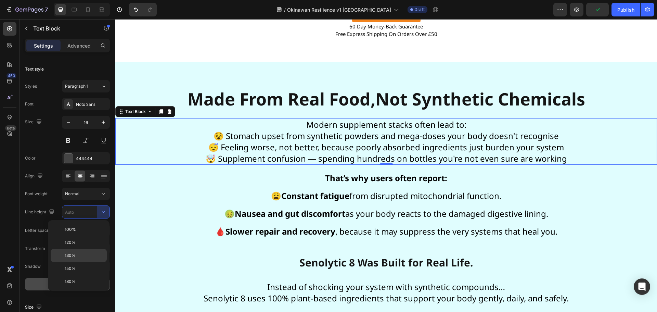
click at [82, 262] on div "130%" at bounding box center [79, 268] width 56 height 13
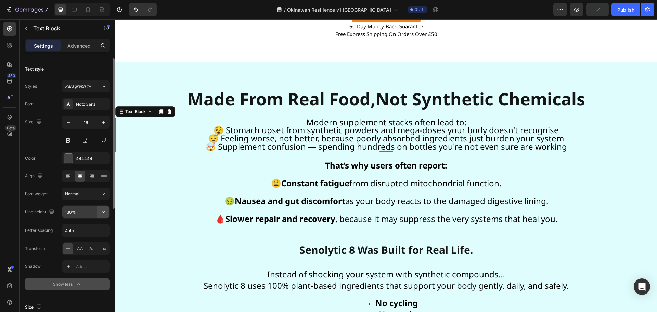
click at [103, 209] on icon "button" at bounding box center [103, 211] width 7 height 7
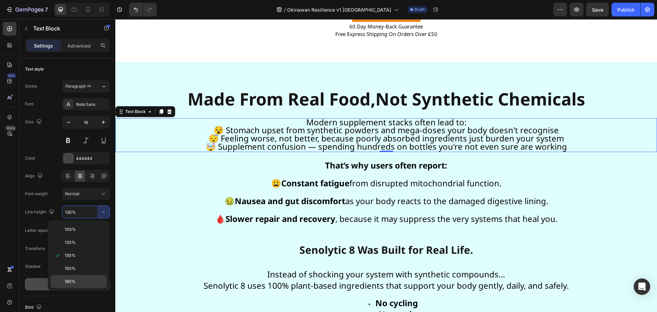
click at [83, 275] on div "180%" at bounding box center [79, 281] width 56 height 13
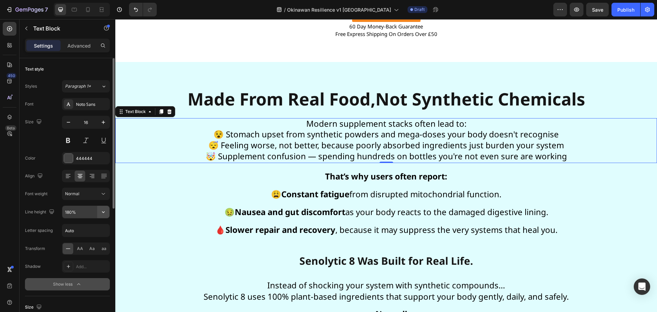
click at [98, 209] on button "button" at bounding box center [103, 212] width 12 height 12
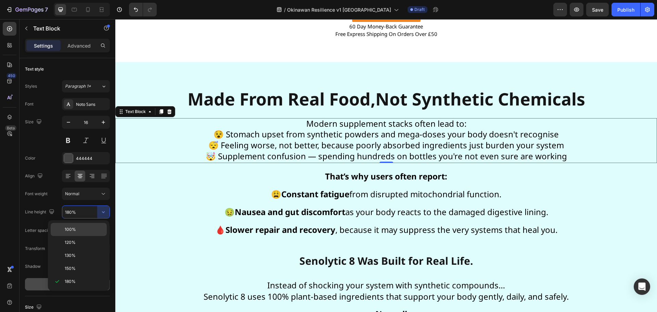
click at [85, 228] on p "100%" at bounding box center [84, 229] width 39 height 6
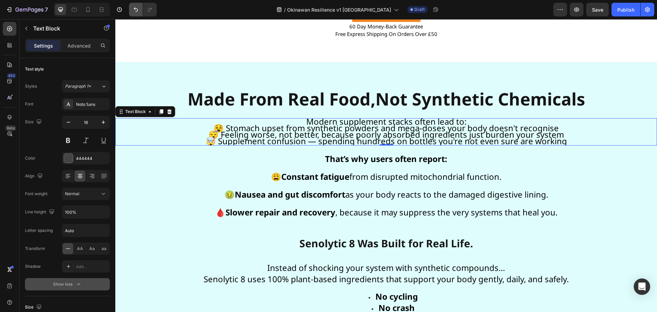
click at [130, 8] on button "Undo/Redo" at bounding box center [136, 10] width 14 height 14
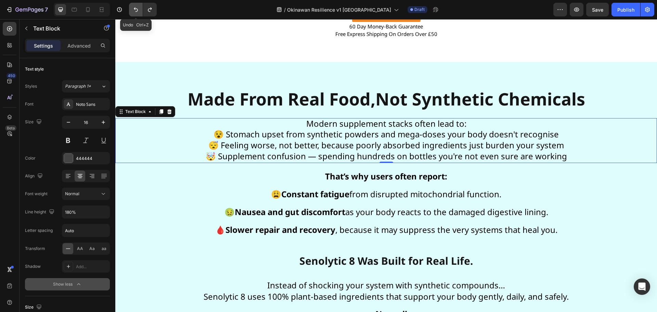
click at [130, 8] on button "Undo/Redo" at bounding box center [136, 10] width 14 height 14
type input "130%"
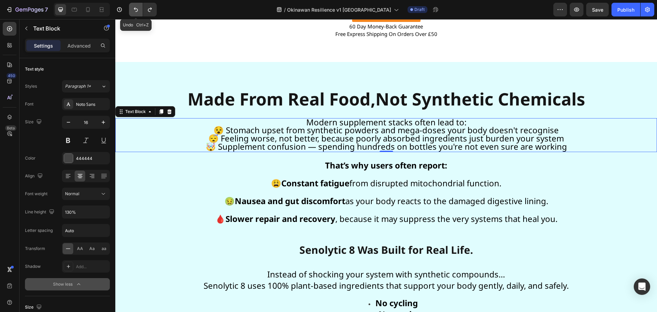
click at [130, 8] on button "Undo/Redo" at bounding box center [136, 10] width 14 height 14
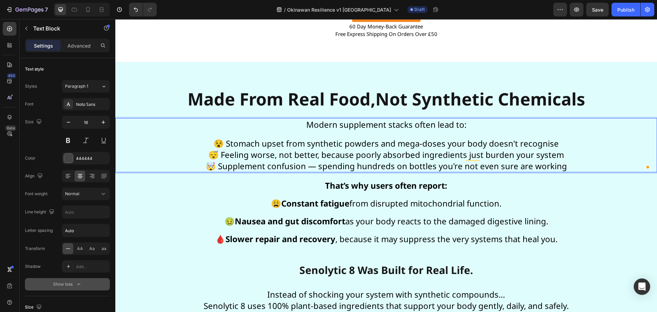
click at [560, 148] on p "😵 Stomach upset from synthetic powders and mega-doses your body doesn't recogni…" at bounding box center [386, 150] width 540 height 41
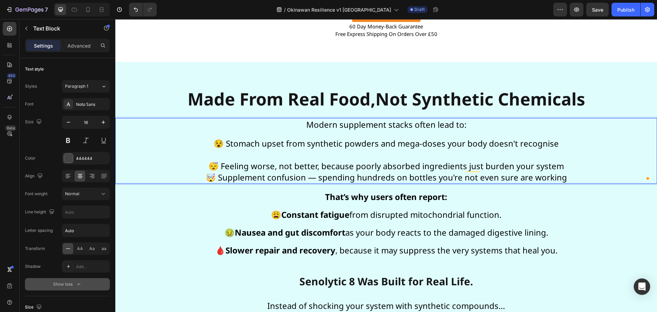
click at [564, 168] on p "⁠⁠⁠⁠⁠⁠⁠ 😴 Feeling worse, not better, because poorly absorbed ingredients just b…" at bounding box center [386, 166] width 540 height 34
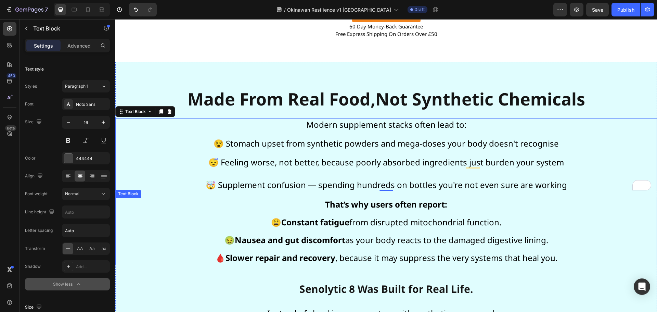
click at [412, 222] on span "😩 Constant fatigue from disrupted mitochondrial function." at bounding box center [386, 221] width 230 height 11
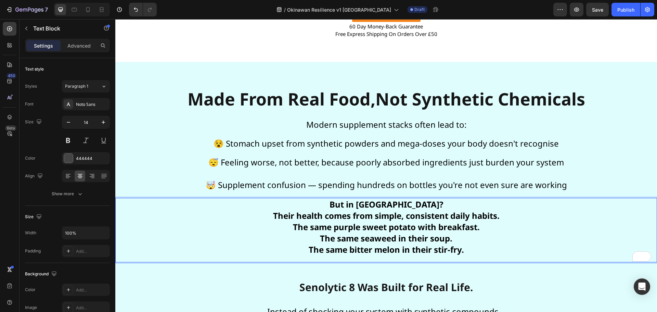
click at [393, 224] on strong "The same purple sweet potato with breakfast." at bounding box center [386, 226] width 187 height 11
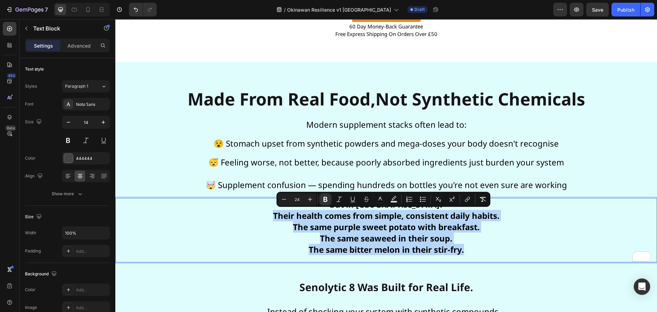
drag, startPoint x: 470, startPoint y: 252, endPoint x: 268, endPoint y: 214, distance: 205.9
click at [268, 214] on p "But in Okinawa? Their health comes from simple, consistent daily habits. The sa…" at bounding box center [386, 229] width 540 height 63
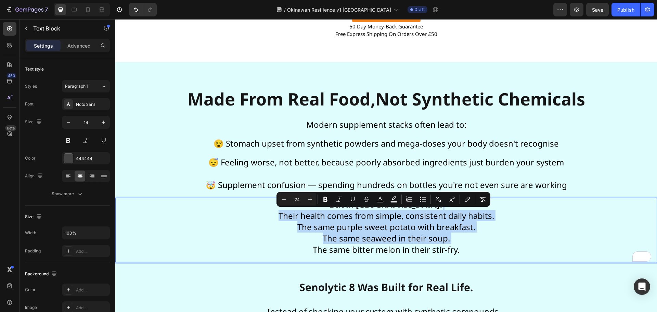
click at [512, 220] on p "But in Okinawa? Their health comes from simple, consistent daily habits. The sa…" at bounding box center [386, 229] width 540 height 63
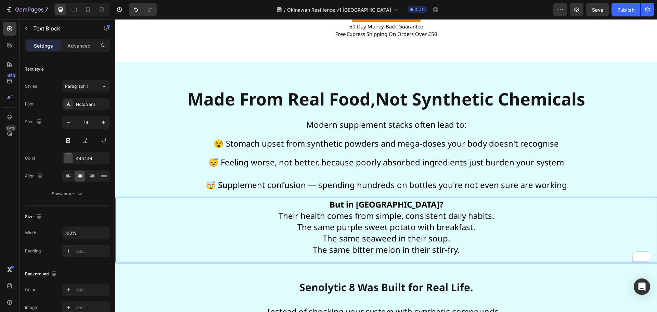
click at [449, 202] on p "But in Okinawa? Their health comes from simple, consistent daily habits. The sa…" at bounding box center [386, 229] width 540 height 63
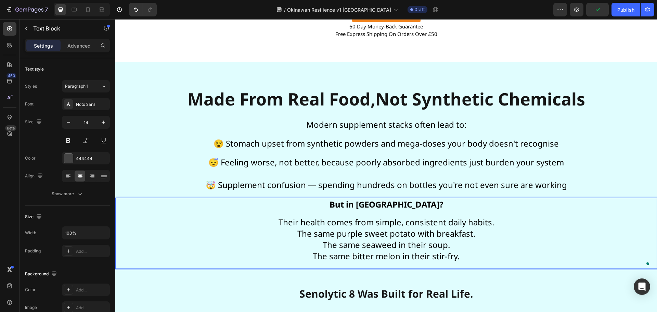
click at [500, 227] on p "Their health comes from simple, consistent daily habits. The same purple sweet …" at bounding box center [386, 239] width 540 height 58
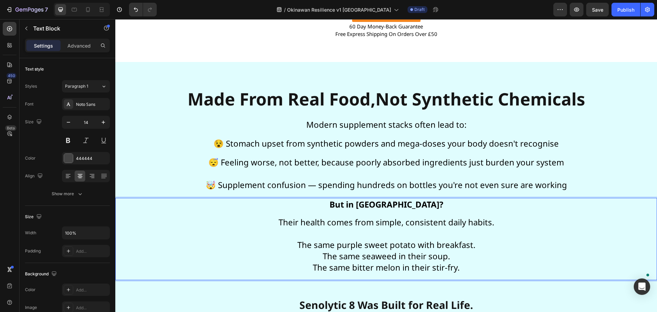
click at [477, 246] on p "⁠⁠⁠⁠⁠⁠⁠ The same purple sweet potato with breakfast. The same seaweed in their …" at bounding box center [386, 253] width 540 height 52
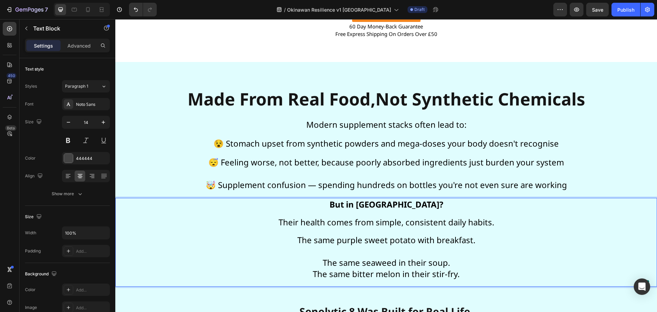
click at [457, 266] on p "⁠⁠⁠⁠⁠⁠⁠ The same seaweed in their soup. The same bitter melon in their stir-fry." at bounding box center [386, 265] width 540 height 40
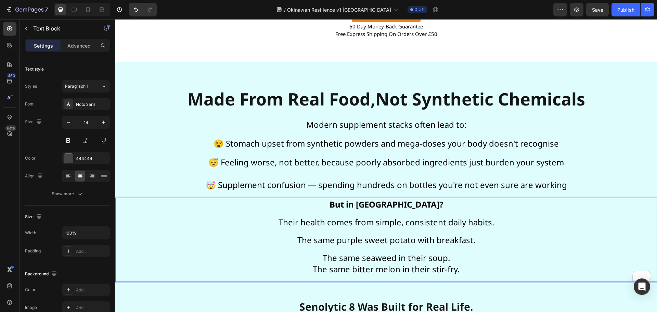
click at [454, 257] on p "The same seaweed in their soup. The same bitter melon in their stir-fry." at bounding box center [386, 263] width 540 height 36
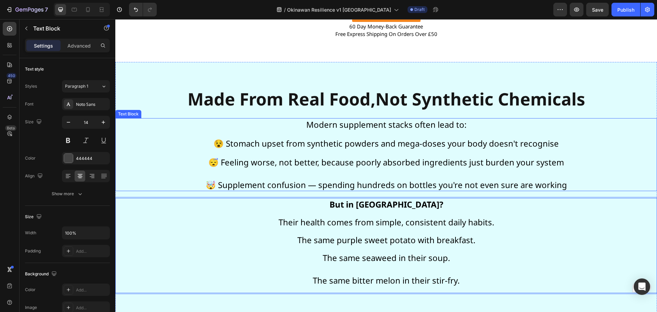
click at [432, 190] on div "Modern supplement stacks often lead to: 😵 Stomach upset from synthetic powders …" at bounding box center [385, 154] width 541 height 73
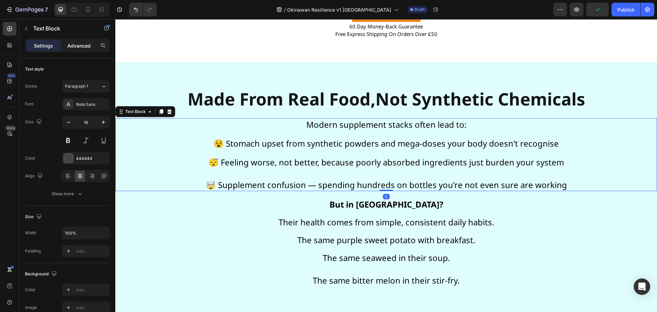
click at [73, 43] on p "Advanced" at bounding box center [78, 45] width 23 height 7
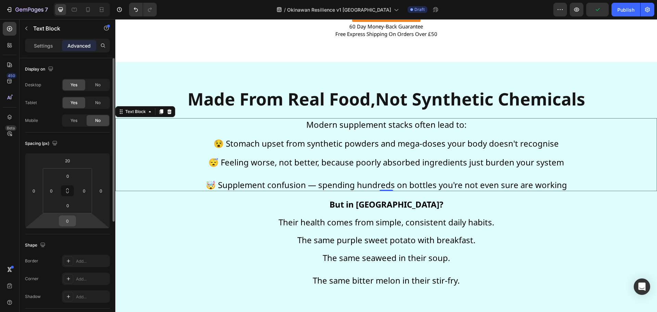
click at [68, 218] on input "0" at bounding box center [68, 220] width 14 height 10
type input "20"
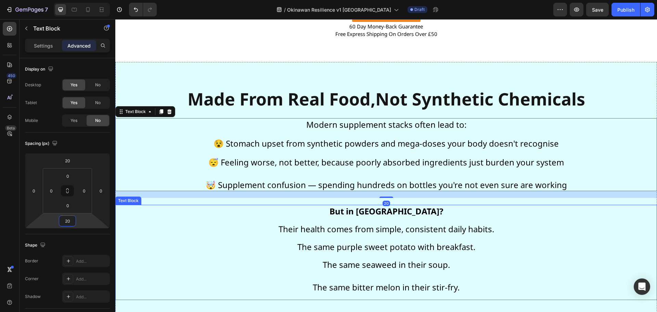
click at [226, 269] on p "The same seaweed in their soup." at bounding box center [386, 261] width 540 height 18
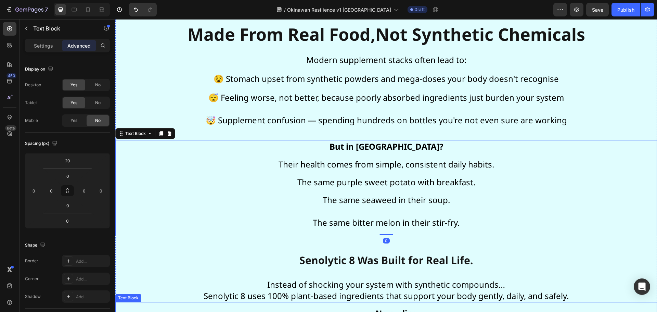
scroll to position [5772, 0]
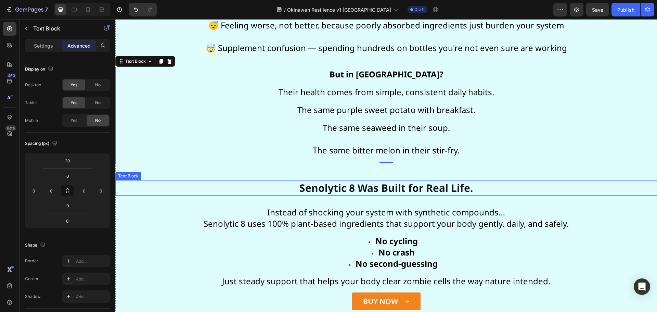
click at [330, 187] on strong "Senolytic 8 Was Built for Real Life." at bounding box center [385, 188] width 173 height 14
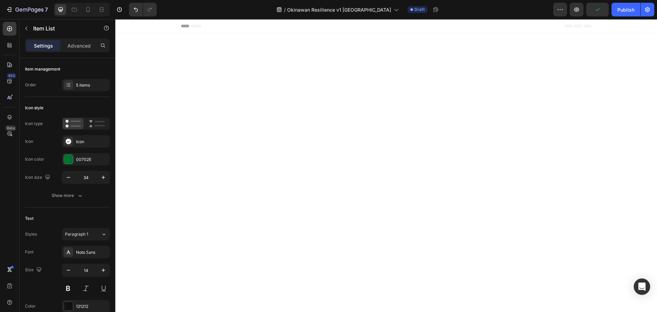
scroll to position [6015, 0]
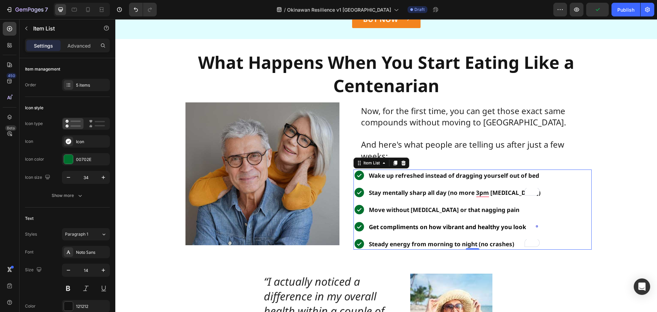
click at [362, 248] on icon at bounding box center [359, 244] width 12 height 12
click at [77, 80] on div "5 items" at bounding box center [86, 85] width 48 height 12
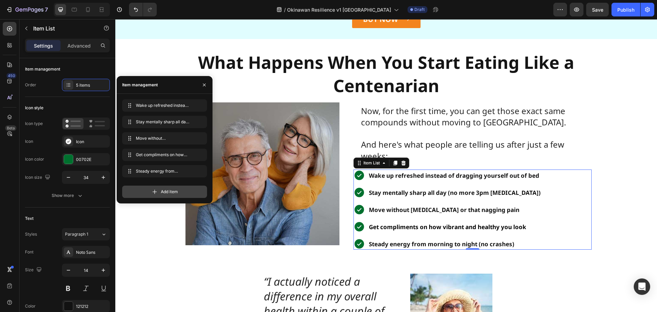
click at [155, 185] on div "Add item" at bounding box center [164, 191] width 85 height 12
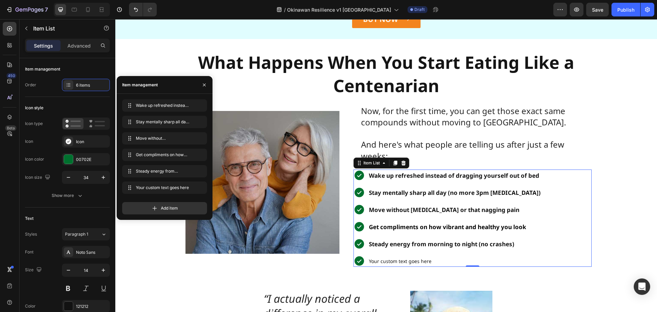
click at [403, 261] on div "Your custom text goes here" at bounding box center [455, 260] width 174 height 9
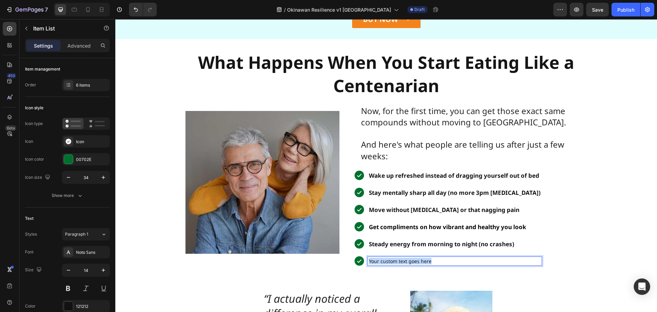
click at [406, 262] on p "Your custom text goes here" at bounding box center [455, 261] width 172 height 6
click at [411, 241] on strong "Steady energy from morning to night (no crashes)" at bounding box center [441, 244] width 145 height 8
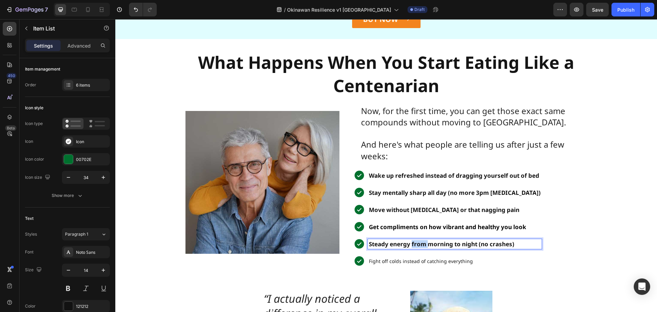
click at [411, 241] on strong "Steady energy from morning to night (no crashes)" at bounding box center [441, 244] width 145 height 8
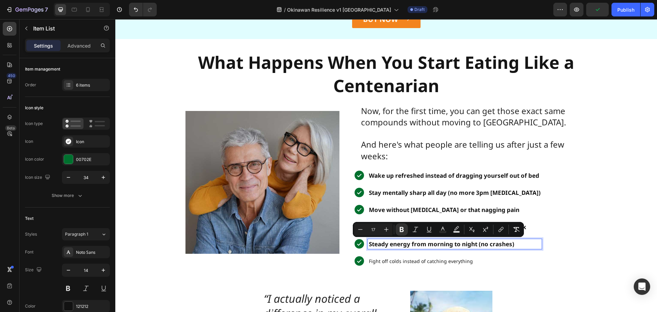
click at [404, 262] on p "Fight off colds instead of catching everything" at bounding box center [455, 261] width 172 height 6
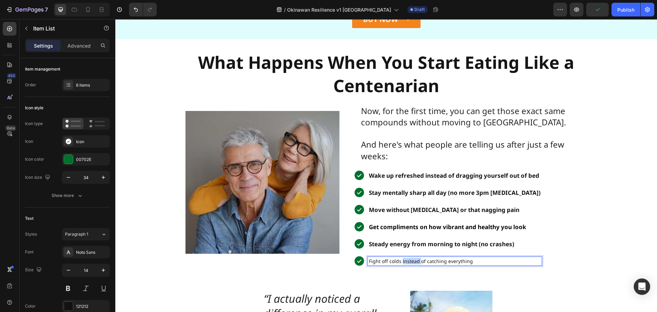
click at [404, 262] on p "Fight off colds instead of catching everything" at bounding box center [455, 261] width 172 height 6
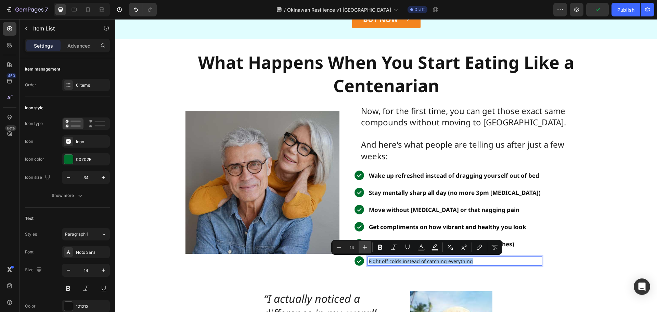
click at [364, 243] on button "Plus" at bounding box center [364, 247] width 12 height 12
click at [336, 248] on icon "Editor contextual toolbar" at bounding box center [338, 246] width 7 height 7
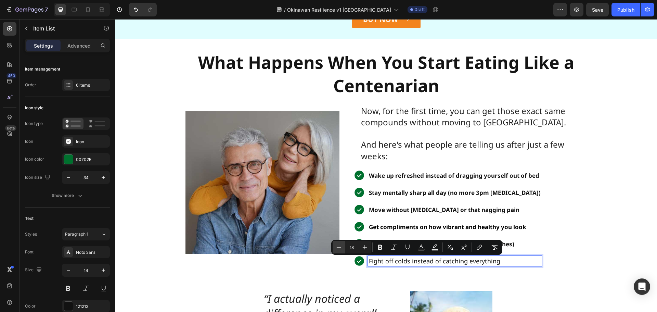
type input "17"
click at [381, 250] on icon "Editor contextual toolbar" at bounding box center [380, 246] width 7 height 7
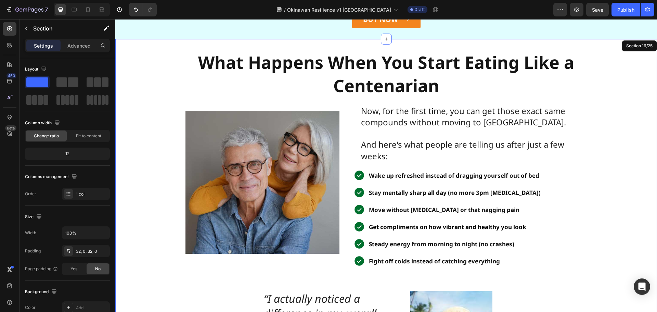
click at [411, 276] on div "What It Feels Like When Your Cells Finally Start Working With You Text Block Wh…" at bounding box center [385, 232] width 541 height 364
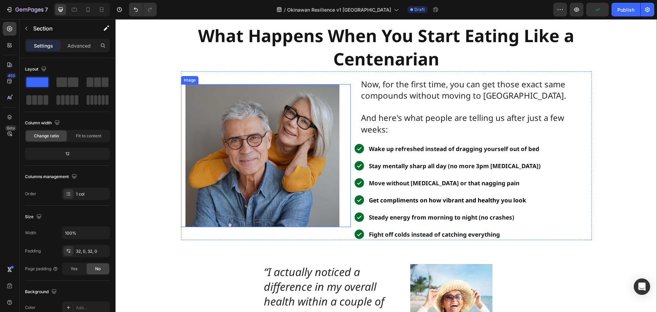
scroll to position [6049, 0]
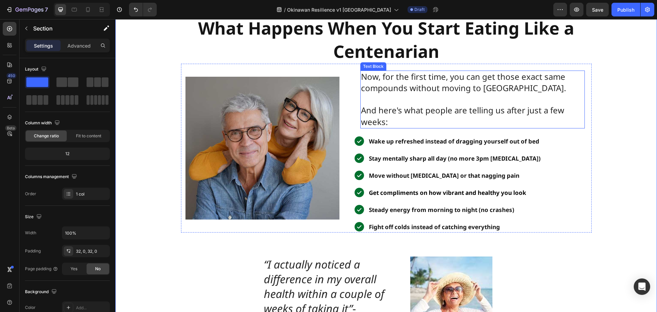
drag, startPoint x: 417, startPoint y: 86, endPoint x: 408, endPoint y: 82, distance: 9.2
click at [417, 86] on span "Now, for the first time, you can get those exact same compounds without moving …" at bounding box center [463, 82] width 205 height 23
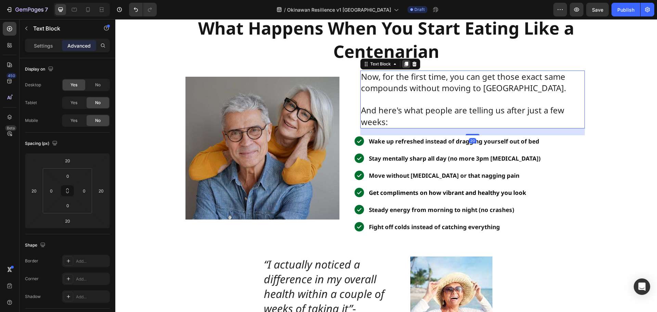
click at [403, 65] on icon at bounding box center [405, 63] width 5 height 5
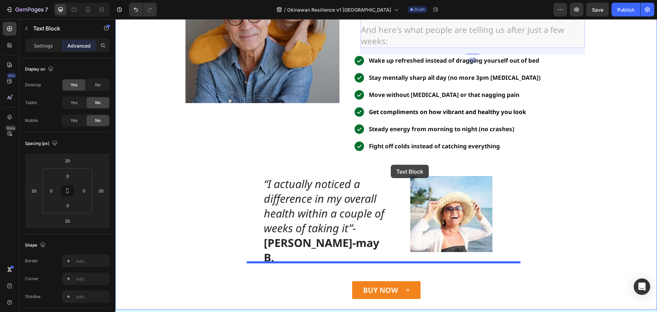
scroll to position [6234, 0]
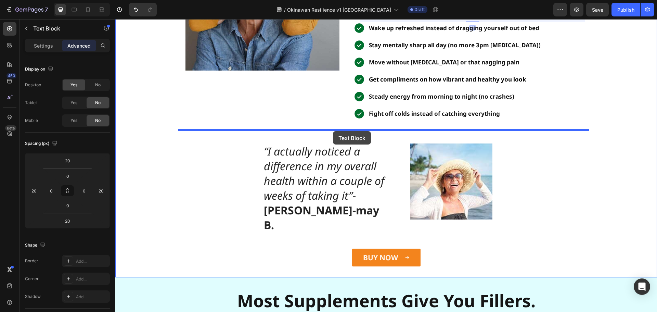
drag, startPoint x: 367, startPoint y: 138, endPoint x: 333, endPoint y: 131, distance: 34.6
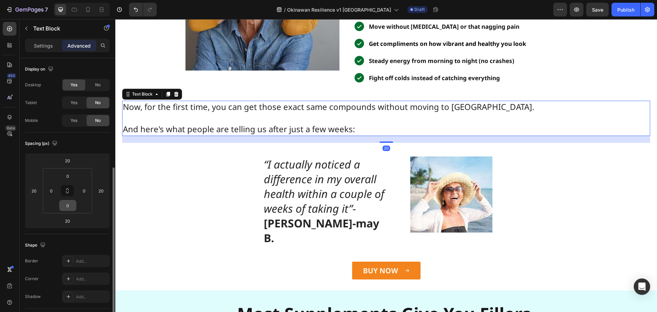
scroll to position [103, 0]
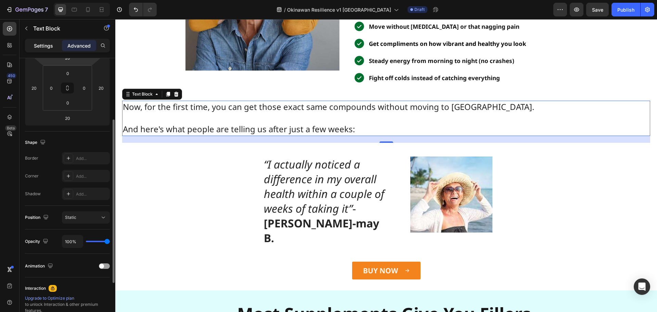
click at [49, 44] on p "Settings" at bounding box center [43, 45] width 19 height 7
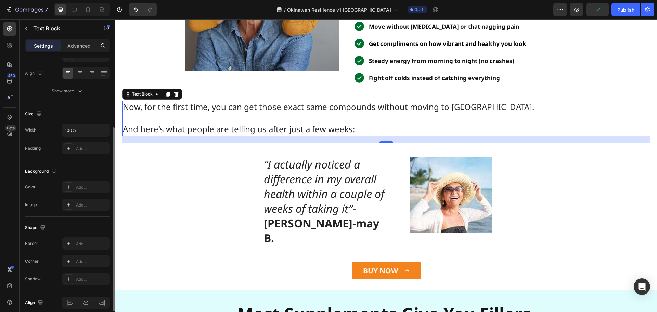
scroll to position [0, 0]
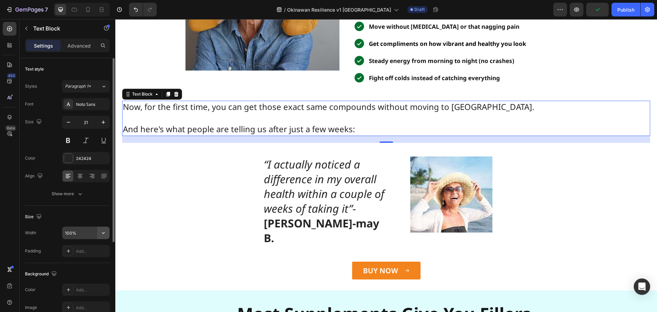
click at [103, 235] on icon "button" at bounding box center [103, 232] width 7 height 7
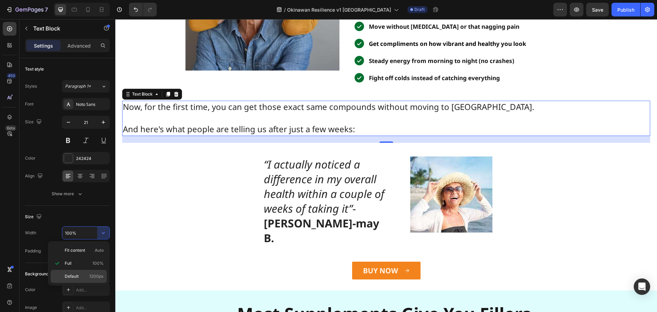
click at [80, 271] on div "Default 1200px" at bounding box center [79, 275] width 56 height 13
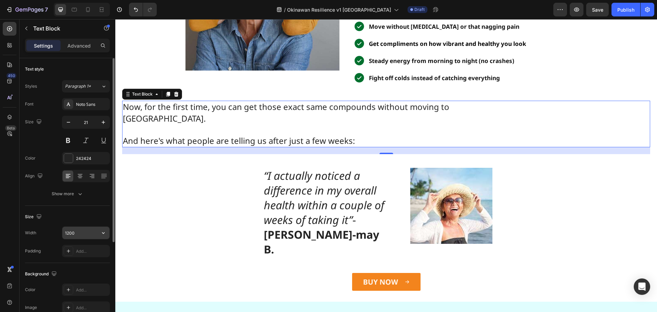
click at [90, 230] on input "1200" at bounding box center [85, 232] width 47 height 12
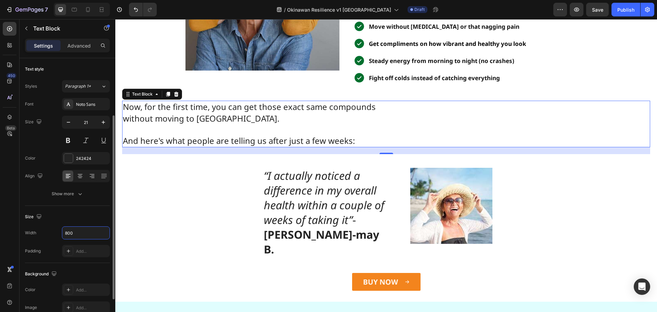
scroll to position [103, 0]
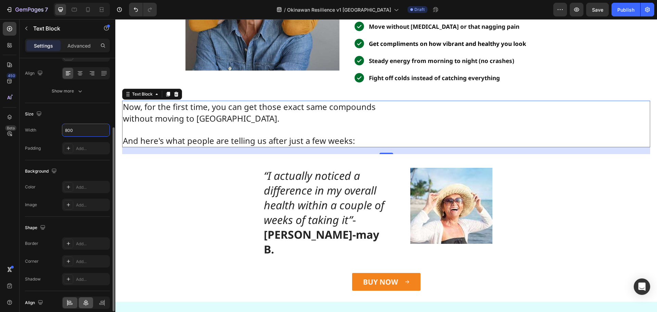
type input "800"
click at [85, 300] on icon at bounding box center [85, 302] width 7 height 7
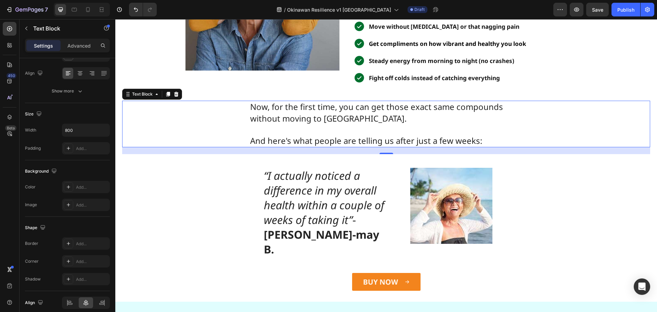
click at [310, 112] on span "Now, for the first time, you can get those exact same compounds without moving …" at bounding box center [376, 112] width 253 height 23
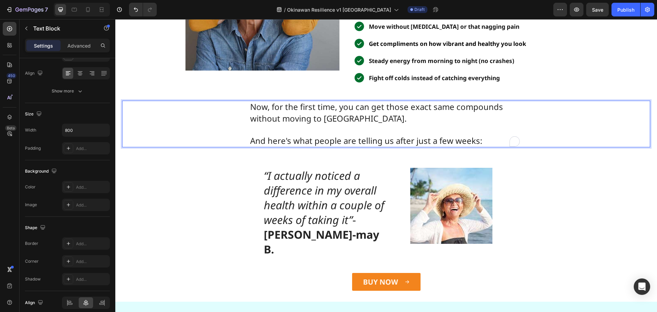
click at [310, 112] on span "Now, for the first time, you can get those exact same compounds without moving …" at bounding box center [376, 112] width 253 height 23
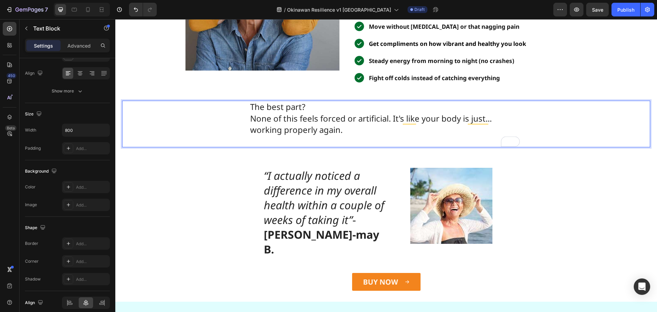
click at [309, 107] on p "The best part? None of this feels forced or artificial. It's like your body is …" at bounding box center [386, 123] width 272 height 45
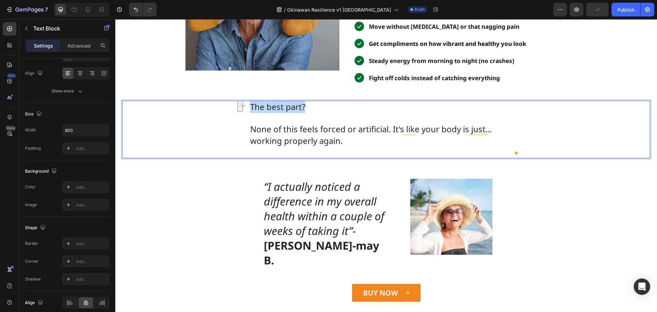
drag, startPoint x: 303, startPoint y: 106, endPoint x: 246, endPoint y: 105, distance: 57.5
click at [246, 105] on div "The best part? None of this feels forced or artificial. It's like your body is …" at bounding box center [386, 129] width 528 height 57
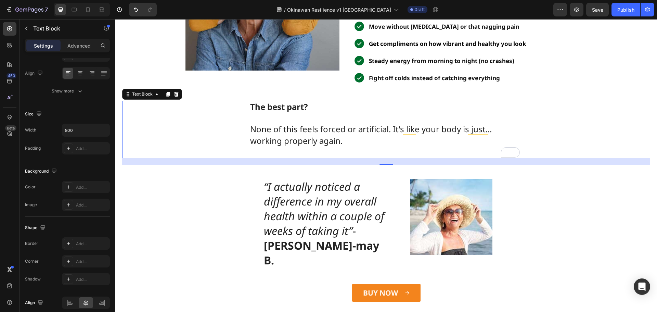
click at [341, 146] on p "None of this feels forced or artificial. It's like your body is just... working…" at bounding box center [386, 135] width 272 height 44
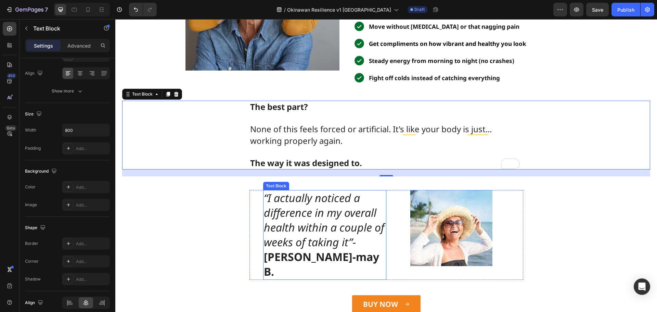
click at [337, 214] on icon "“I actually noticed a difference in my overall health within a couple of weeks …" at bounding box center [324, 219] width 120 height 59
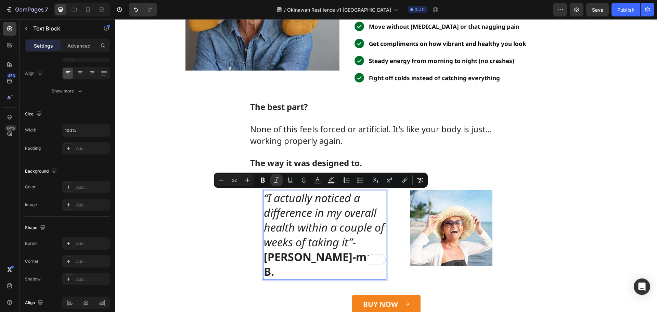
click at [332, 245] on icon "“I actually noticed a difference in my overall health within a couple of weeks …" at bounding box center [324, 219] width 120 height 59
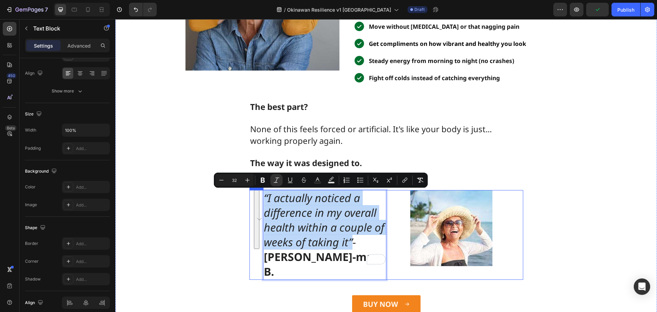
drag, startPoint x: 350, startPoint y: 241, endPoint x: 249, endPoint y: 202, distance: 108.7
click at [249, 202] on div "“I actually noticed a difference in my overall health within a couple of weeks …" at bounding box center [317, 235] width 137 height 90
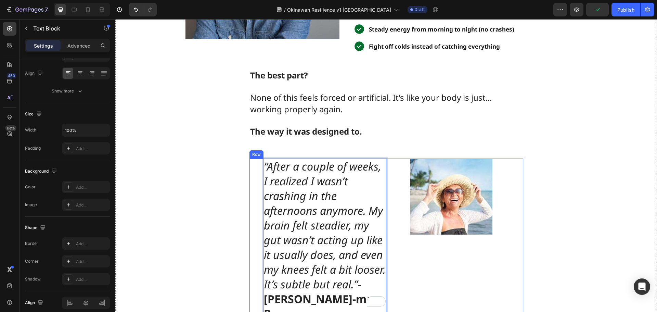
scroll to position [6231, 0]
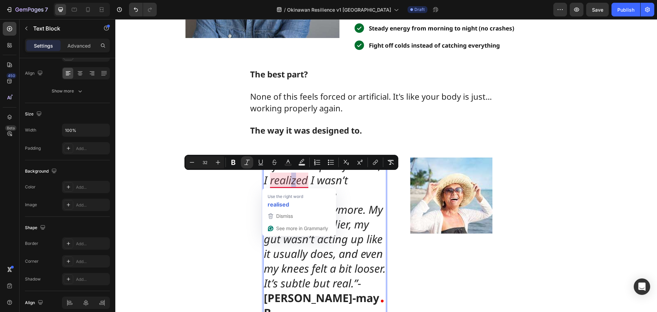
drag, startPoint x: 295, startPoint y: 181, endPoint x: 290, endPoint y: 183, distance: 5.3
click at [290, 183] on icon "“After a couple of weeks, I realized I wasn’t crashing in the afternoons anymor…" at bounding box center [325, 224] width 122 height 132
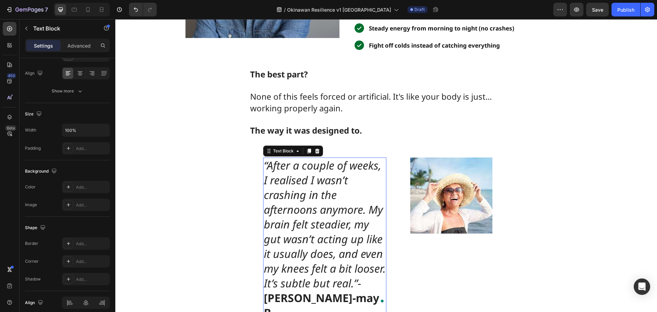
click at [313, 297] on strong "[PERSON_NAME]-may B." at bounding box center [321, 304] width 115 height 29
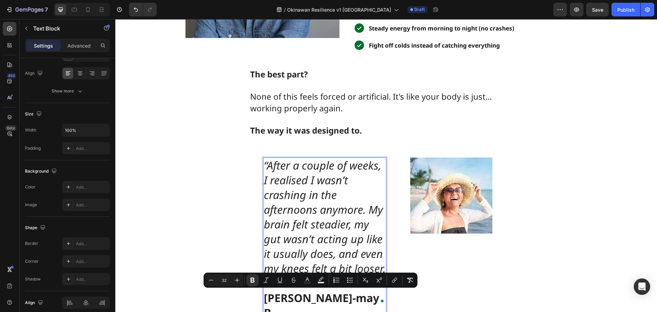
click at [340, 298] on strong "[PERSON_NAME]-may B." at bounding box center [321, 304] width 115 height 29
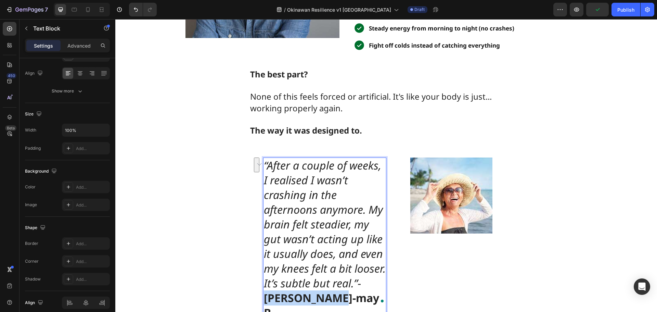
drag, startPoint x: 361, startPoint y: 300, endPoint x: 300, endPoint y: 299, distance: 61.2
click at [300, 299] on p "“After a couple of weeks, I realised I wasn’t crashing in the afternoons anymor…" at bounding box center [325, 239] width 122 height 162
click at [333, 300] on strong "Ellen T., 63" at bounding box center [317, 297] width 107 height 15
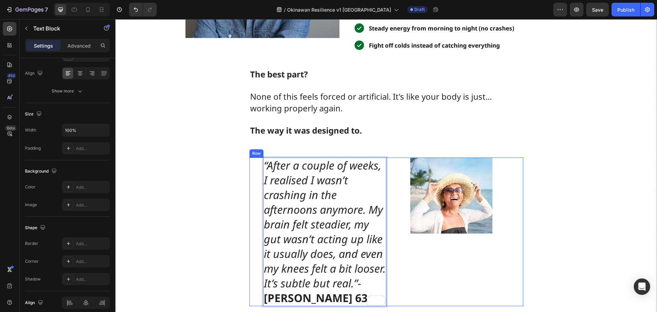
click at [459, 247] on div "Image" at bounding box center [454, 231] width 137 height 148
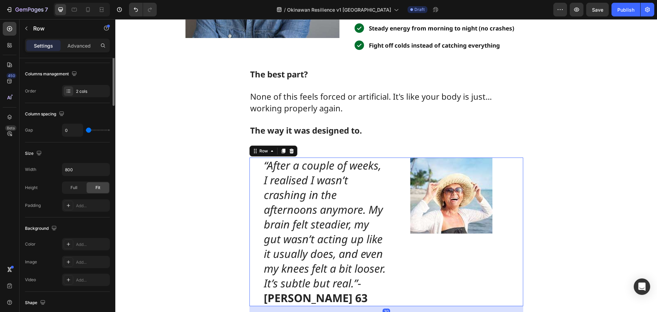
scroll to position [0, 0]
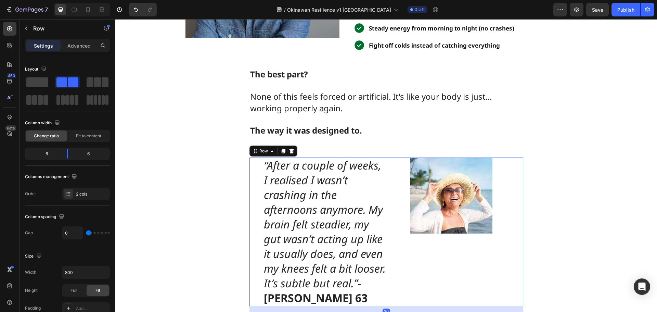
click at [251, 184] on div "“After a couple of weeks, I realised I wasn’t crashing in the afternoons anymor…" at bounding box center [317, 231] width 137 height 148
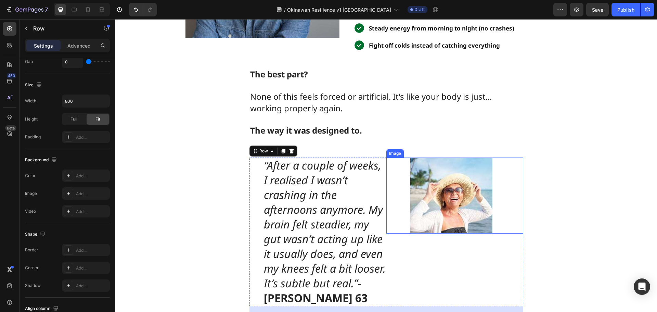
click at [447, 213] on img at bounding box center [451, 195] width 82 height 76
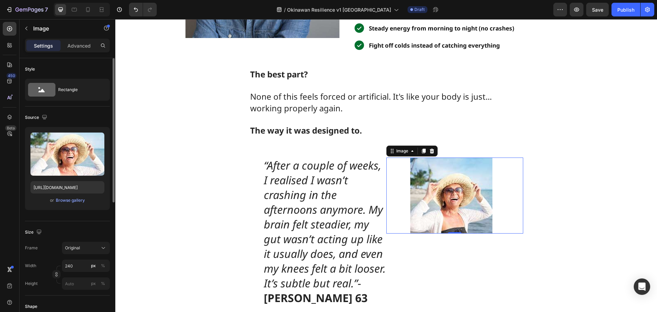
scroll to position [0, 0]
click at [393, 259] on div "Image 0" at bounding box center [454, 231] width 137 height 148
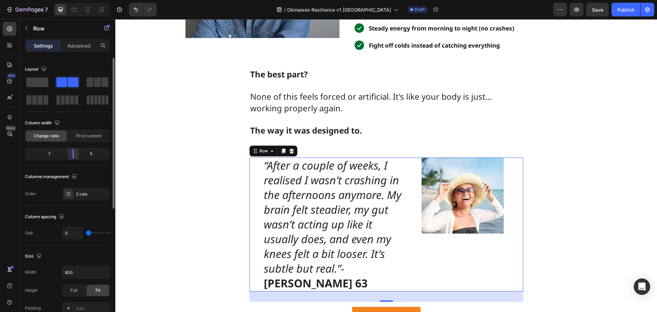
drag, startPoint x: 67, startPoint y: 153, endPoint x: 74, endPoint y: 153, distance: 6.9
click at [74, 153] on div at bounding box center [73, 154] width 12 height 10
click at [183, 222] on div "What It Feels Like When Your Cells Finally Start Working With You Text Block Wh…" at bounding box center [385, 79] width 541 height 490
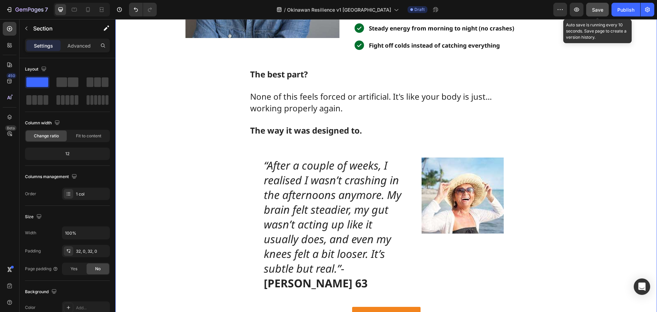
click at [594, 11] on span "Save" at bounding box center [597, 10] width 11 height 6
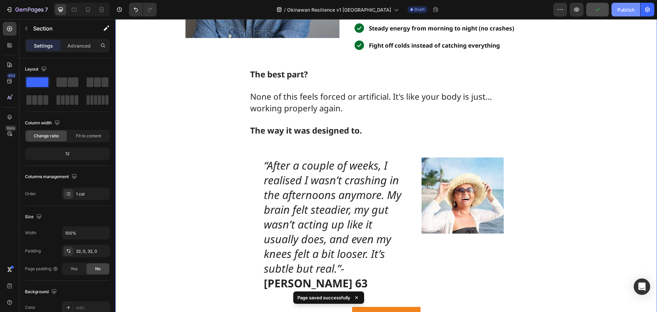
click at [628, 13] on div "Publish" at bounding box center [625, 9] width 17 height 7
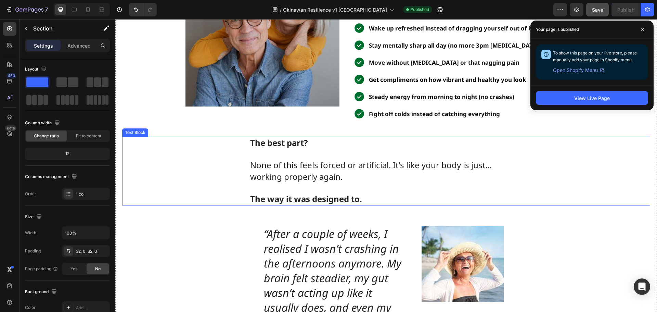
scroll to position [6262, 0]
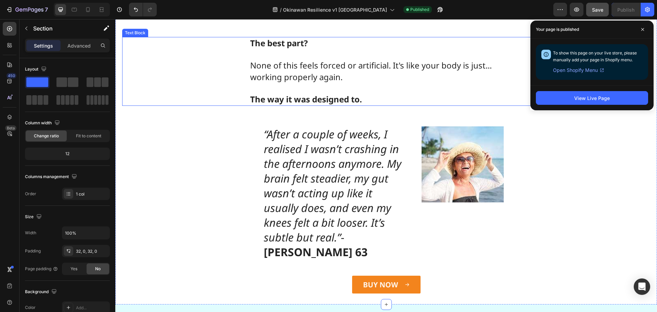
click at [313, 210] on icon "“After a couple of weeks, I realised I wasn’t crashing in the afternoons anymor…" at bounding box center [332, 186] width 137 height 118
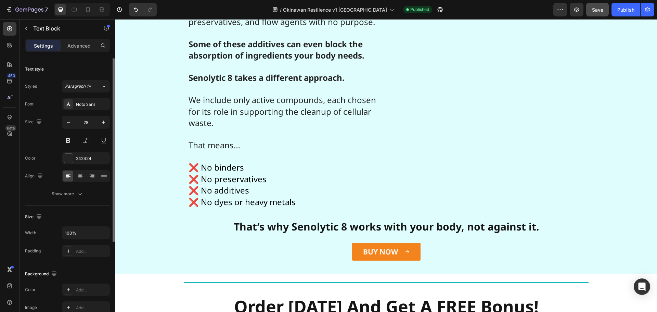
scroll to position [6504, 0]
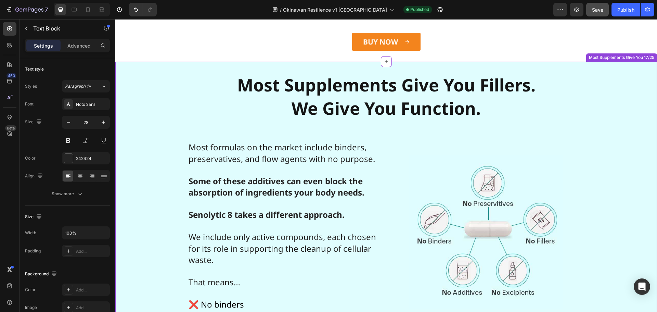
click at [332, 74] on strong "Most Supplements Give You Fillers." at bounding box center [386, 84] width 298 height 23
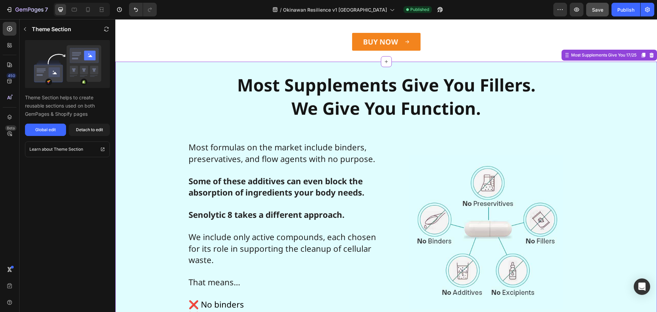
click at [332, 74] on strong "Most Supplements Give You Fillers." at bounding box center [386, 84] width 298 height 23
click at [77, 130] on div "Detach to edit" at bounding box center [89, 130] width 27 height 6
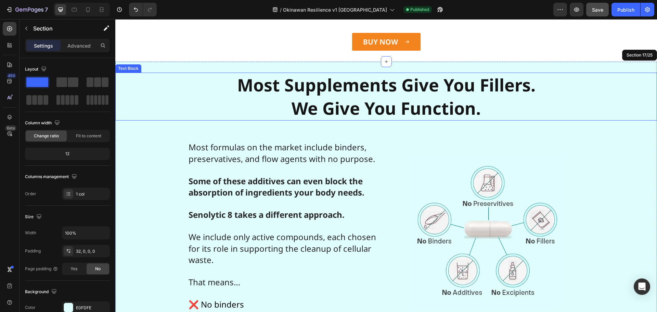
click at [338, 73] on strong "Most Supplements Give You Fillers." at bounding box center [386, 84] width 298 height 23
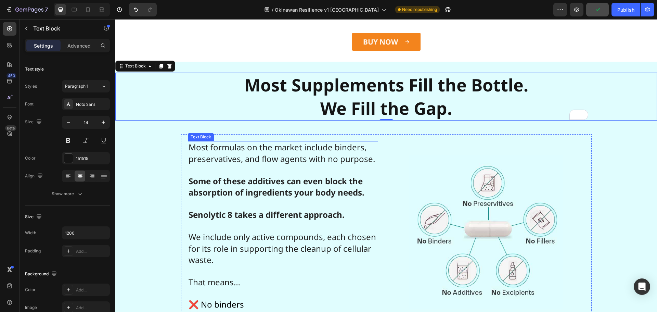
click at [271, 151] on p "Most formulas on the market include binders, preservatives, and flow agents wit…" at bounding box center [282, 159] width 189 height 34
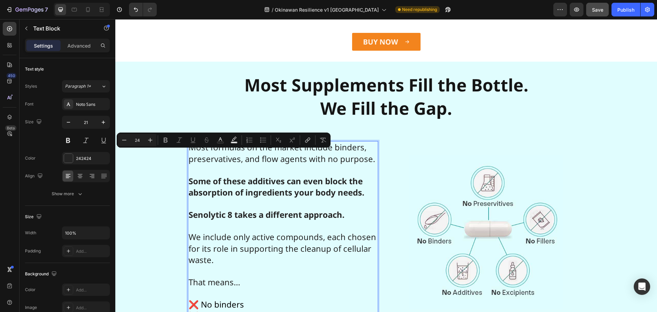
click at [244, 175] on strong "Some of these additives can even block the absorption of ingredients your body …" at bounding box center [276, 186] width 176 height 23
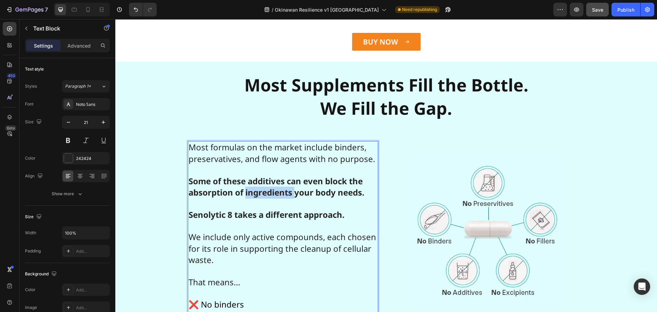
click at [244, 175] on strong "Some of these additives can even block the absorption of ingredients your body …" at bounding box center [276, 186] width 176 height 23
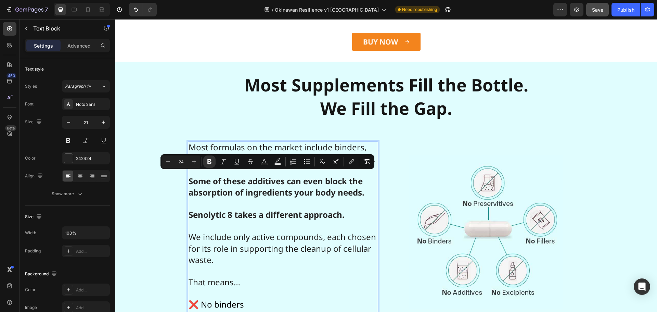
click at [228, 141] on span "Most formulas on the market include binders, preservatives, and flow agents wit…" at bounding box center [281, 152] width 186 height 23
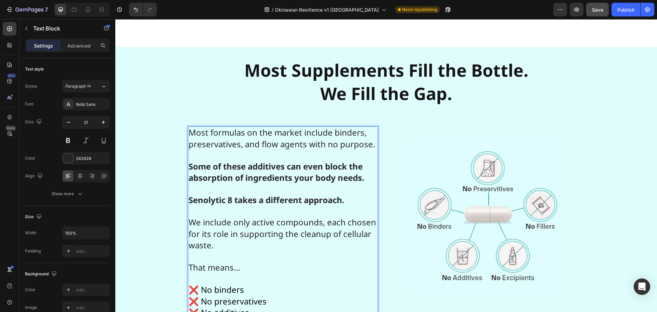
scroll to position [6573, 0]
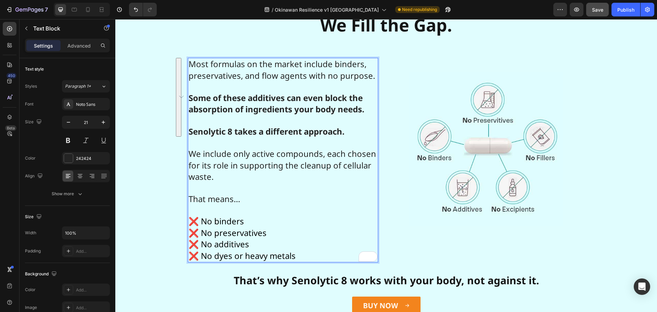
drag, startPoint x: 344, startPoint y: 135, endPoint x: 187, endPoint y: 65, distance: 172.1
click at [188, 65] on div "Most formulas on the market include binders, preservatives, and flow agents wit…" at bounding box center [283, 160] width 190 height 204
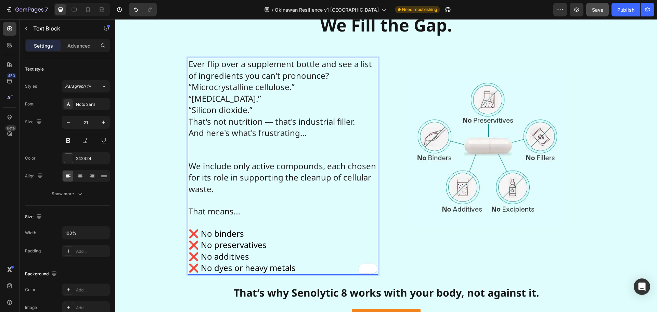
click at [259, 111] on p "Ever flip over a supplement bottle and see a list of ingredients you can't pron…" at bounding box center [282, 109] width 189 height 102
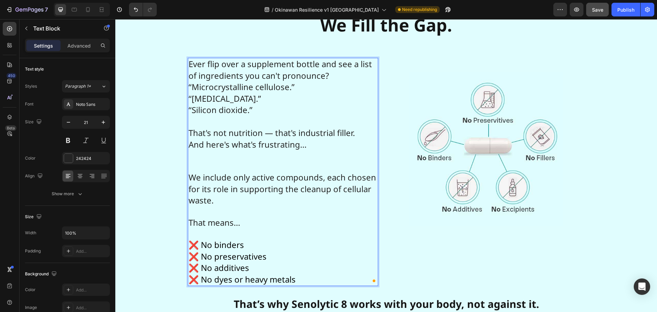
click at [330, 75] on p "Ever flip over a supplement bottle and see a list of ingredients you can't pron…" at bounding box center [282, 86] width 189 height 57
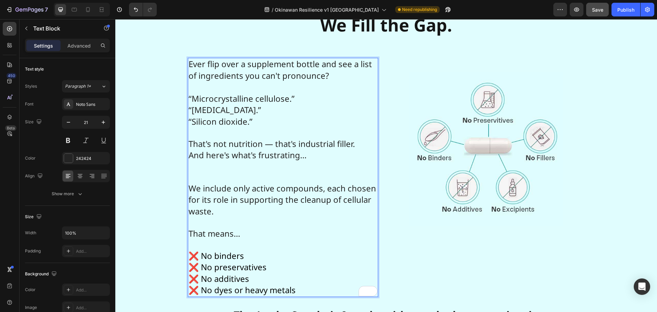
click at [210, 191] on span "We include only active compounds, each chosen for its role in supporting the cl…" at bounding box center [281, 199] width 187 height 34
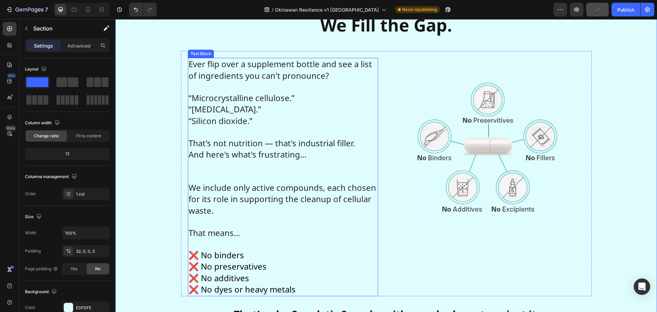
click at [213, 131] on p "That's not nutrition — that's industrial filler. And here's what's frustrating…" at bounding box center [282, 154] width 189 height 55
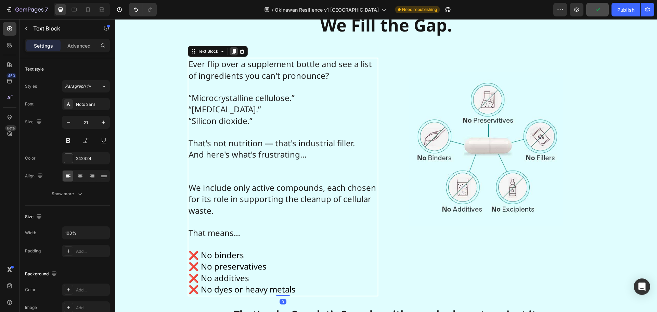
click at [232, 53] on icon at bounding box center [234, 51] width 4 height 5
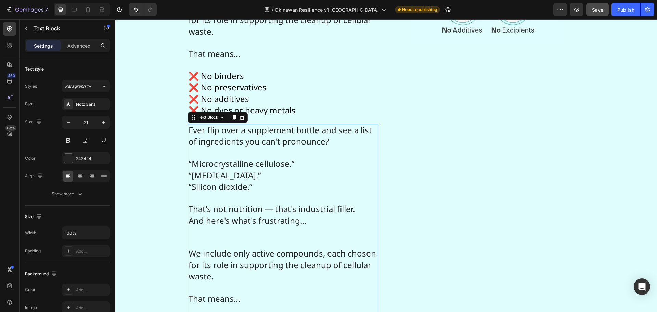
scroll to position [6729, 0]
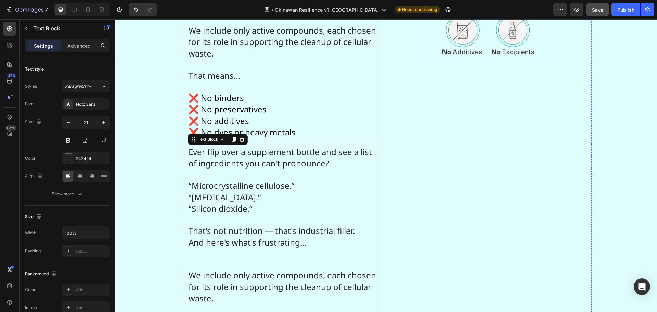
click at [218, 81] on p "That means…" at bounding box center [282, 70] width 189 height 22
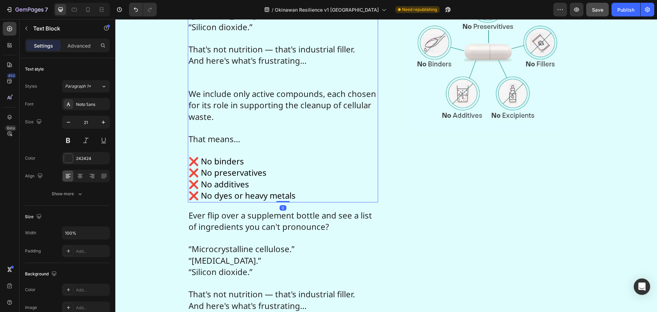
scroll to position [6661, 0]
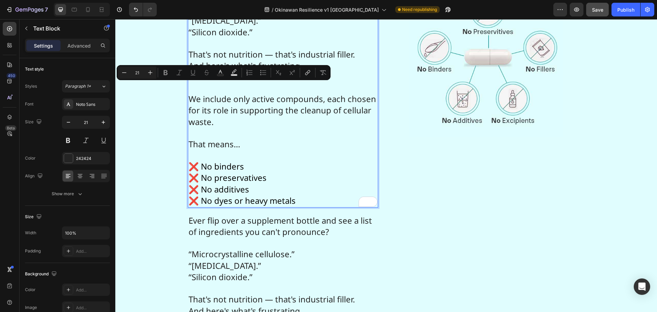
click at [189, 99] on span "We include only active compounds, each chosen for its role in supporting the cl…" at bounding box center [281, 110] width 187 height 34
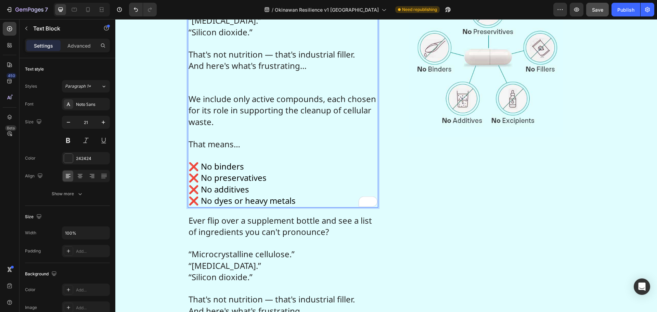
click at [189, 99] on span "We include only active compounds, each chosen for its role in supporting the cl…" at bounding box center [281, 110] width 187 height 34
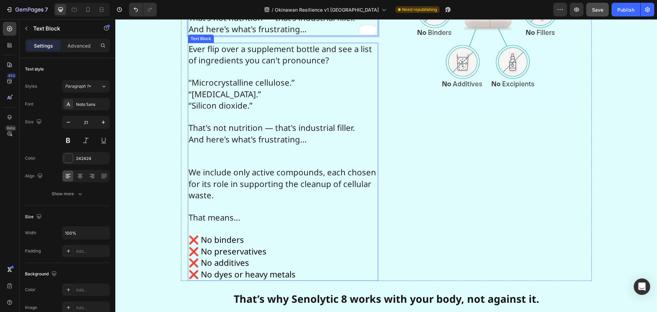
scroll to position [6729, 0]
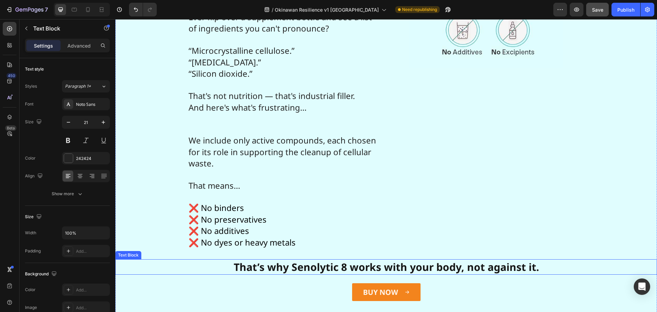
click at [298, 264] on strong "That’s why Senolytic 8 works with your body, not against it." at bounding box center [386, 267] width 305 height 14
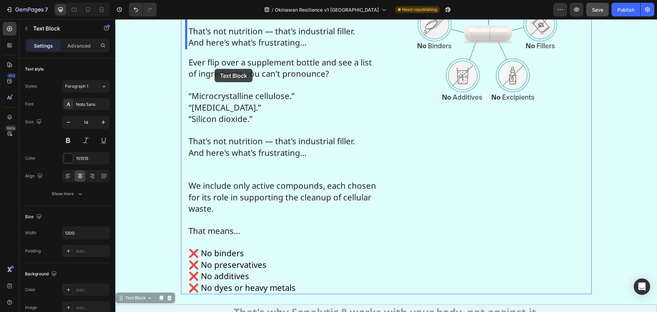
scroll to position [6674, 0]
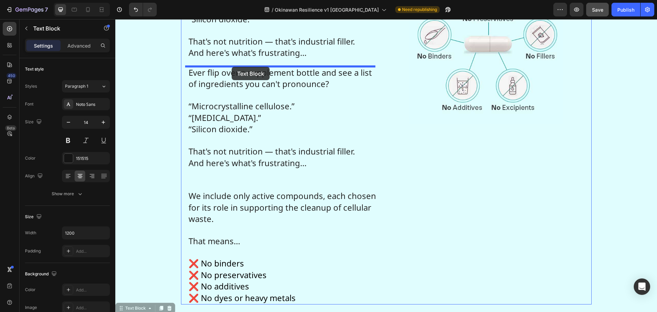
drag, startPoint x: 139, startPoint y: 254, endPoint x: 232, endPoint y: 67, distance: 208.9
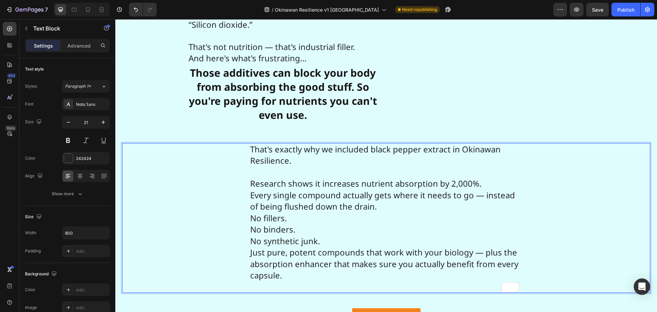
scroll to position [103, 0]
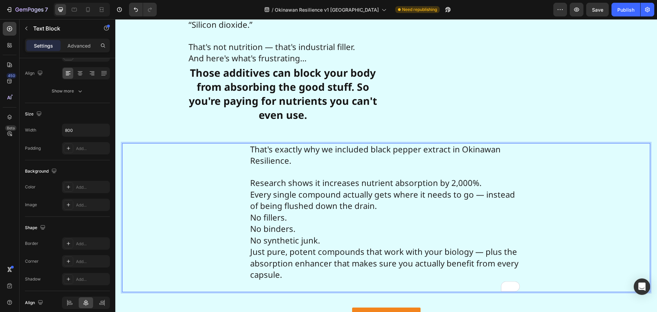
click at [495, 189] on p "Research shows it increases nutrient absorption by 2,000%. Every single compoun…" at bounding box center [386, 229] width 272 height 125
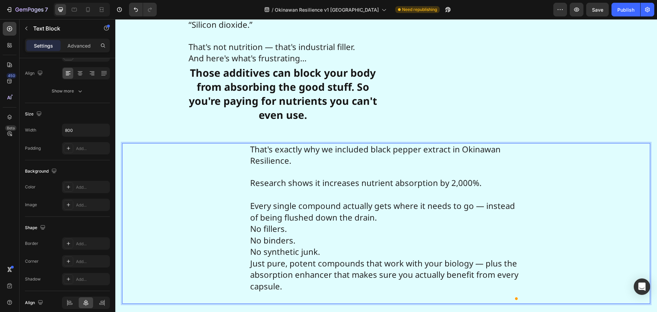
click at [382, 222] on p "⁠⁠⁠⁠⁠⁠⁠ Every single compound actually gets where it needs to go — instead of b…" at bounding box center [386, 246] width 272 height 114
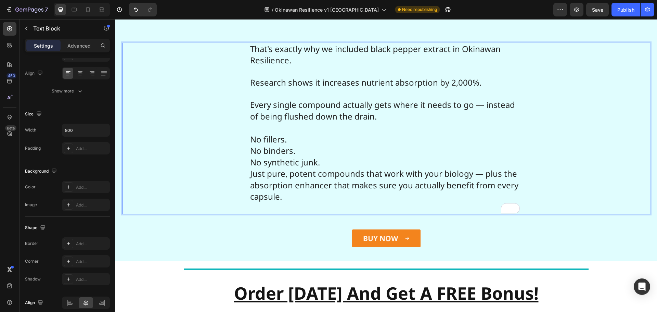
scroll to position [6771, 0]
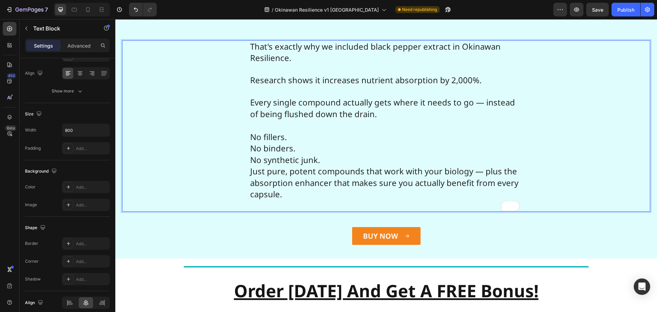
click at [324, 163] on p "⁠⁠⁠⁠⁠⁠⁠ No fillers. No binders. No synthetic junk. Just pure, potent compounds …" at bounding box center [386, 165] width 272 height 91
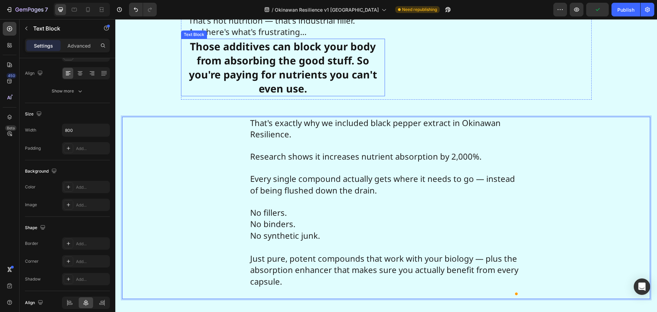
scroll to position [6703, 0]
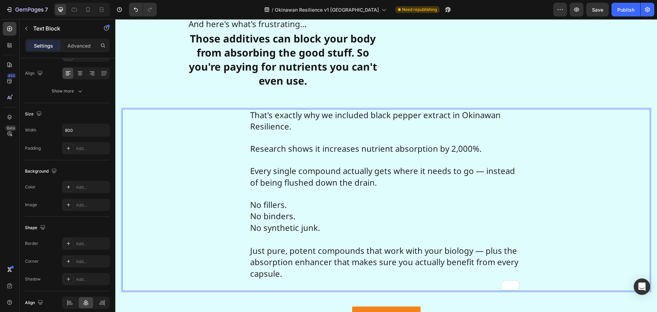
click at [300, 224] on p "No fillers. No binders. No synthetic junk." at bounding box center [386, 210] width 272 height 45
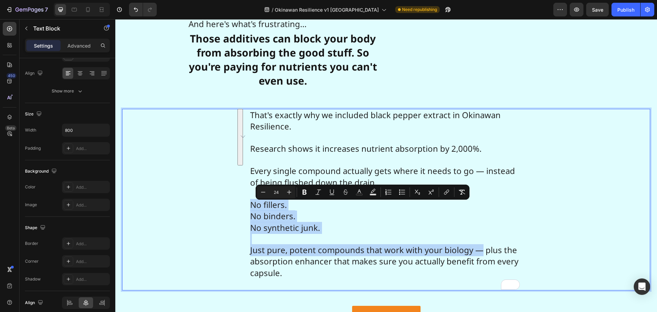
drag, startPoint x: 479, startPoint y: 255, endPoint x: 243, endPoint y: 209, distance: 240.4
click at [243, 209] on div "That's exactly why we included black pepper extract in Okinawan Resilience. Res…" at bounding box center [386, 199] width 528 height 181
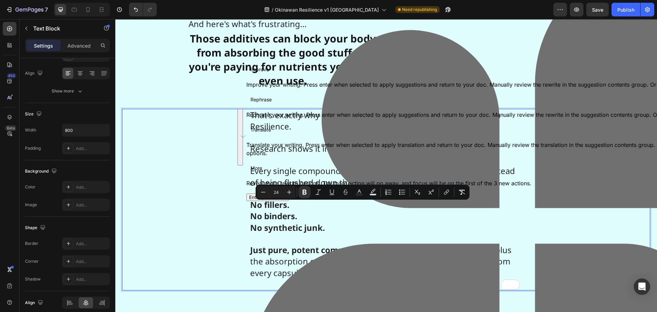
click at [430, 228] on p "No fillers. No binders. No synthetic junk." at bounding box center [386, 210] width 272 height 45
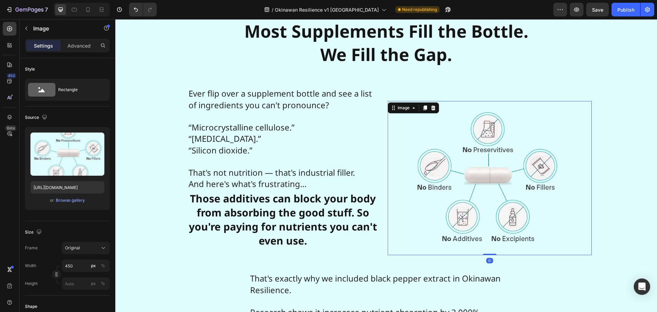
scroll to position [6532, 0]
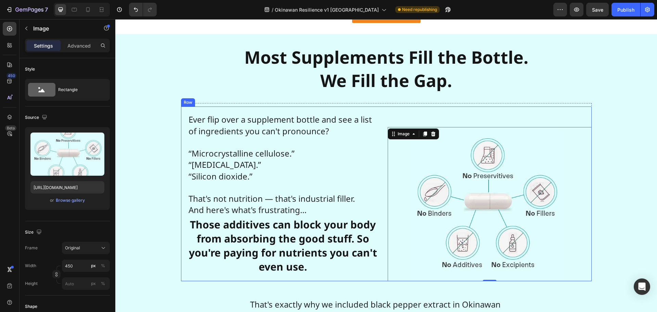
click at [380, 133] on div "Ever flip over a supplement bottle and see a list of ingredients you can't pron…" at bounding box center [283, 193] width 204 height 174
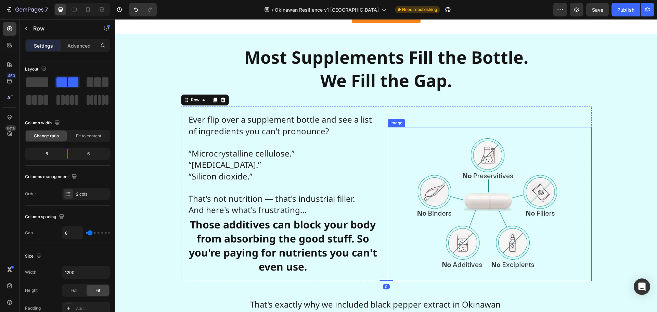
click at [440, 139] on img at bounding box center [486, 204] width 154 height 154
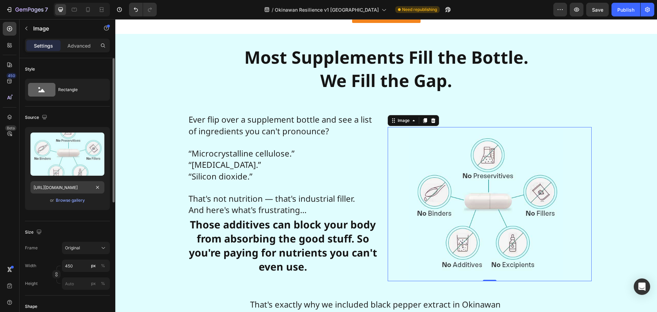
scroll to position [0, 0]
click at [81, 50] on div "Advanced" at bounding box center [79, 45] width 34 height 11
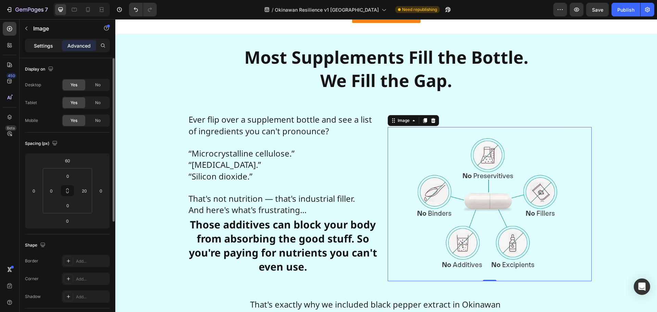
click at [44, 47] on p "Settings" at bounding box center [43, 45] width 19 height 7
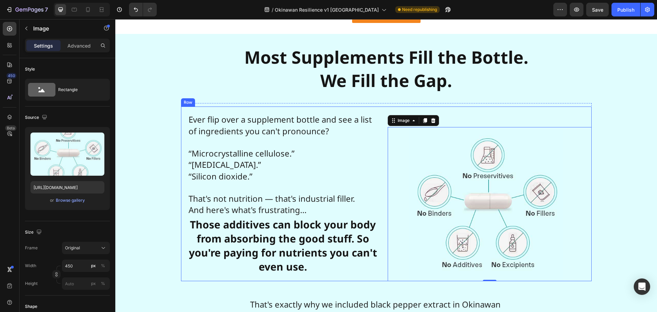
click at [449, 106] on div "Image 0" at bounding box center [489, 193] width 204 height 174
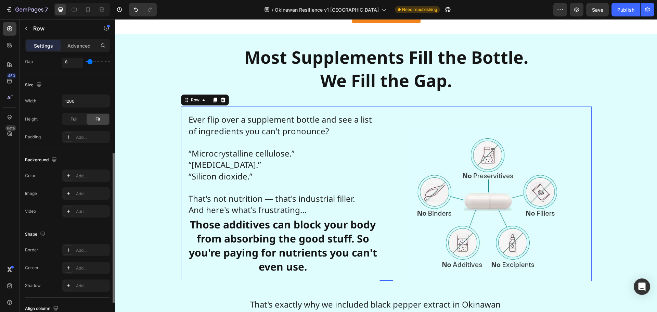
scroll to position [222, 0]
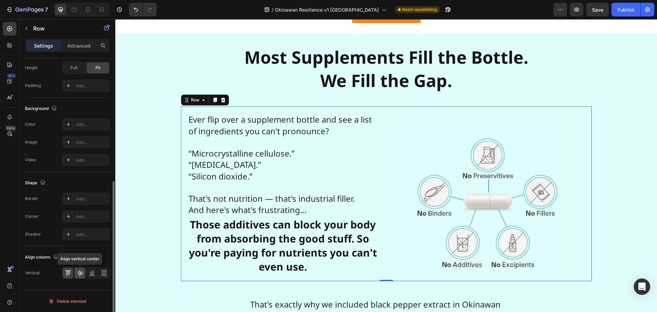
click at [79, 274] on icon at bounding box center [79, 273] width 5 height 5
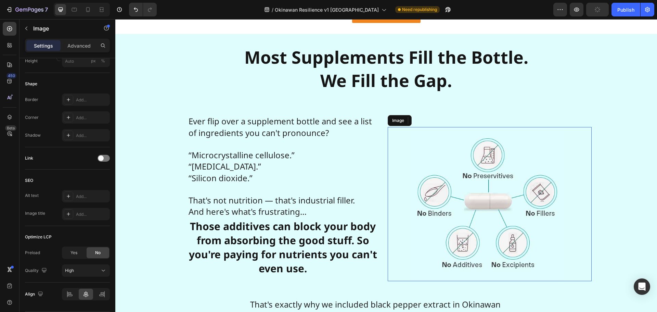
click at [445, 133] on img at bounding box center [486, 204] width 154 height 154
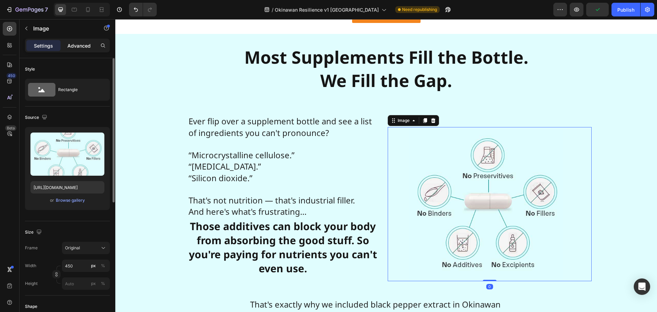
click at [76, 42] on p "Advanced" at bounding box center [78, 45] width 23 height 7
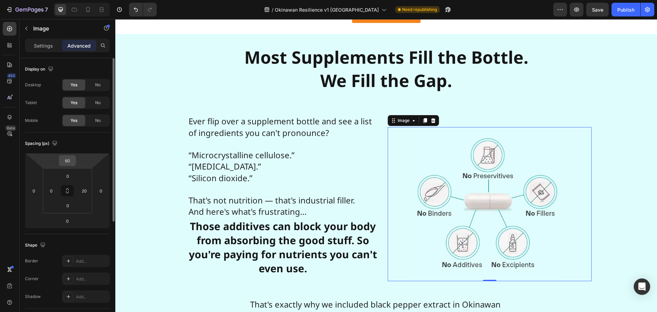
click at [69, 159] on input "60" at bounding box center [68, 160] width 14 height 10
type input "0"
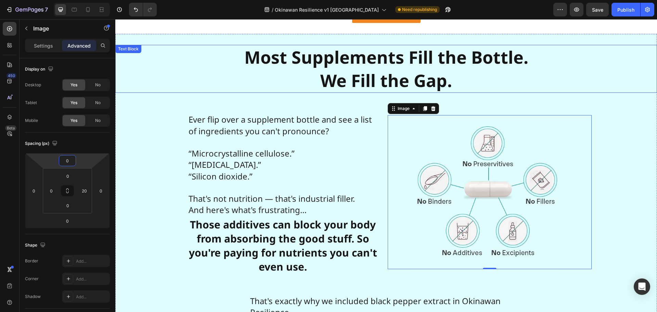
click at [203, 76] on p "Most Supplements Fill the Bottle. We Fill the Gap." at bounding box center [386, 68] width 409 height 47
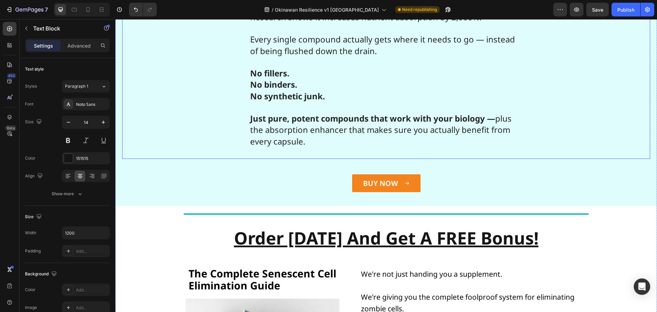
scroll to position [6874, 0]
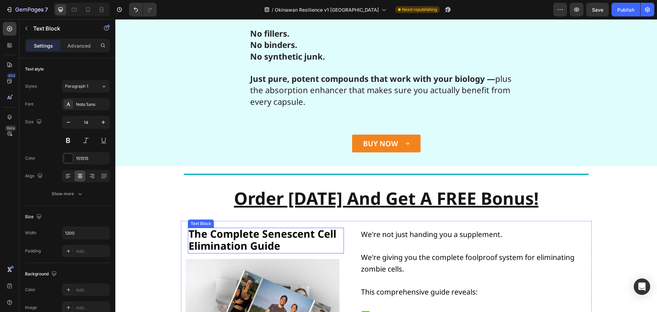
click at [259, 236] on strong "The Complete Senescent Cell Elimination Guide" at bounding box center [262, 239] width 148 height 26
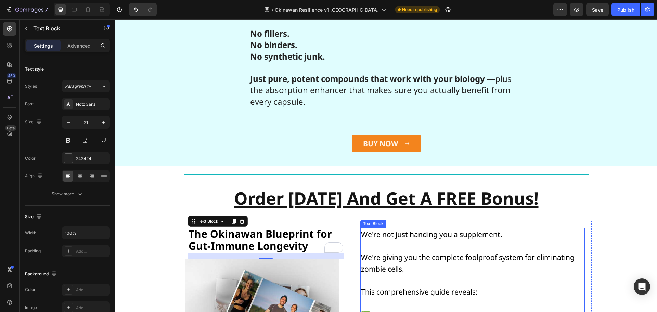
click at [382, 239] on p "We're not just handing you a supplement." at bounding box center [472, 234] width 223 height 12
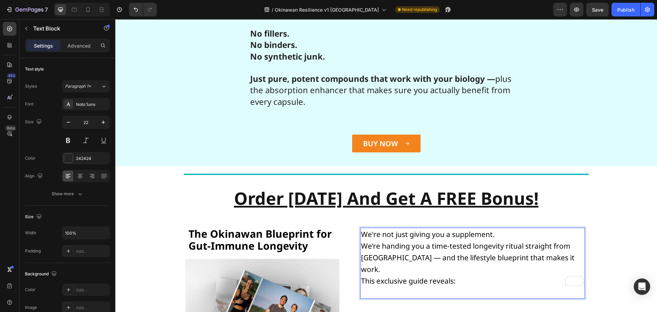
click at [532, 236] on p "We're not just giving you a supplement. We’re handing you a time-tested longevi…" at bounding box center [472, 262] width 223 height 69
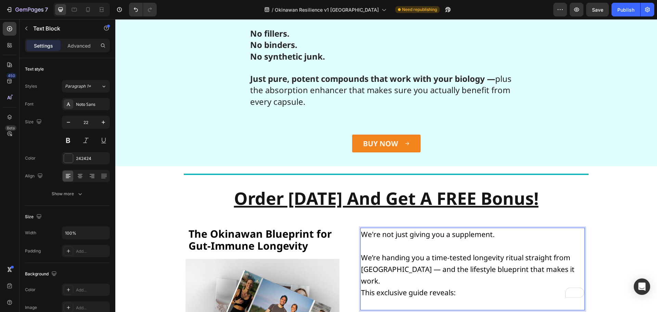
click at [559, 269] on p "⁠⁠⁠⁠⁠⁠⁠ We’re handing you a time-tested longevity ritual straight from Okinawa …" at bounding box center [472, 274] width 223 height 69
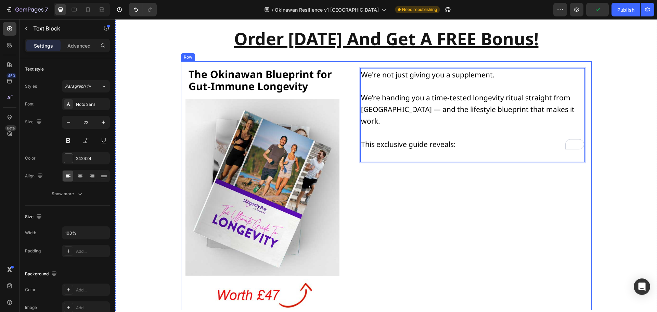
scroll to position [7045, 0]
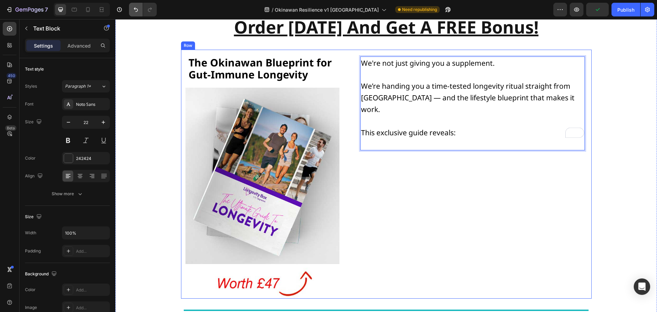
click at [140, 13] on button "Undo/Redo" at bounding box center [136, 10] width 14 height 14
click at [160, 67] on div "Title Line Order Today And Get A FREE Bonus! Text Block Order Today and Get A F…" at bounding box center [385, 158] width 541 height 327
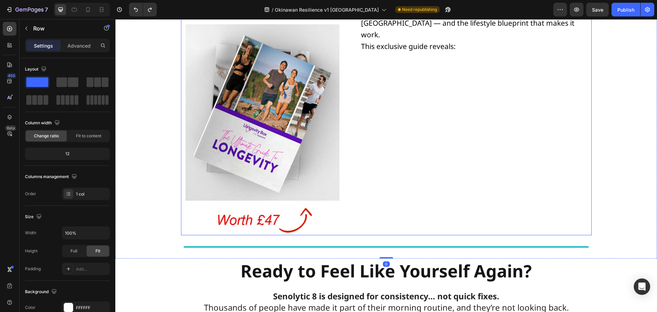
scroll to position [7011, 0]
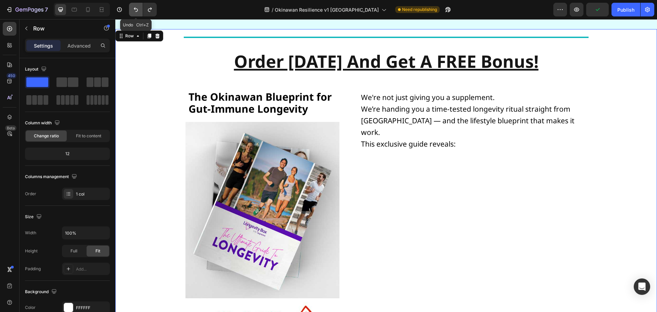
click at [134, 5] on button "Undo/Redo" at bounding box center [136, 10] width 14 height 14
click at [134, 7] on icon "Undo/Redo" at bounding box center [135, 9] width 7 height 7
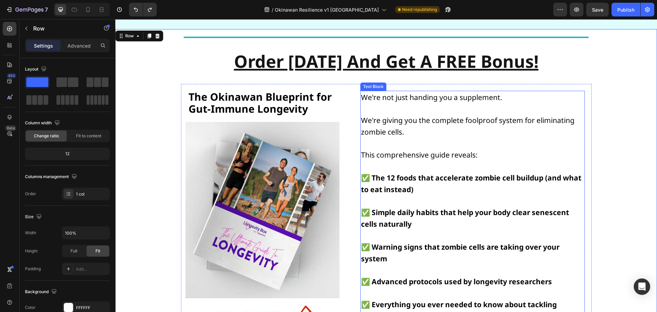
click at [401, 157] on span "This comprehensive guide reveals:" at bounding box center [419, 155] width 117 height 10
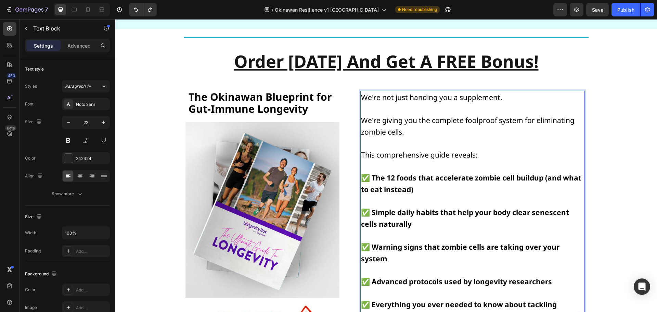
click at [477, 156] on p "This comprehensive guide reveals:" at bounding box center [472, 155] width 223 height 12
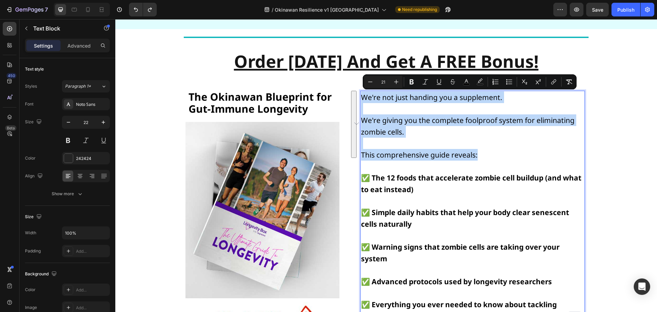
drag, startPoint x: 482, startPoint y: 155, endPoint x: 358, endPoint y: 99, distance: 136.1
click at [360, 99] on div "We're not just handing you a supplement. We're giving you the complete foolproo…" at bounding box center [472, 207] width 224 height 232
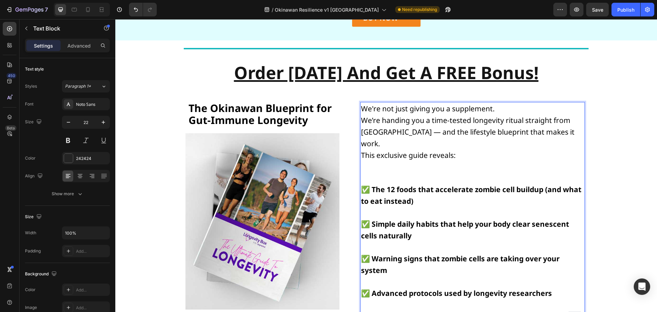
click at [502, 106] on p "We're not just giving you a supplement. We’re handing you a time-tested longevi…" at bounding box center [472, 137] width 223 height 69
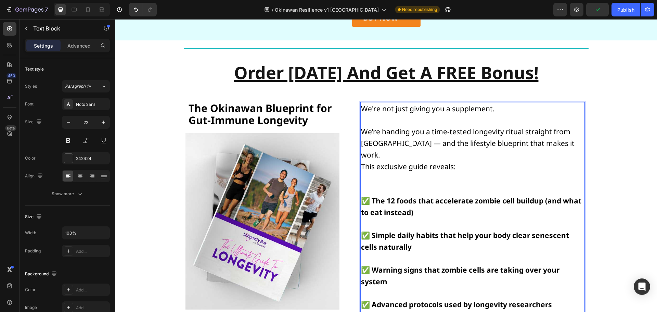
click at [564, 143] on p "We’re handing you a time-tested longevity ritual straight from Okinawa — and th…" at bounding box center [472, 148] width 223 height 69
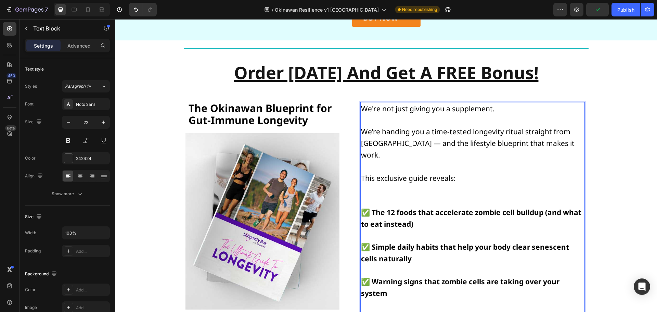
click at [445, 195] on p "To enrich screen reader interactions, please activate Accessibility in Grammarl…" at bounding box center [472, 200] width 223 height 11
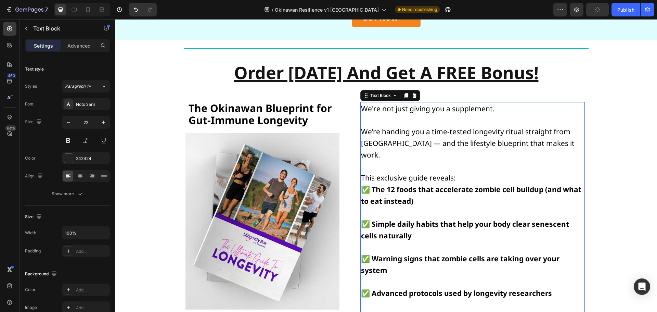
click at [417, 184] on strong "✅ The 12 foods that accelerate zombie cell buildup (and what to eat instead)" at bounding box center [471, 194] width 220 height 21
click at [462, 169] on p "This exclusive guide reveals:" at bounding box center [472, 171] width 223 height 23
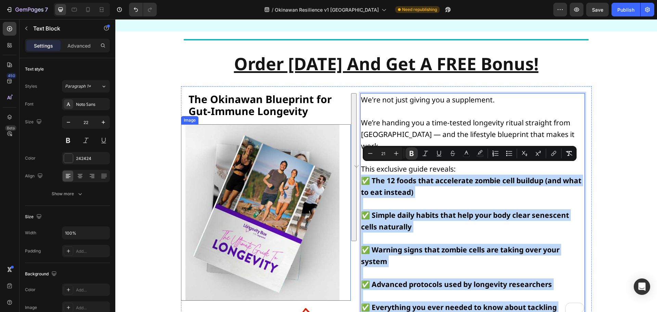
scroll to position [7009, 0]
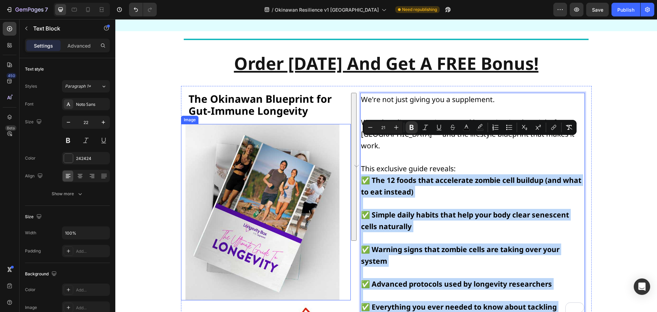
click at [405, 166] on div "We're not just giving you a supplement. We’re handing you a time-tested longevi…" at bounding box center [472, 210] width 238 height 249
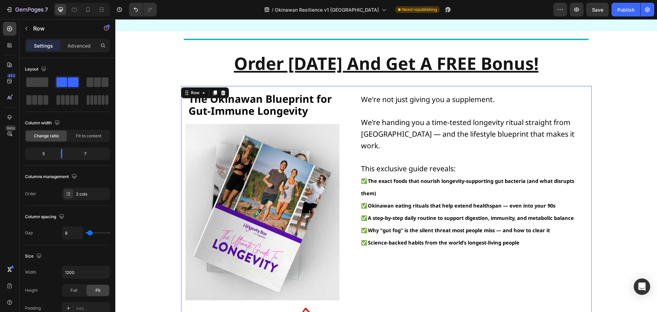
scroll to position [7111, 0]
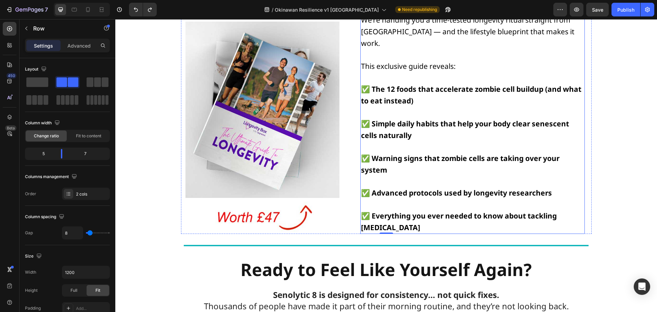
click at [405, 216] on p "✅ Everything you ever needed to know about tackling senescence" at bounding box center [472, 215] width 223 height 35
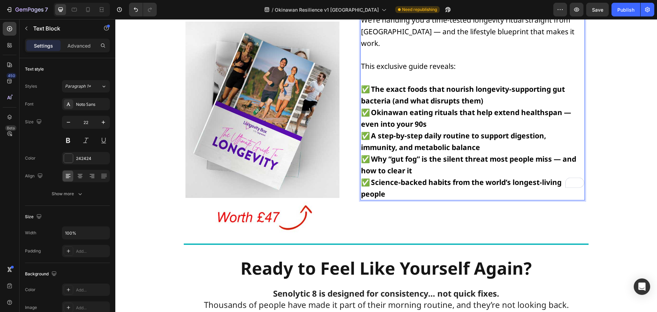
click at [491, 89] on p "✅ The exact foods that nourish longevity-supporting gut bacteria (and what disr…" at bounding box center [472, 141] width 223 height 116
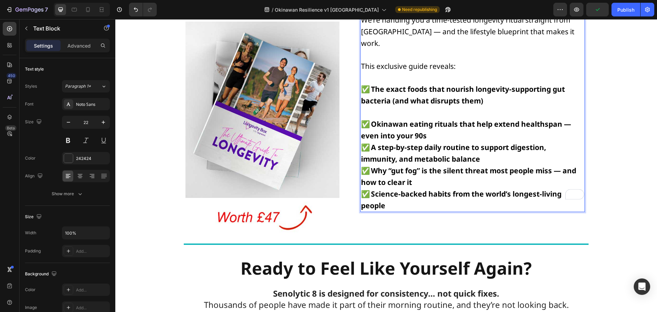
click at [445, 123] on p "⁠⁠⁠⁠⁠⁠⁠ ✅ Okinawan eating rituals that help extend healthspan — even into your …" at bounding box center [472, 158] width 223 height 105
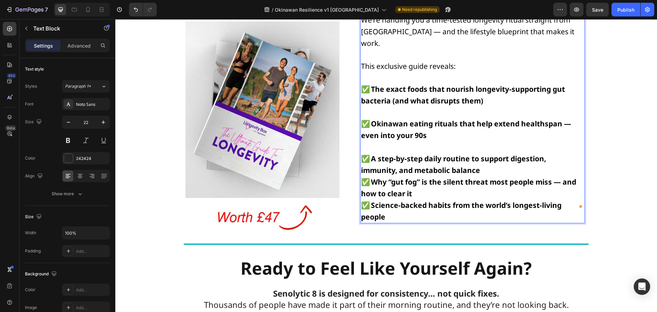
click at [481, 157] on p "⁠⁠⁠⁠⁠⁠⁠ ✅ A step-by-step daily routine to support digestion, immunity, and meta…" at bounding box center [472, 181] width 223 height 81
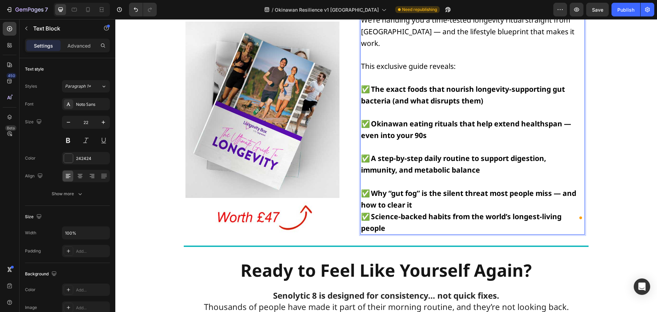
click at [424, 196] on p "⁠⁠⁠⁠⁠⁠⁠ ✅ Why “gut fog” is the silent threat most people miss — and how to clea…" at bounding box center [472, 204] width 223 height 58
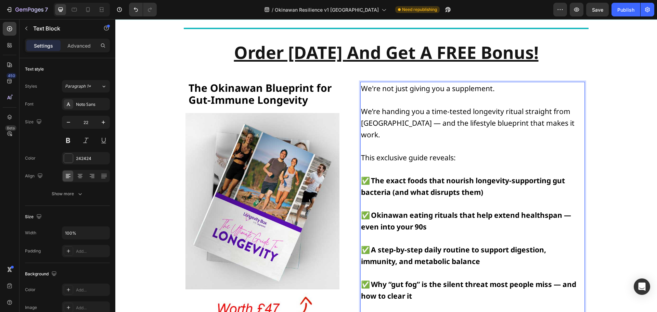
scroll to position [7042, 0]
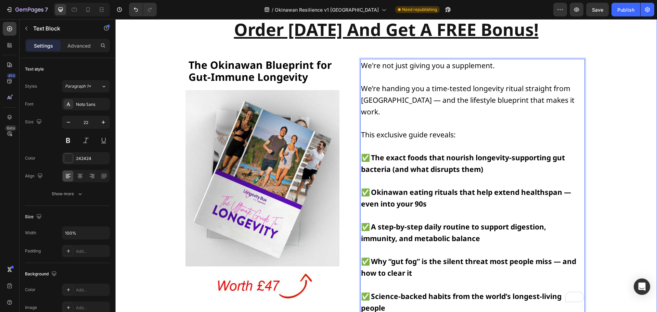
click at [605, 113] on div "Title Line Order Today And Get A FREE Bonus! Text Block Order Today and Get A F…" at bounding box center [385, 167] width 541 height 340
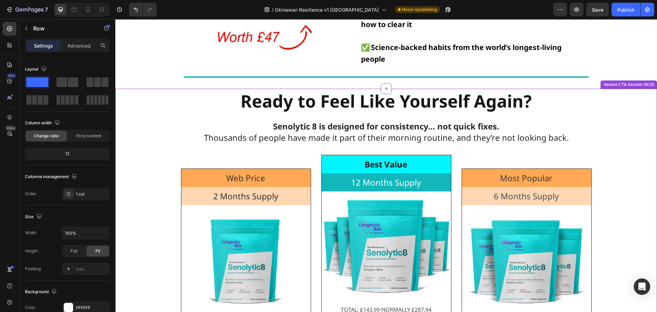
scroll to position [7337, 0]
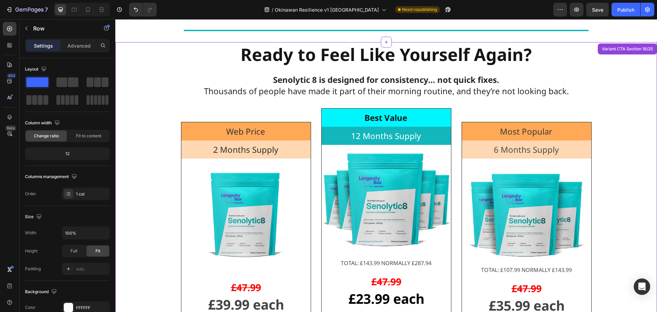
click at [364, 74] on strong "Senolytic 8 is designed for consistency… not quick fixes." at bounding box center [386, 79] width 226 height 11
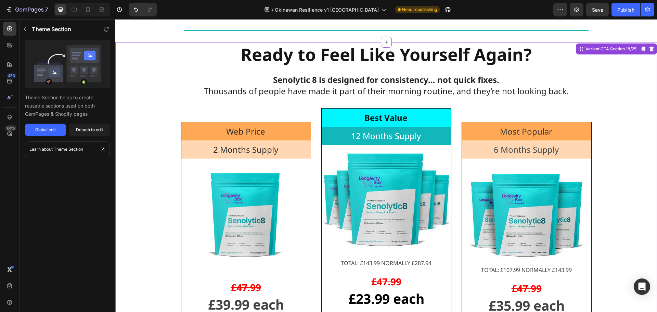
click at [364, 74] on strong "Senolytic 8 is designed for consistency… not quick fixes." at bounding box center [386, 79] width 226 height 11
click at [362, 48] on strong "Ready to Feel Like Yourself Again?" at bounding box center [385, 54] width 291 height 23
click at [94, 128] on div "Detach to edit" at bounding box center [89, 130] width 27 height 6
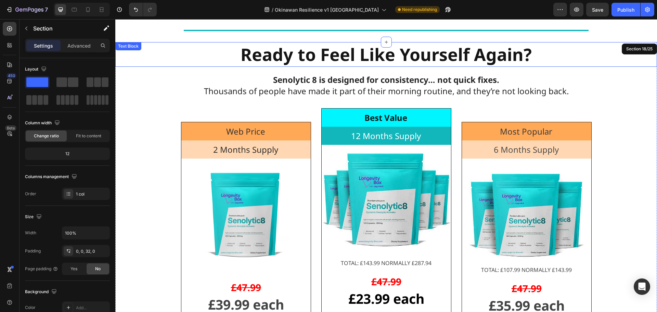
click at [419, 46] on strong "Ready to Feel Like Yourself Again?" at bounding box center [385, 54] width 291 height 23
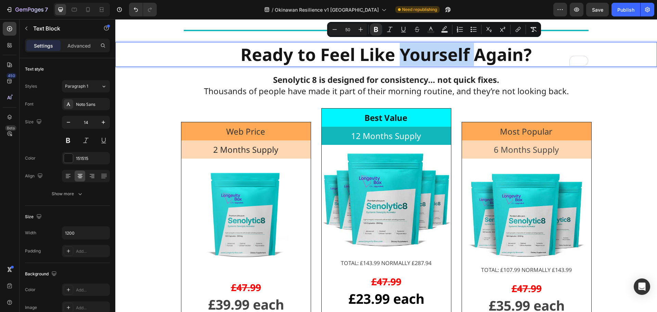
click at [379, 46] on strong "Ready to Feel Like Yourself Again?" at bounding box center [385, 54] width 291 height 23
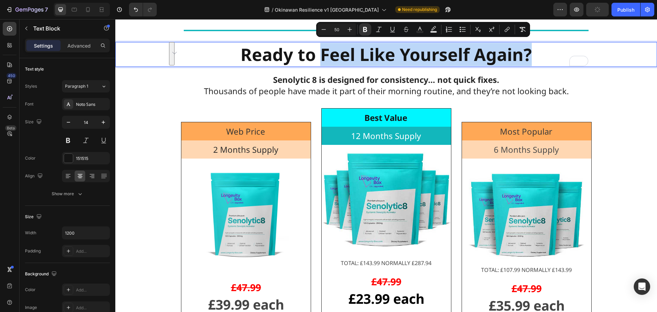
drag, startPoint x: 319, startPoint y: 42, endPoint x: 529, endPoint y: 40, distance: 209.7
click at [529, 43] on p "Ready to Feel Like Yourself Again?" at bounding box center [386, 54] width 409 height 23
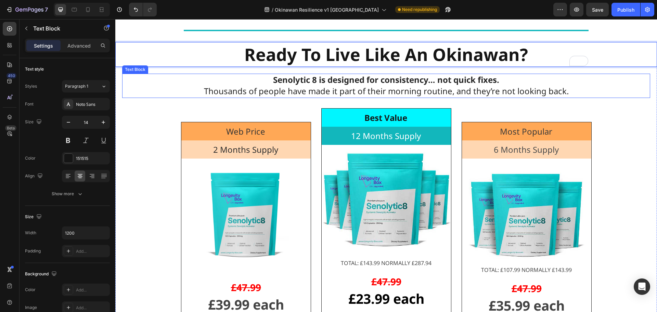
click at [361, 74] on strong "Senolytic 8 is designed for consistency… not quick fixes." at bounding box center [386, 79] width 226 height 11
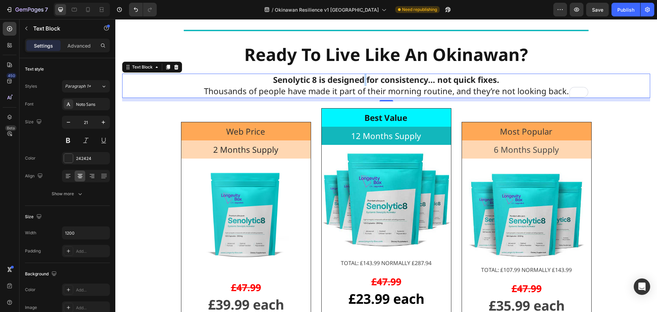
click at [365, 74] on strong "Senolytic 8 is designed for consistency… not quick fixes." at bounding box center [386, 79] width 226 height 11
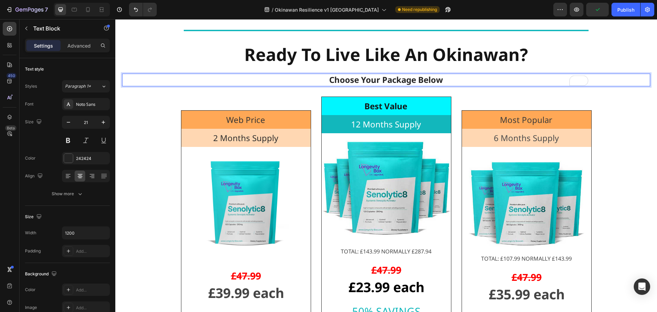
click at [380, 74] on strong "Choose Your Package Below" at bounding box center [386, 79] width 114 height 11
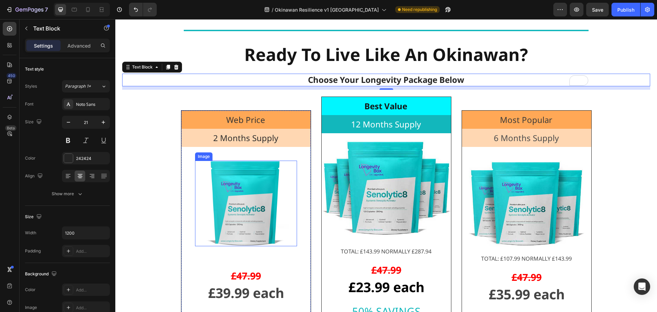
click at [248, 182] on img at bounding box center [245, 202] width 85 height 85
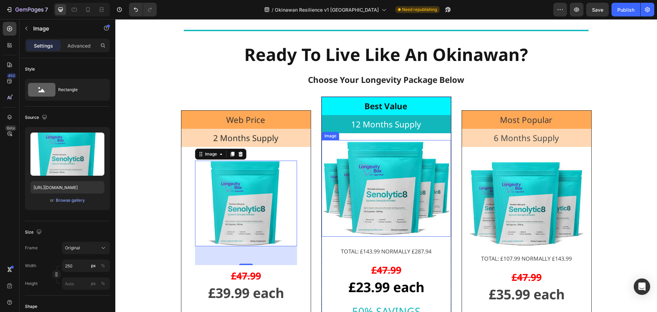
drag, startPoint x: 425, startPoint y: 178, endPoint x: 433, endPoint y: 176, distance: 8.0
click at [425, 178] on img at bounding box center [385, 188] width 129 height 96
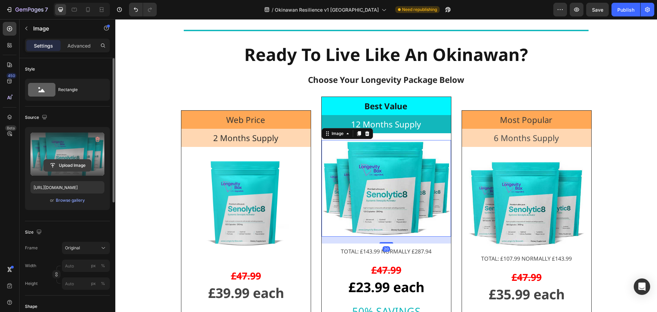
click at [76, 160] on input "file" at bounding box center [67, 165] width 47 height 12
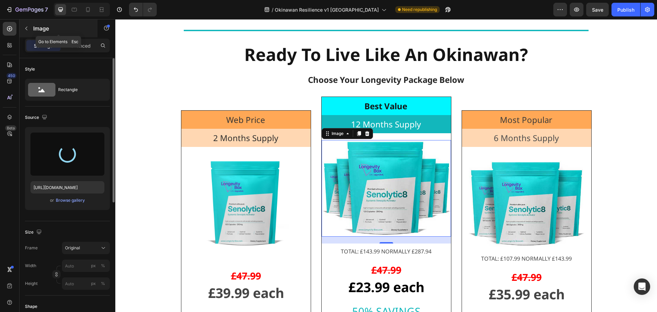
type input "https://cdn.shopify.com/s/files/1/0531/2754/4992/files/gempages_477113519360181…"
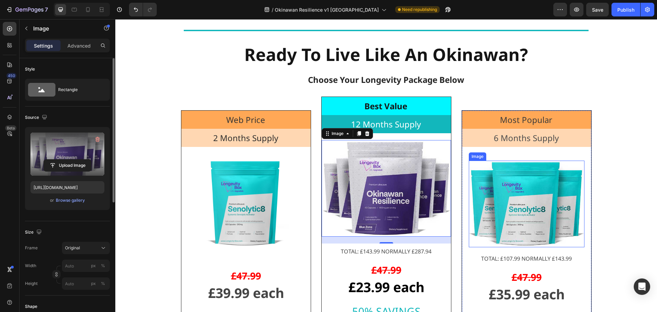
drag, startPoint x: 499, startPoint y: 181, endPoint x: 205, endPoint y: 181, distance: 293.4
click at [499, 181] on img at bounding box center [527, 203] width 116 height 86
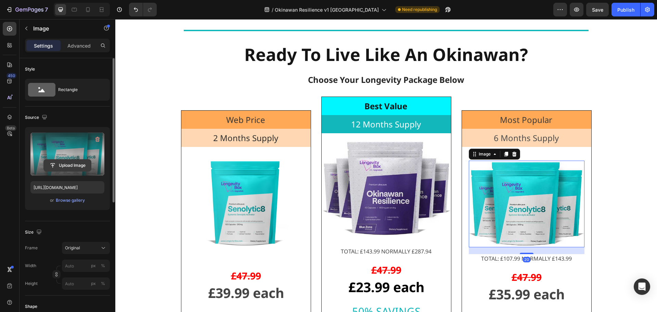
click at [68, 170] on input "file" at bounding box center [67, 165] width 47 height 12
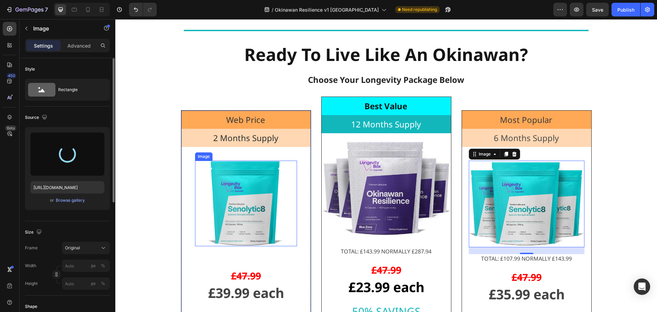
click at [265, 182] on img at bounding box center [245, 202] width 85 height 85
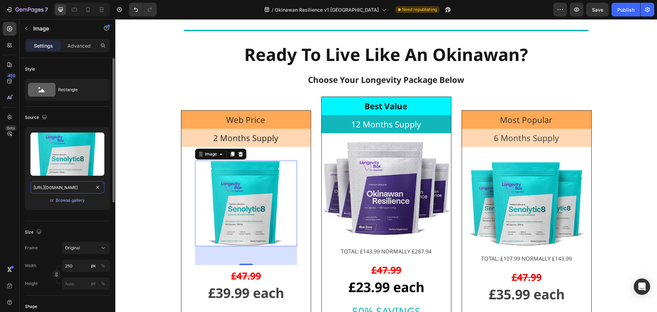
click at [74, 187] on input "https://cdn.shopify.com/s/files/1/0531/2754/4992/files/gempages_477113519360181…" at bounding box center [67, 187] width 74 height 12
click at [412, 183] on img at bounding box center [385, 188] width 129 height 96
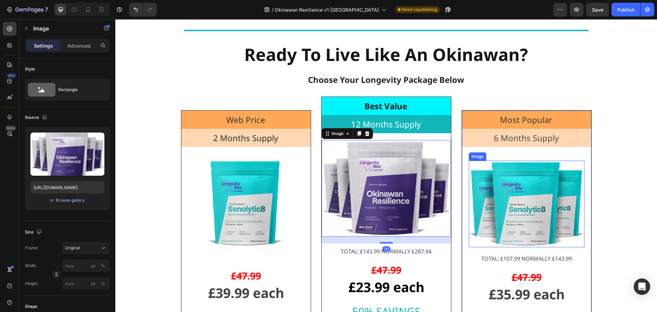
click at [565, 184] on img at bounding box center [527, 203] width 116 height 86
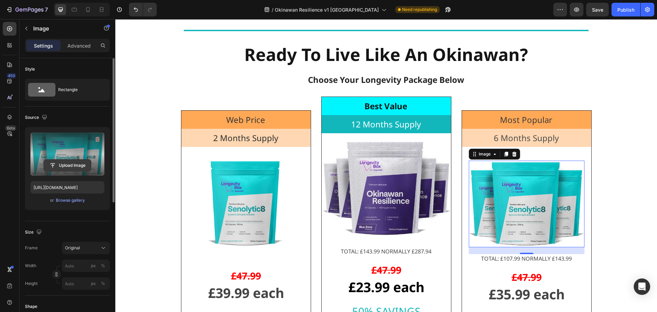
click at [64, 165] on input "file" at bounding box center [67, 165] width 47 height 12
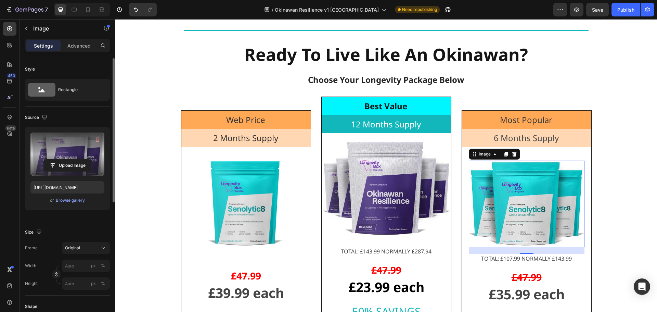
type input "https://cdn.shopify.com/s/files/1/0531/2754/4992/files/gempages_477113519360181…"
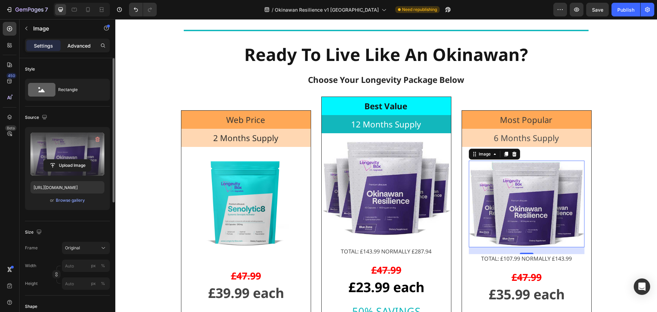
click at [80, 46] on p "Advanced" at bounding box center [78, 45] width 23 height 7
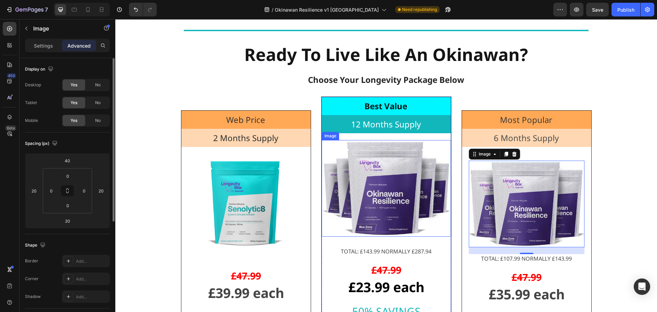
click at [378, 199] on img at bounding box center [385, 188] width 129 height 96
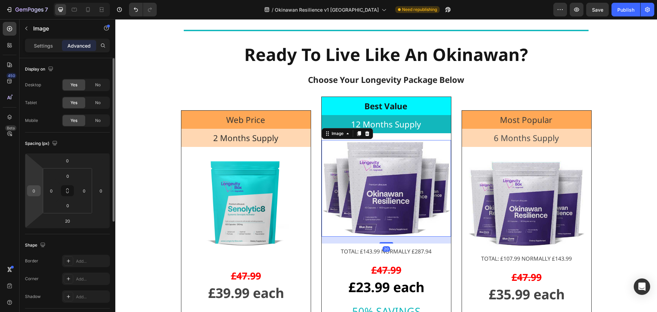
click at [37, 187] on input "0" at bounding box center [34, 190] width 10 height 10
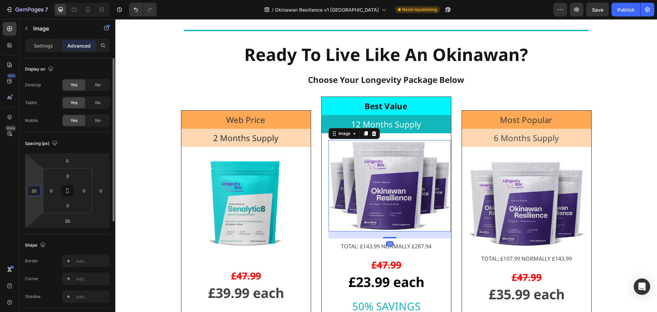
type input "20"
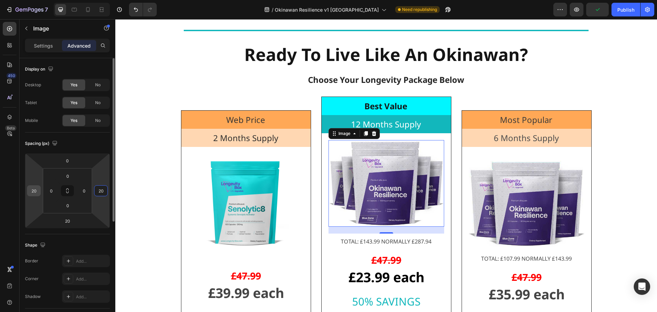
type input "20"
drag, startPoint x: 242, startPoint y: 200, endPoint x: 219, endPoint y: 194, distance: 23.2
click at [242, 200] on img at bounding box center [245, 202] width 85 height 85
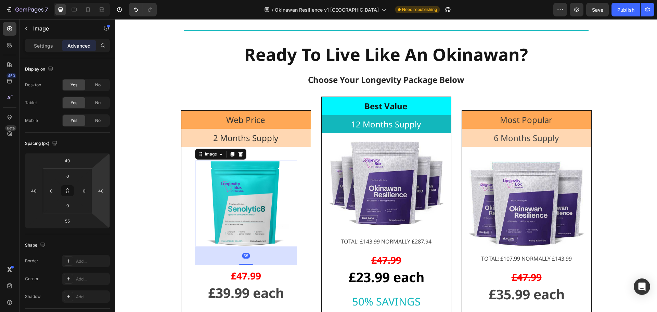
click at [241, 186] on img at bounding box center [245, 202] width 85 height 85
click at [45, 49] on p "Settings" at bounding box center [43, 45] width 19 height 7
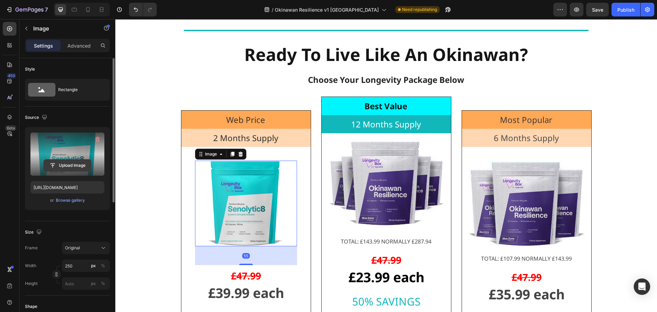
click at [66, 164] on input "file" at bounding box center [67, 165] width 47 height 12
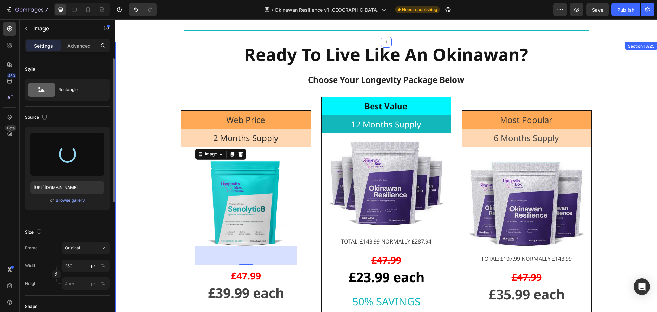
type input "https://cdn.shopify.com/s/files/1/0531/2754/4992/files/gempages_477113519360181…"
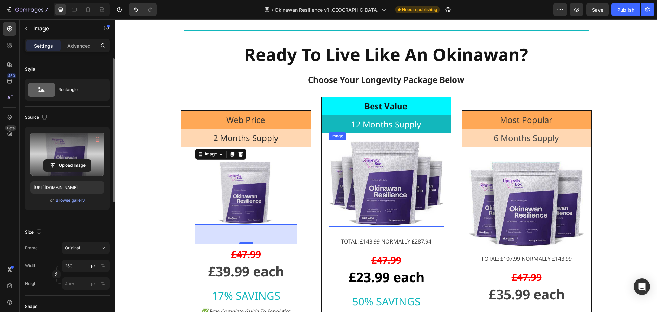
click at [362, 175] on img at bounding box center [386, 183] width 116 height 86
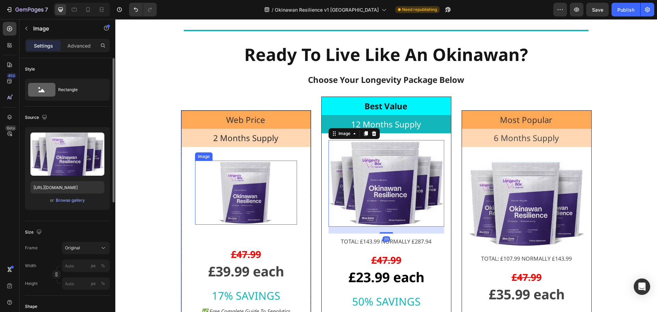
click at [239, 183] on img at bounding box center [245, 192] width 85 height 64
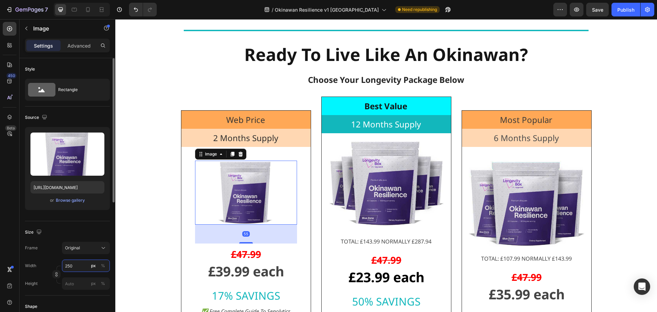
click at [75, 264] on input "250" at bounding box center [86, 265] width 48 height 12
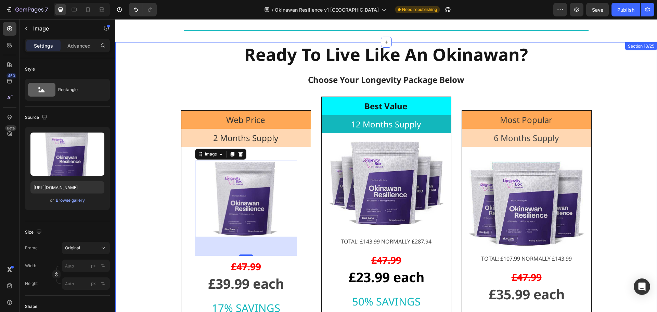
click at [143, 245] on div "Ready To Live Like An Okinawan? Text Block Ready to Feel Like Yourself Again? T…" at bounding box center [385, 274] width 541 height 464
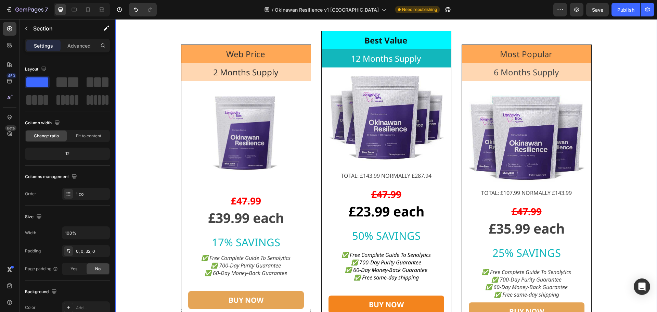
scroll to position [7406, 0]
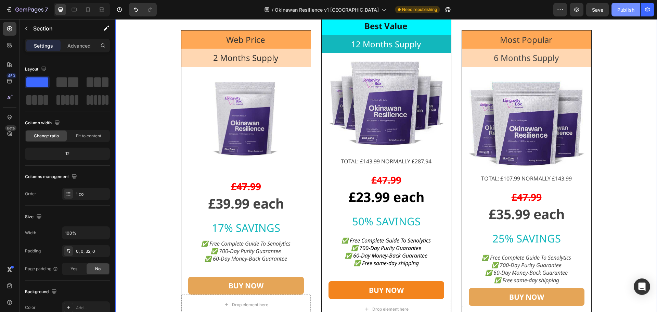
click at [623, 7] on div "Publish" at bounding box center [625, 9] width 17 height 7
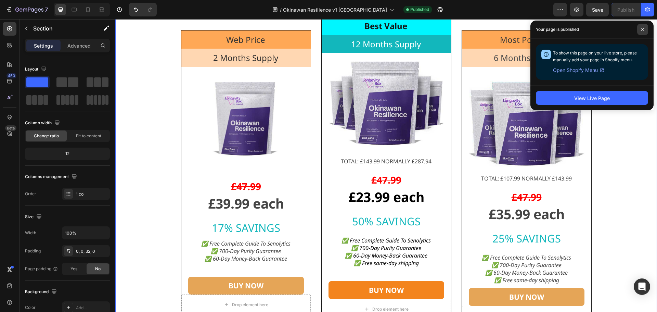
click at [643, 29] on icon at bounding box center [642, 29] width 3 height 3
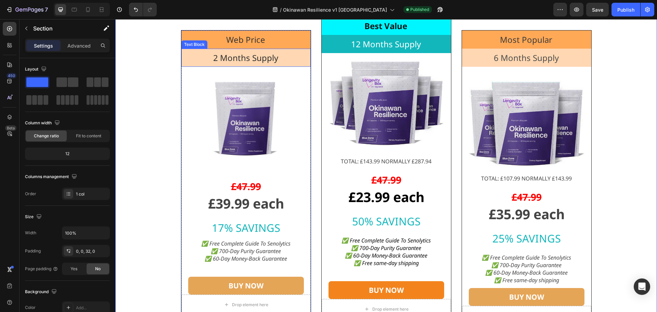
click at [223, 58] on span "2 Months Supply" at bounding box center [245, 57] width 65 height 11
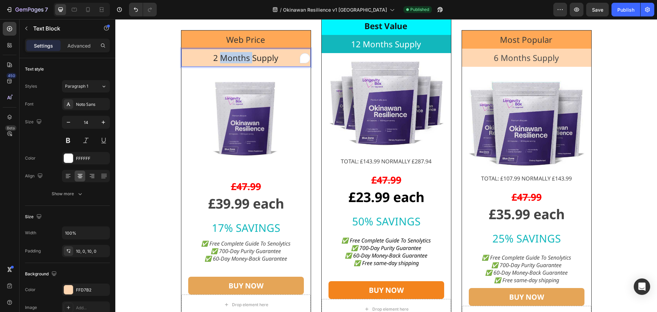
click at [213, 59] on span "2 Months Supply" at bounding box center [245, 57] width 65 height 11
click at [213, 60] on span "2 Months Supply" at bounding box center [245, 57] width 65 height 11
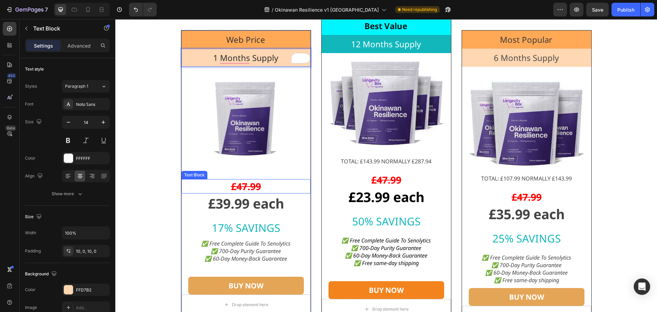
click at [237, 185] on strong "£47.99" at bounding box center [246, 186] width 30 height 13
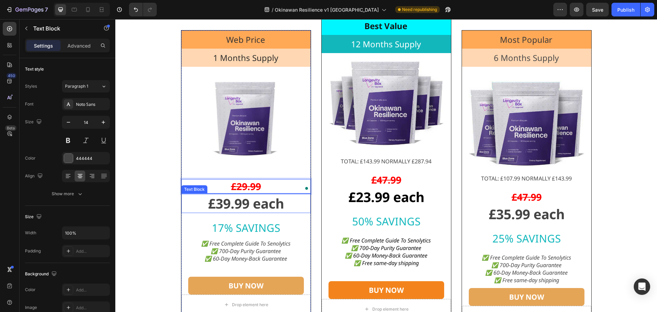
click at [228, 205] on strong "£39.99 each" at bounding box center [246, 203] width 76 height 18
click at [228, 204] on strong "£39.99 each" at bounding box center [246, 203] width 76 height 18
click at [357, 47] on span "12 Months Supply" at bounding box center [386, 43] width 70 height 11
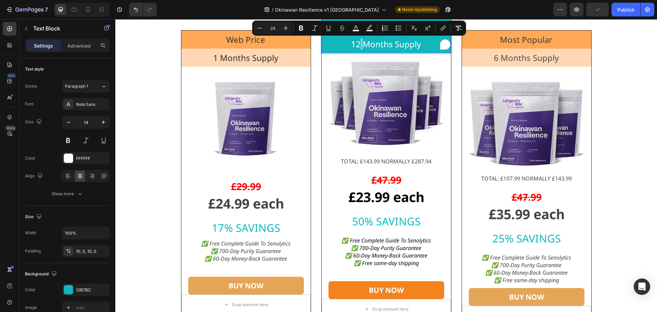
click at [356, 47] on span "12 Months Supply" at bounding box center [386, 43] width 70 height 11
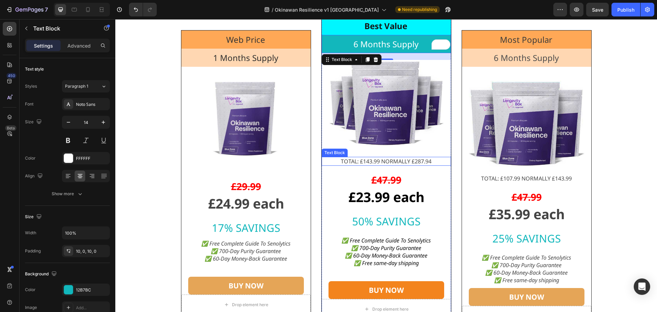
click at [366, 160] on span "TOTAL: £143.99 NORMALLY £287.94" at bounding box center [386, 161] width 91 height 8
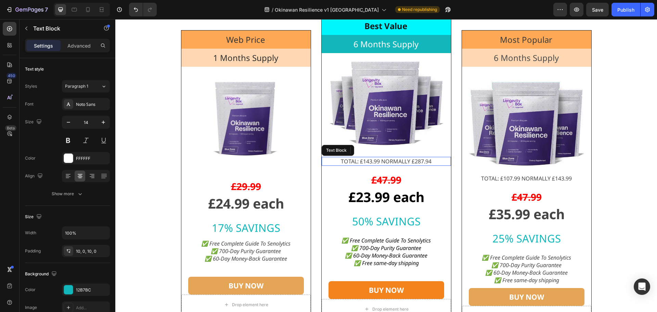
click at [362, 160] on span "TOTAL: £143.99 NORMALLY £287.94" at bounding box center [386, 161] width 91 height 8
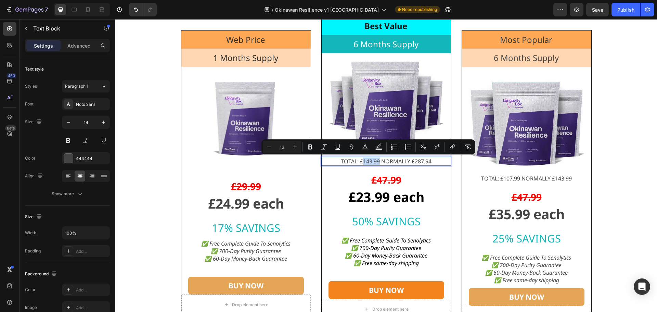
drag, startPoint x: 360, startPoint y: 160, endPoint x: 376, endPoint y: 161, distance: 15.7
click at [376, 161] on span "TOTAL: £143.99 NORMALLY £287.94" at bounding box center [386, 161] width 91 height 8
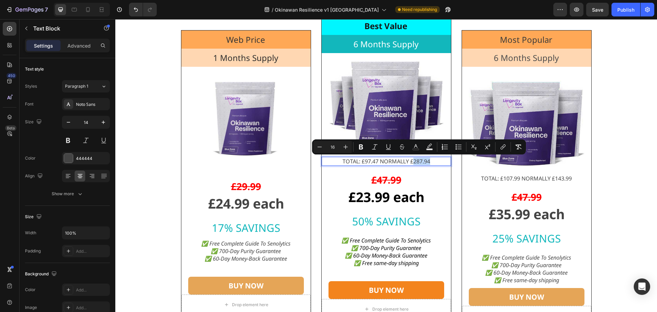
drag, startPoint x: 410, startPoint y: 162, endPoint x: 431, endPoint y: 162, distance: 21.2
click at [431, 162] on p "TOTAL: £97.47 NORMALLY £287.94" at bounding box center [386, 161] width 128 height 8
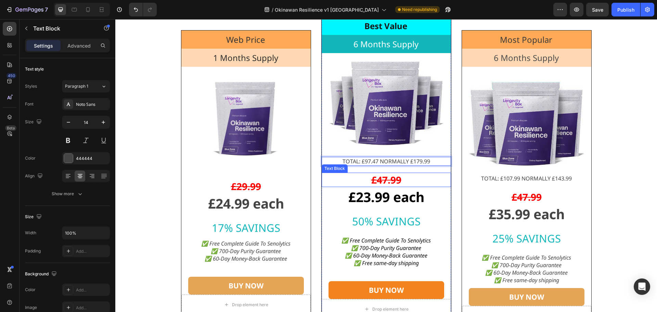
click at [392, 179] on strong "£47.99" at bounding box center [386, 179] width 30 height 13
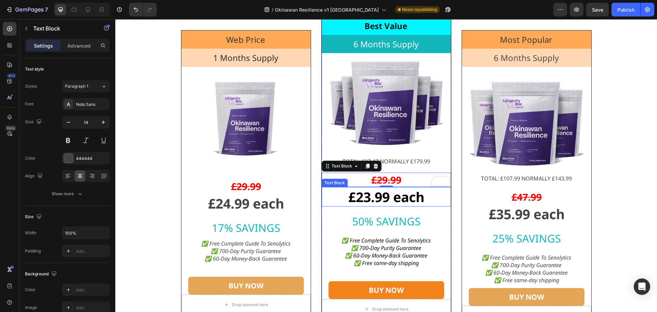
click at [356, 194] on strong "£23.99 each" at bounding box center [386, 196] width 76 height 18
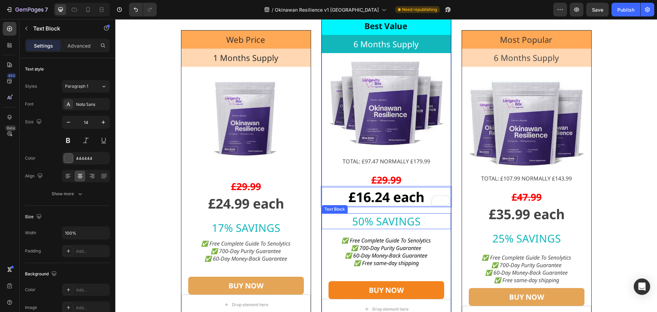
click at [433, 224] on p "50% SAVINGS" at bounding box center [386, 221] width 128 height 14
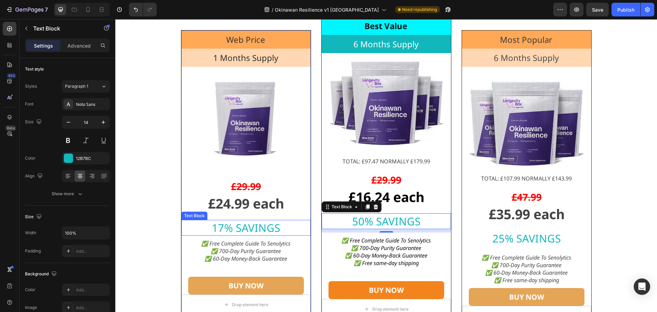
click at [217, 229] on span "17% SAVINGS" at bounding box center [246, 227] width 68 height 14
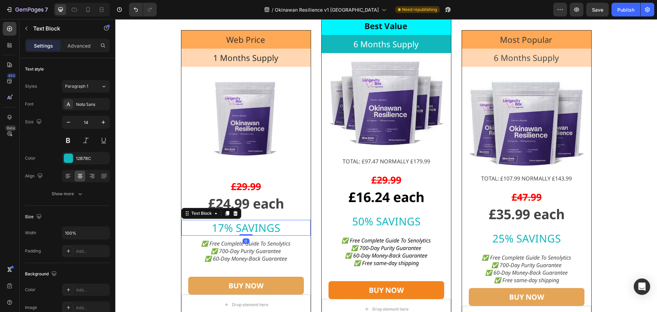
click at [220, 229] on span "17% SAVINGS" at bounding box center [246, 227] width 68 height 14
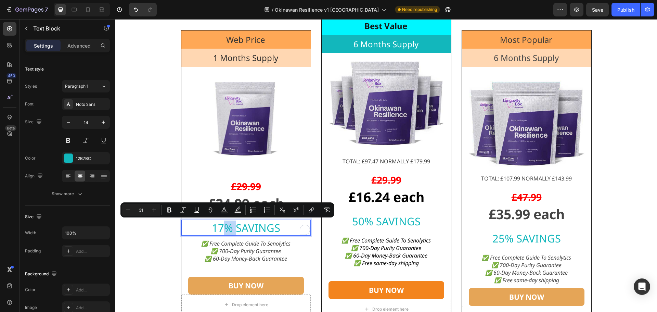
click at [220, 229] on span "17% SAVINGS" at bounding box center [246, 227] width 68 height 14
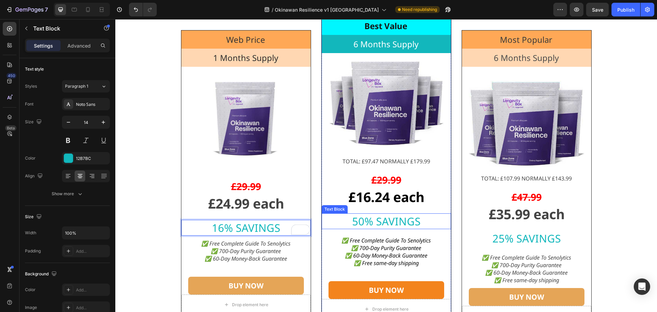
click at [360, 220] on span "50% SAVINGS" at bounding box center [386, 221] width 68 height 14
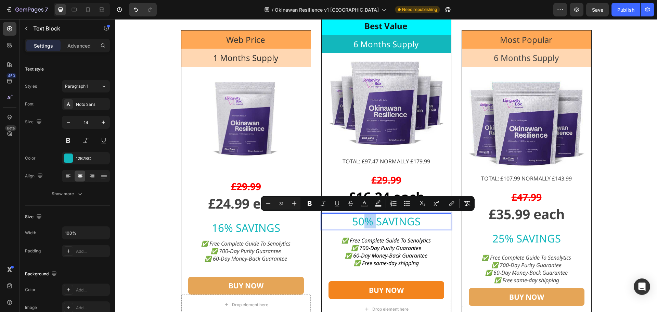
click at [359, 221] on span "50% SAVINGS" at bounding box center [386, 221] width 68 height 14
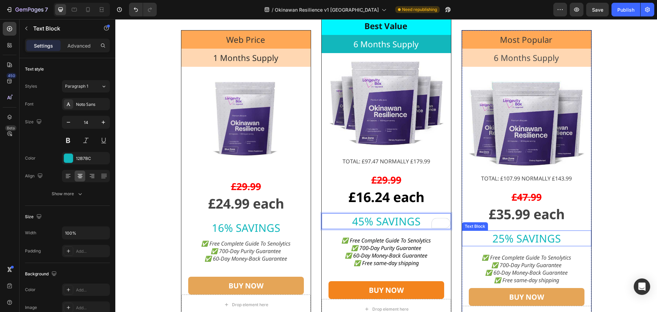
click at [495, 239] on span "25% SAVINGS" at bounding box center [526, 238] width 68 height 14
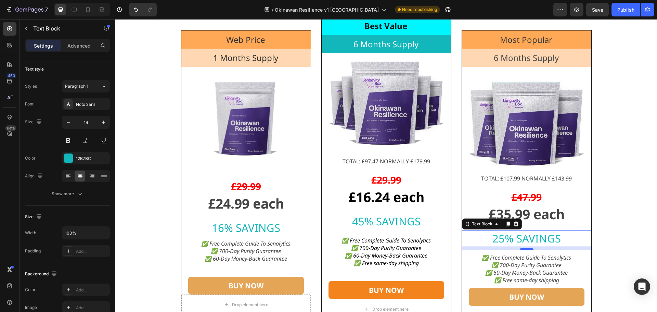
click at [498, 239] on span "25% SAVINGS" at bounding box center [526, 238] width 68 height 14
click at [500, 239] on span "25% SAVINGS" at bounding box center [526, 238] width 68 height 14
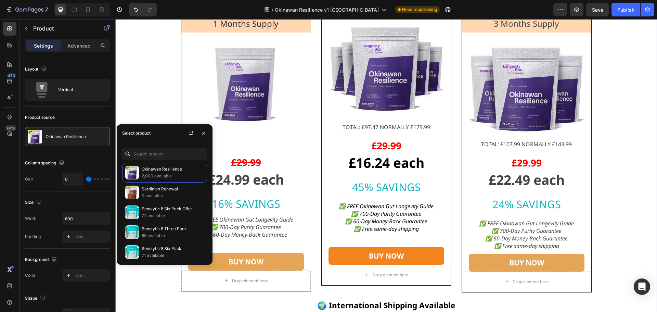
click at [149, 286] on div "Ready To Live Like An Okinawan? Text Block Ready to Feel Like Yourself Again? T…" at bounding box center [385, 160] width 541 height 464
